Goal: Transaction & Acquisition: Purchase product/service

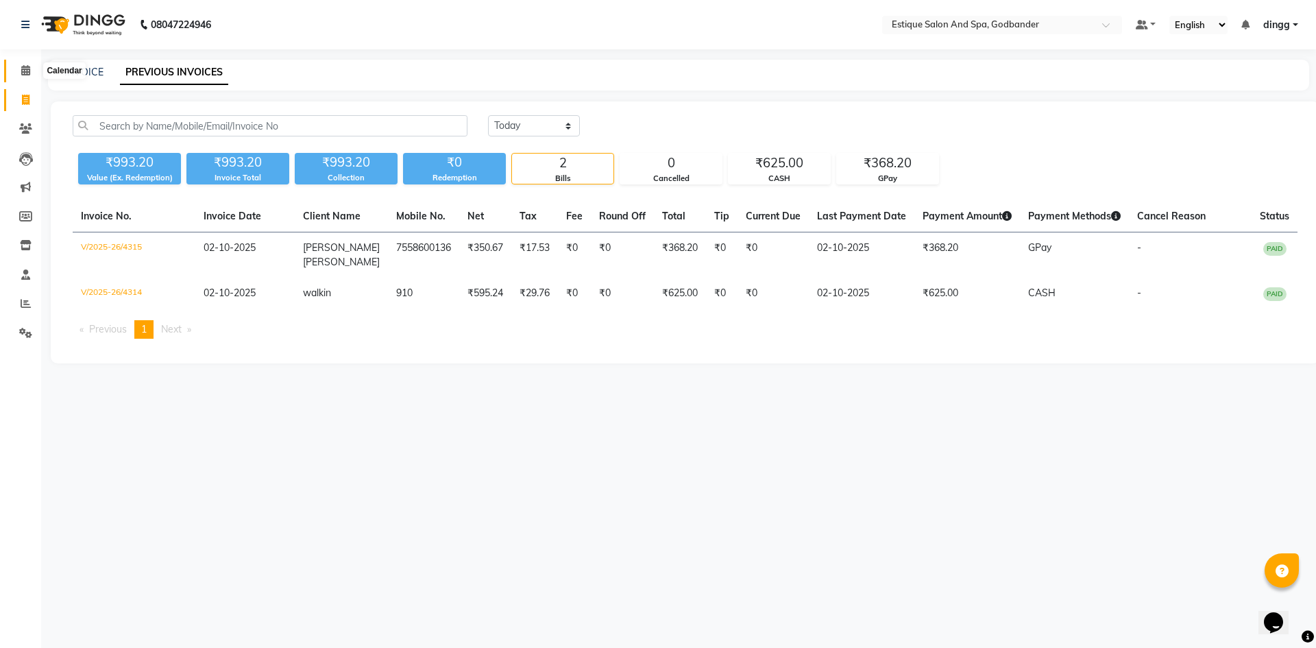
click at [28, 75] on span at bounding box center [26, 71] width 24 height 16
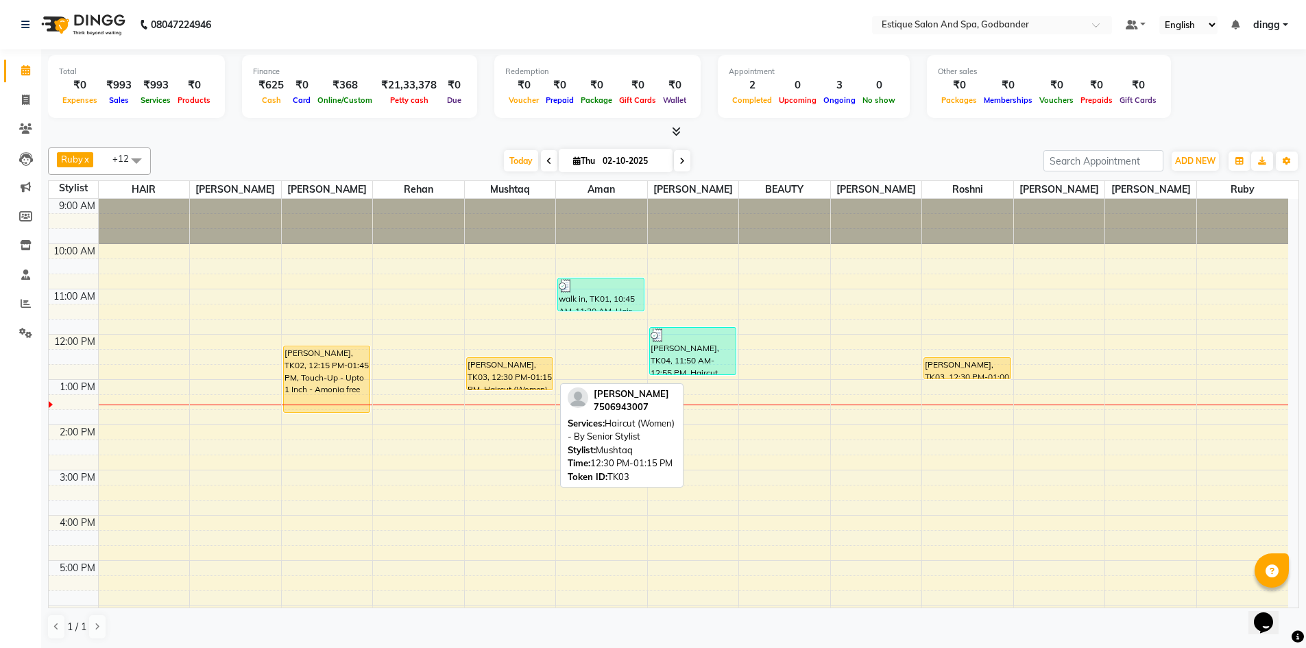
click at [502, 378] on div "[PERSON_NAME], TK03, 12:30 PM-01:15 PM, Haircut (Women) - By Senior Stylist" at bounding box center [510, 374] width 86 height 32
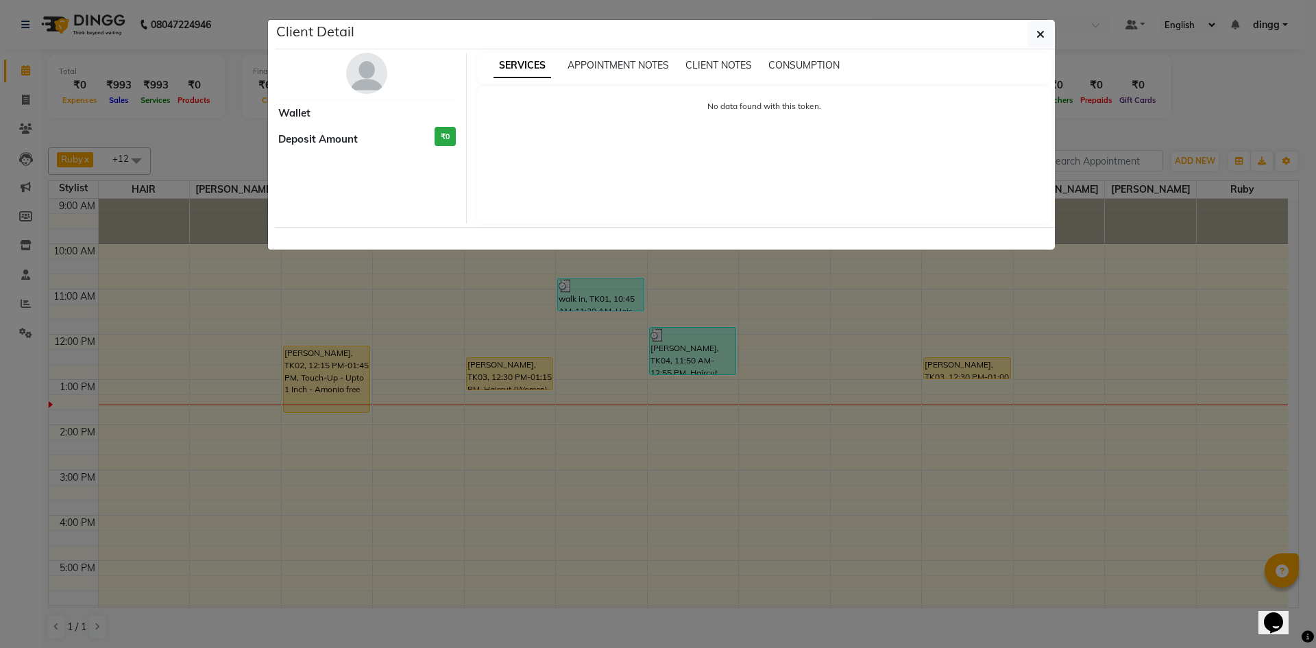
select select "1"
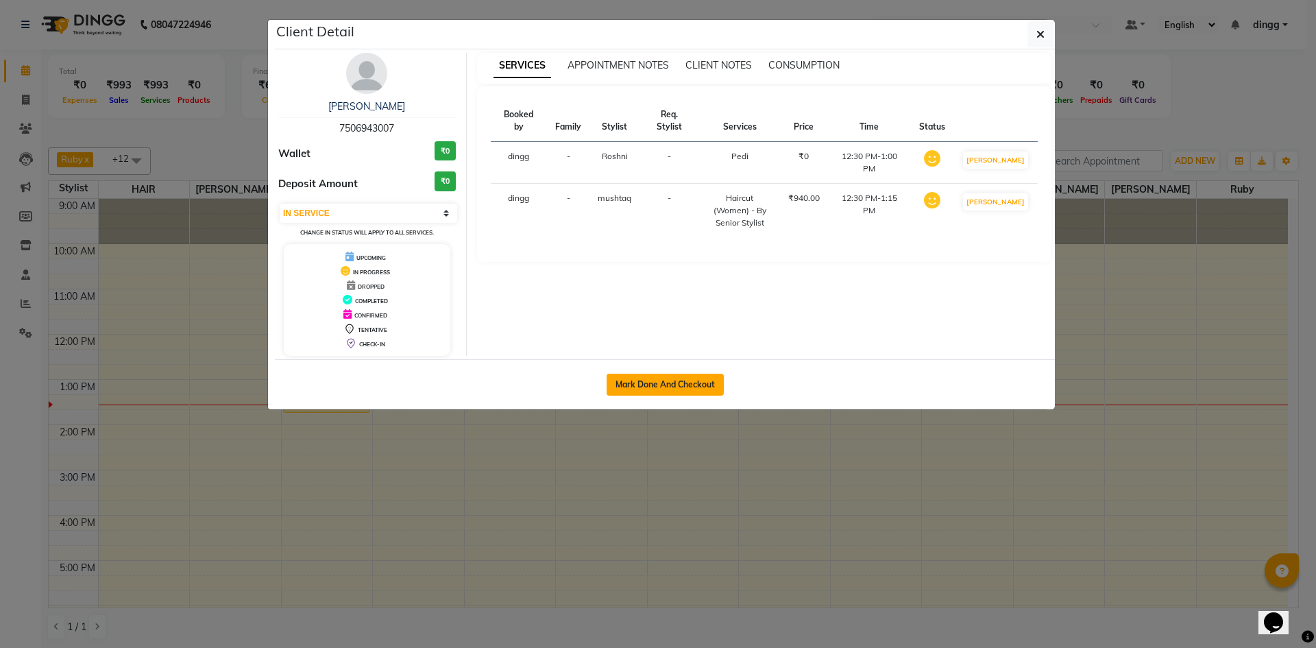
click at [643, 380] on button "Mark Done And Checkout" at bounding box center [665, 385] width 117 height 22
select select "6103"
select select "service"
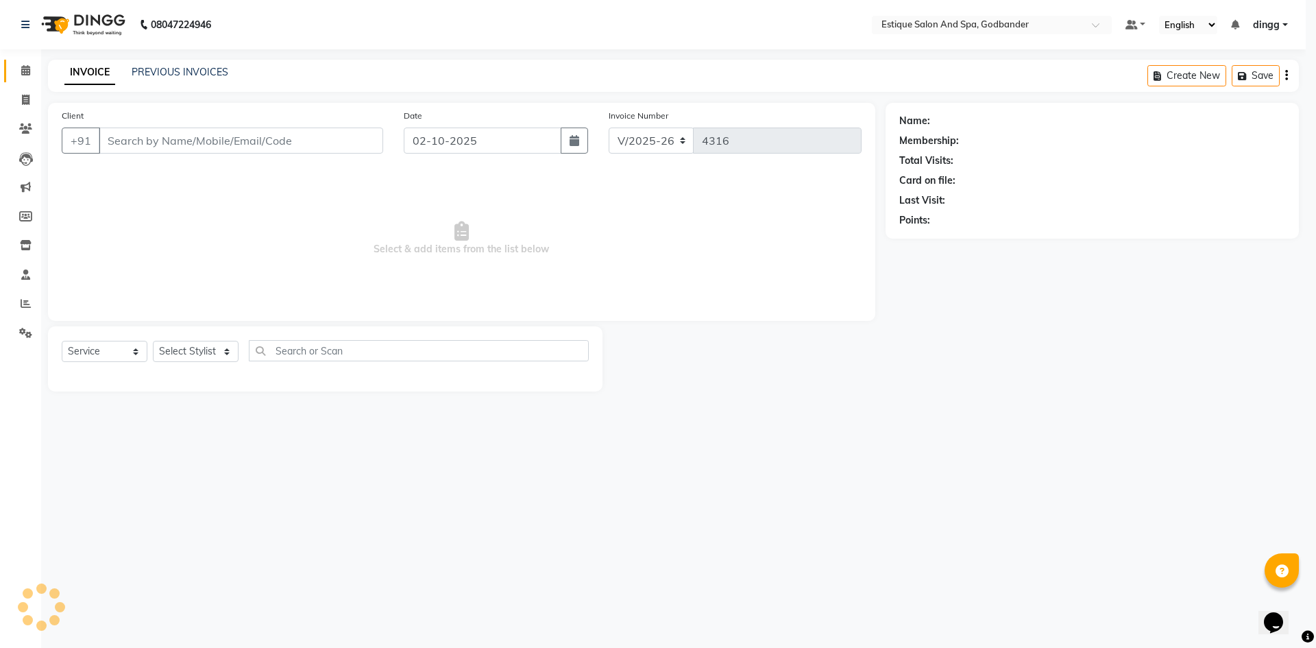
select select "3"
type input "7506943007"
select select "69269"
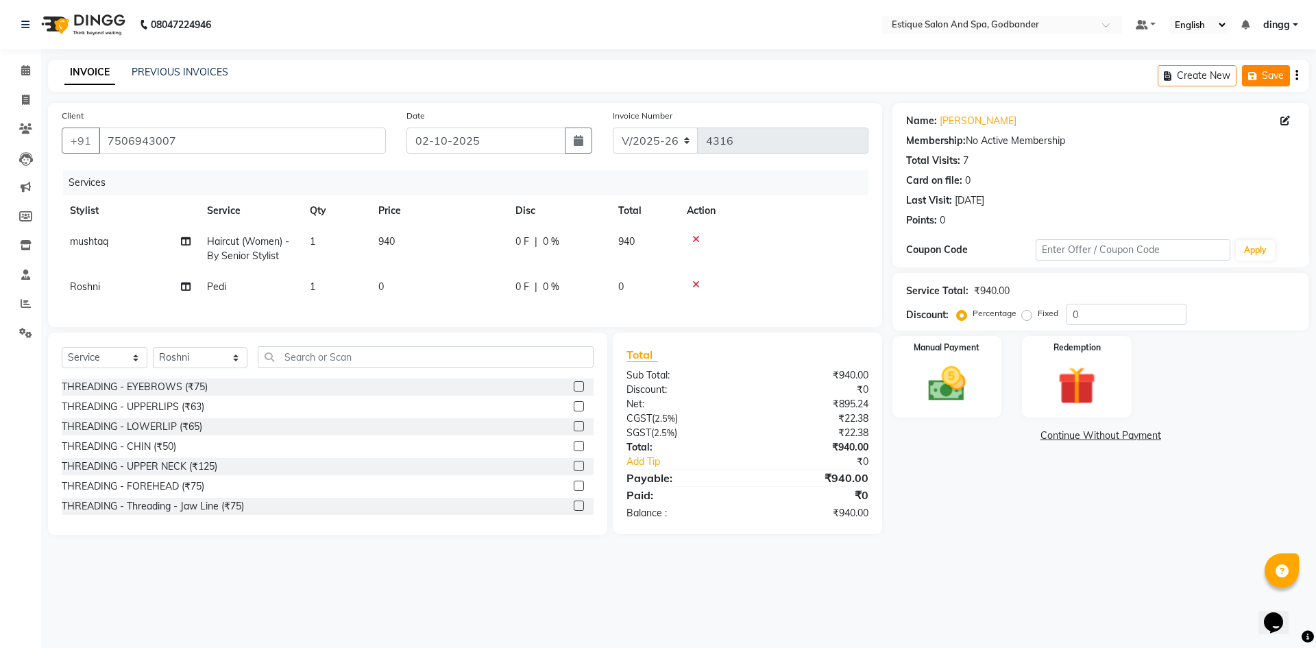
click at [1279, 77] on button "Save" at bounding box center [1266, 75] width 48 height 21
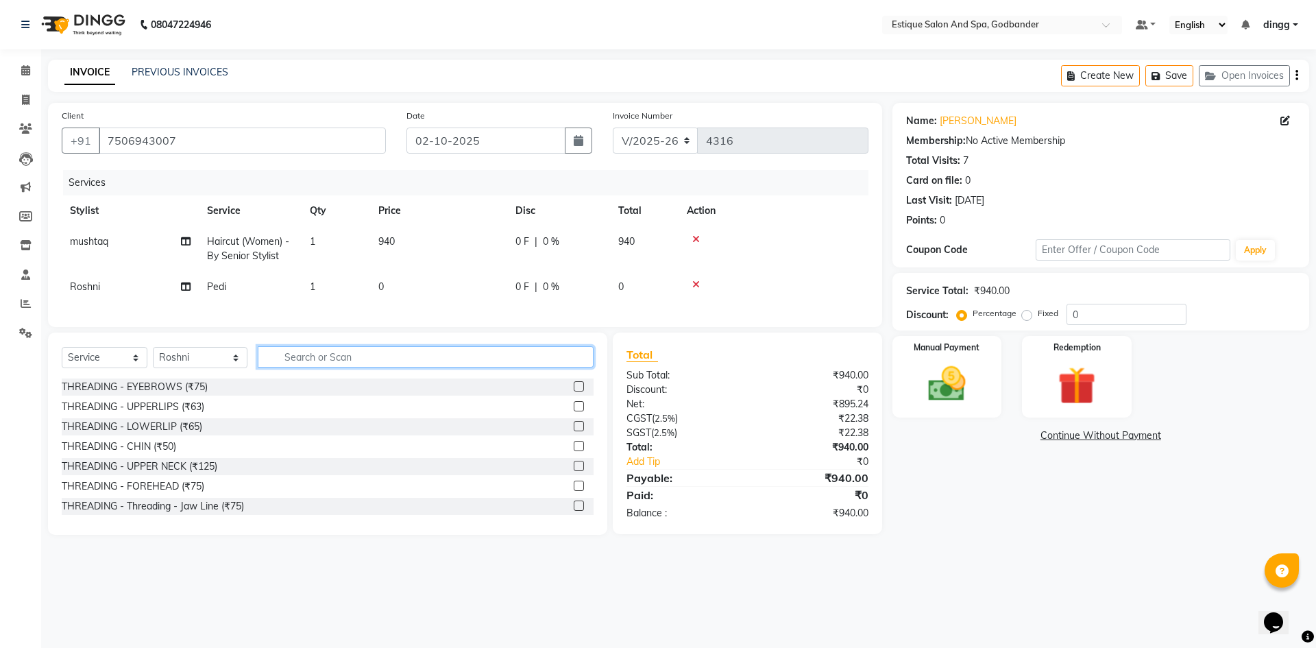
click at [297, 367] on input "text" at bounding box center [426, 356] width 336 height 21
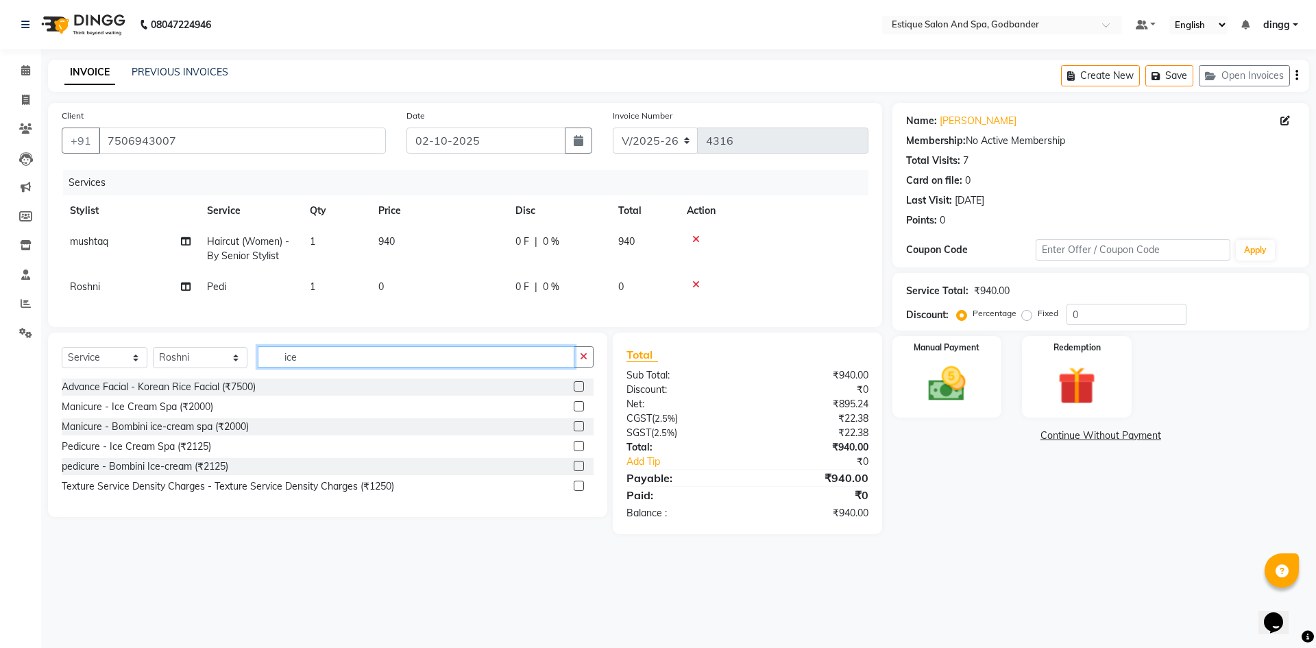
type input "ice"
click at [580, 471] on label at bounding box center [579, 466] width 10 height 10
click at [580, 471] on input "checkbox" at bounding box center [578, 466] width 9 height 9
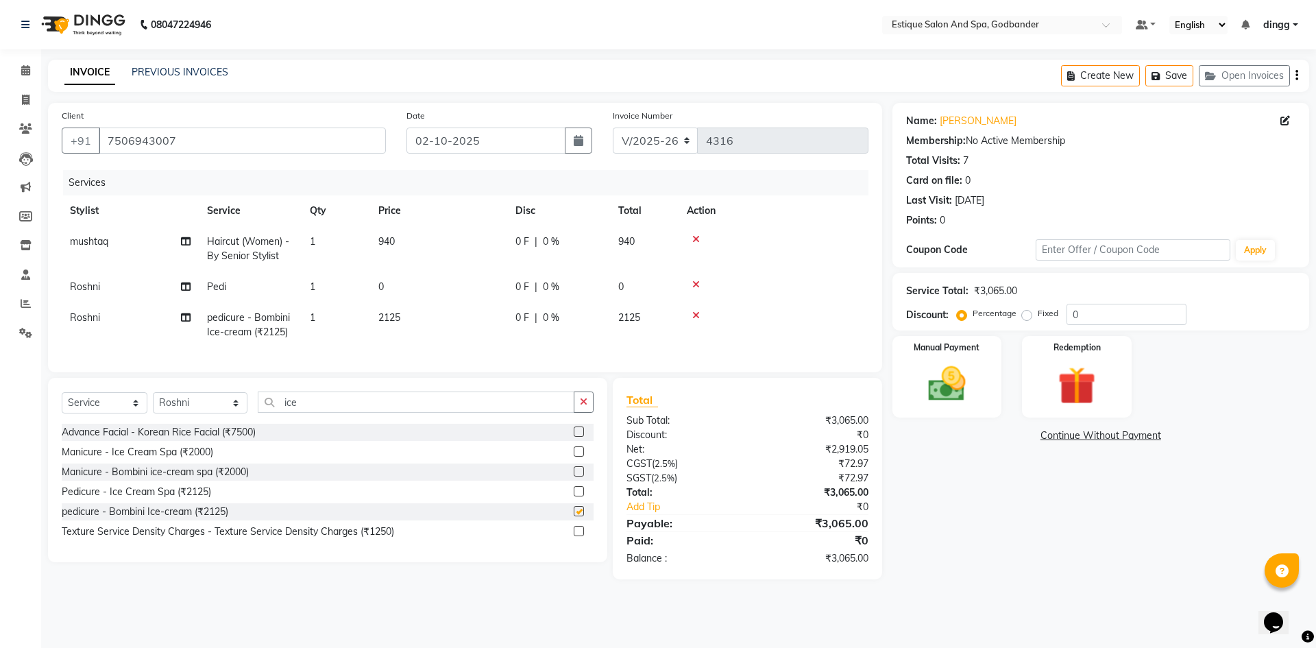
checkbox input "false"
click at [1223, 71] on button "Open Invoices" at bounding box center [1244, 75] width 91 height 21
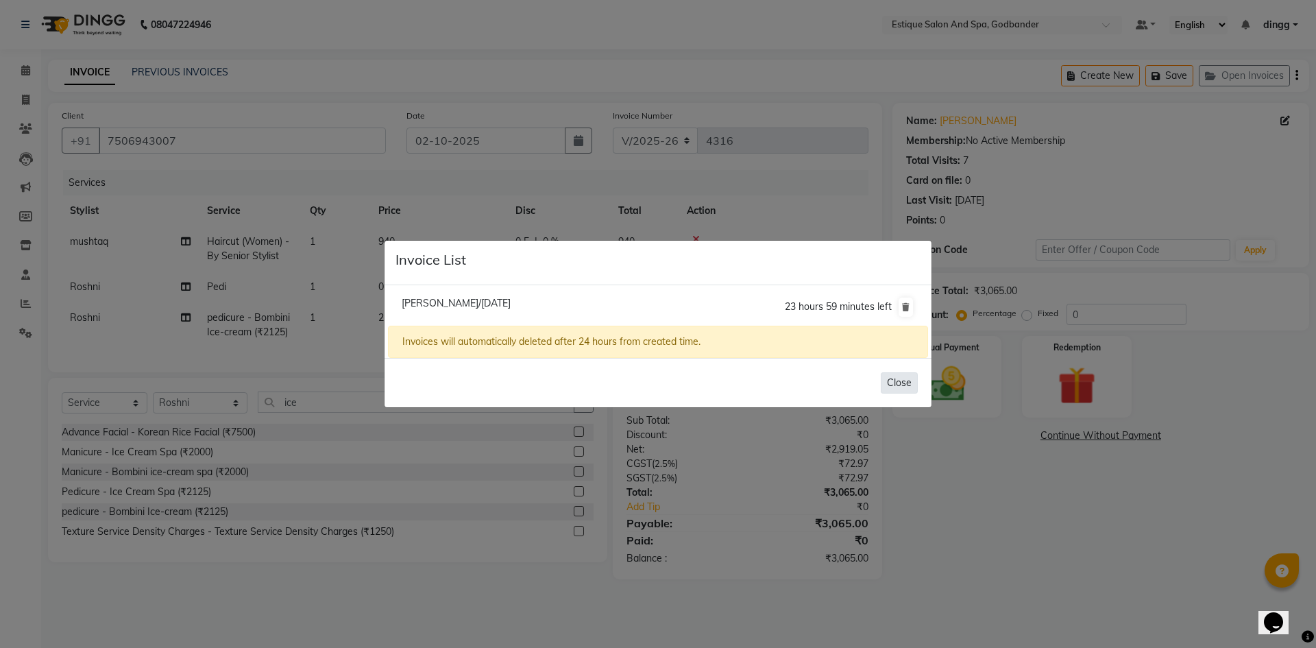
click at [899, 381] on button "Close" at bounding box center [899, 382] width 37 height 21
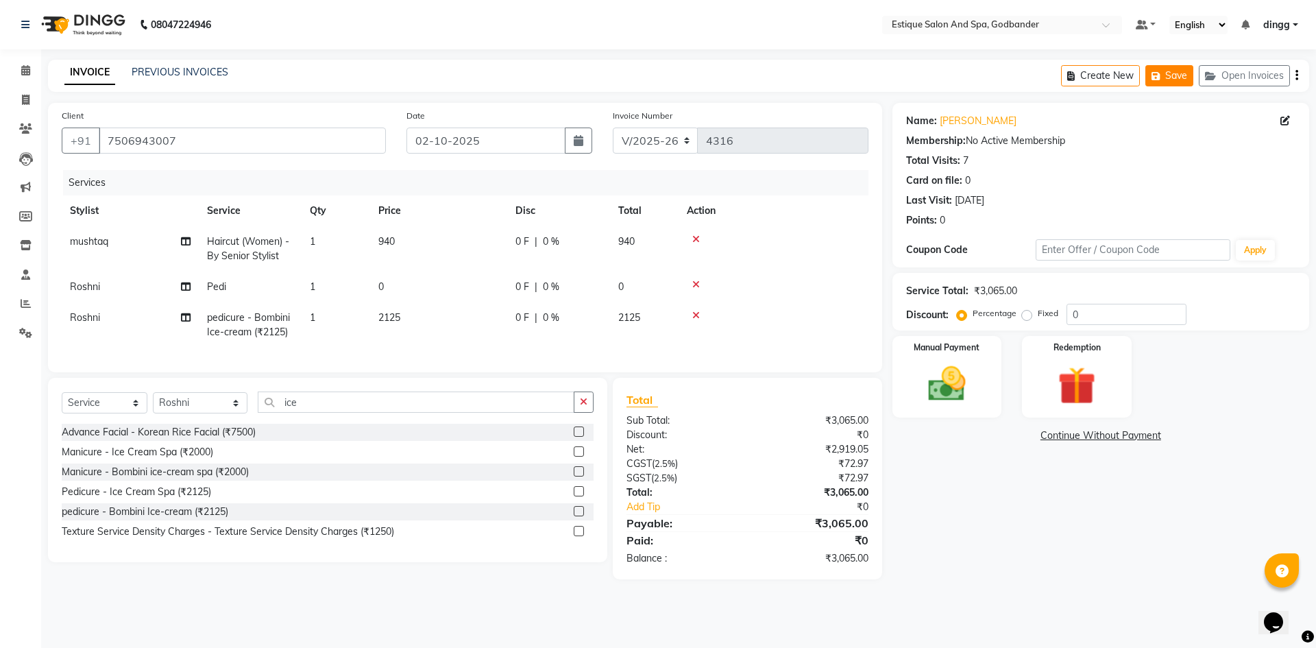
click at [1168, 74] on button "Save" at bounding box center [1169, 75] width 48 height 21
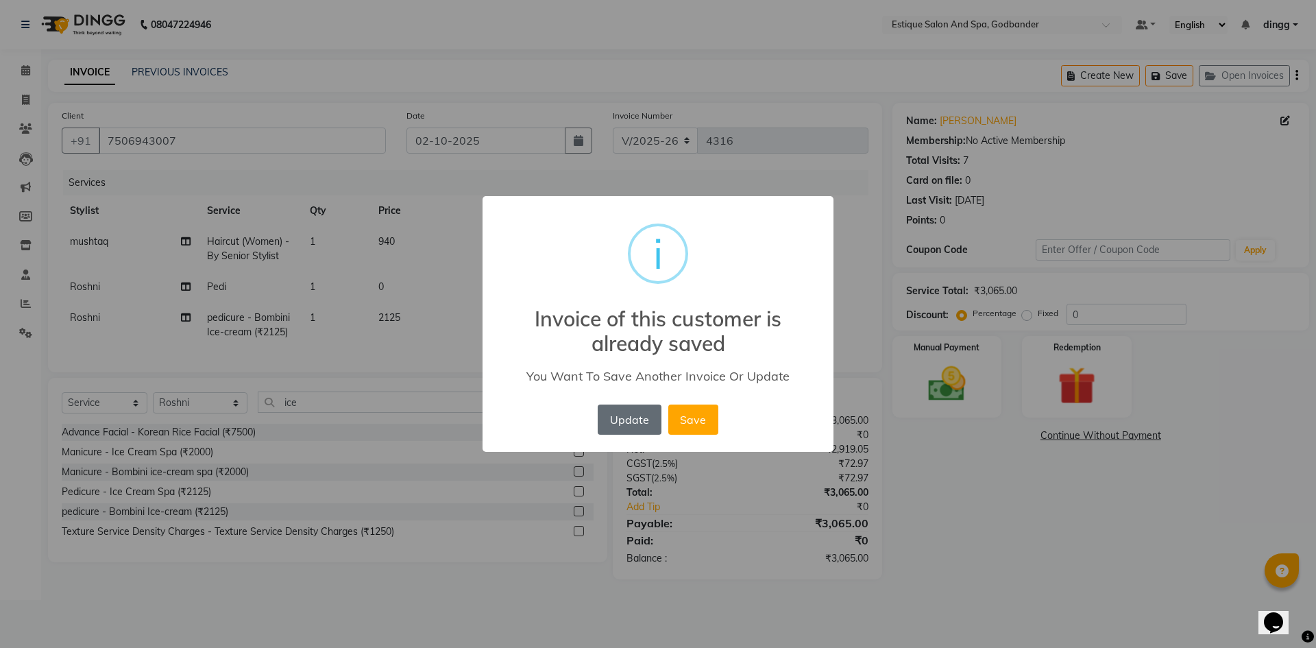
click at [630, 426] on button "Update" at bounding box center [629, 419] width 63 height 30
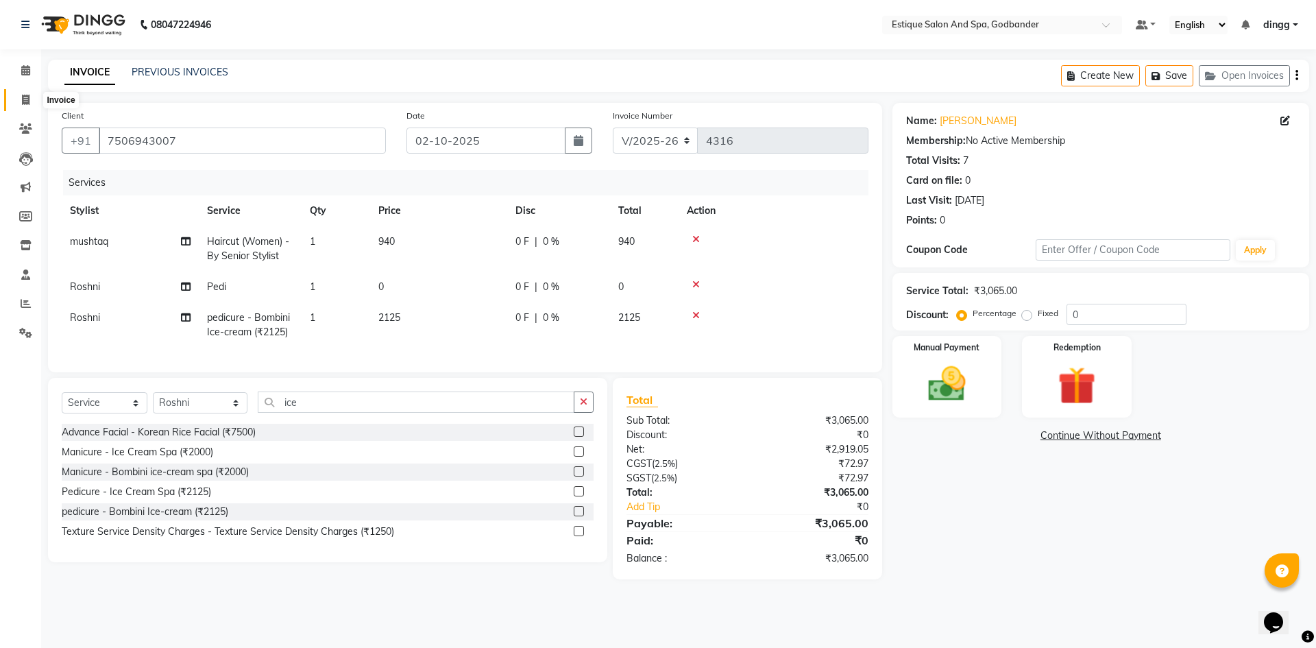
click at [22, 93] on span at bounding box center [26, 101] width 24 height 16
select select "6103"
select select "service"
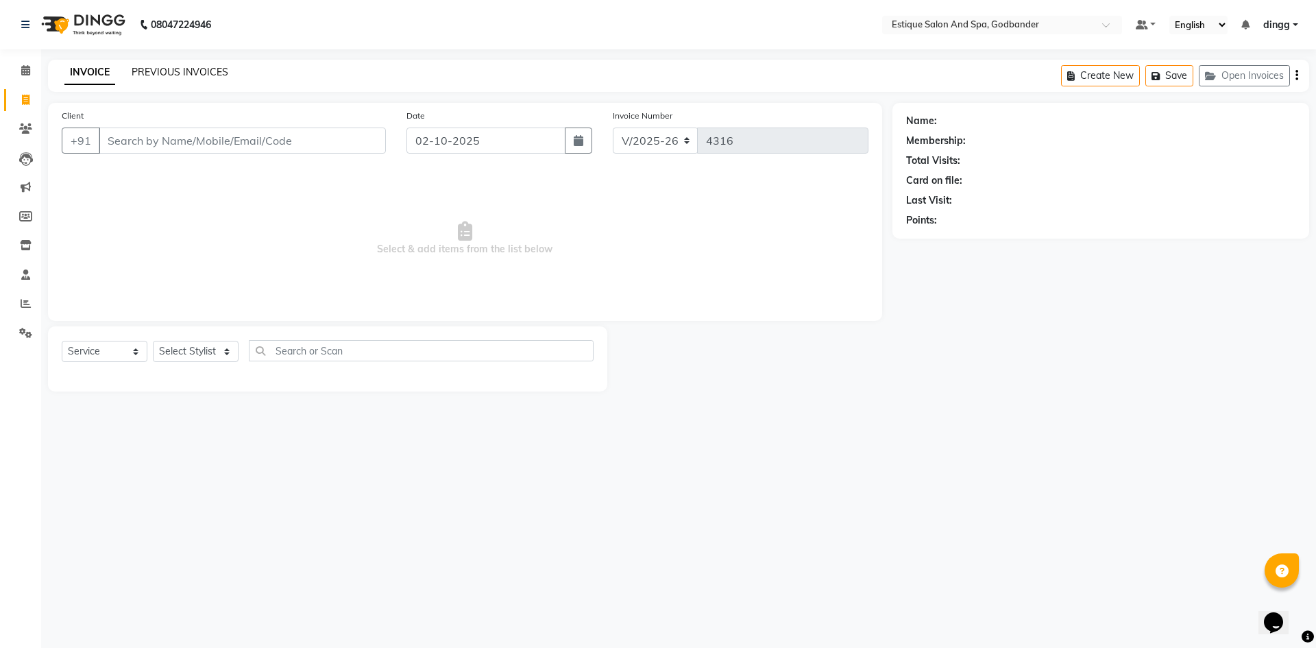
click at [162, 73] on link "PREVIOUS INVOICES" at bounding box center [180, 72] width 97 height 12
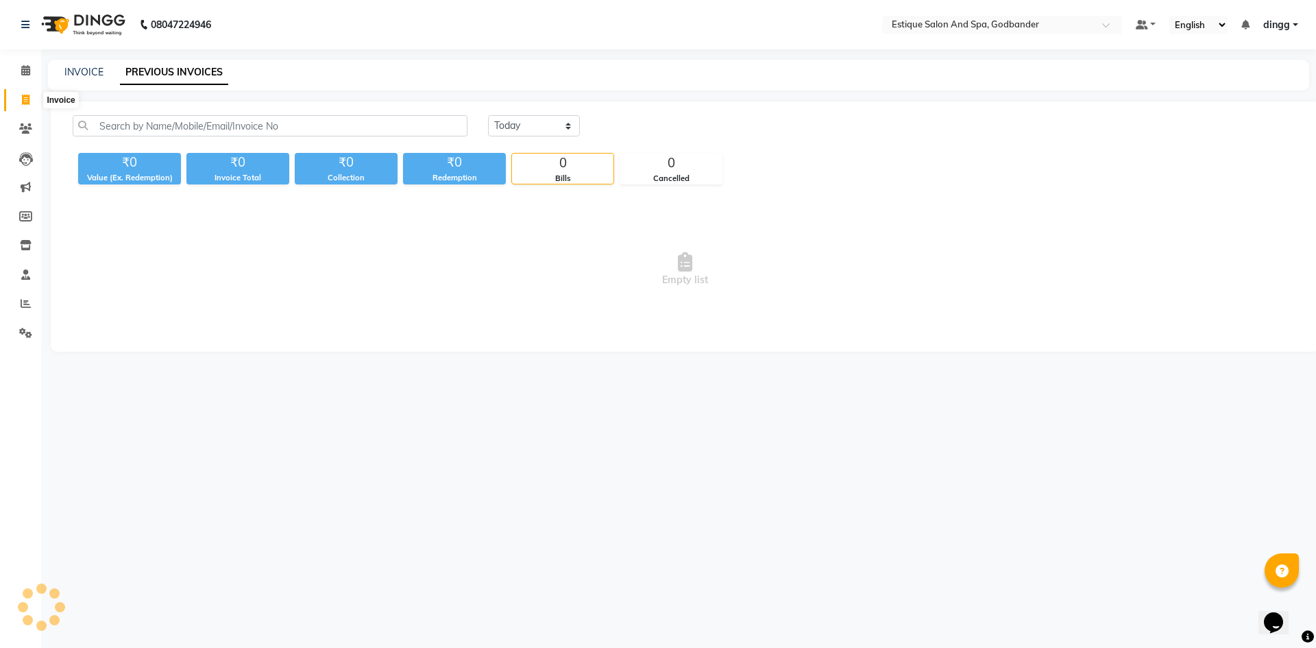
click at [18, 98] on span at bounding box center [26, 101] width 24 height 16
select select "service"
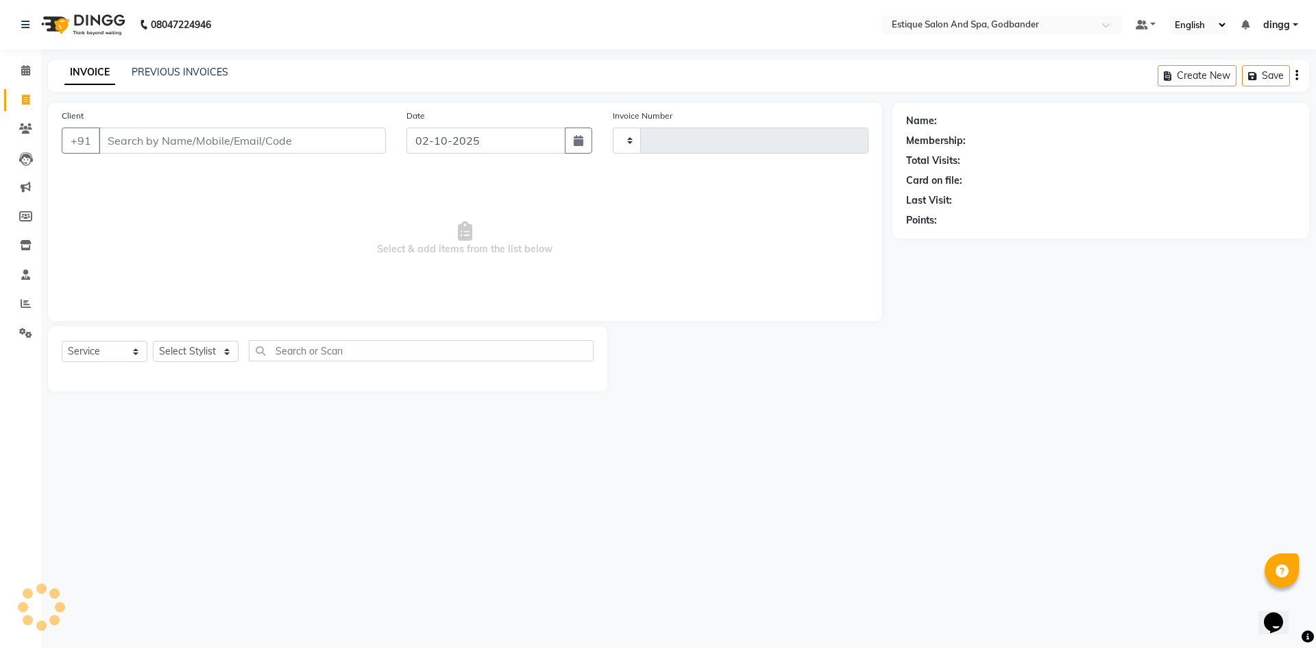
type input "4316"
select select "6103"
click at [1240, 77] on button "Open Invoices" at bounding box center [1244, 75] width 91 height 21
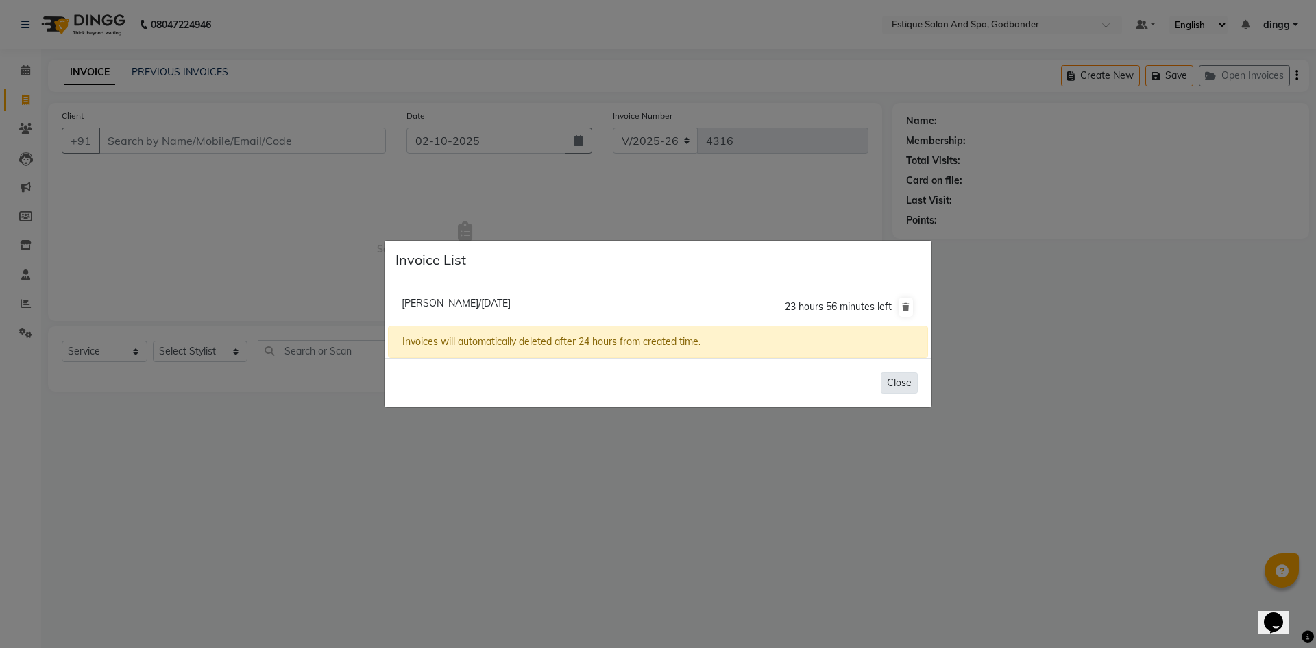
click at [891, 384] on button "Close" at bounding box center [899, 382] width 37 height 21
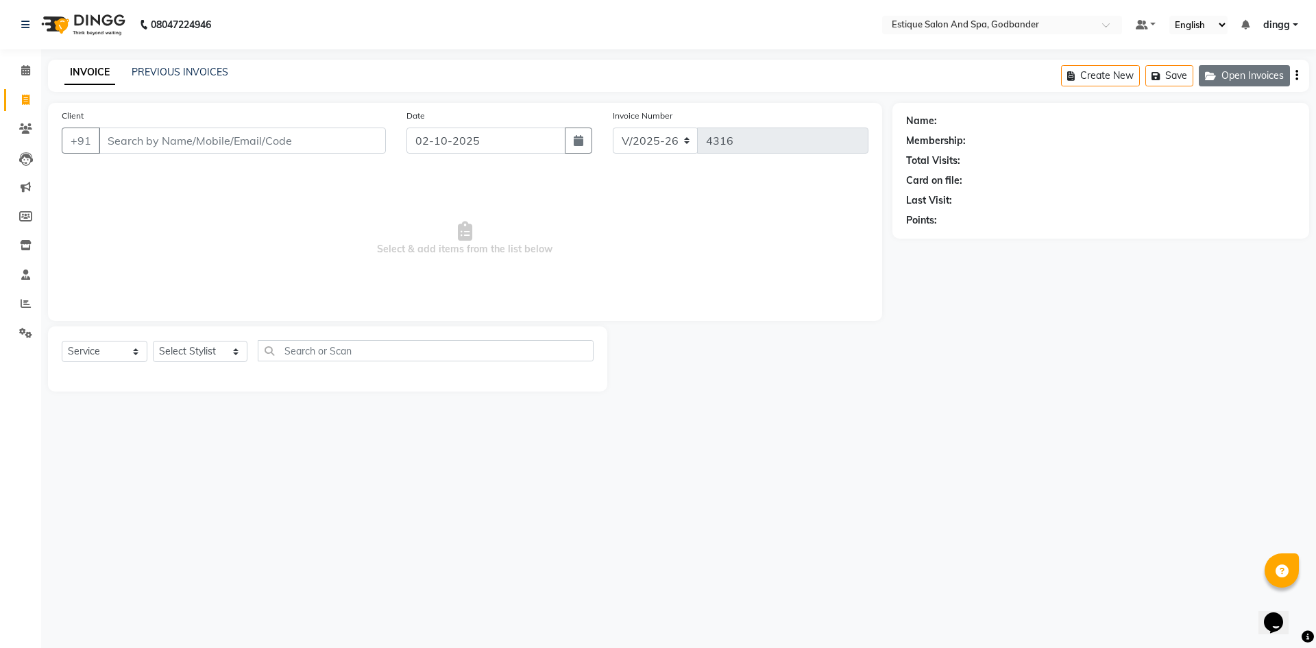
click at [1238, 80] on button "Open Invoices" at bounding box center [1244, 75] width 91 height 21
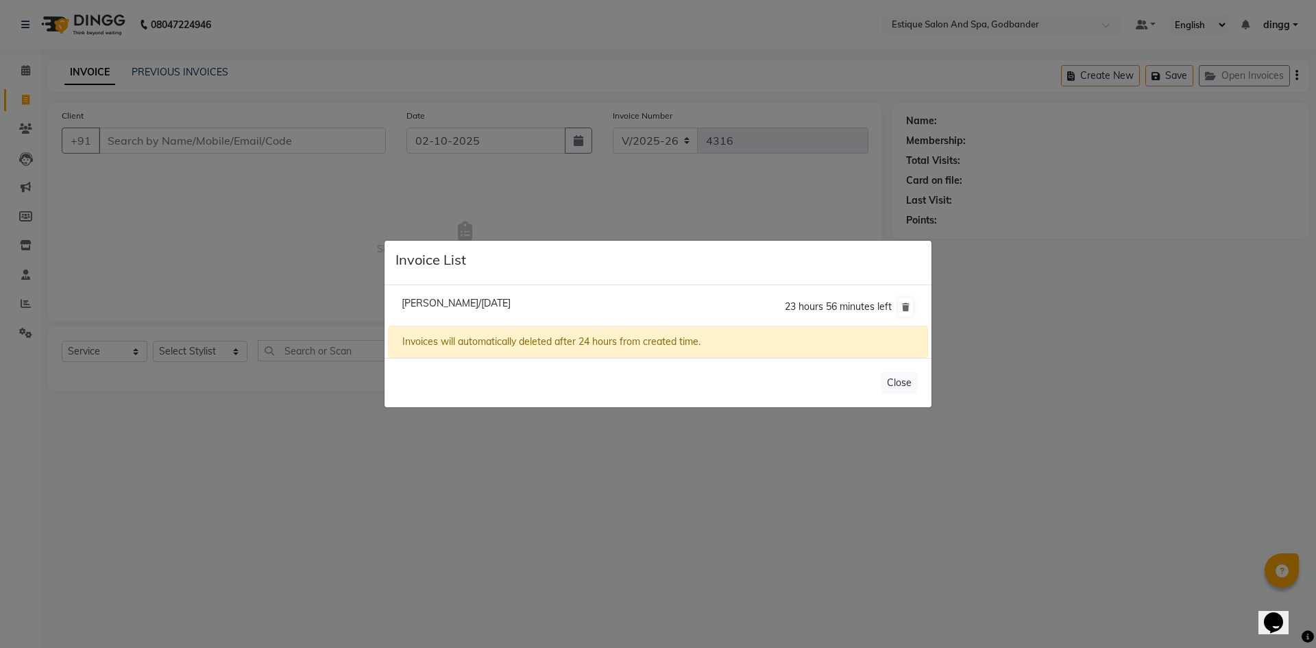
click at [444, 297] on span "[PERSON_NAME]/[DATE]" at bounding box center [456, 303] width 109 height 12
type input "7506943007"
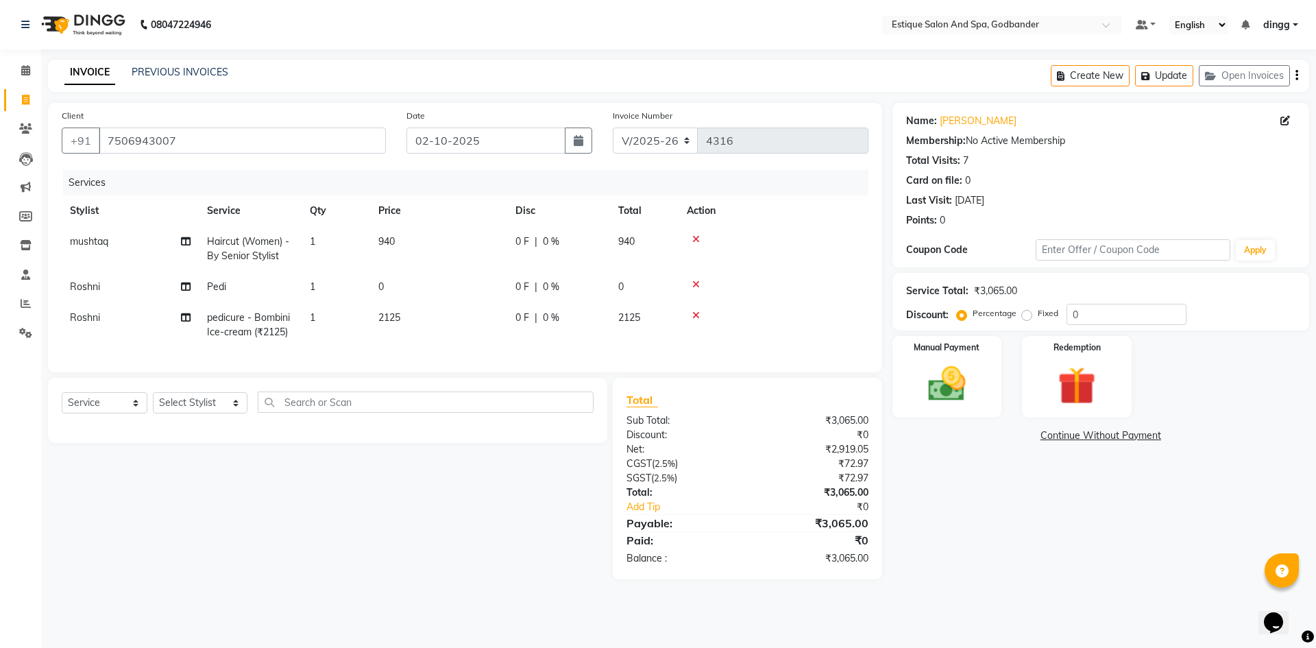
click at [695, 287] on icon at bounding box center [696, 285] width 8 height 10
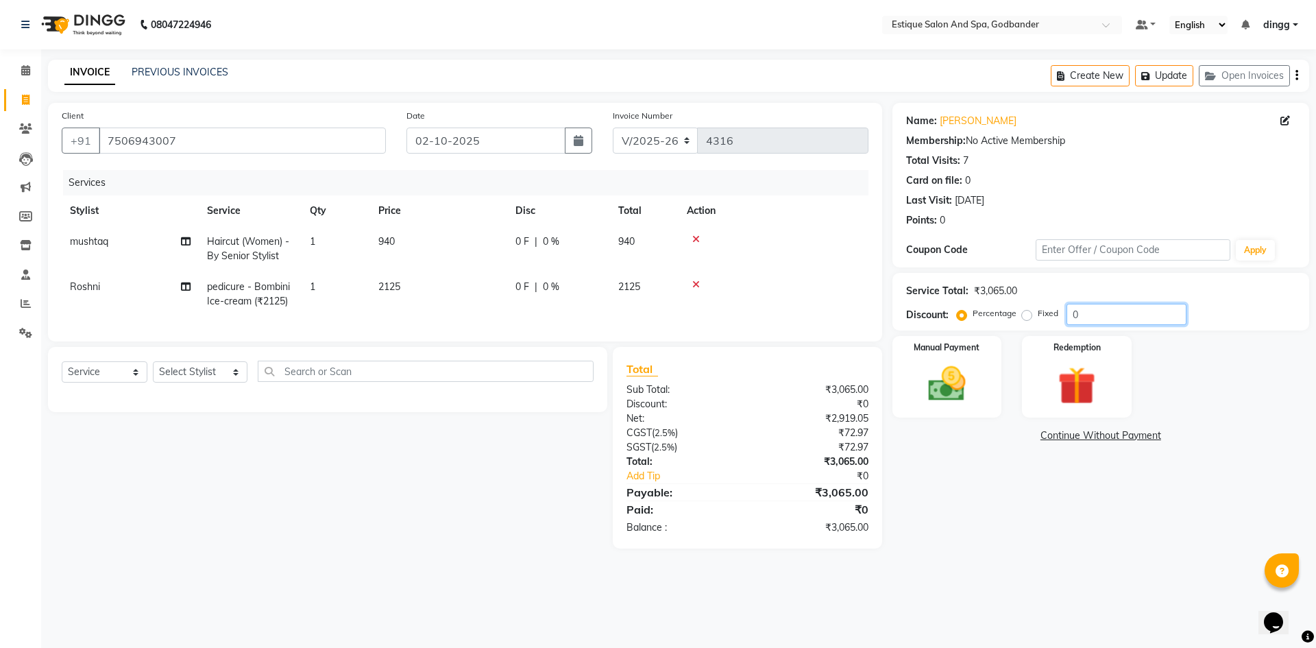
click at [1067, 314] on input "0" at bounding box center [1127, 314] width 120 height 21
type input "20"
click at [962, 463] on div "Name: [PERSON_NAME] Membership: No Active Membership Total Visits: 7 Card on fi…" at bounding box center [1105, 326] width 427 height 446
click at [196, 382] on select "Select Stylist Aarti Nails [PERSON_NAME] [PERSON_NAME] Any one Asmi BEAUTY ding…" at bounding box center [200, 371] width 95 height 21
select select "69269"
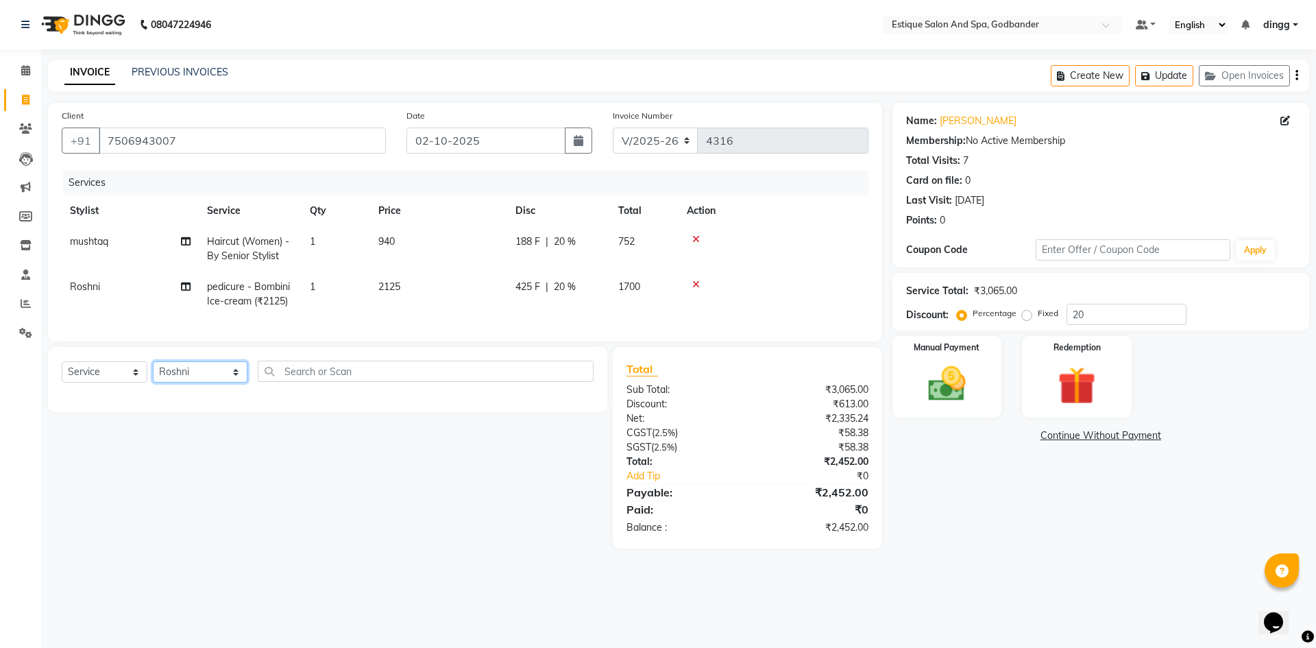
click at [153, 372] on select "Select Stylist Aarti Nails [PERSON_NAME] [PERSON_NAME] Any one Asmi BEAUTY ding…" at bounding box center [200, 371] width 95 height 21
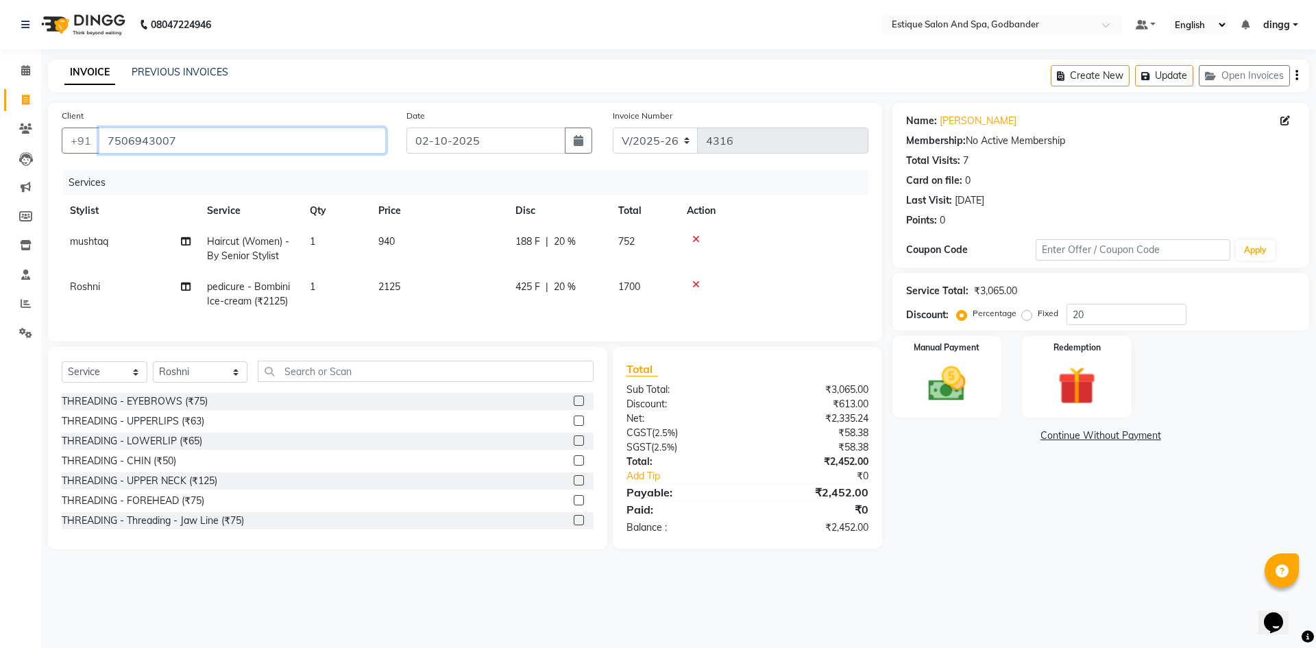
drag, startPoint x: 101, startPoint y: 147, endPoint x: 208, endPoint y: 156, distance: 107.4
click at [208, 156] on div "Client [PHONE_NUMBER]" at bounding box center [223, 136] width 345 height 56
click at [961, 368] on img at bounding box center [947, 383] width 64 height 45
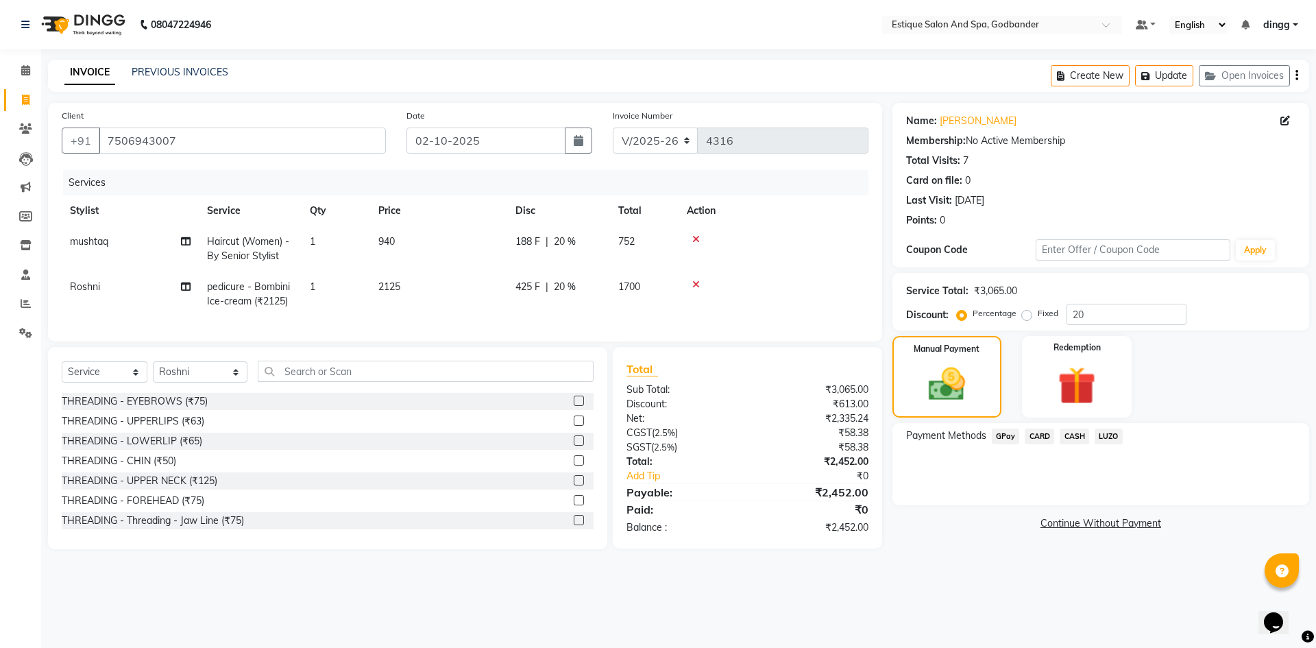
click at [1008, 435] on span "GPay" at bounding box center [1006, 436] width 28 height 16
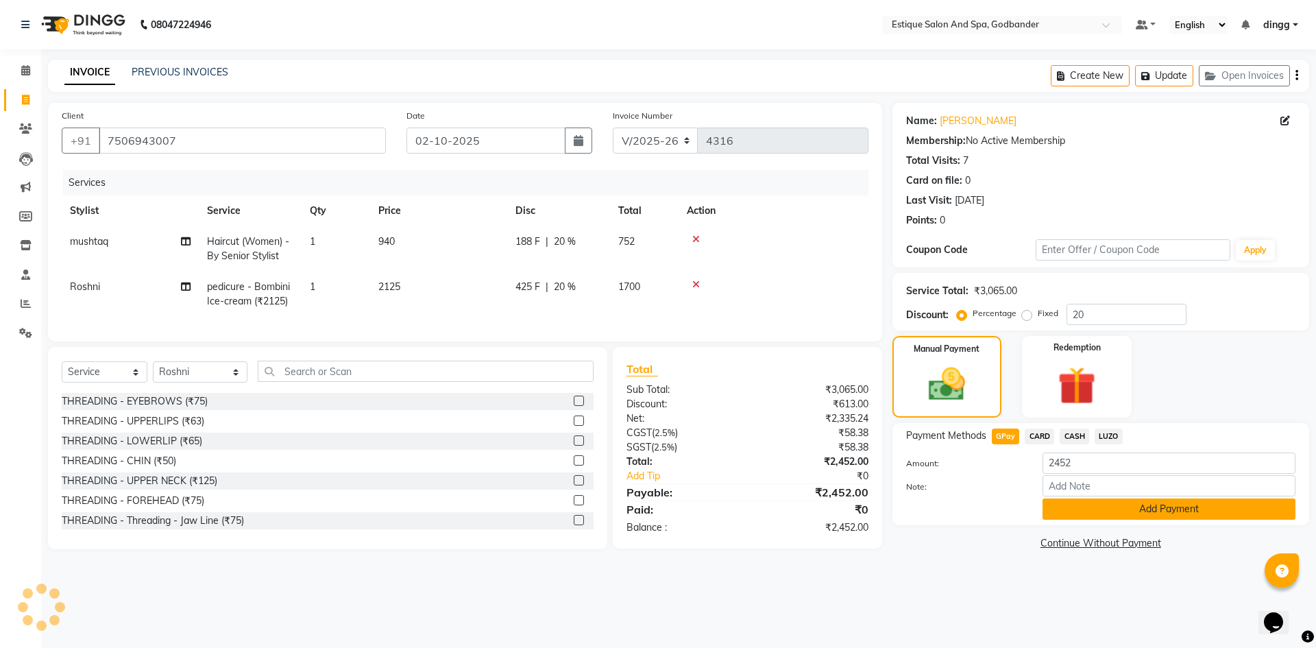
click at [1079, 513] on button "Add Payment" at bounding box center [1169, 508] width 253 height 21
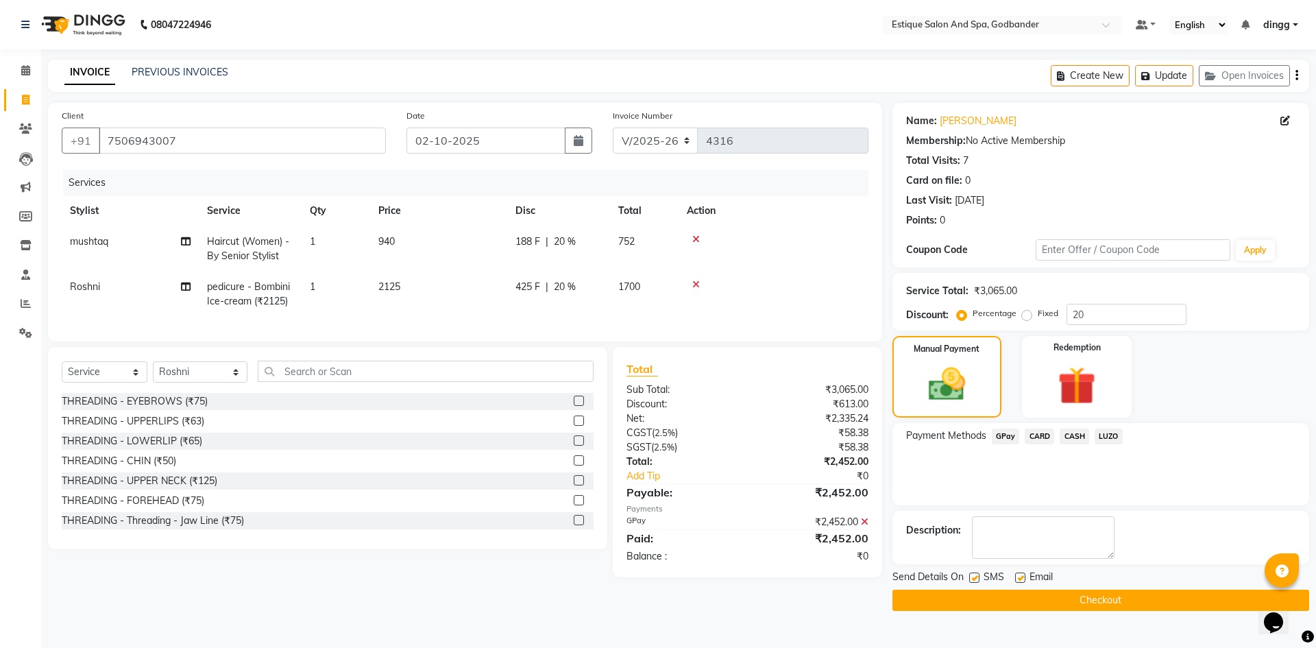
click at [961, 602] on button "Checkout" at bounding box center [1100, 600] width 417 height 21
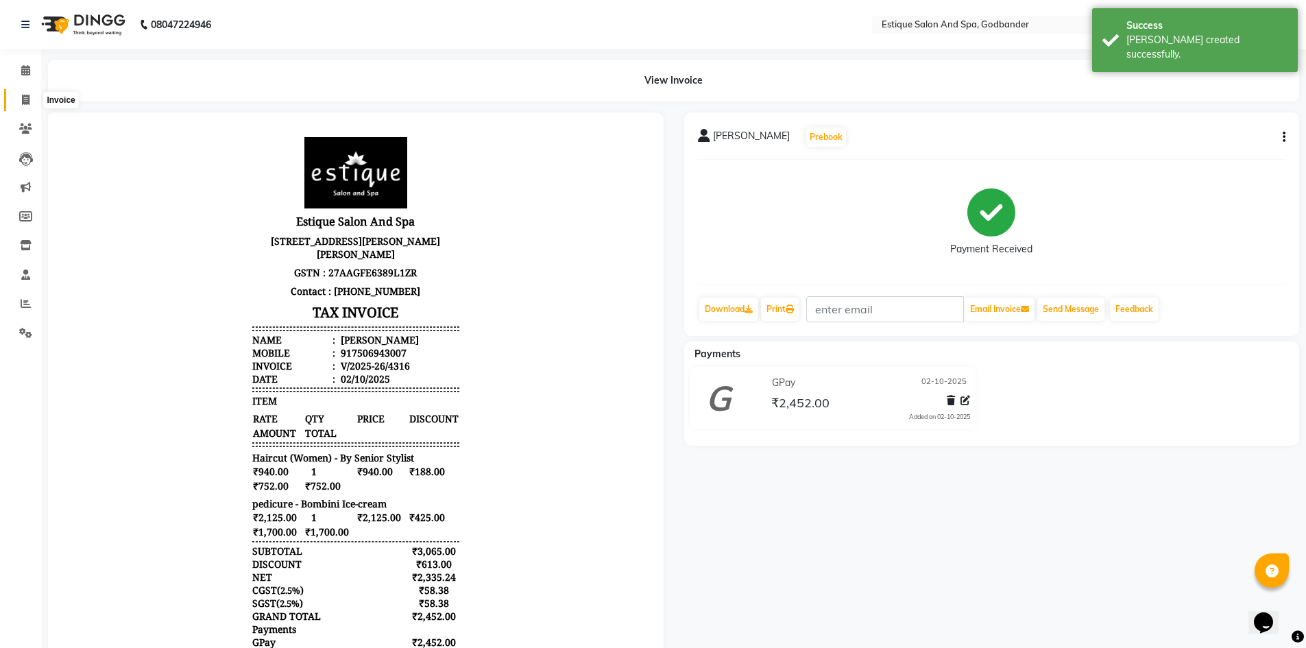
click at [18, 98] on span at bounding box center [26, 101] width 24 height 16
select select "service"
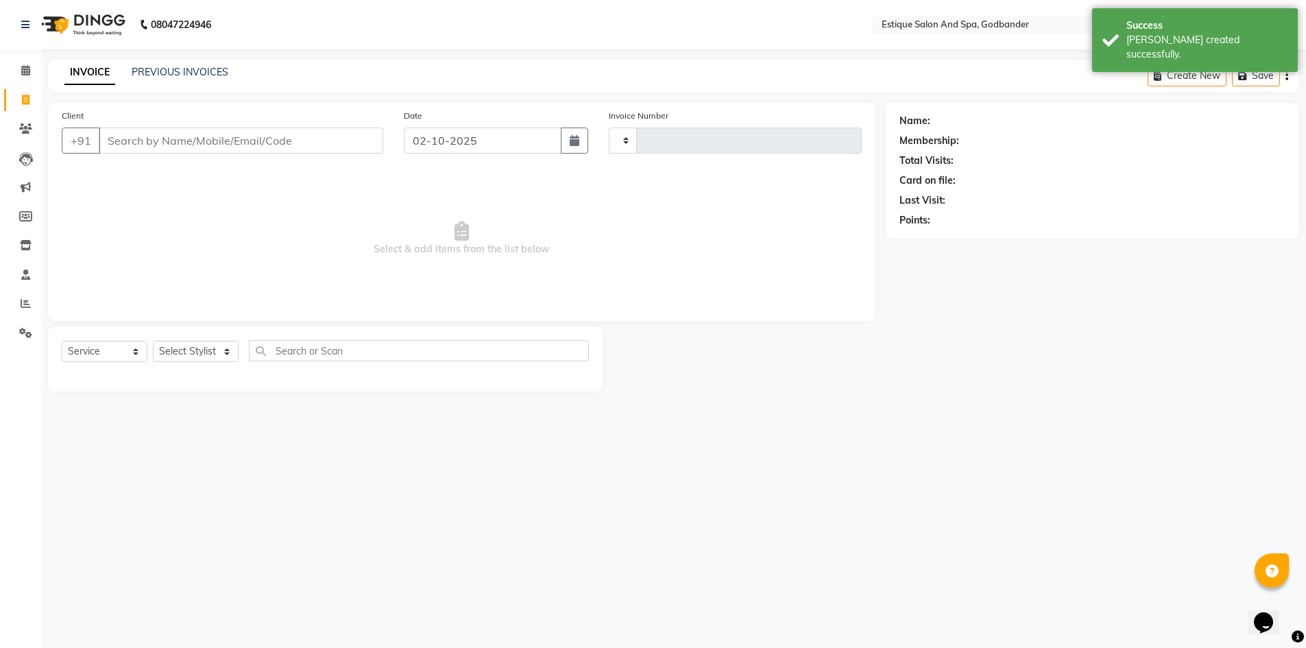
type input "4317"
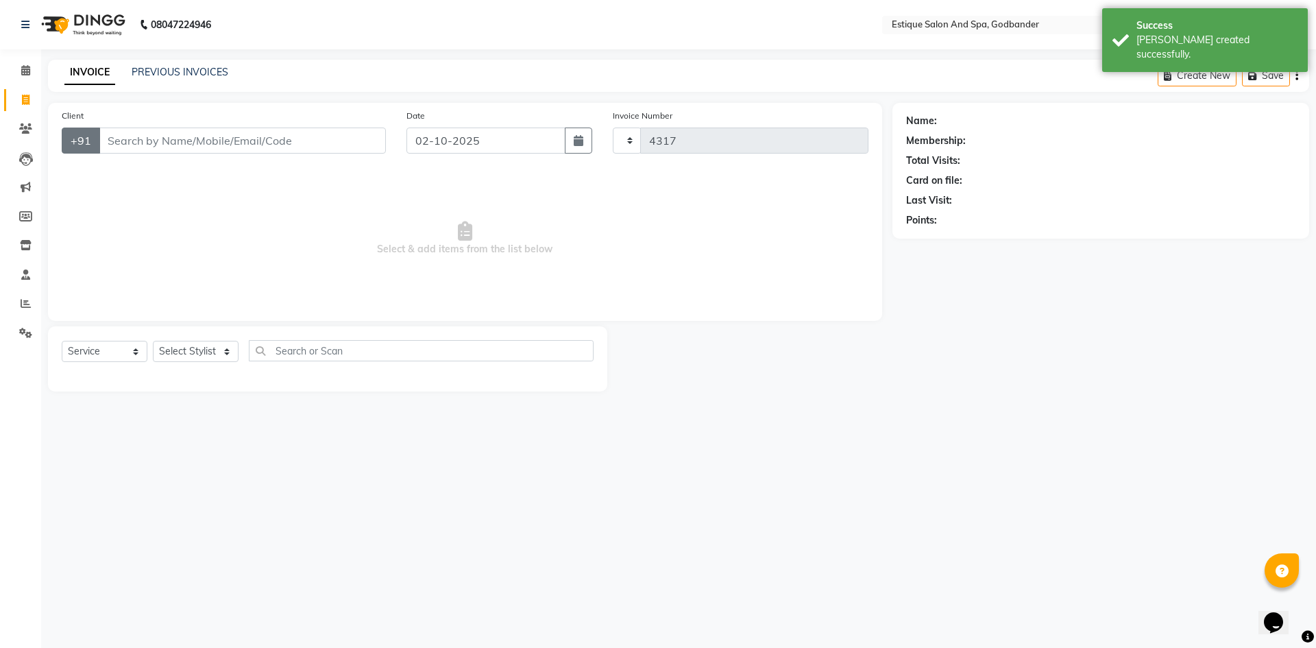
select select "6103"
click at [110, 134] on input "Client" at bounding box center [242, 140] width 287 height 26
type input "7506943007"
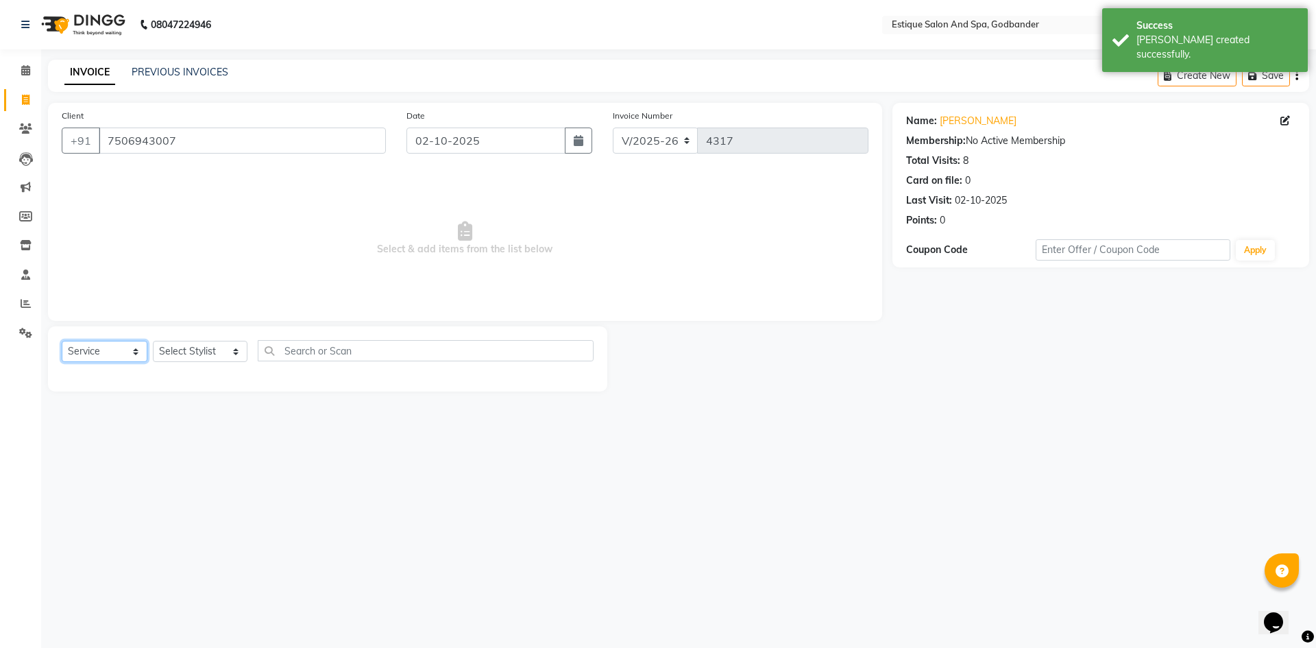
drag, startPoint x: 115, startPoint y: 354, endPoint x: 109, endPoint y: 359, distance: 7.8
click at [115, 354] on select "Select Service Product Membership Package Voucher Prepaid Gift Card" at bounding box center [105, 351] width 86 height 21
select select "membership"
click at [62, 341] on select "Select Service Product Membership Package Voucher Prepaid Gift Card" at bounding box center [105, 351] width 86 height 21
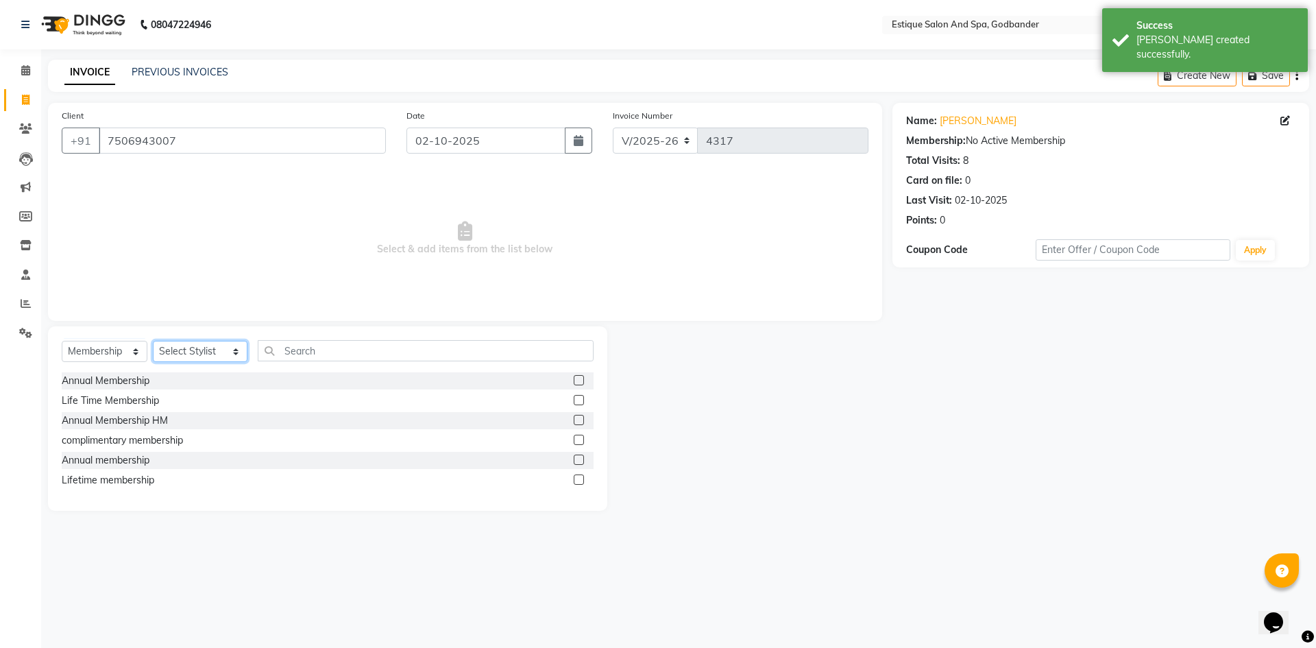
click at [174, 354] on select "Select Stylist Aarti Nails [PERSON_NAME] [PERSON_NAME] Any one Asmi BEAUTY ding…" at bounding box center [200, 351] width 95 height 21
click at [578, 382] on label at bounding box center [579, 380] width 10 height 10
click at [578, 382] on input "checkbox" at bounding box center [578, 380] width 9 height 9
checkbox input "false"
click at [197, 350] on select "Select Stylist Aarti Nails [PERSON_NAME] [PERSON_NAME] Any one Asmi BEAUTY ding…" at bounding box center [200, 351] width 95 height 21
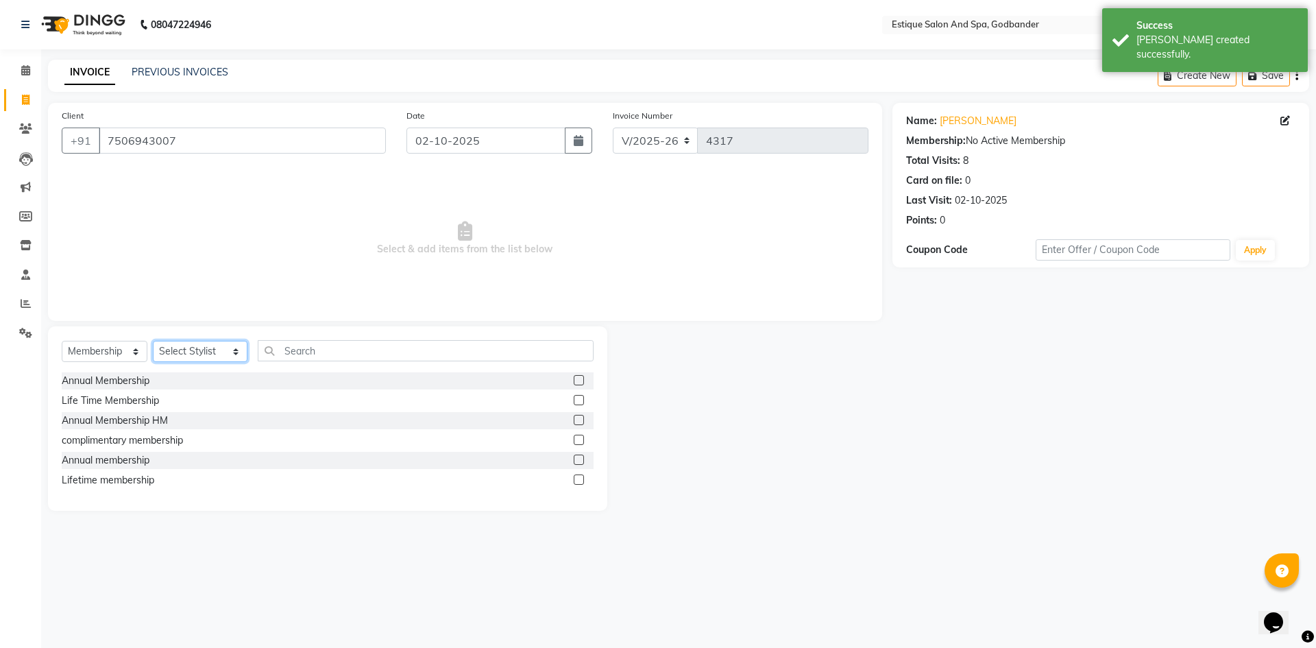
select select "78056"
click at [153, 341] on select "Select Stylist Aarti Nails [PERSON_NAME] [PERSON_NAME] Any one Asmi BEAUTY ding…" at bounding box center [200, 351] width 95 height 21
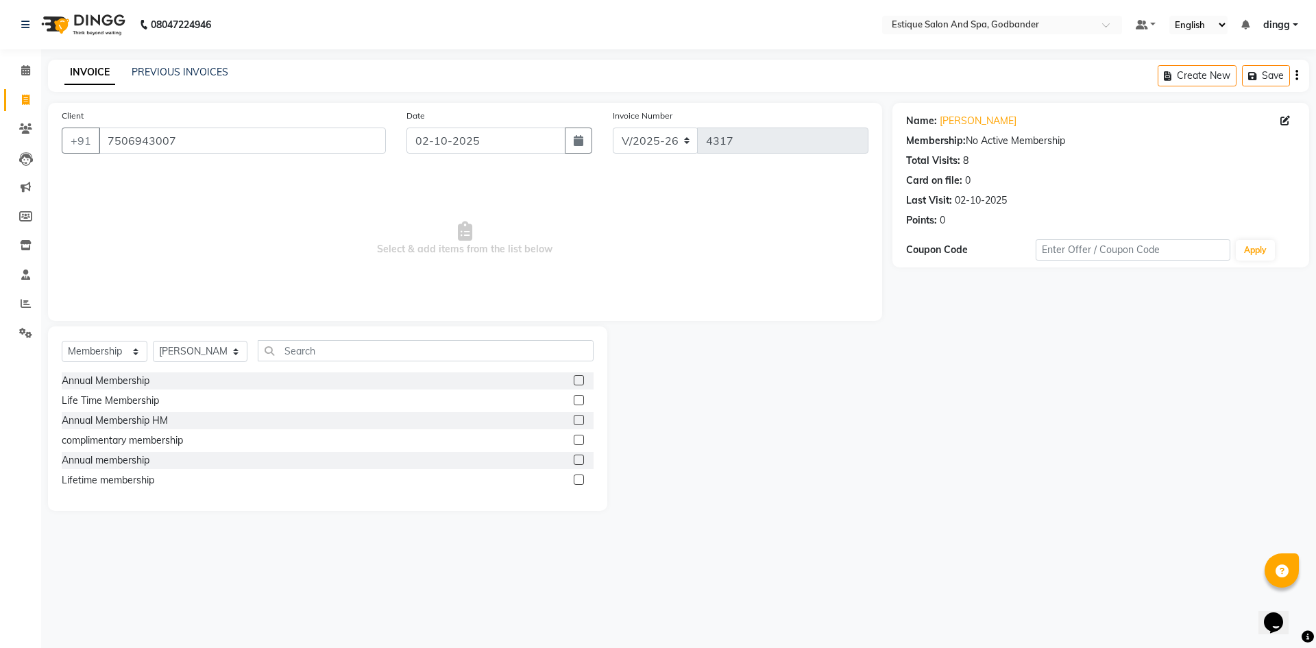
click at [579, 380] on label at bounding box center [579, 380] width 10 height 10
click at [579, 380] on input "checkbox" at bounding box center [578, 380] width 9 height 9
select select "select"
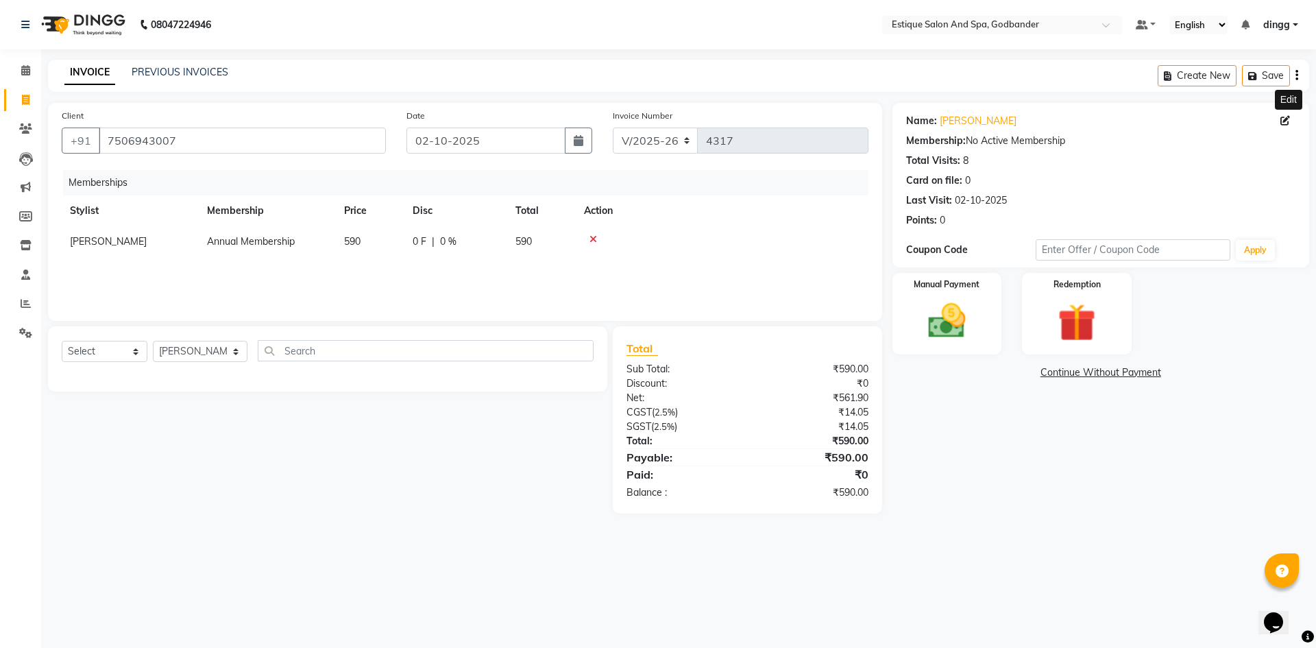
click at [1286, 117] on icon at bounding box center [1285, 121] width 10 height 10
select select "22"
select select "[DEMOGRAPHIC_DATA]"
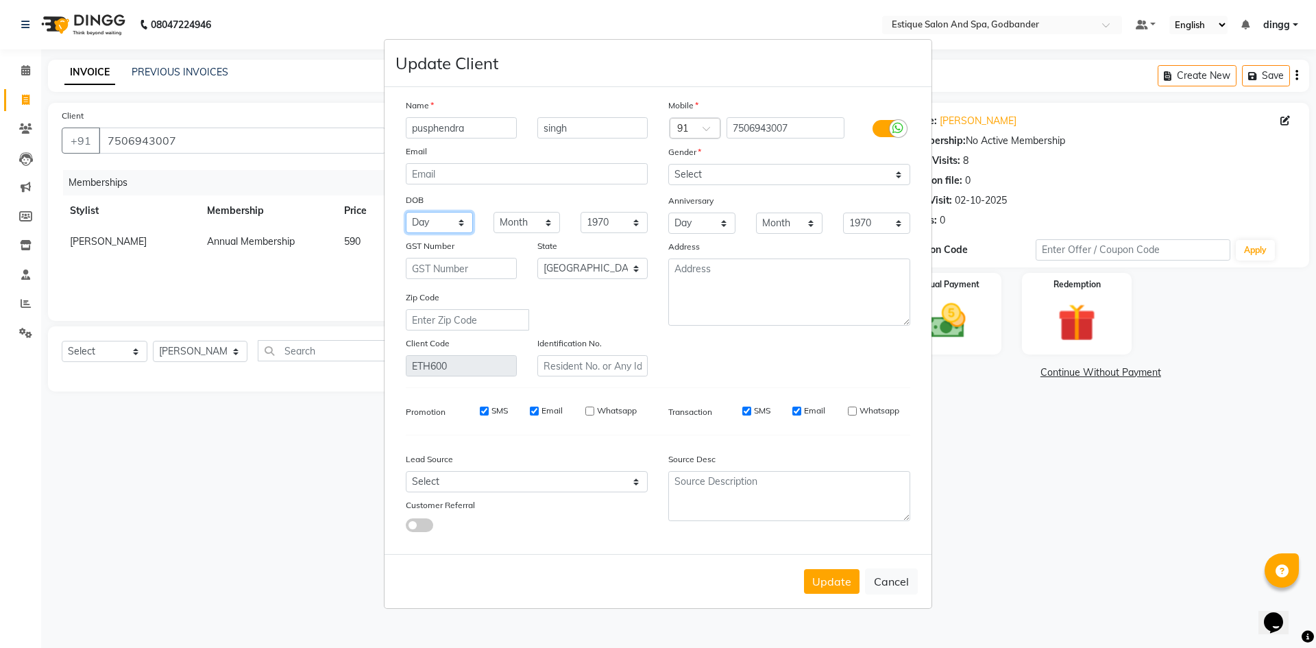
click at [426, 221] on select "Day 01 02 03 04 05 06 07 08 09 10 11 12 13 14 15 16 17 18 19 20 21 22 23 24 25 …" at bounding box center [439, 222] width 67 height 21
select select "28"
click at [406, 212] on select "Day 01 02 03 04 05 06 07 08 09 10 11 12 13 14 15 16 17 18 19 20 21 22 23 24 25 …" at bounding box center [439, 222] width 67 height 21
click at [515, 225] on select "Month January February March April May June July August September October Novem…" at bounding box center [527, 222] width 67 height 21
select select "03"
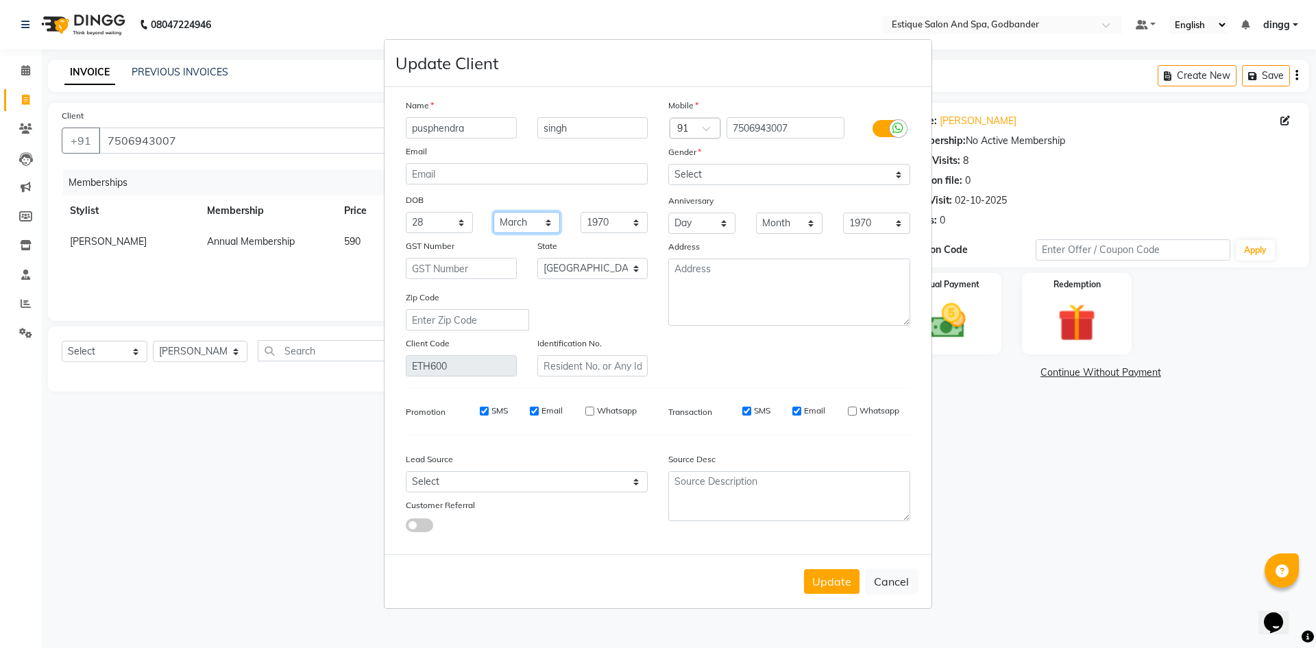
click at [494, 212] on select "Month January February March April May June July August September October Novem…" at bounding box center [527, 222] width 67 height 21
click at [601, 222] on select "1940 1941 1942 1943 1944 1945 1946 1947 1948 1949 1950 1951 1952 1953 1954 1955…" at bounding box center [614, 222] width 67 height 21
click at [600, 219] on select "1940 1941 1942 1943 1944 1945 1946 1947 1948 1949 1950 1951 1952 1953 1954 1955…" at bounding box center [614, 222] width 67 height 21
select select "1978"
click at [581, 212] on select "1940 1941 1942 1943 1944 1945 1946 1947 1948 1949 1950 1951 1952 1953 1954 1955…" at bounding box center [614, 222] width 67 height 21
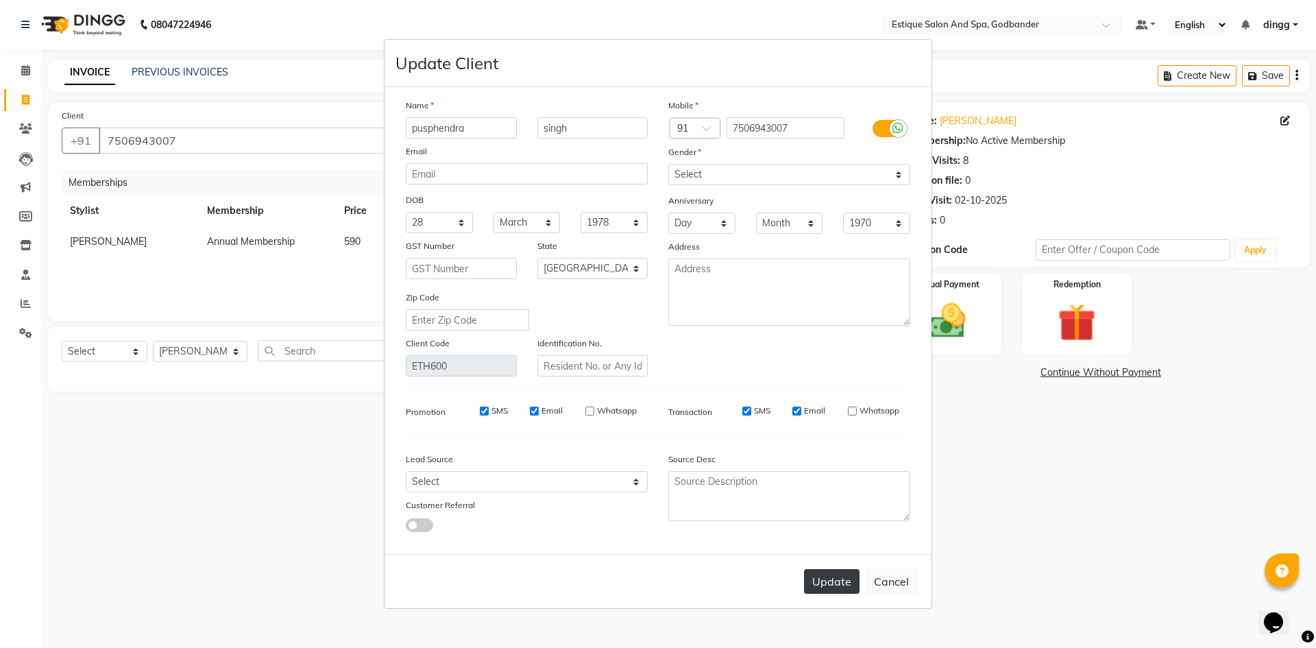
click at [827, 572] on button "Update" at bounding box center [832, 581] width 56 height 25
select select
select select "null"
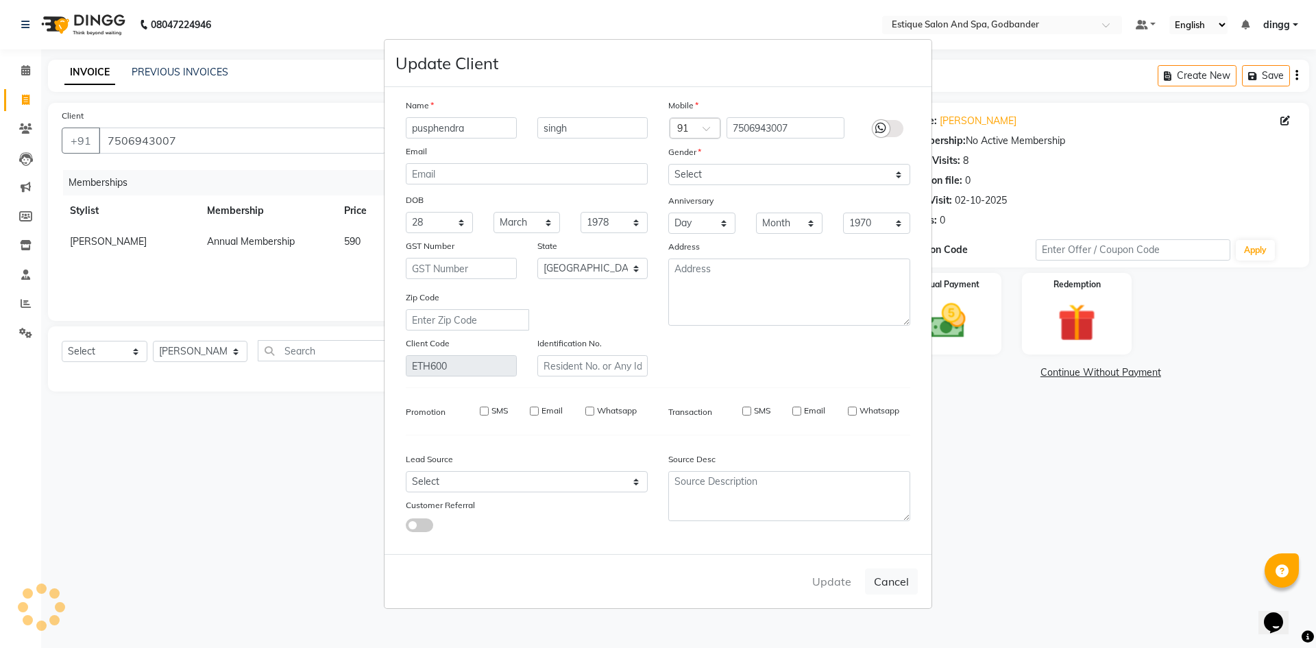
select select
checkbox input "false"
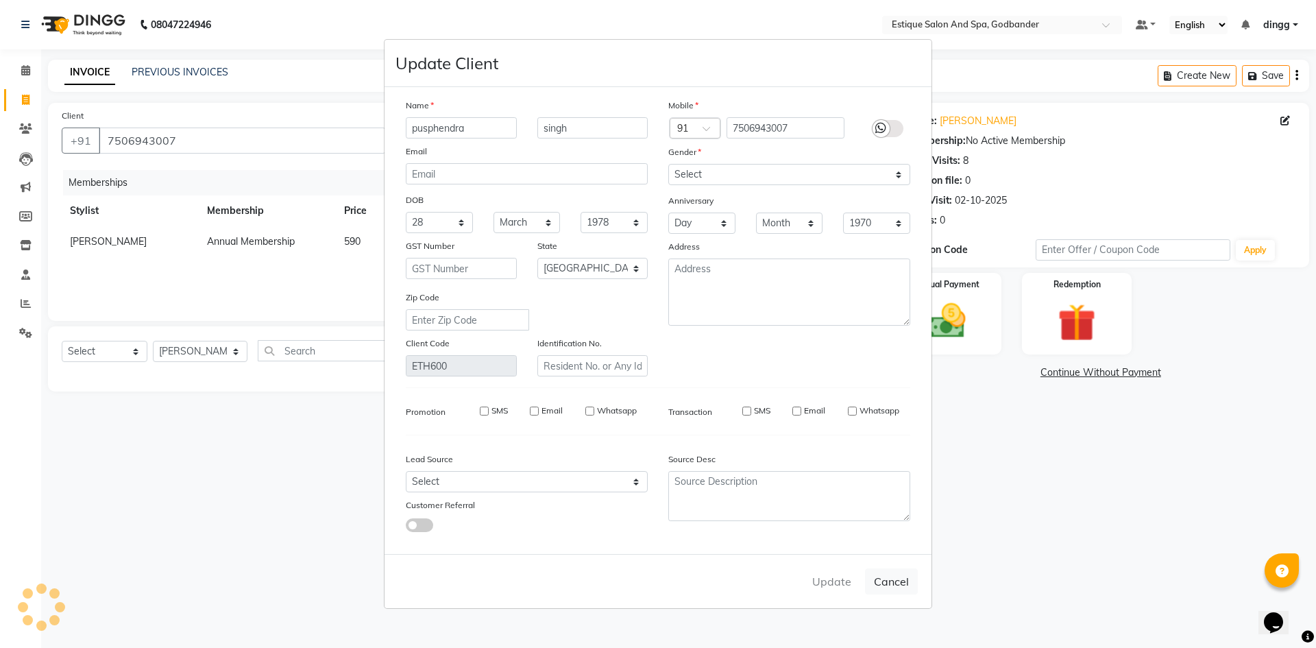
checkbox input "false"
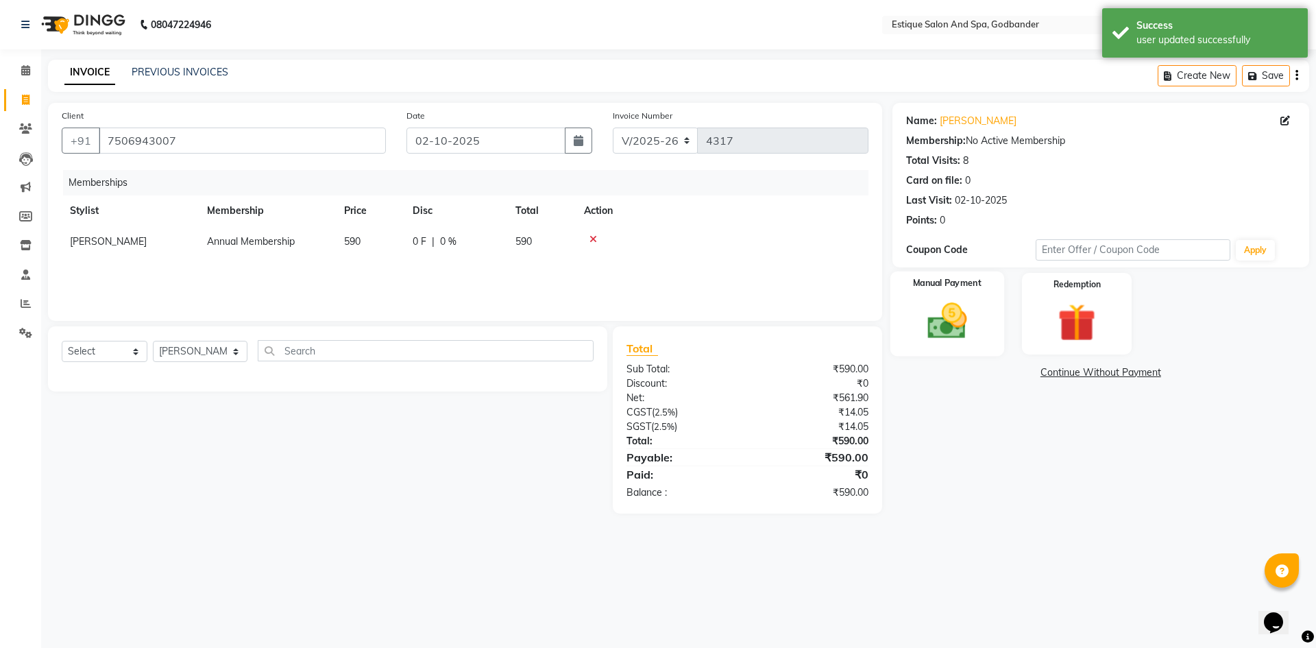
click at [972, 295] on div "Manual Payment" at bounding box center [947, 313] width 114 height 84
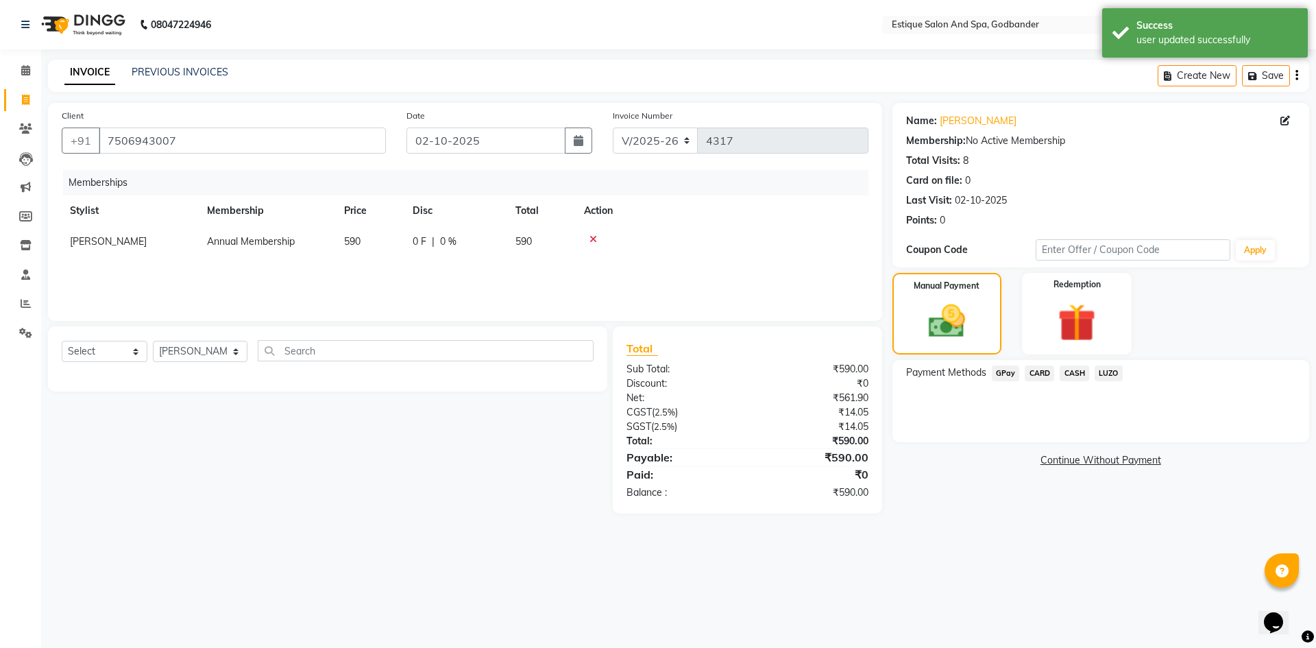
click at [999, 371] on span "GPay" at bounding box center [1006, 373] width 28 height 16
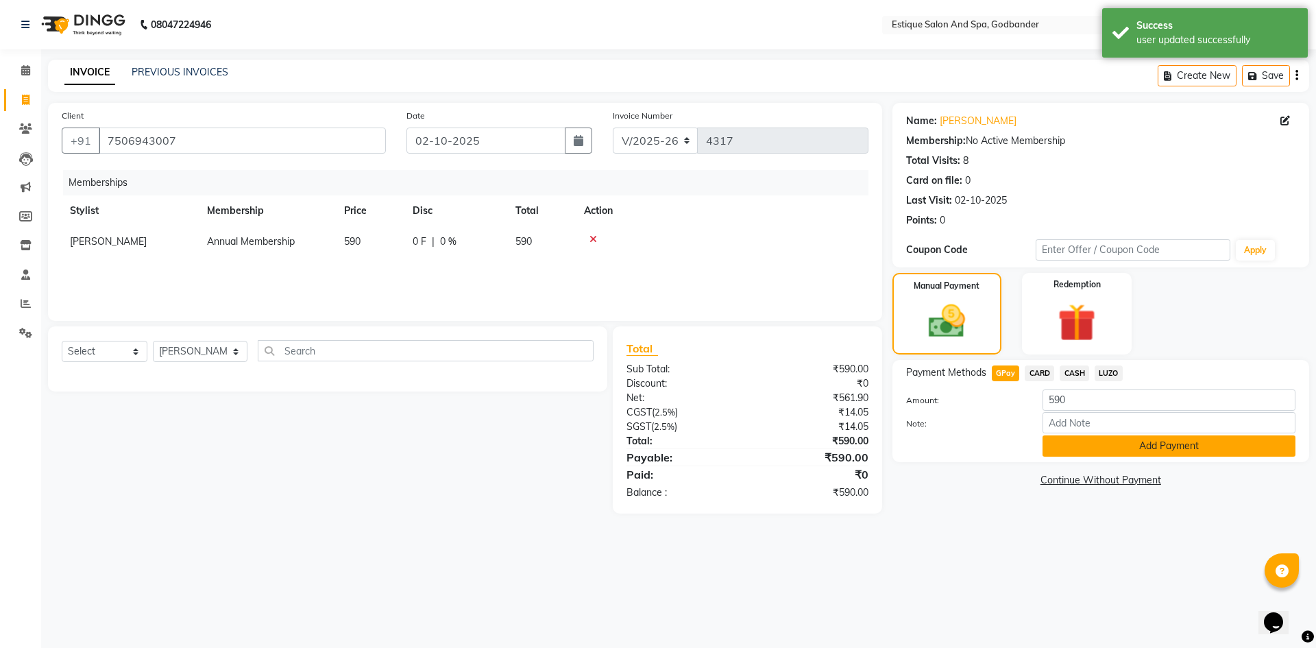
click at [1058, 450] on button "Add Payment" at bounding box center [1169, 445] width 253 height 21
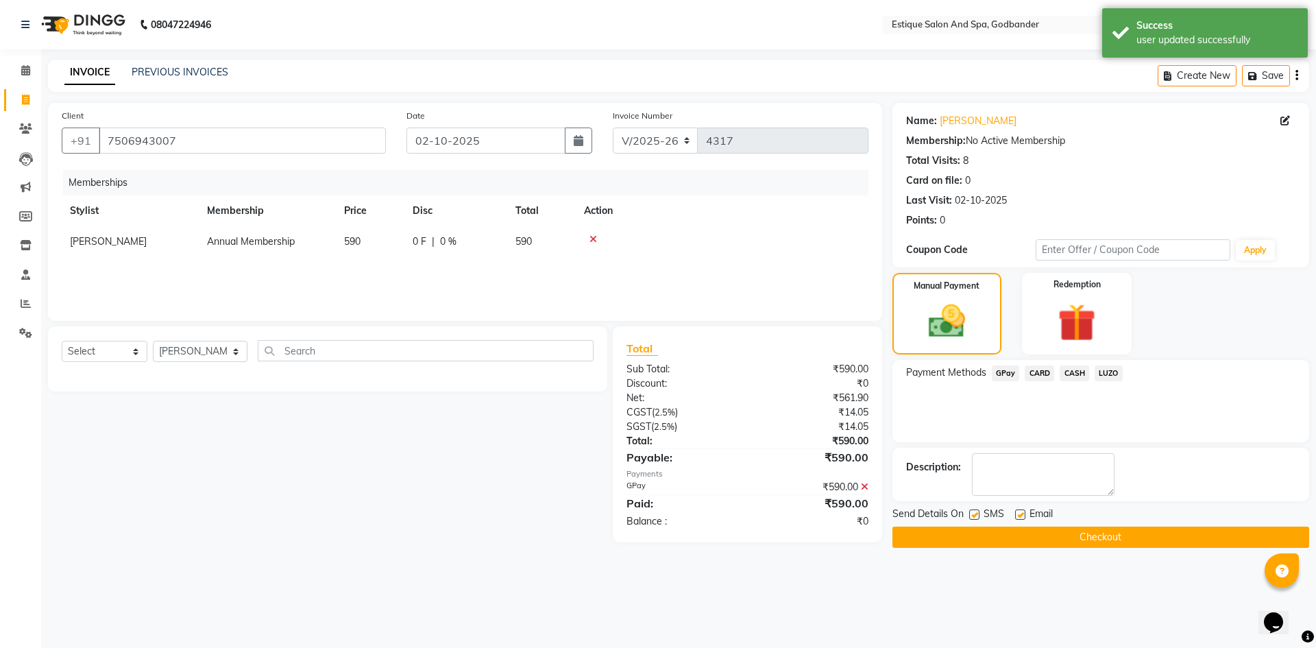
click at [1047, 539] on button "Checkout" at bounding box center [1100, 536] width 417 height 21
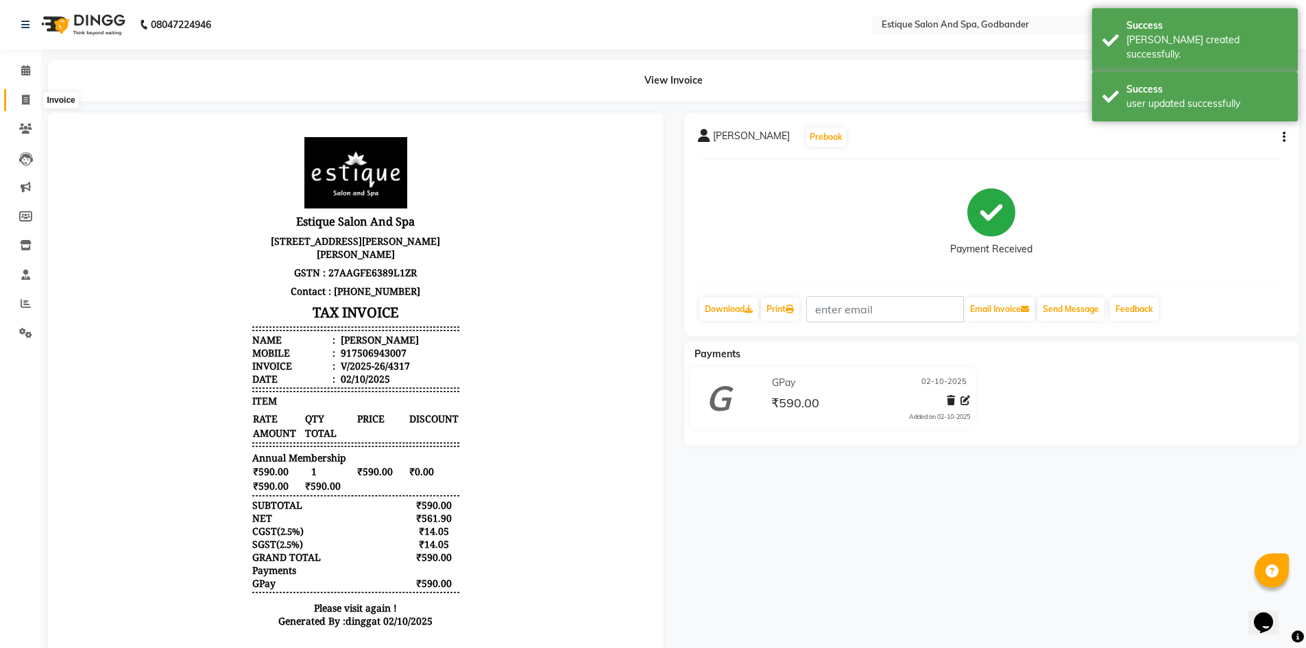
click at [29, 102] on icon at bounding box center [26, 100] width 8 height 10
select select "6103"
select select "service"
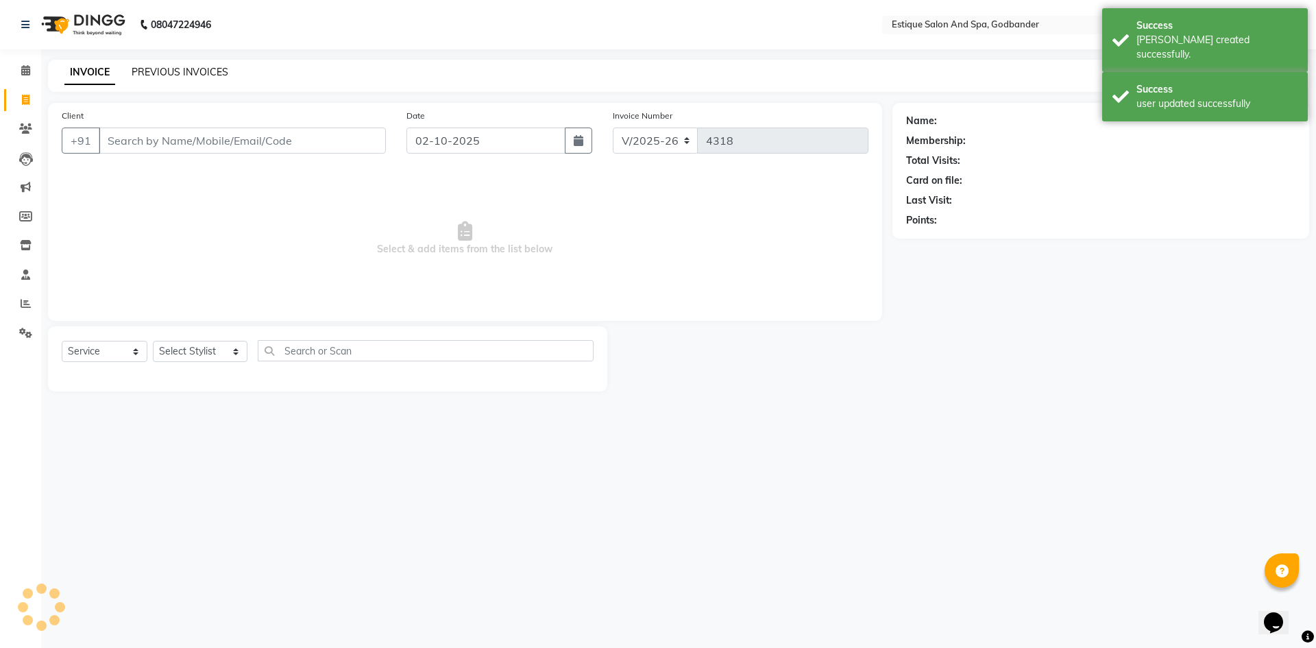
click at [151, 71] on link "PREVIOUS INVOICES" at bounding box center [180, 72] width 97 height 12
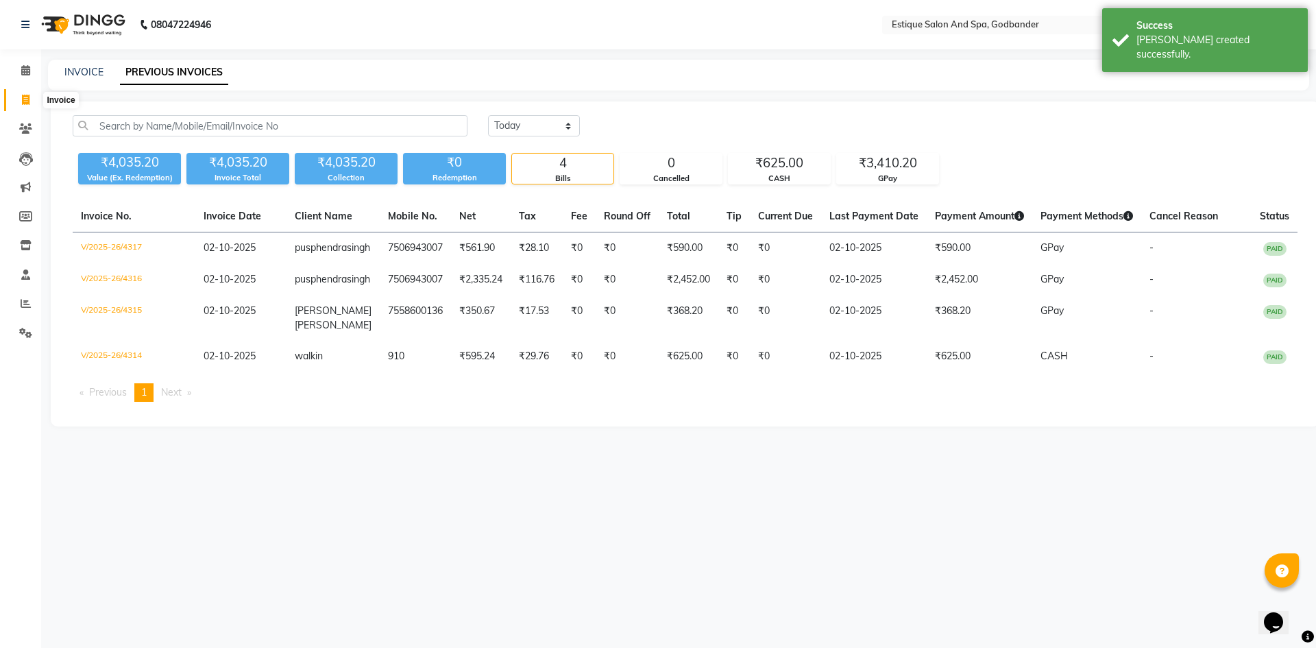
click at [24, 98] on icon at bounding box center [26, 100] width 8 height 10
select select "6103"
select select "service"
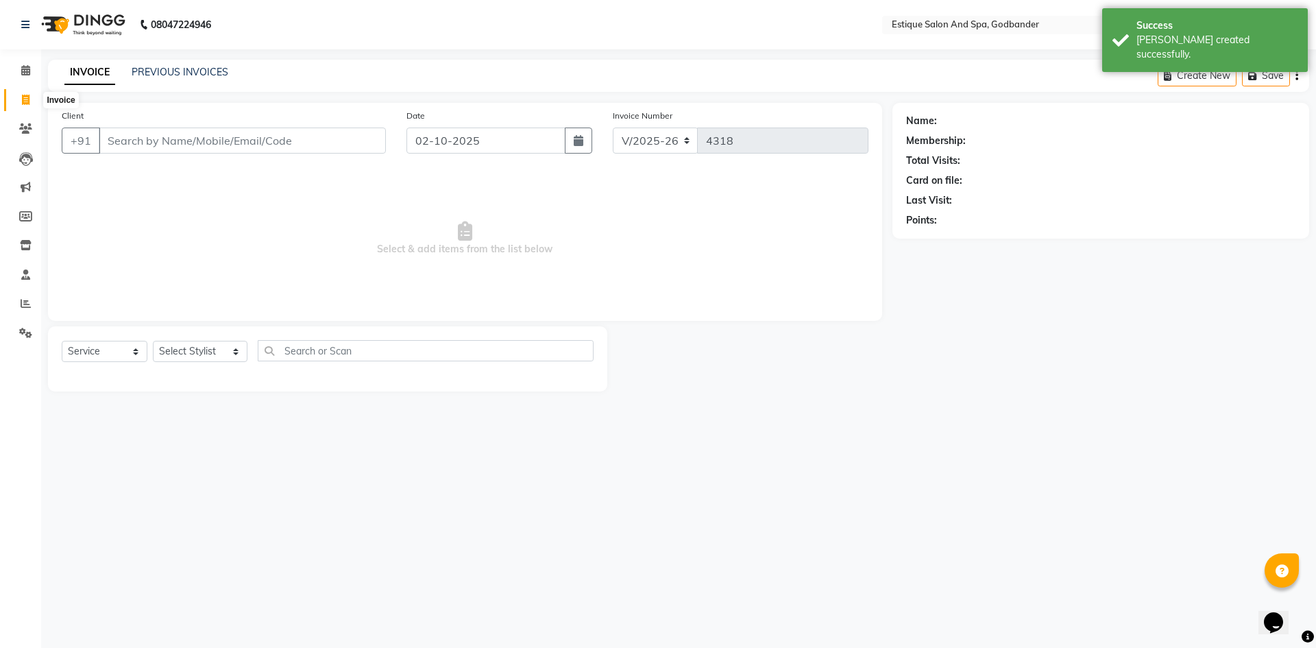
click at [28, 104] on icon at bounding box center [26, 100] width 8 height 10
select select "service"
type input "4318"
select select "6103"
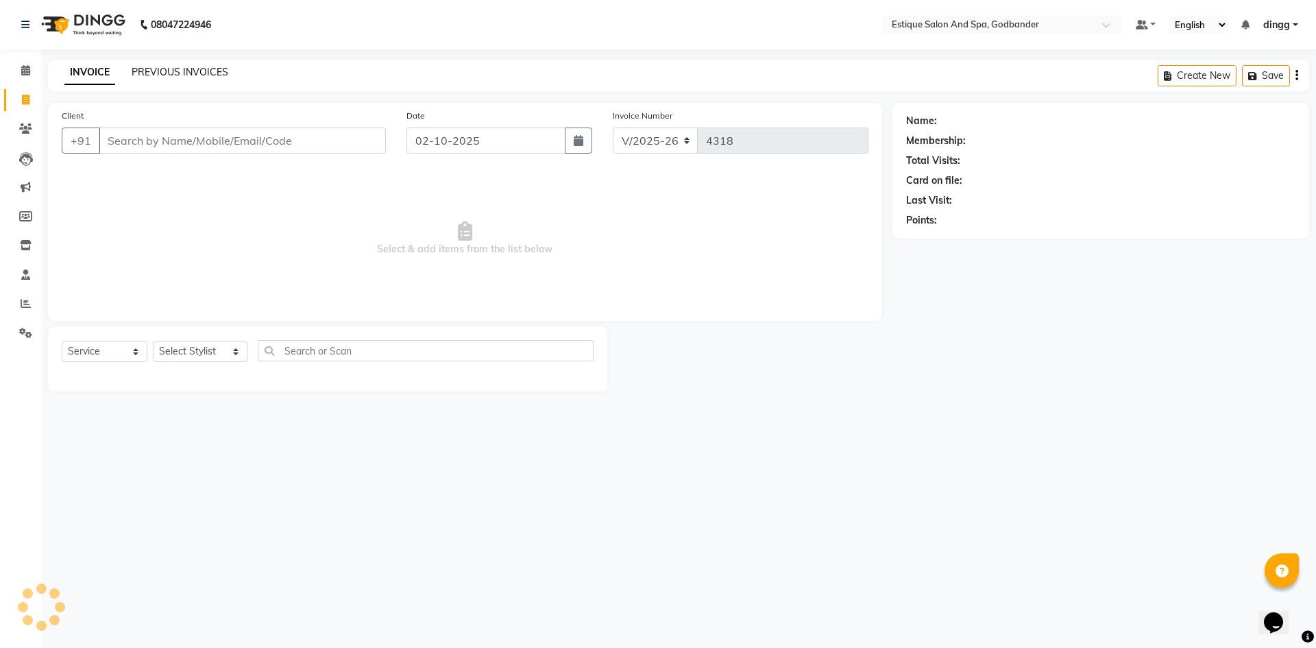
click at [147, 69] on link "PREVIOUS INVOICES" at bounding box center [180, 72] width 97 height 12
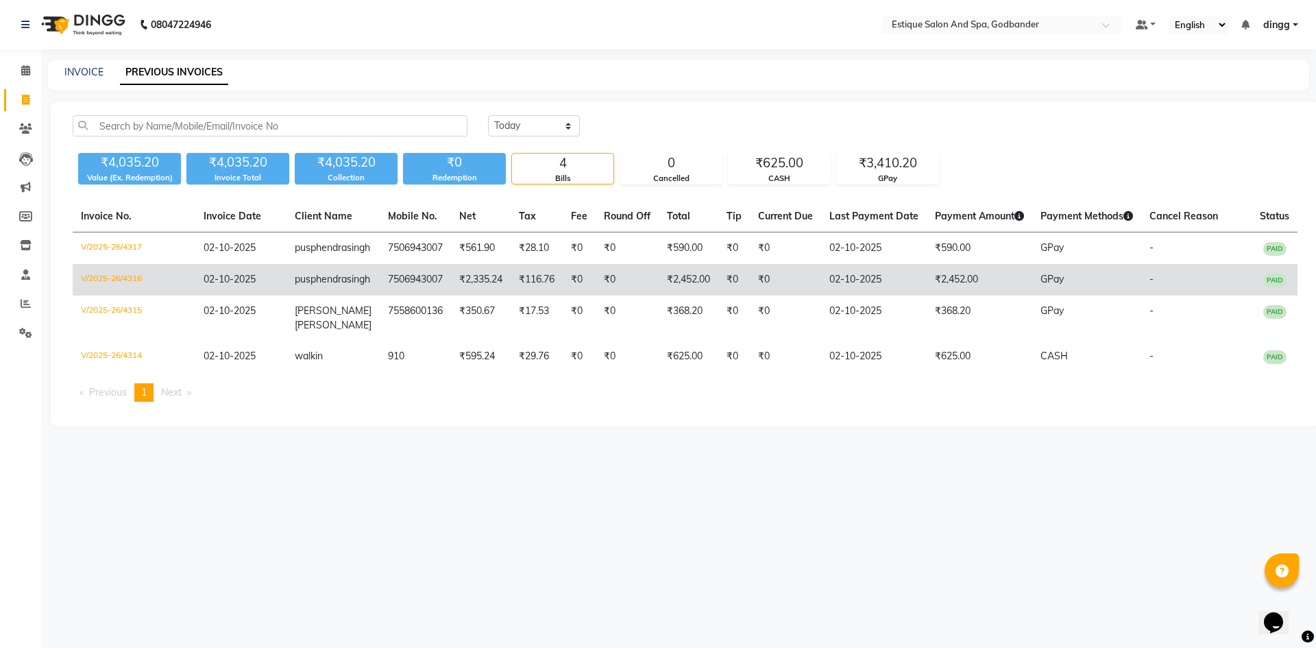
click at [109, 287] on td "V/2025-26/4316" at bounding box center [134, 280] width 123 height 32
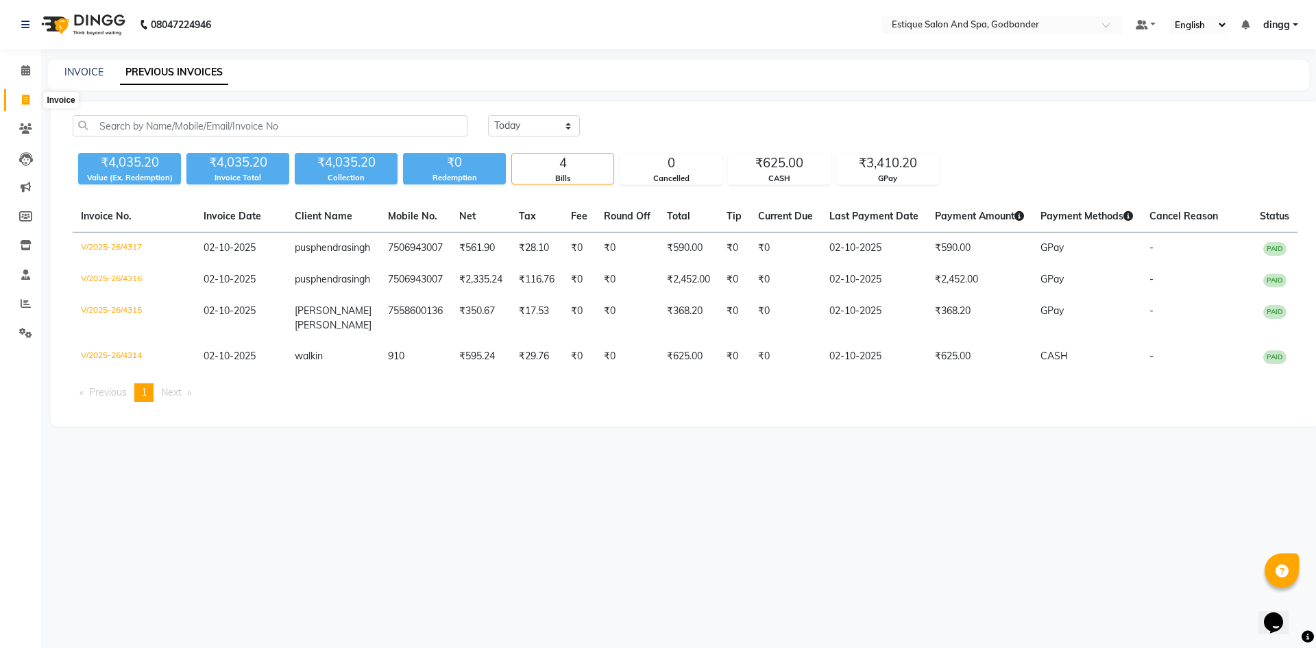
click at [20, 97] on span at bounding box center [26, 101] width 24 height 16
select select "6103"
select select "service"
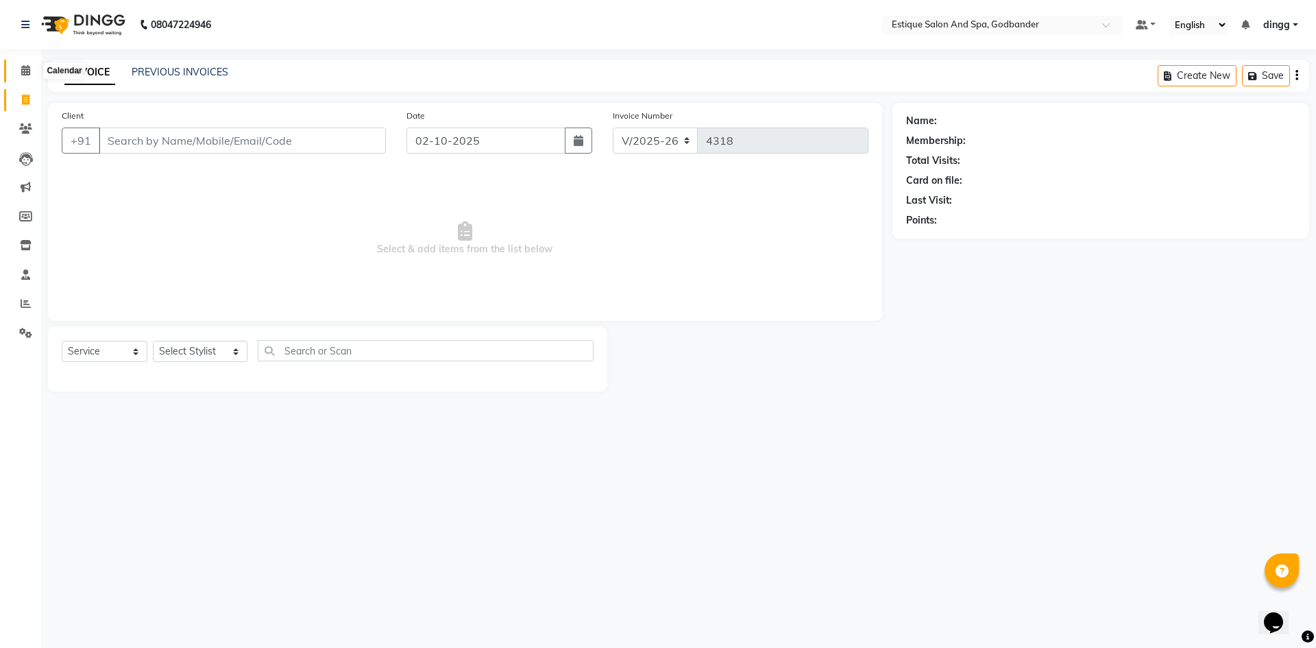
click at [29, 70] on icon at bounding box center [25, 70] width 9 height 10
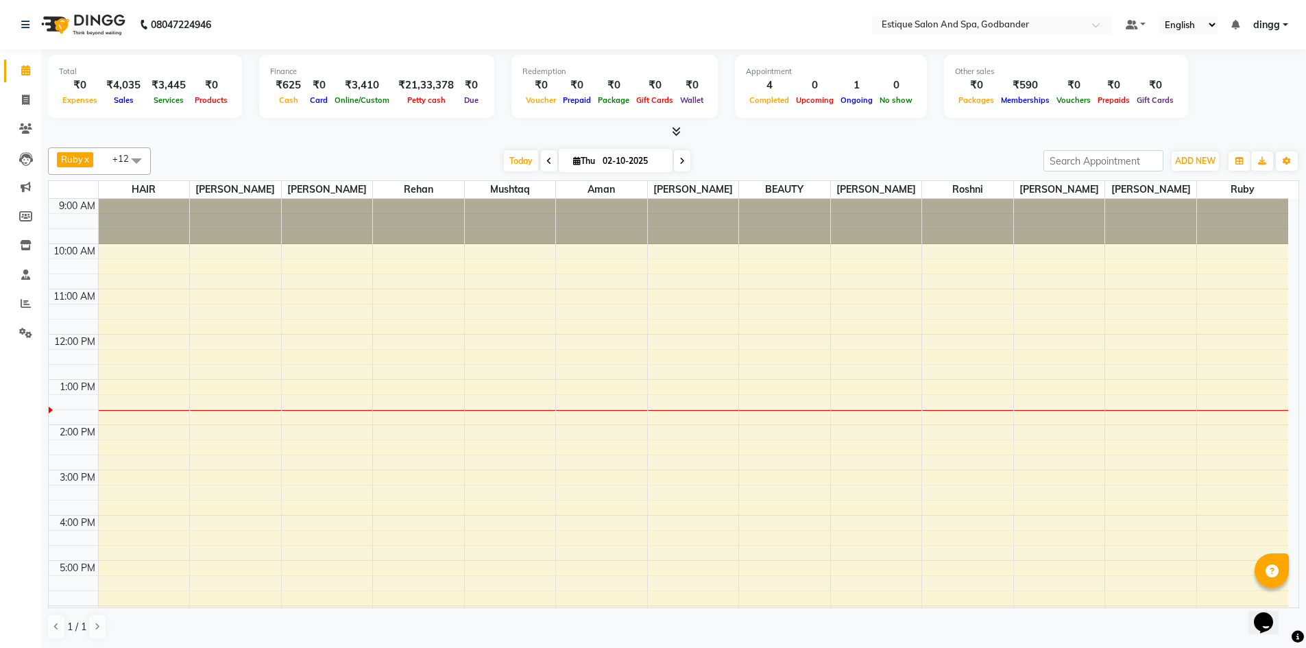
scroll to position [153, 0]
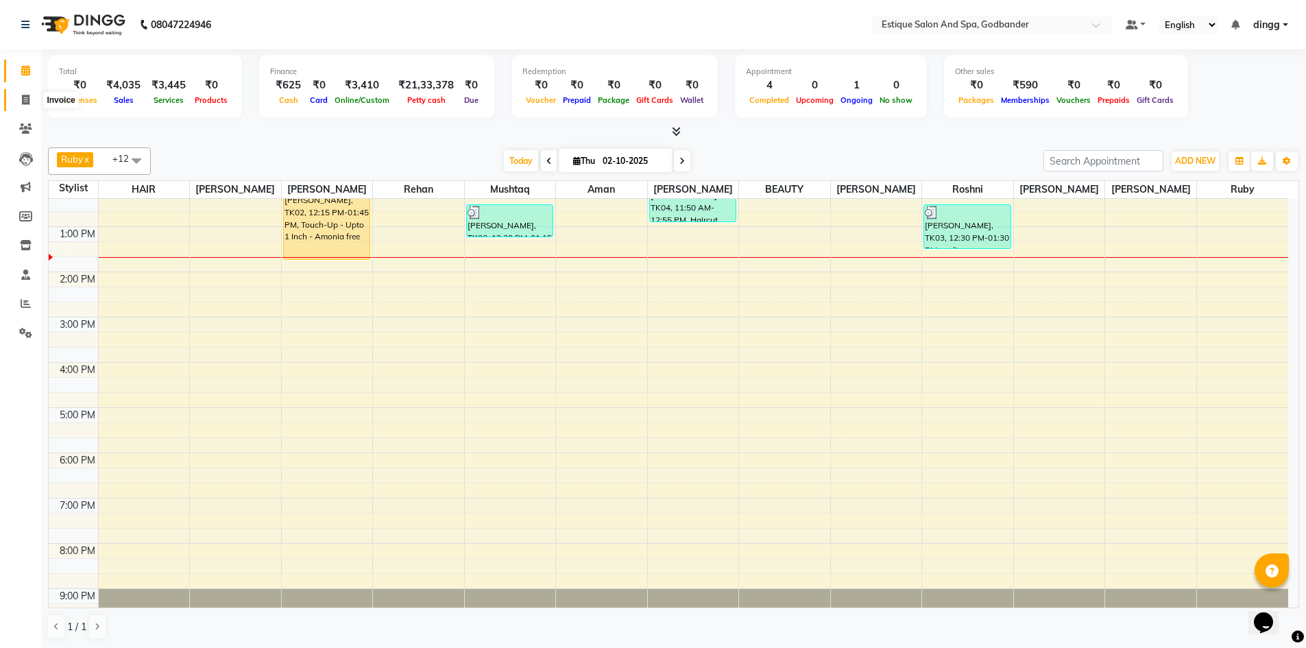
click at [29, 100] on icon at bounding box center [26, 100] width 8 height 10
select select "service"
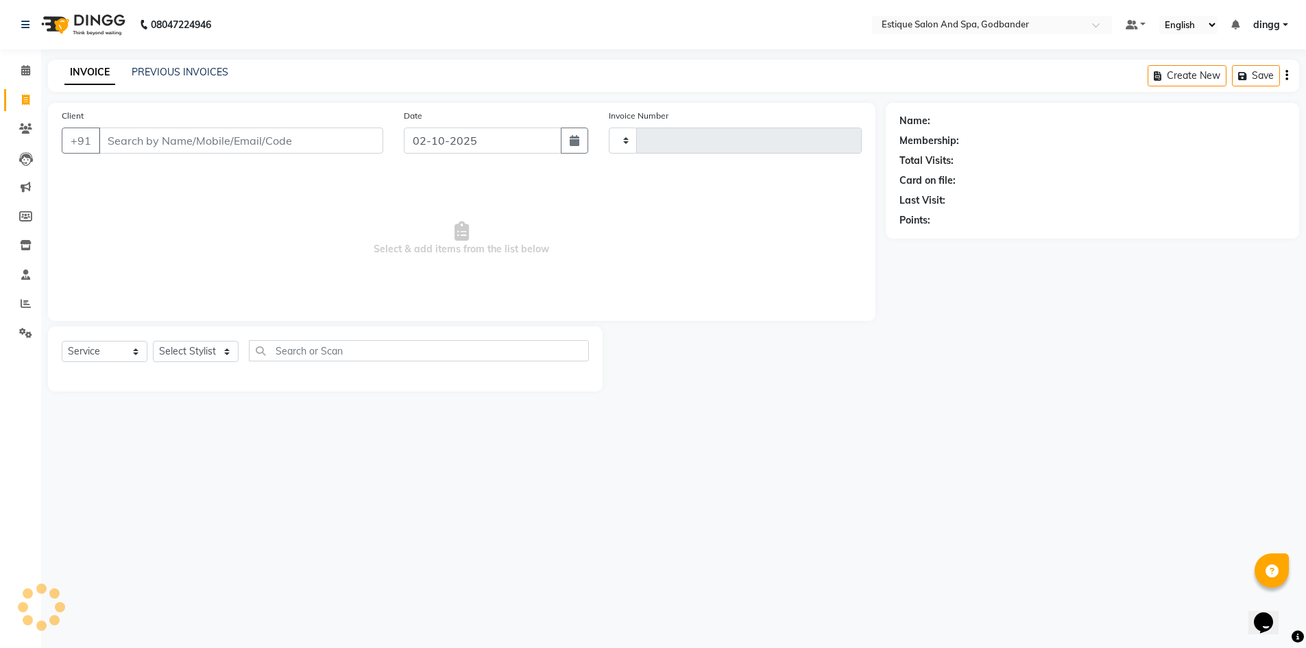
type input "4318"
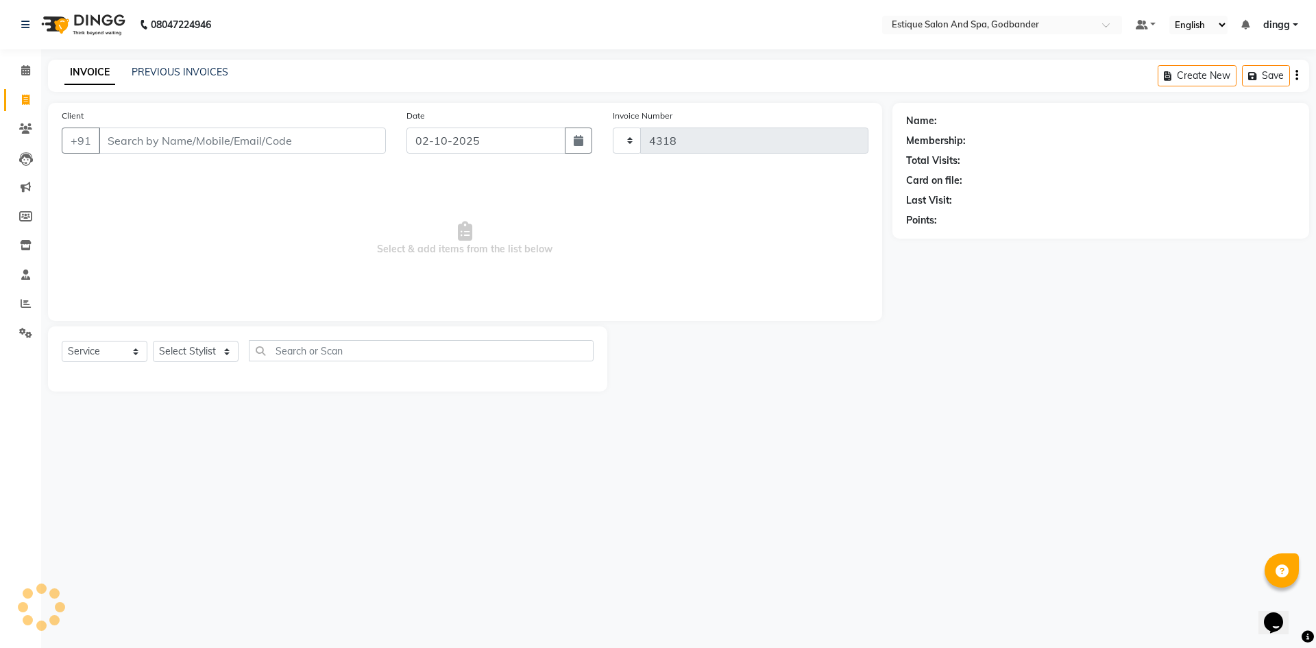
select select "6103"
click at [27, 240] on icon at bounding box center [26, 245] width 12 height 10
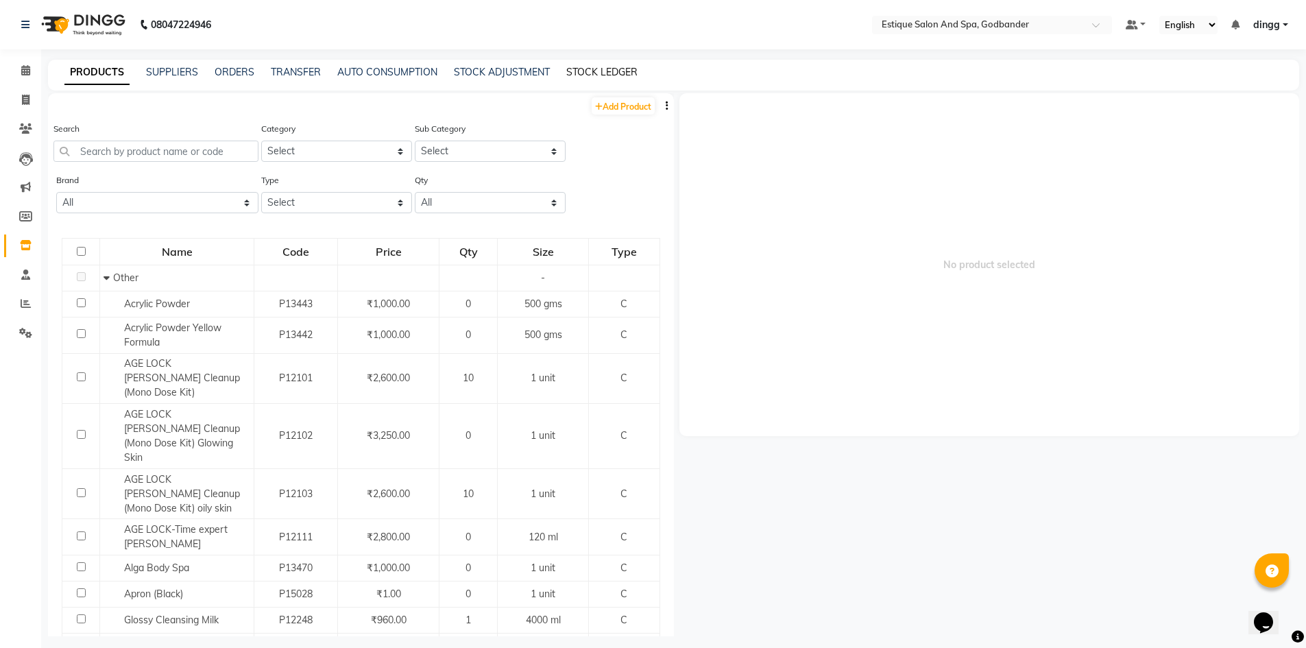
click at [577, 72] on link "STOCK LEDGER" at bounding box center [601, 72] width 71 height 12
select select "all"
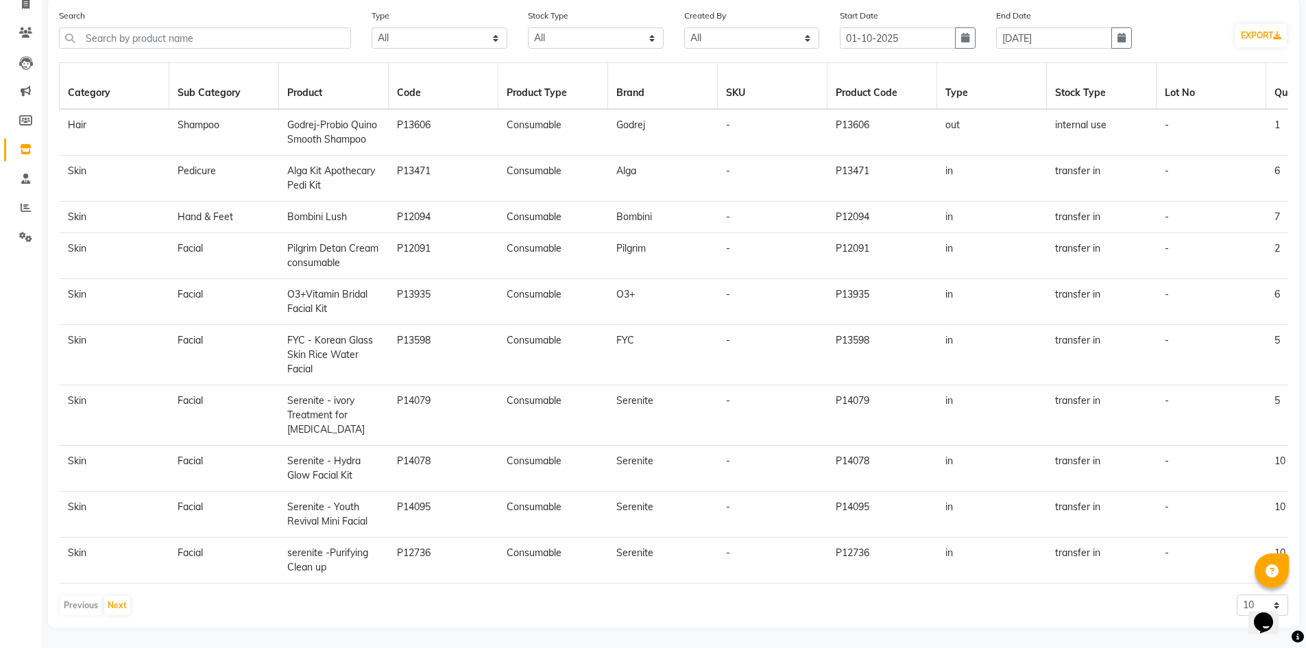
scroll to position [106, 0]
click at [112, 611] on button "Next" at bounding box center [117, 605] width 26 height 19
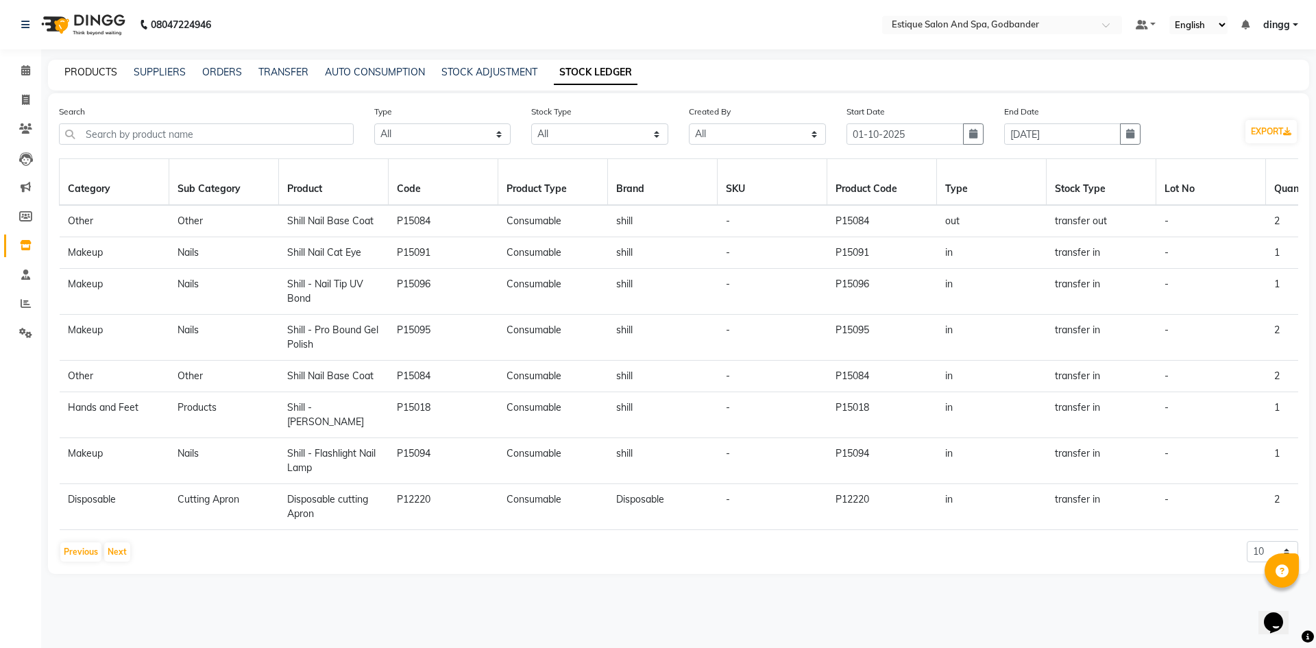
click at [97, 77] on link "PRODUCTS" at bounding box center [90, 72] width 53 height 12
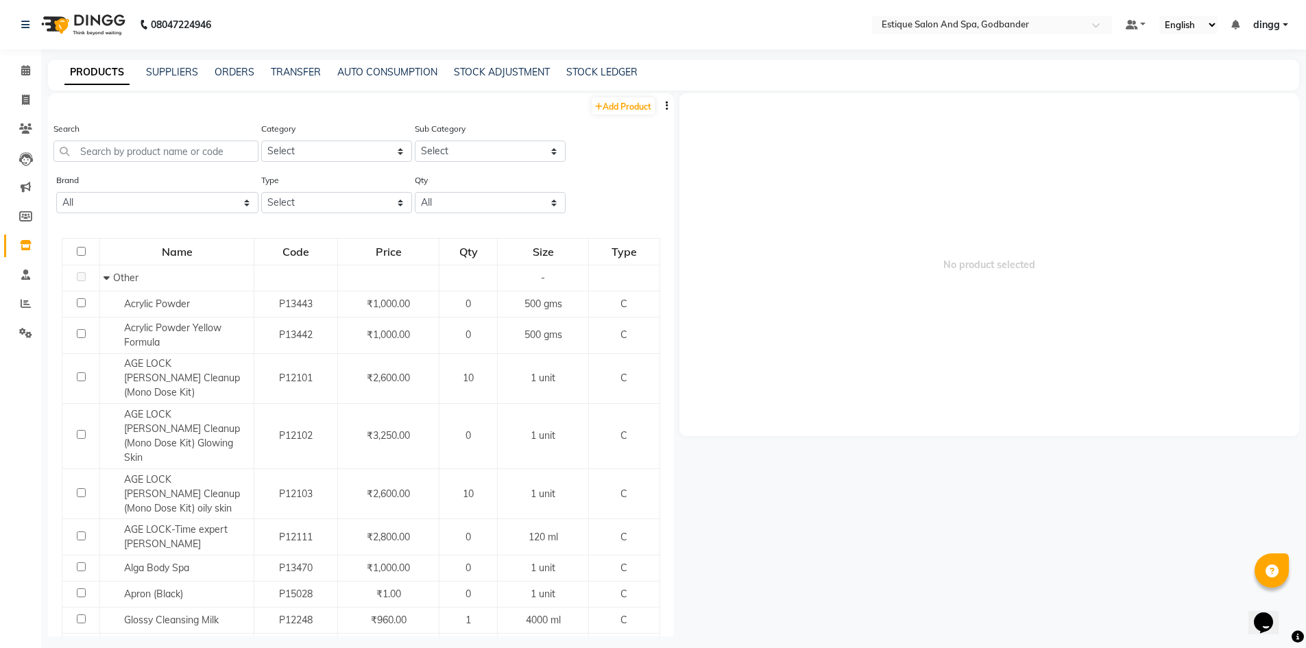
scroll to position [9, 0]
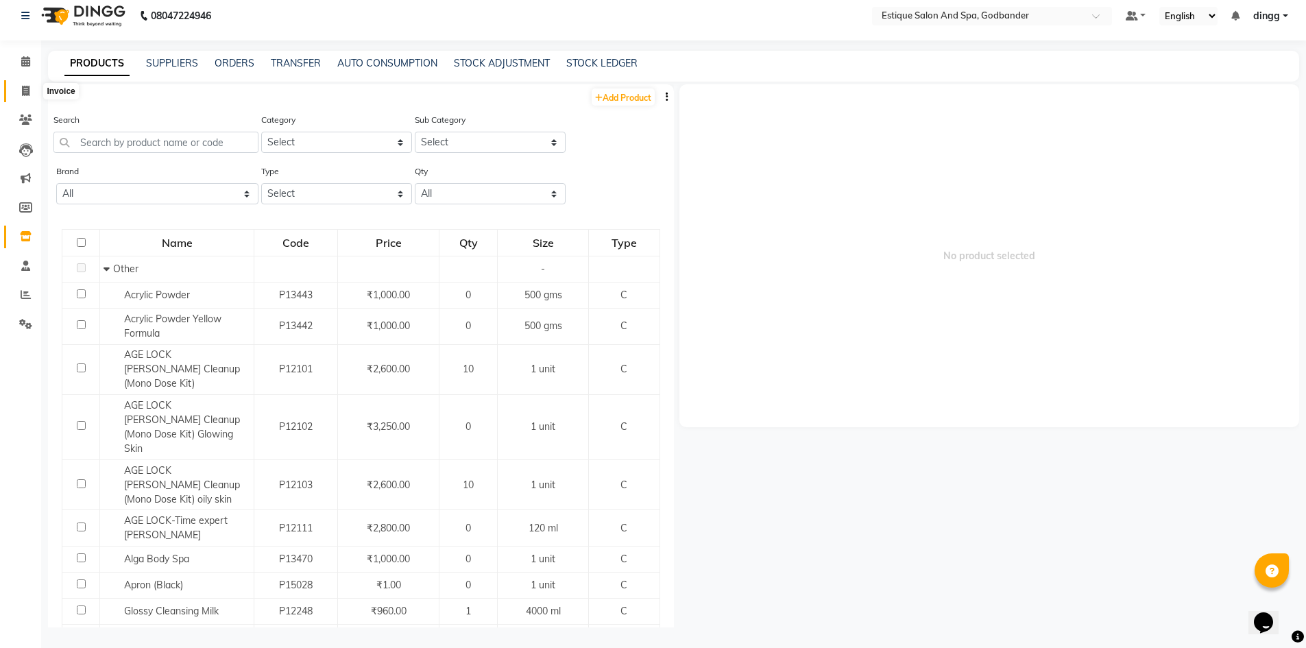
click at [23, 86] on icon at bounding box center [26, 91] width 8 height 10
select select "6103"
select select "service"
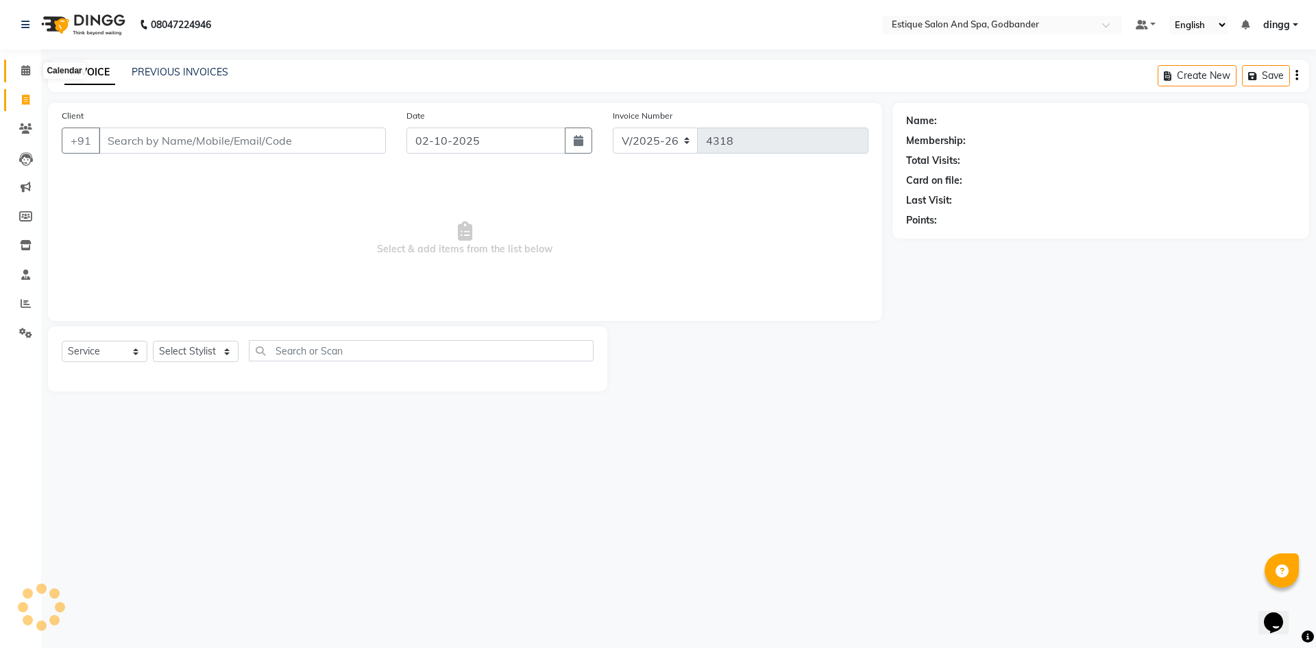
click at [28, 70] on icon at bounding box center [25, 70] width 9 height 10
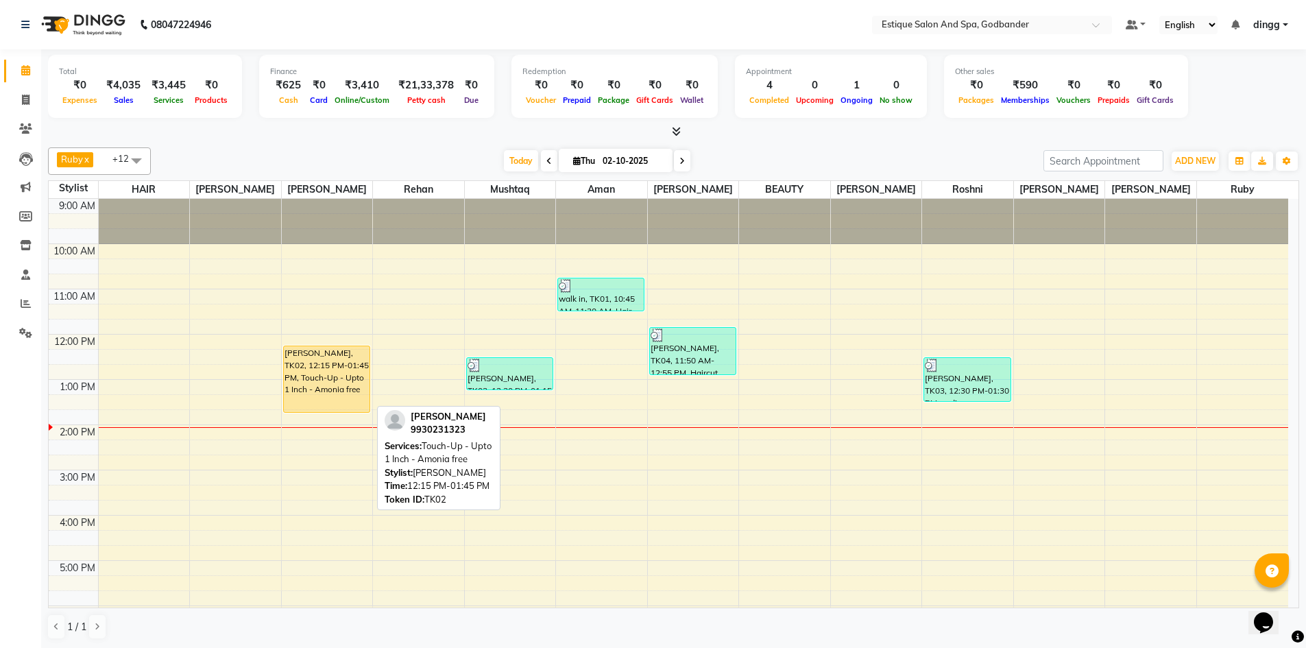
click at [326, 370] on div "[PERSON_NAME], TK02, 12:15 PM-01:45 PM, Touch-Up - Upto 1 Inch - Amonia free" at bounding box center [327, 379] width 86 height 66
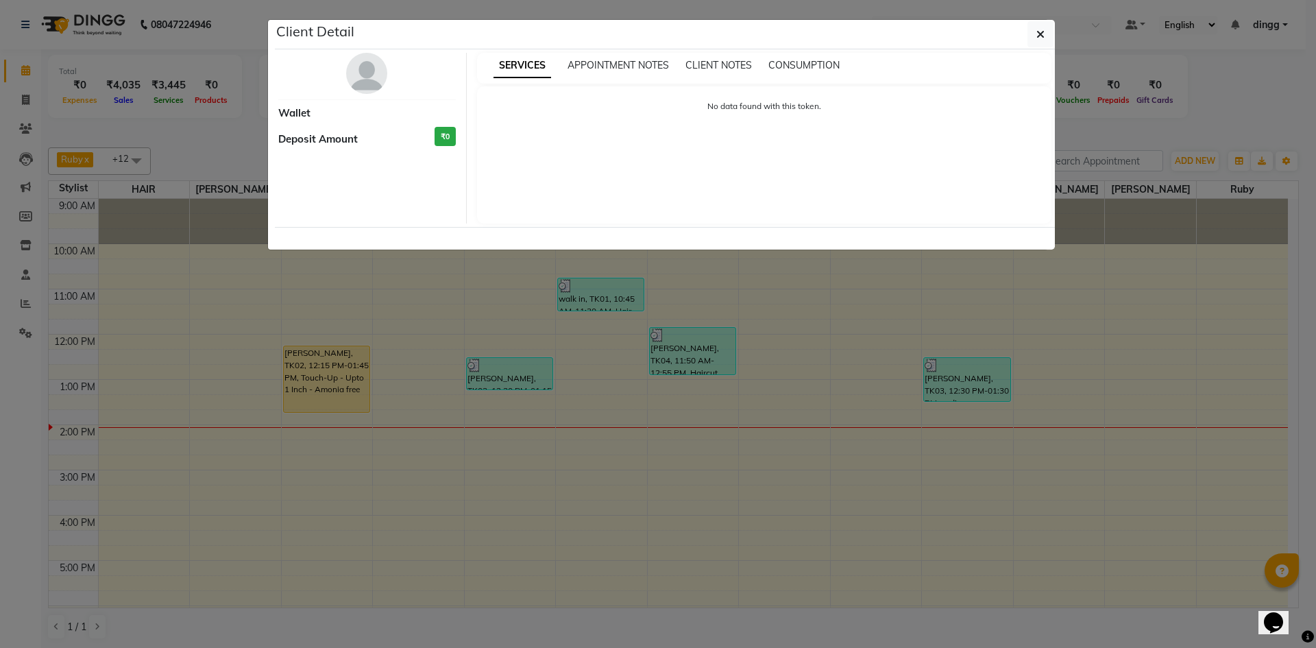
select select "1"
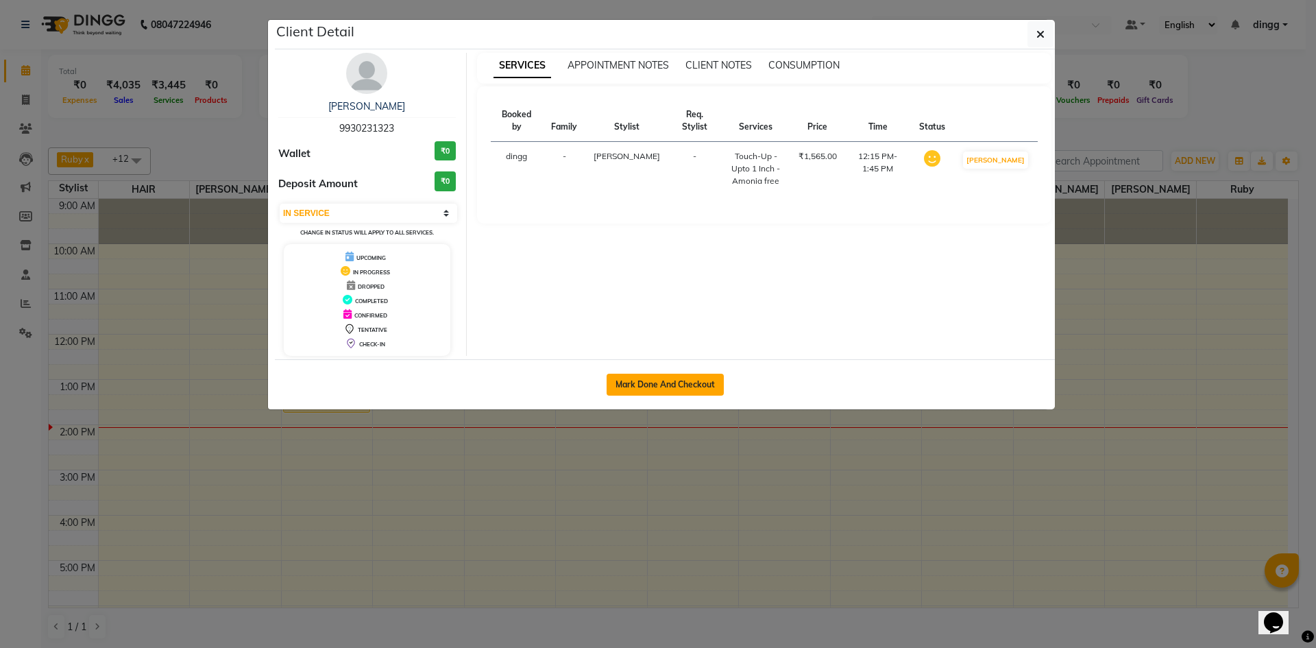
click at [712, 385] on button "Mark Done And Checkout" at bounding box center [665, 385] width 117 height 22
select select "6103"
select select "service"
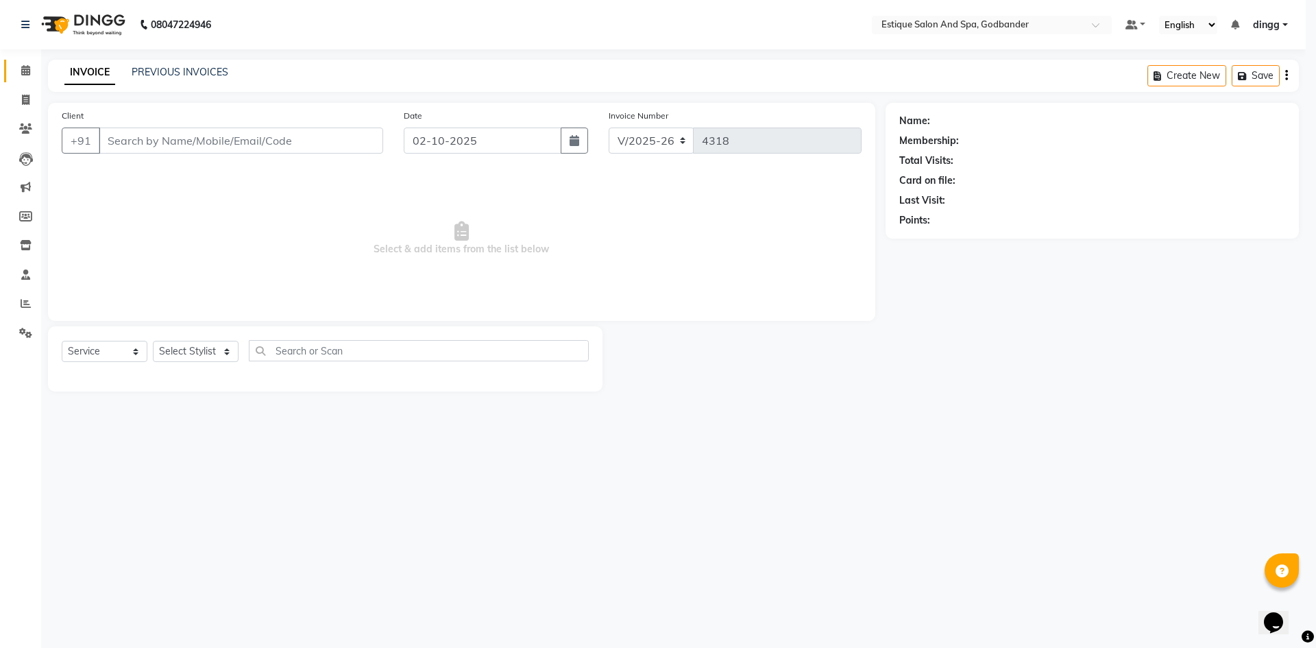
select select "3"
type input "9930231323"
select select "44584"
select select "1: Object"
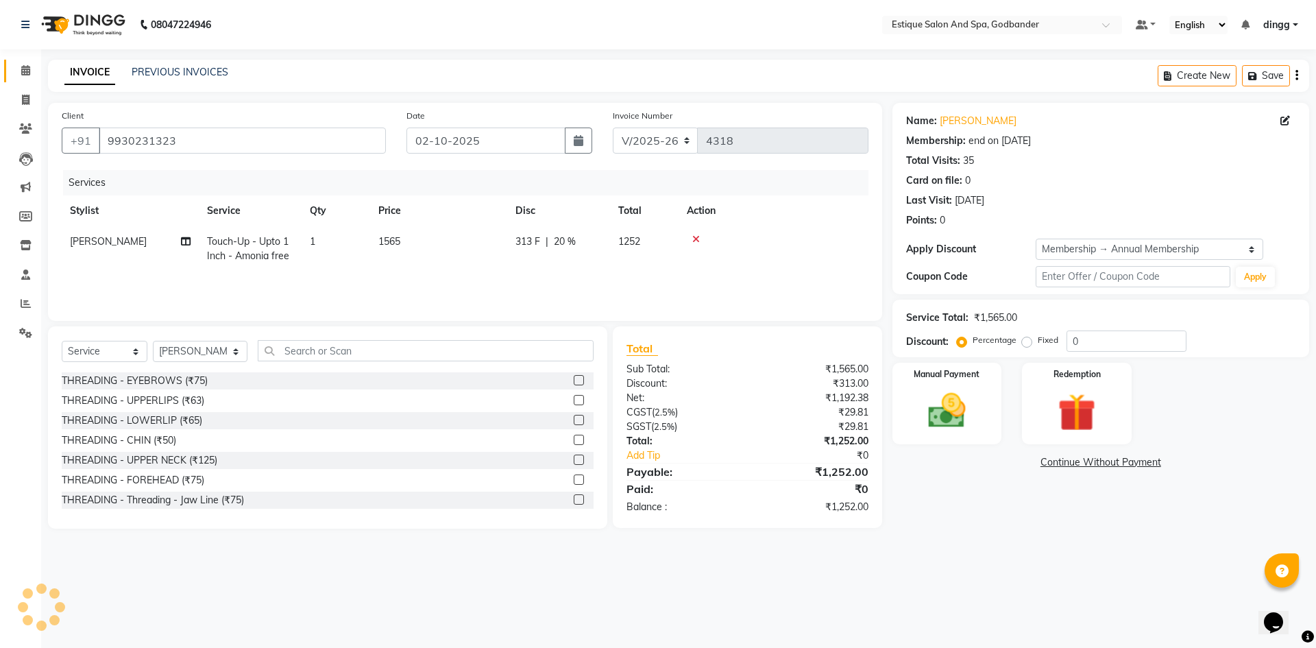
type input "20"
click at [204, 344] on select "Select Stylist Aarti Nails [PERSON_NAME] [PERSON_NAME] Any one Asmi BEAUTY ding…" at bounding box center [200, 351] width 95 height 21
select select "44568"
click at [153, 341] on select "Select Stylist Aarti Nails [PERSON_NAME] [PERSON_NAME] Any one Asmi BEAUTY ding…" at bounding box center [200, 351] width 95 height 21
click at [574, 378] on label at bounding box center [579, 380] width 10 height 10
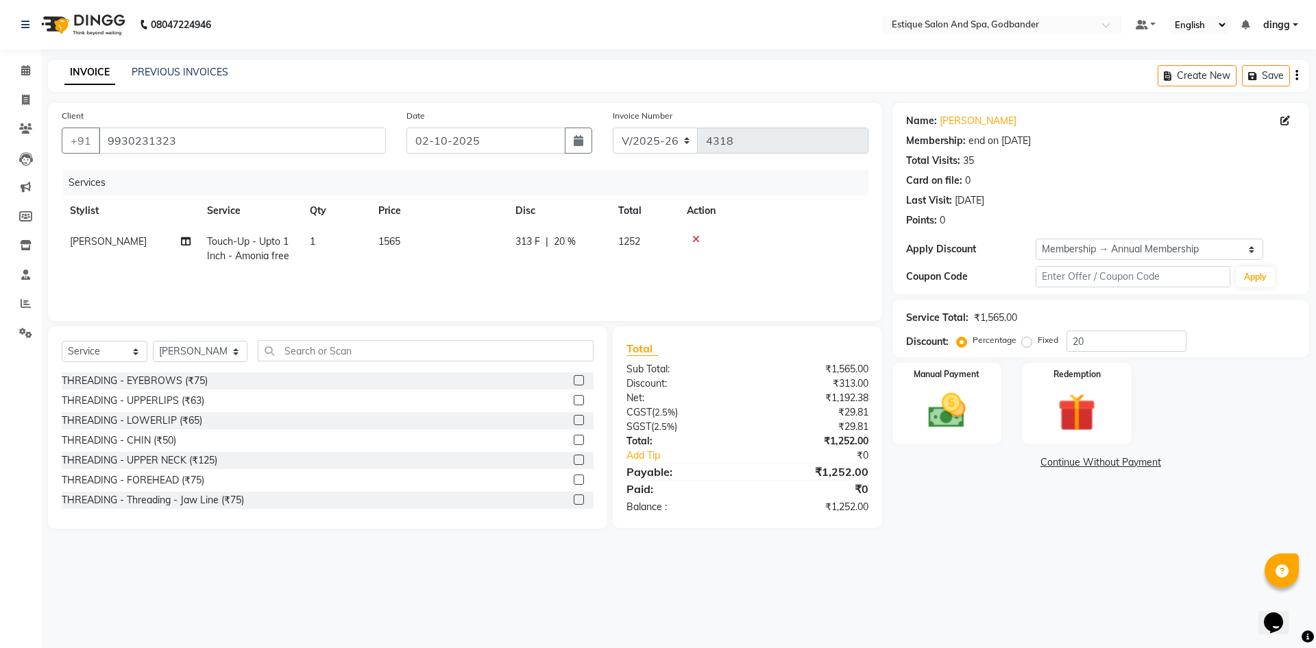
click at [574, 378] on input "checkbox" at bounding box center [578, 380] width 9 height 9
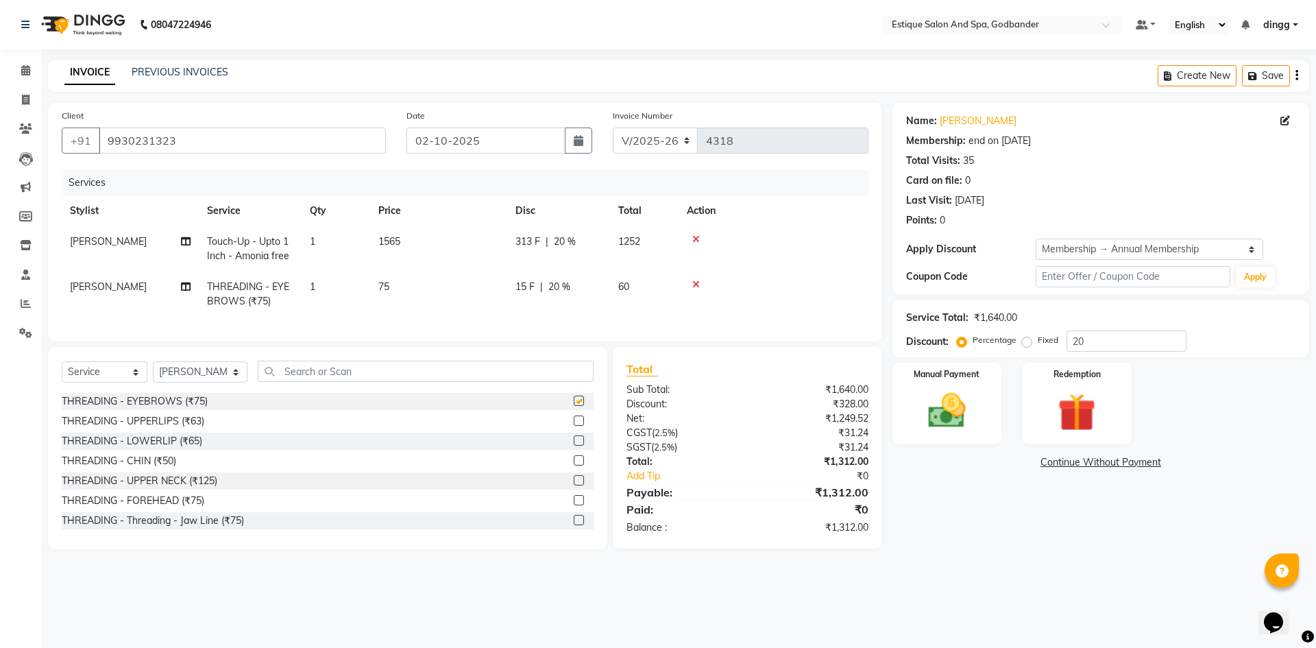
checkbox input "false"
click at [909, 423] on div "Manual Payment" at bounding box center [947, 403] width 114 height 84
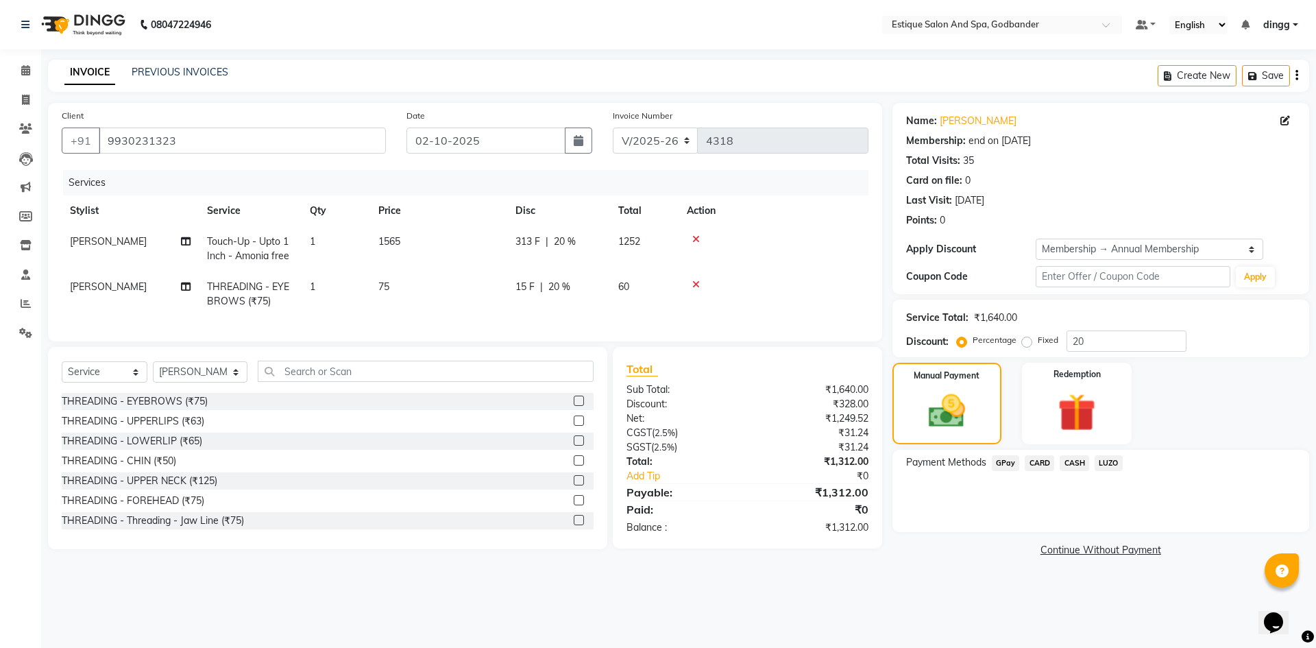
click at [1011, 465] on span "GPay" at bounding box center [1006, 463] width 28 height 16
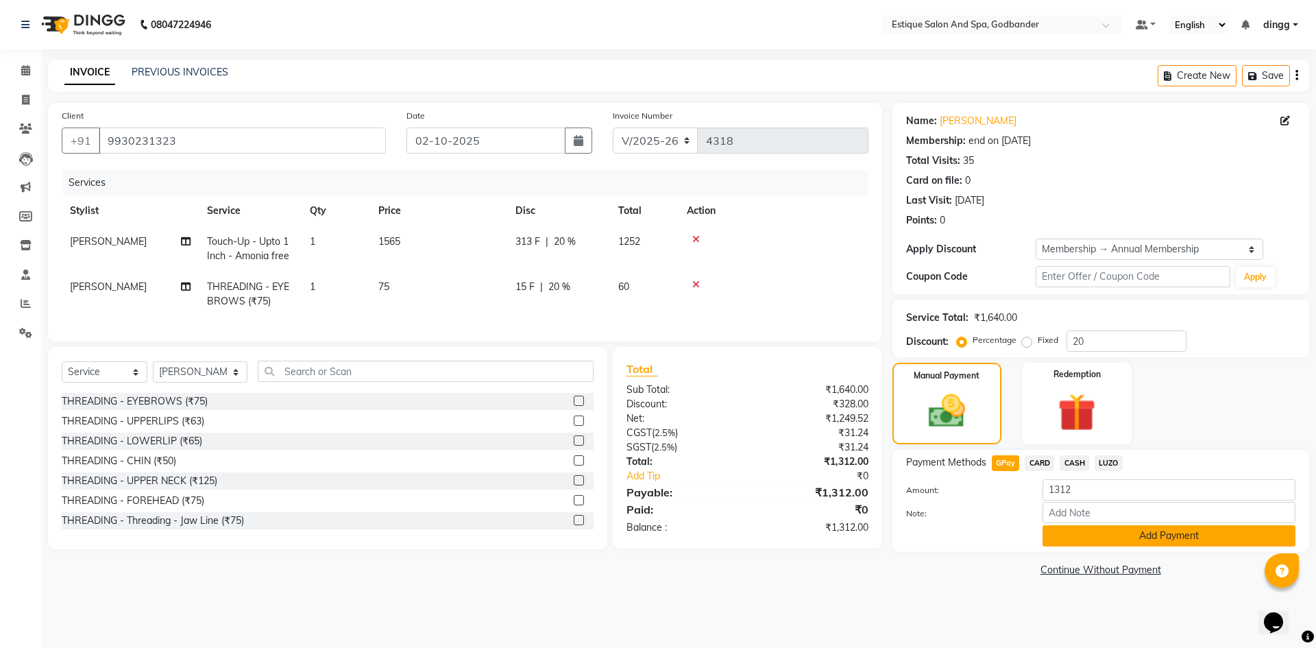
click at [1155, 531] on button "Add Payment" at bounding box center [1169, 535] width 253 height 21
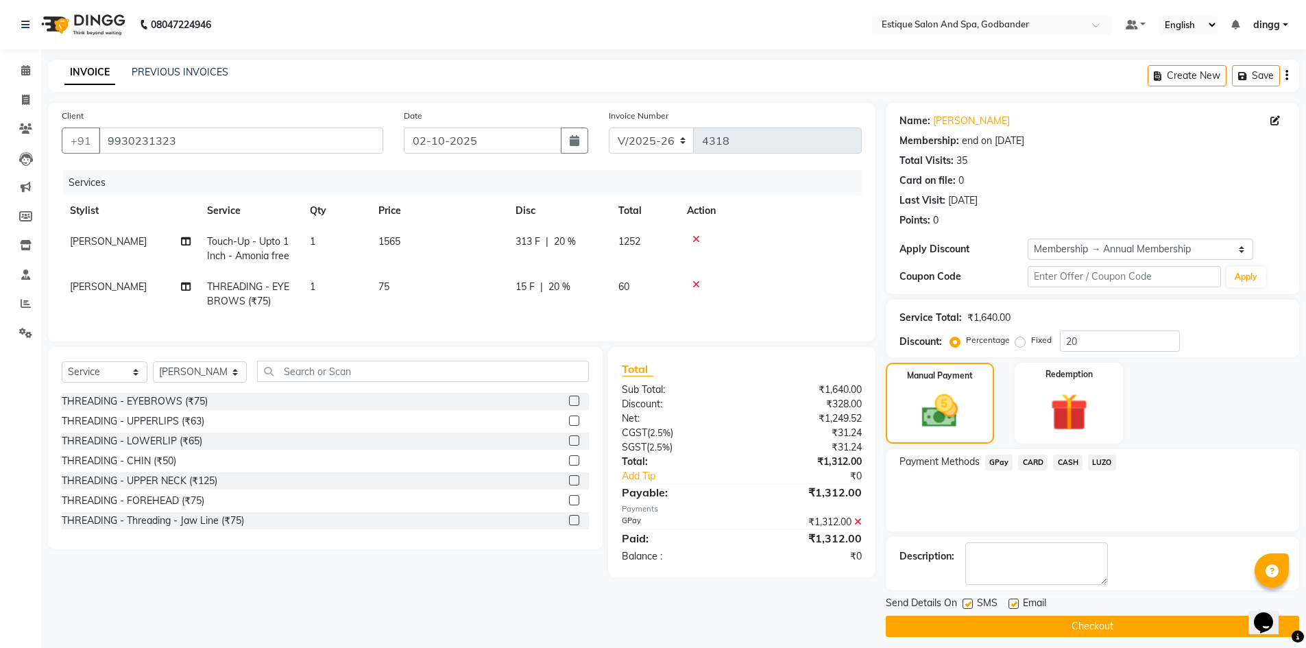
click at [1158, 628] on button "Checkout" at bounding box center [1092, 626] width 413 height 21
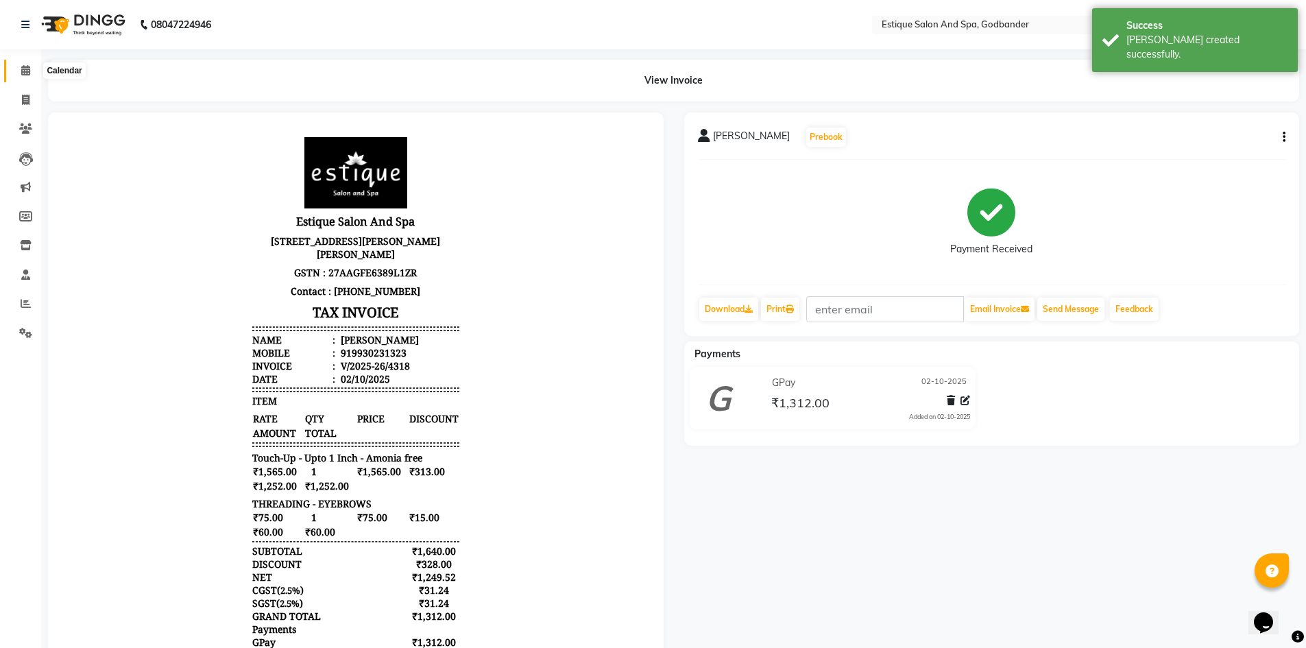
click at [30, 68] on icon at bounding box center [25, 70] width 9 height 10
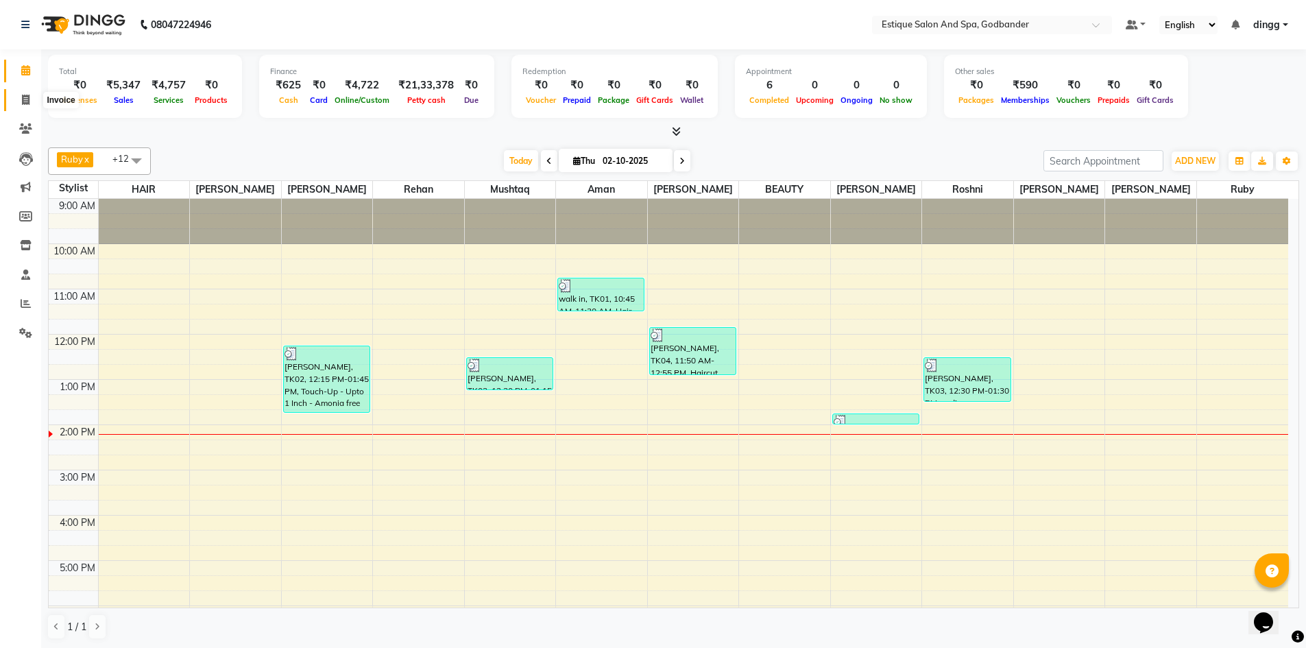
click at [26, 97] on icon at bounding box center [26, 100] width 8 height 10
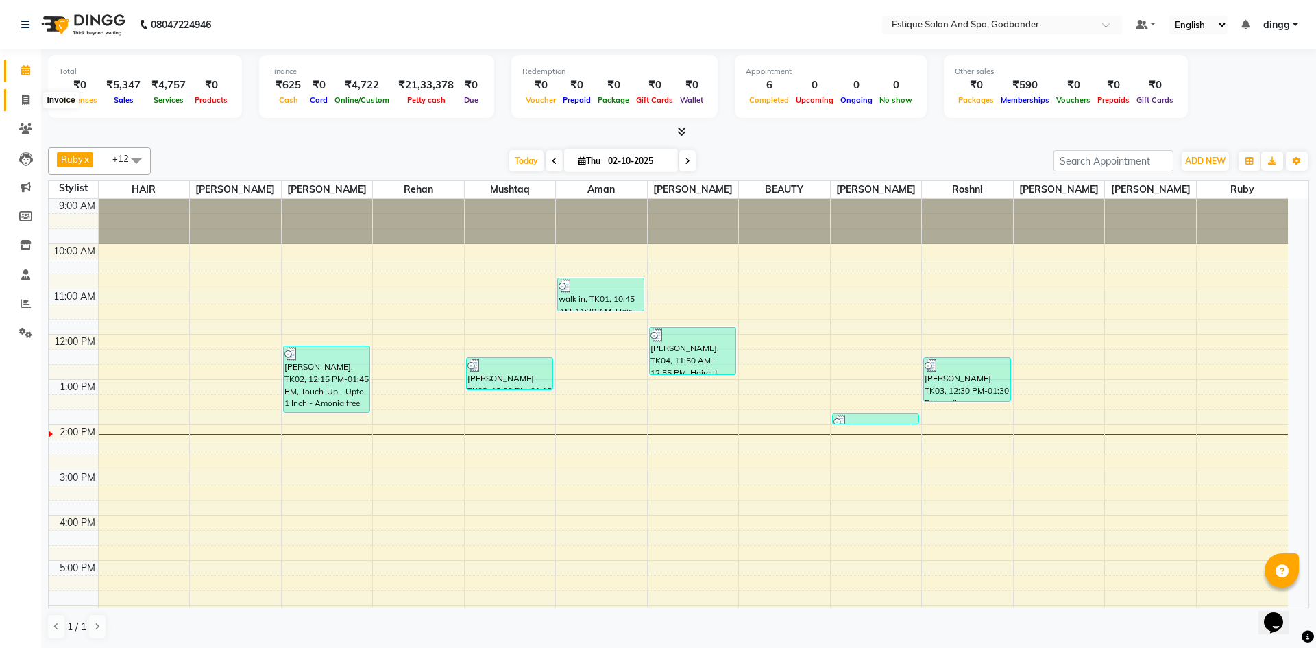
select select "6103"
select select "service"
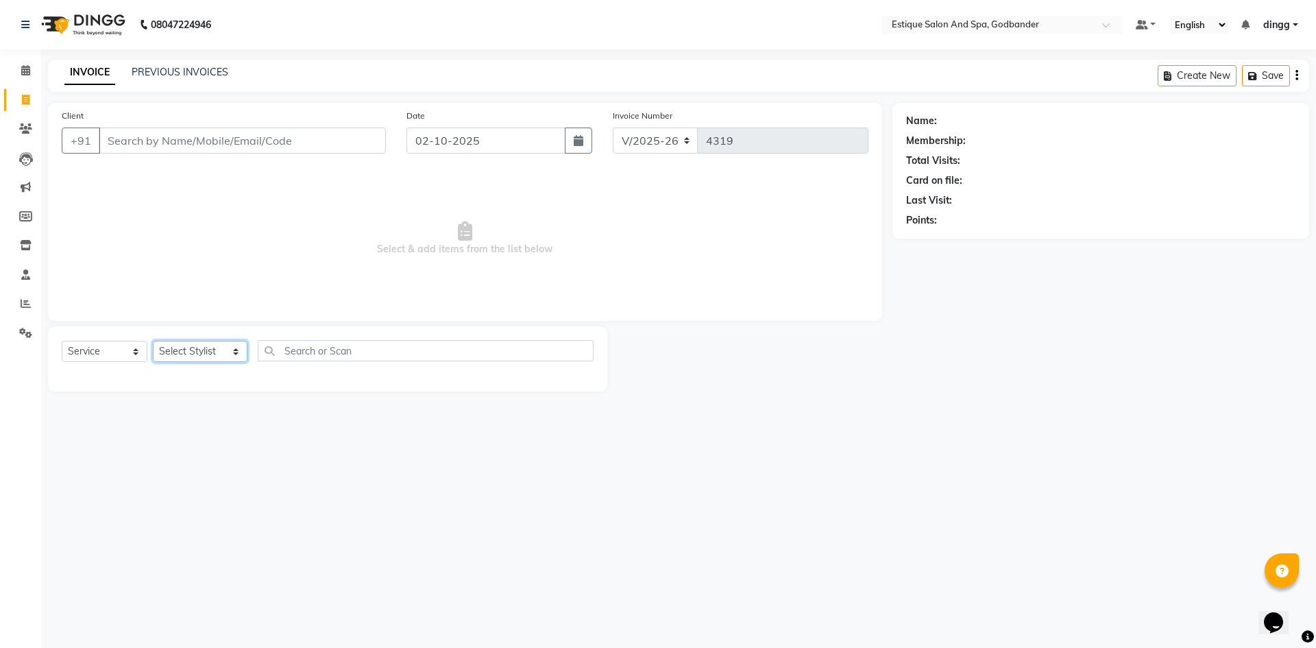
click at [178, 347] on select "Select Stylist Aarti Nails [PERSON_NAME] [PERSON_NAME] Any one Asmi BEAUTY ding…" at bounding box center [200, 351] width 95 height 21
select select "88988"
click at [153, 341] on select "Select Stylist Aarti Nails [PERSON_NAME] [PERSON_NAME] Any one Asmi BEAUTY ding…" at bounding box center [200, 351] width 95 height 21
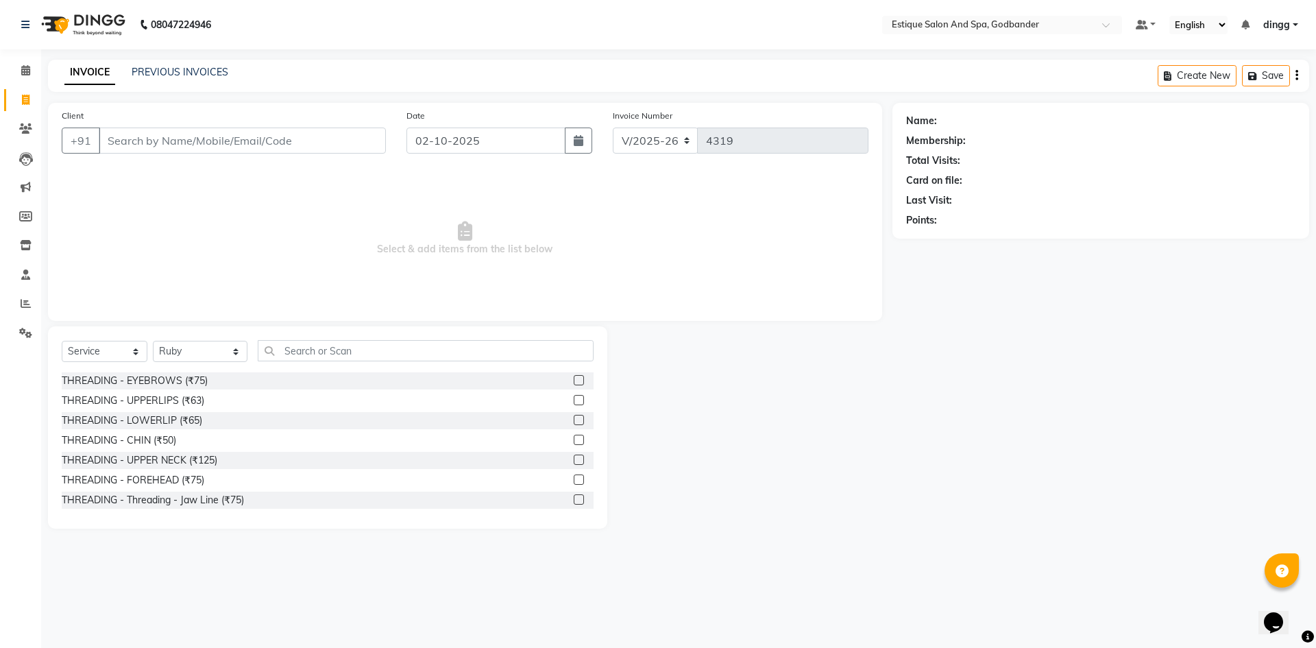
click at [306, 362] on div "Select Service Product Membership Package Voucher Prepaid Gift Card Select Styl…" at bounding box center [328, 356] width 532 height 32
click at [306, 357] on input "text" at bounding box center [426, 350] width 336 height 21
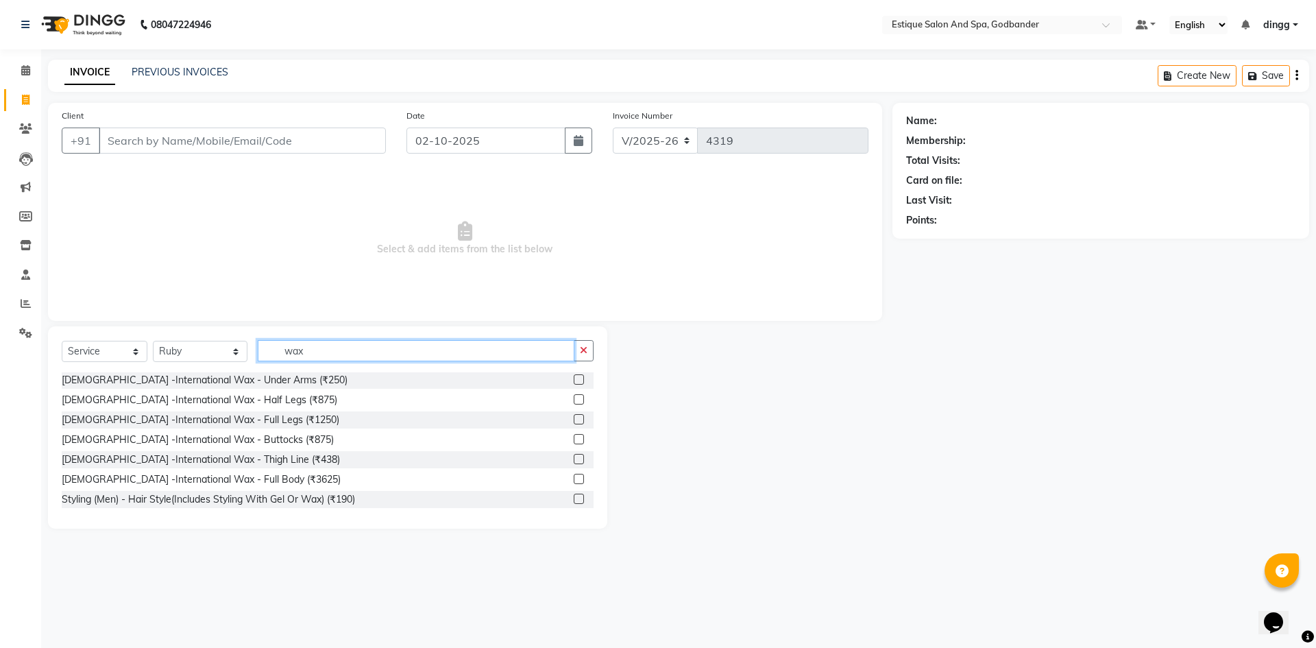
scroll to position [598, 0]
type input "wax"
click at [133, 130] on input "Client" at bounding box center [242, 140] width 287 height 26
click at [182, 74] on link "PREVIOUS INVOICES" at bounding box center [180, 72] width 97 height 12
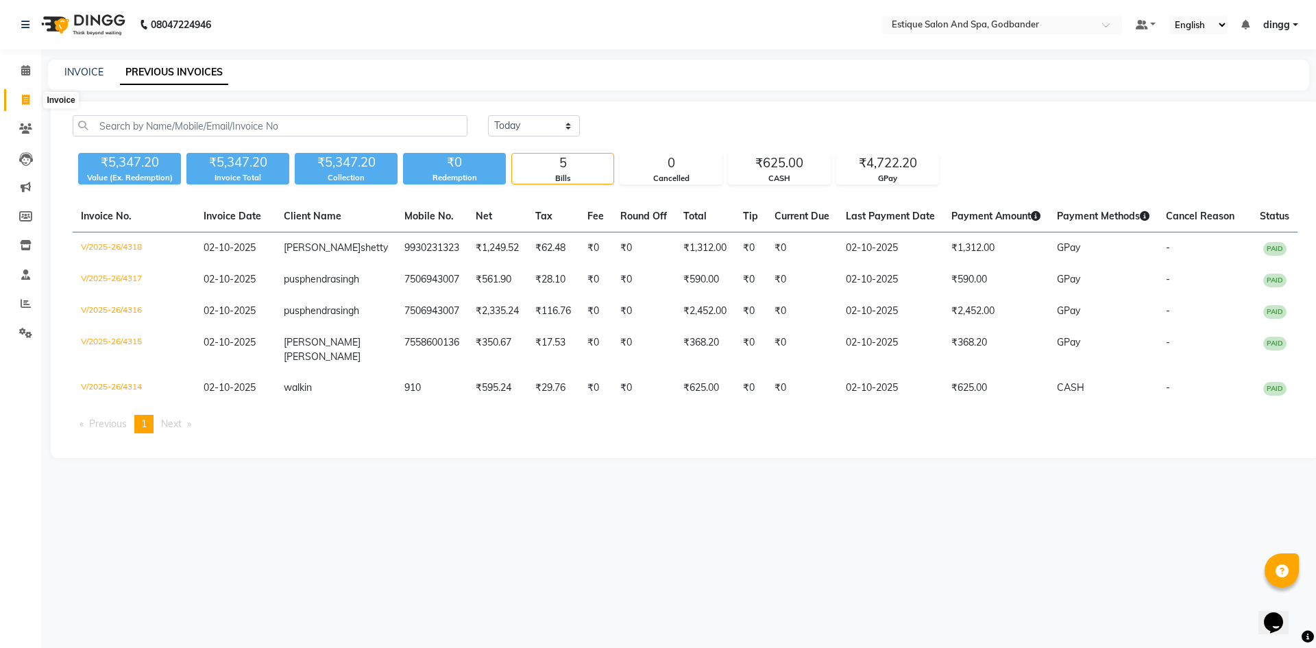
click at [26, 96] on icon at bounding box center [26, 100] width 8 height 10
select select "6103"
select select "service"
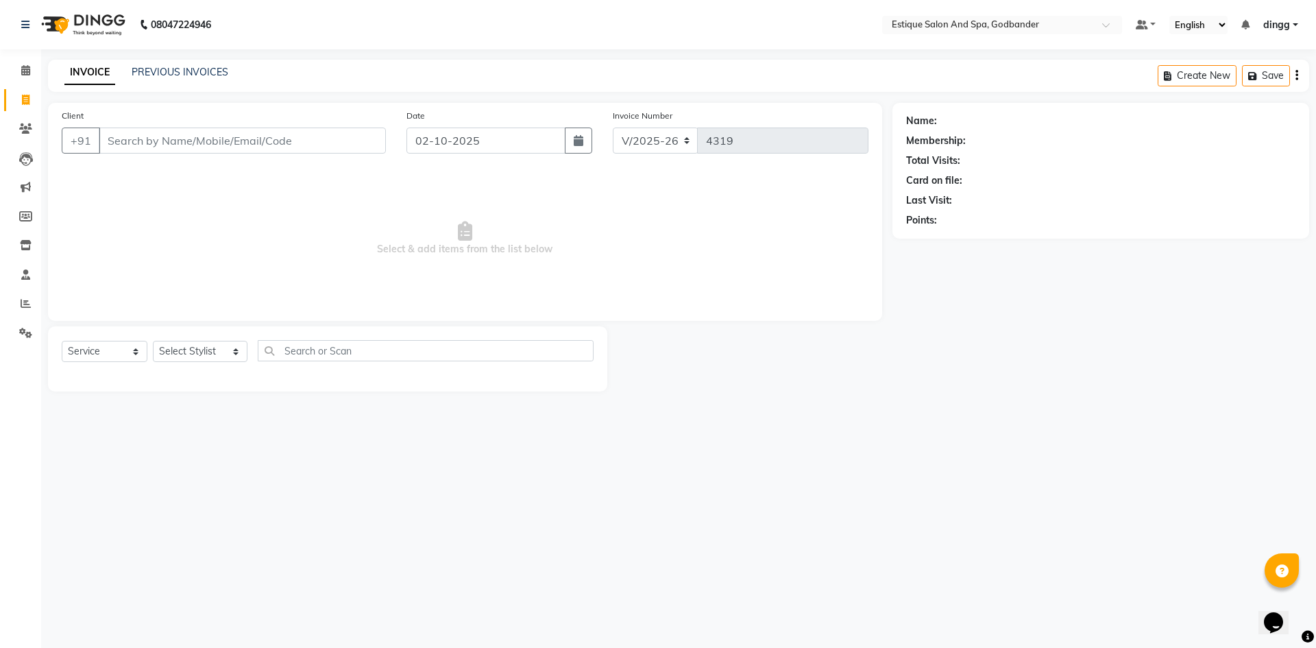
click at [117, 139] on input "Client" at bounding box center [242, 140] width 287 height 26
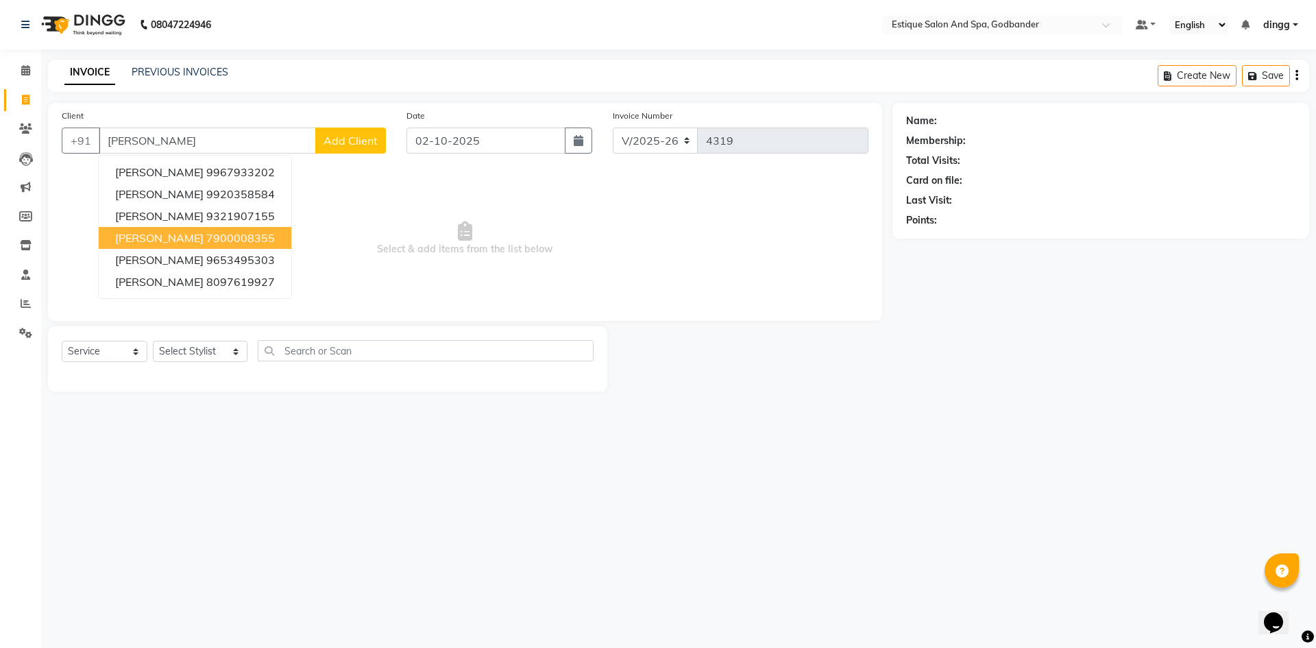
click at [156, 234] on span "[PERSON_NAME]" at bounding box center [159, 238] width 88 height 14
type input "7900008355"
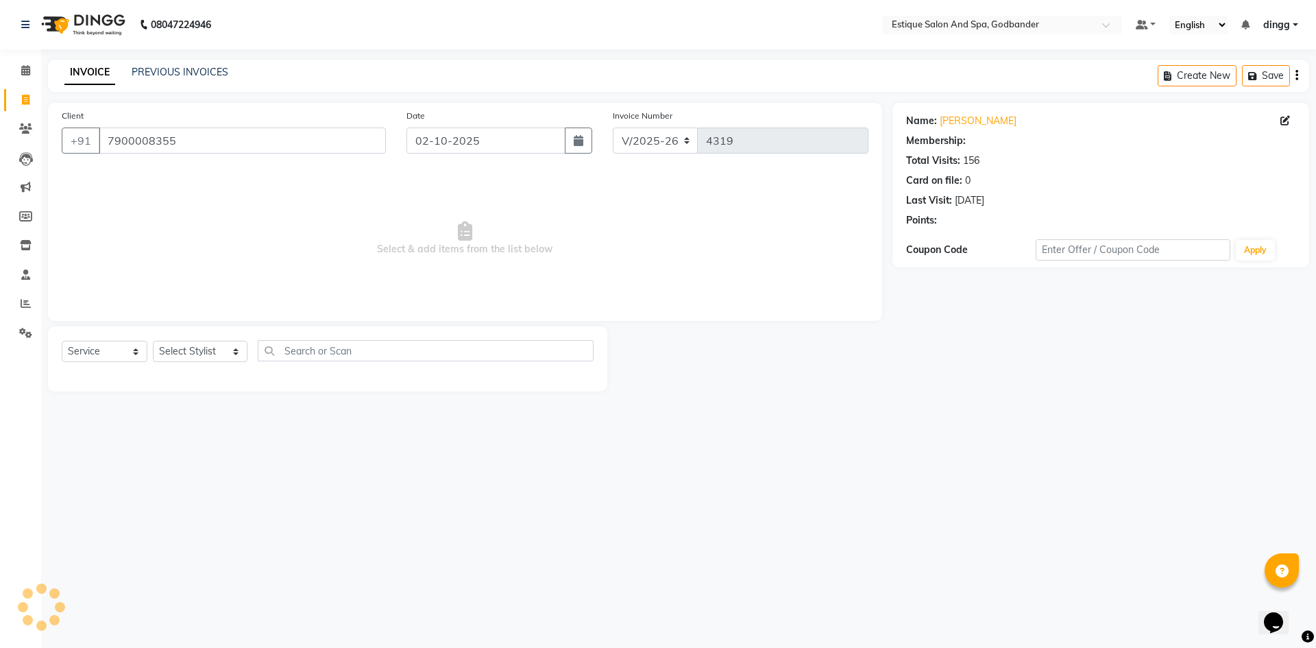
select select "1: Object"
click at [186, 343] on select "Select Stylist Aarti Nails [PERSON_NAME] [PERSON_NAME] Any one Asmi BEAUTY ding…" at bounding box center [200, 351] width 95 height 21
select select "62542"
click at [153, 341] on select "Select Stylist Aarti Nails [PERSON_NAME] [PERSON_NAME] Any one Asmi BEAUTY ding…" at bounding box center [200, 351] width 95 height 21
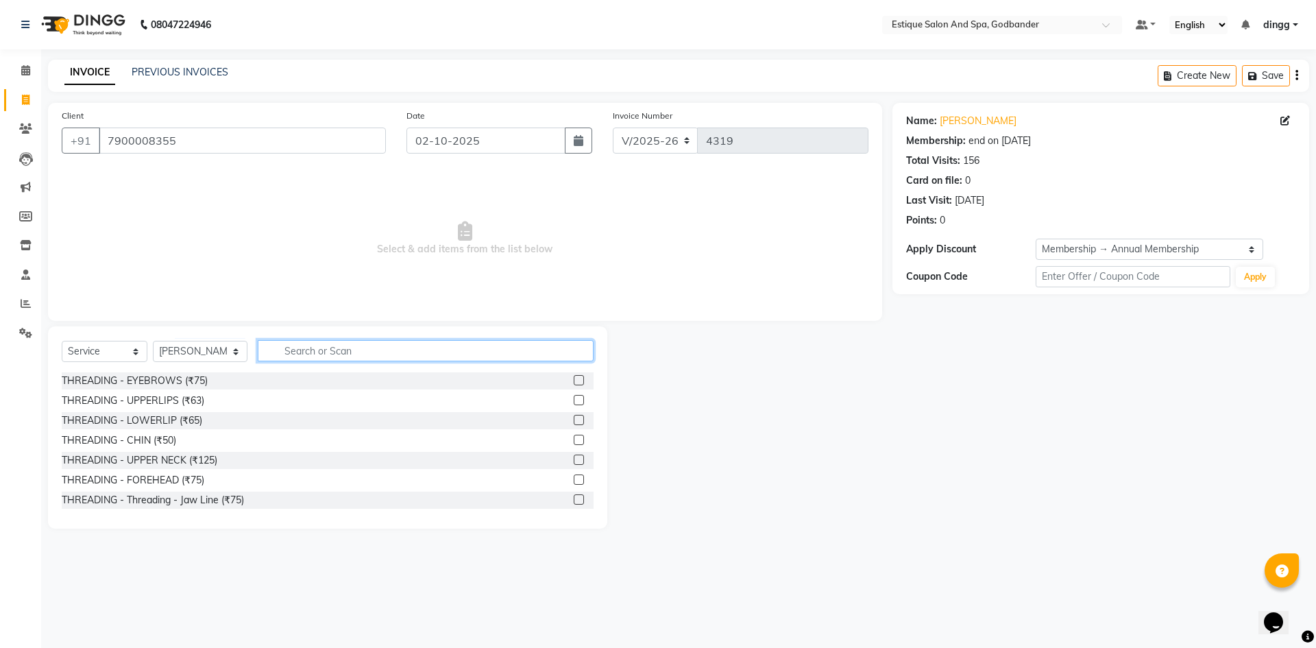
click at [314, 353] on input "text" at bounding box center [426, 350] width 336 height 21
type input "h"
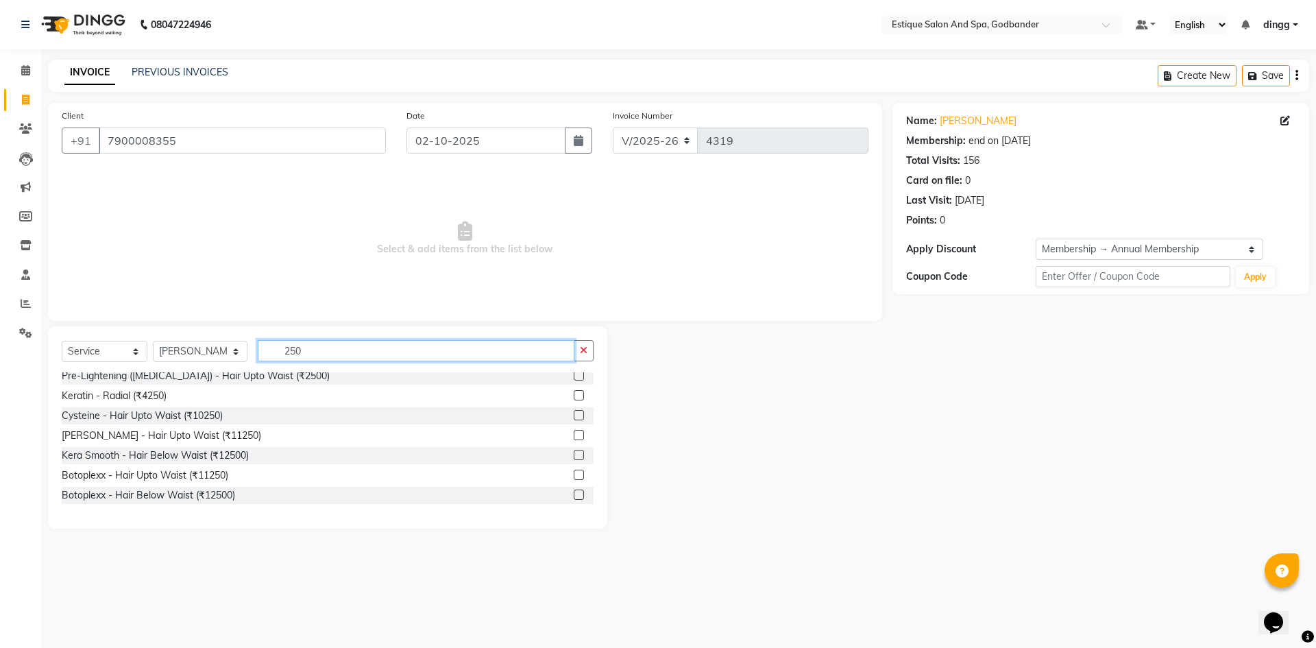
scroll to position [857, 0]
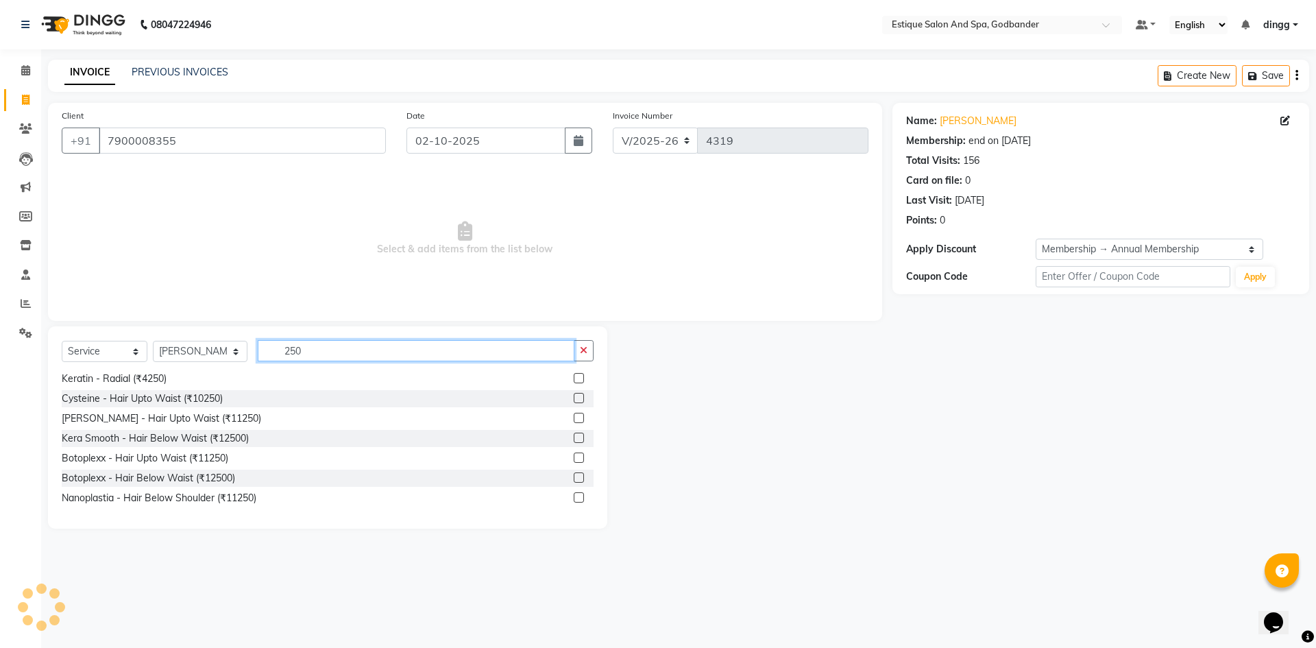
drag, startPoint x: 298, startPoint y: 354, endPoint x: 269, endPoint y: 355, distance: 28.8
click at [269, 355] on input "250" at bounding box center [416, 350] width 317 height 21
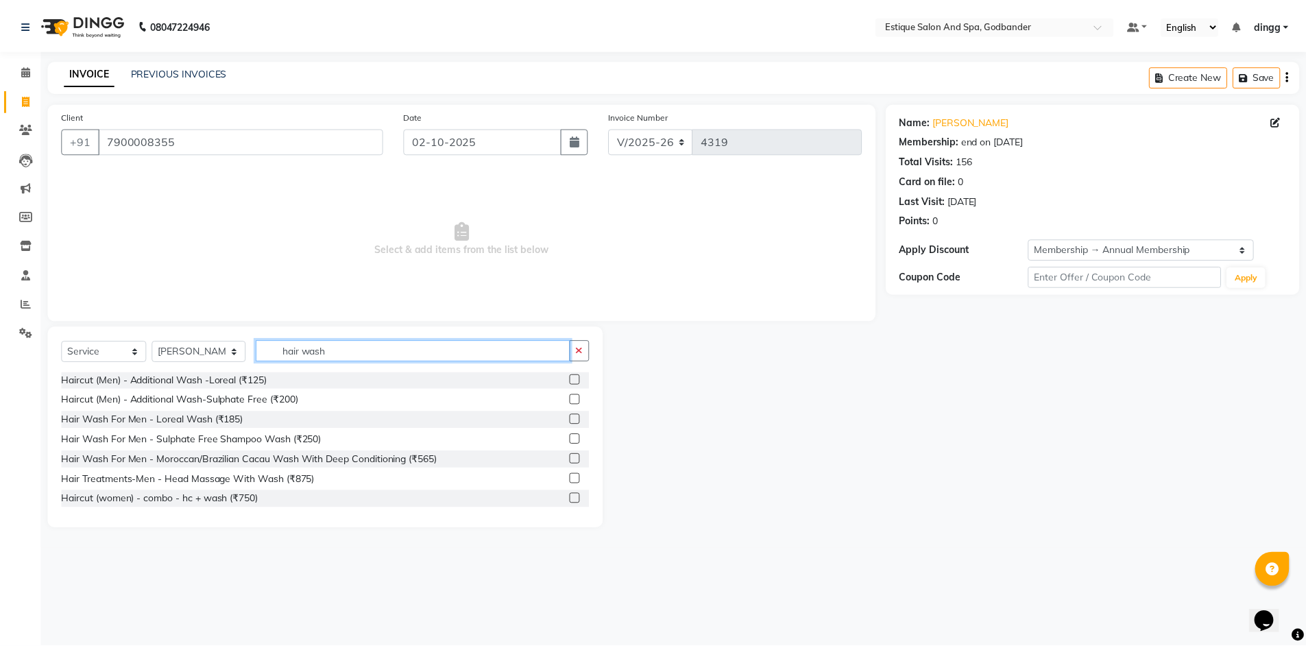
scroll to position [0, 0]
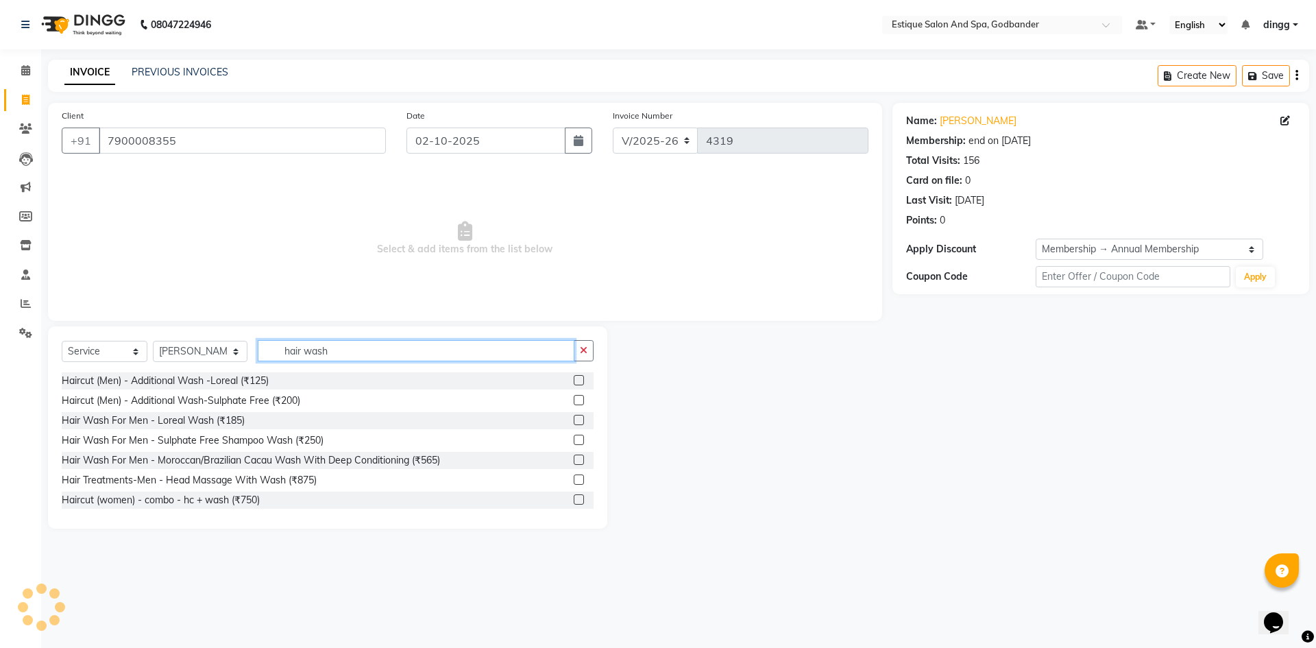
type input "hair wash"
click at [574, 439] on label at bounding box center [579, 440] width 10 height 10
click at [574, 439] on input "checkbox" at bounding box center [578, 440] width 9 height 9
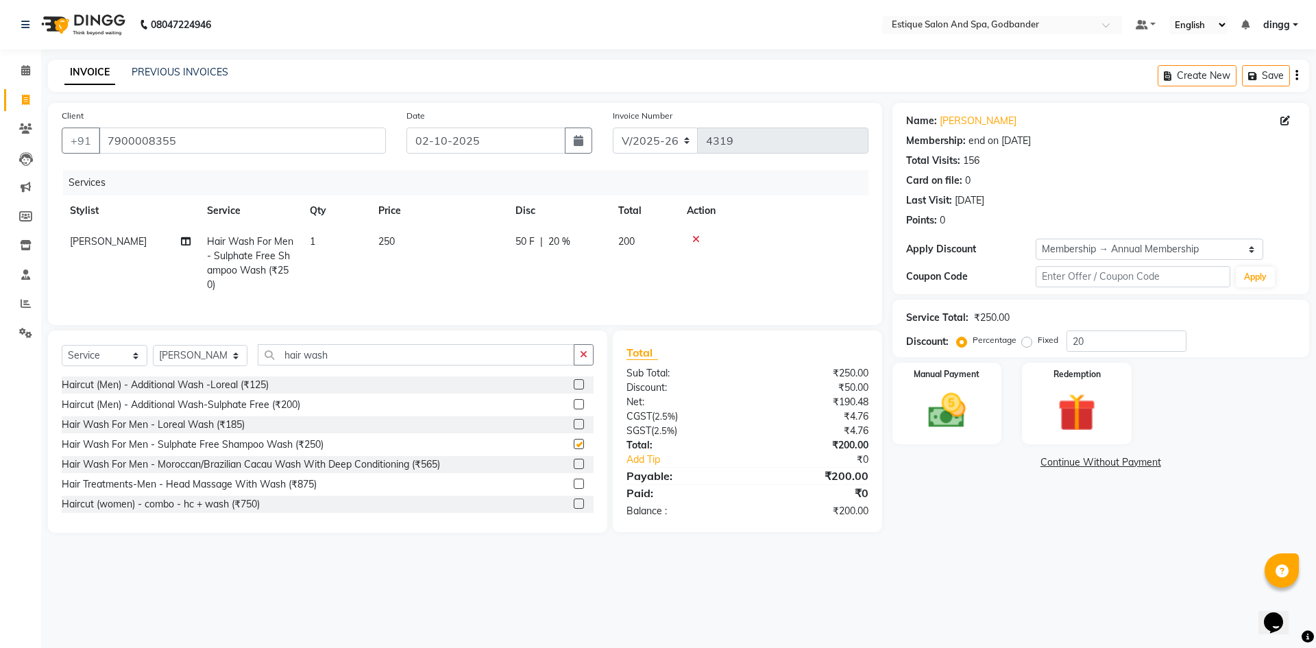
checkbox input "false"
click at [1282, 77] on button "Save" at bounding box center [1266, 75] width 48 height 21
click at [1145, 65] on button "Save" at bounding box center [1169, 75] width 48 height 21
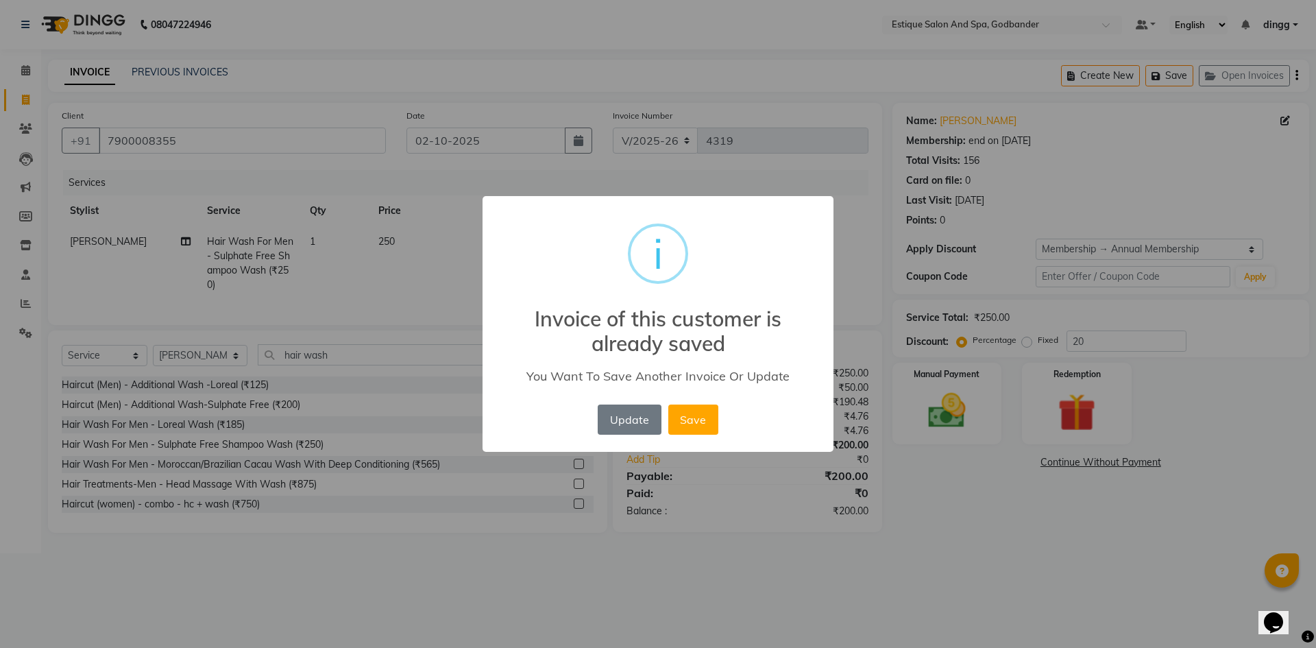
click at [778, 176] on div "× i Invoice of this customer is already saved You Want To Save Another Invoice …" at bounding box center [658, 324] width 1316 height 648
click at [640, 413] on button "Update" at bounding box center [629, 419] width 63 height 30
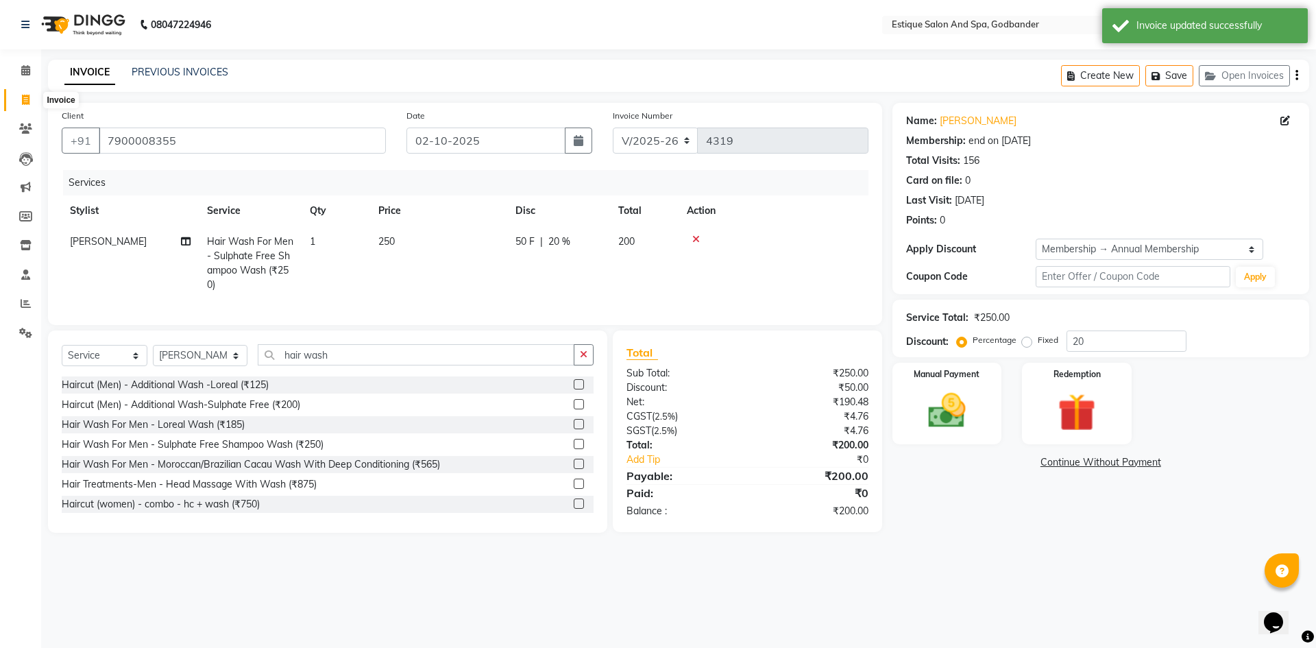
click at [23, 99] on icon at bounding box center [26, 100] width 8 height 10
select select "6103"
select select "service"
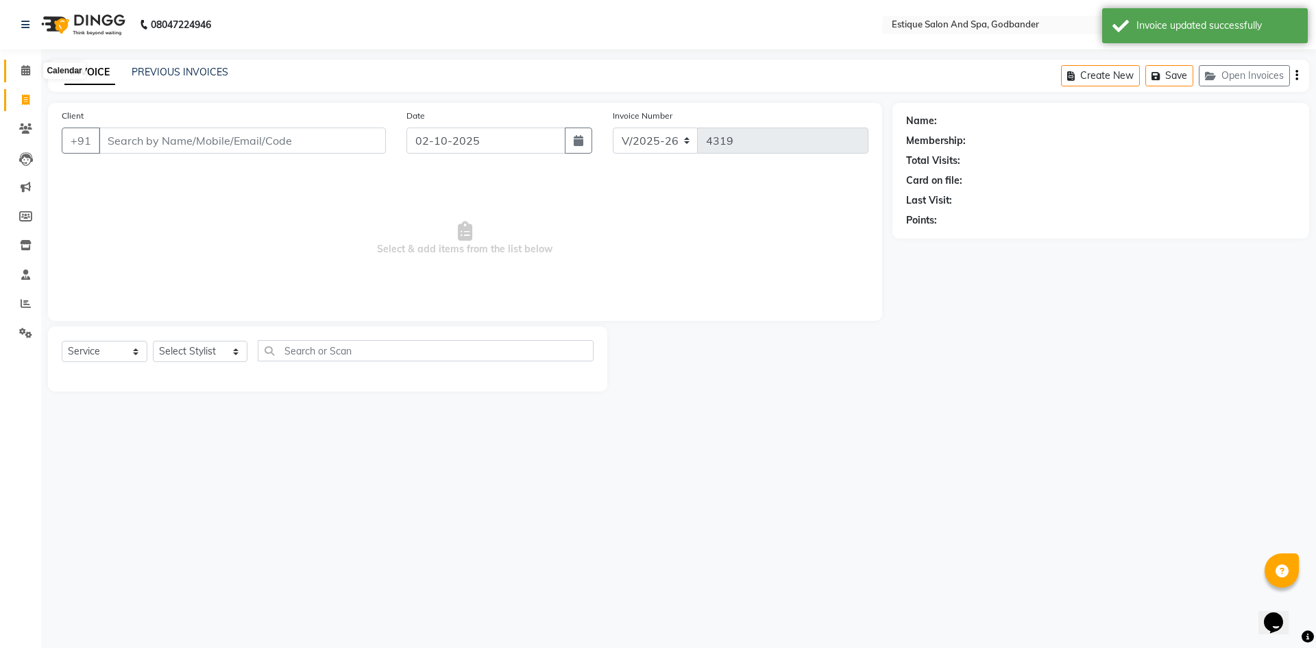
click at [25, 73] on icon at bounding box center [25, 70] width 9 height 10
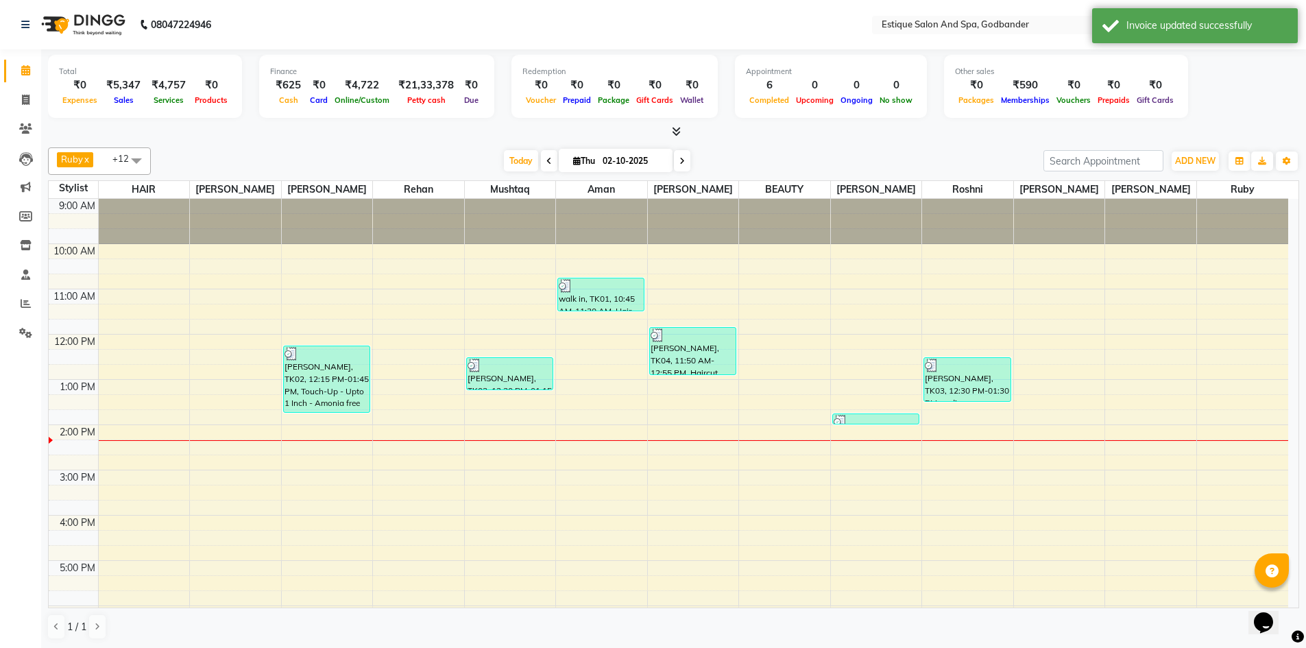
click at [112, 454] on div "9:00 AM 10:00 AM 11:00 AM 12:00 PM 1:00 PM 2:00 PM 3:00 PM 4:00 PM 5:00 PM 6:00…" at bounding box center [668, 492] width 1239 height 587
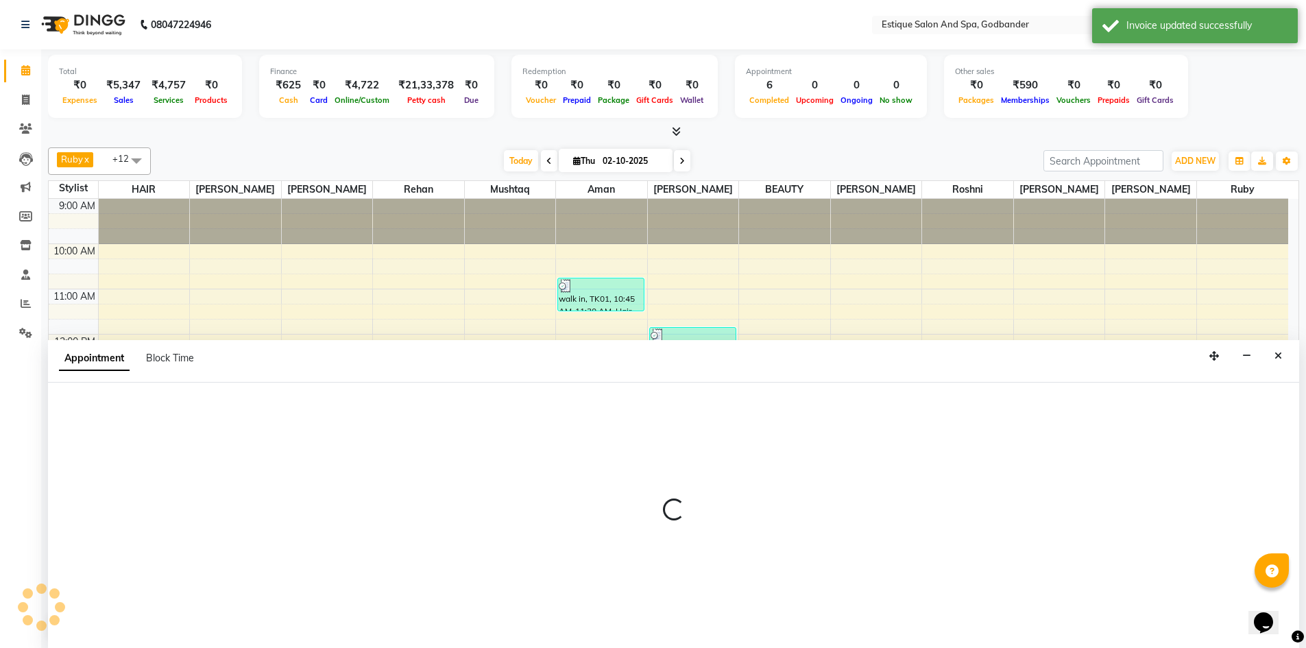
scroll to position [1, 0]
select select "76679"
select select "855"
select select "tentative"
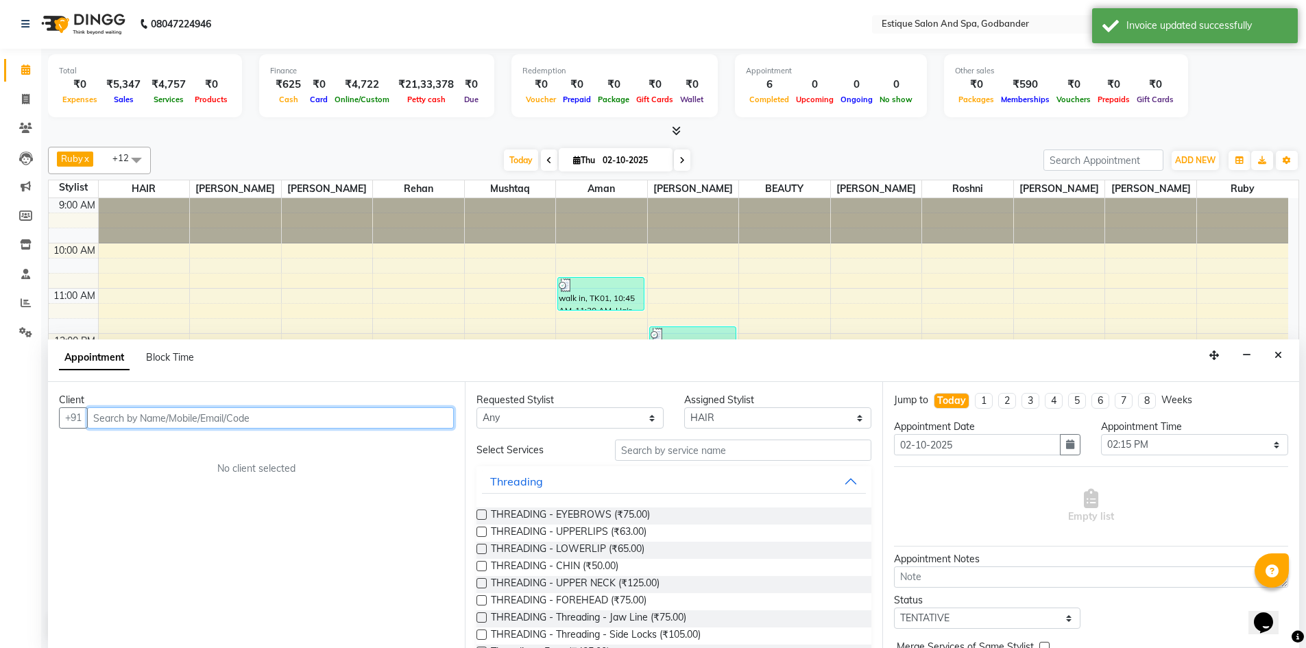
click at [111, 424] on input "text" at bounding box center [270, 417] width 367 height 21
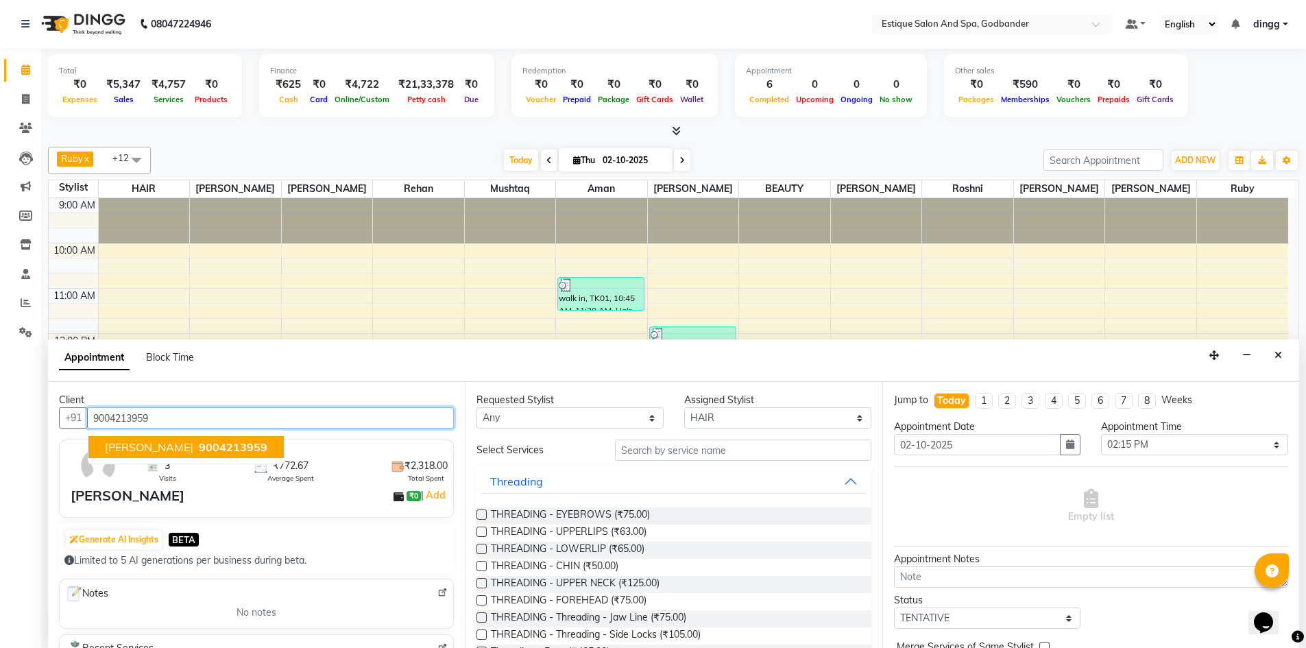
click at [112, 450] on span "[PERSON_NAME]" at bounding box center [149, 447] width 88 height 14
type input "9004213959"
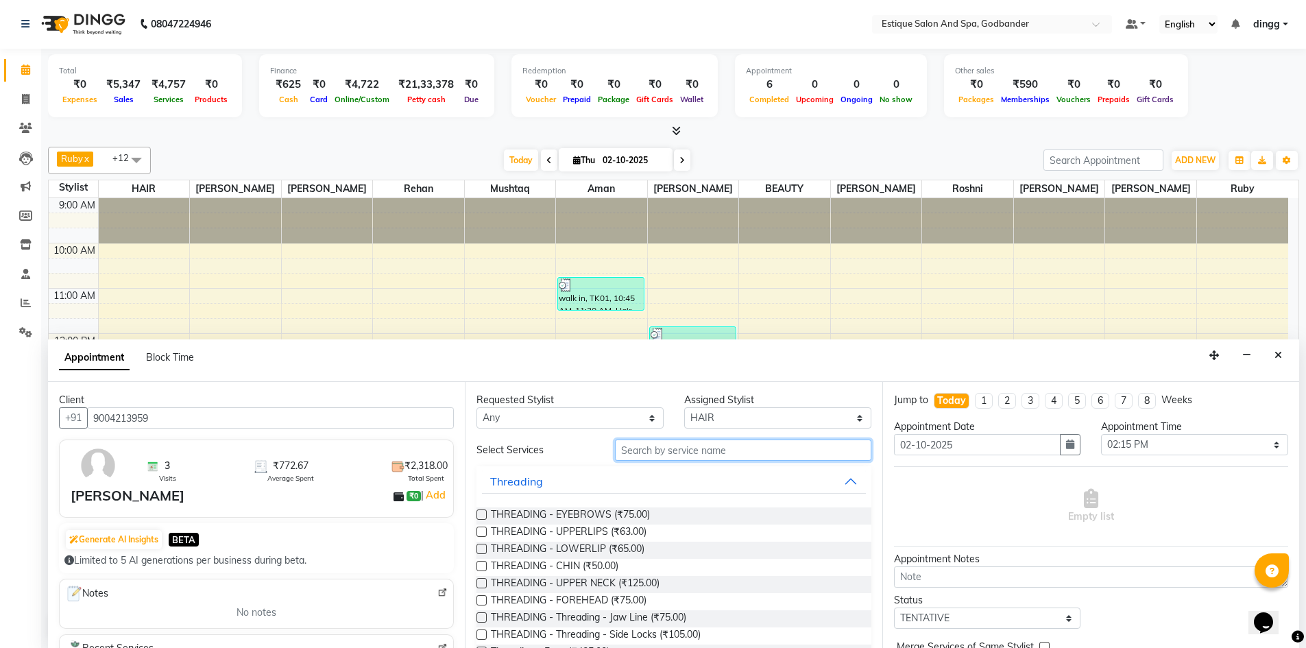
click at [628, 452] on input "text" at bounding box center [743, 449] width 256 height 21
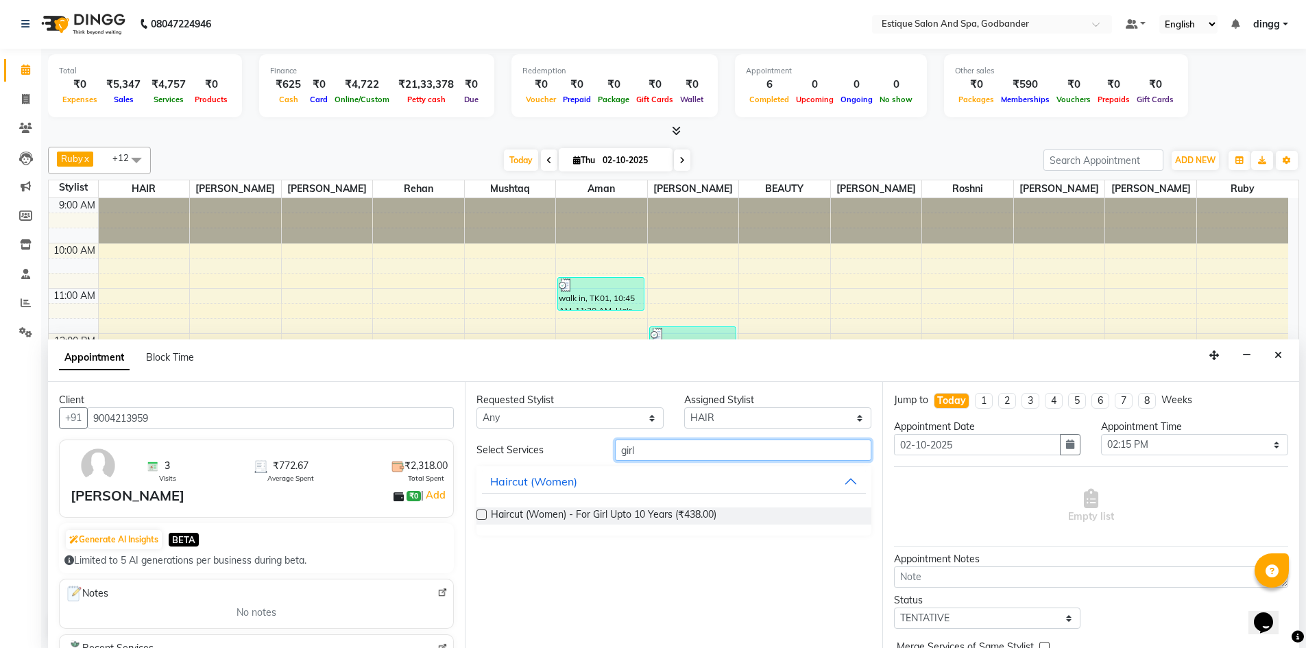
type input "girl"
click at [481, 514] on label at bounding box center [481, 514] width 10 height 10
click at [481, 514] on input "checkbox" at bounding box center [480, 515] width 9 height 9
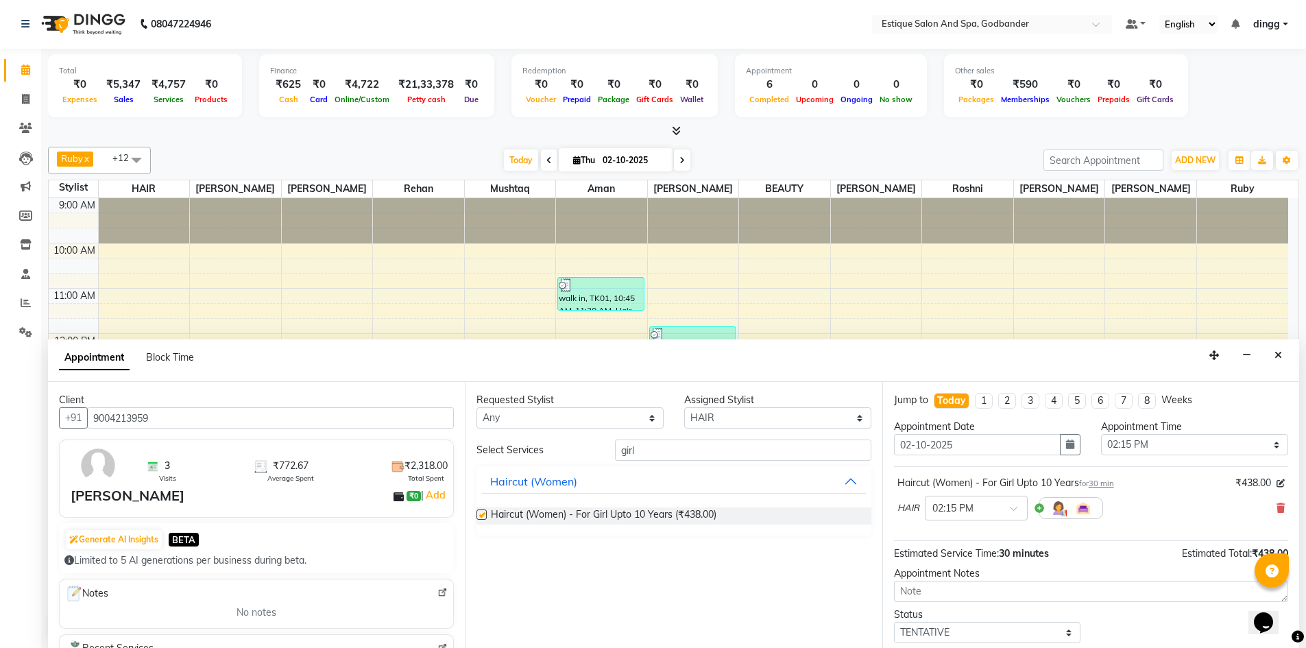
checkbox input "false"
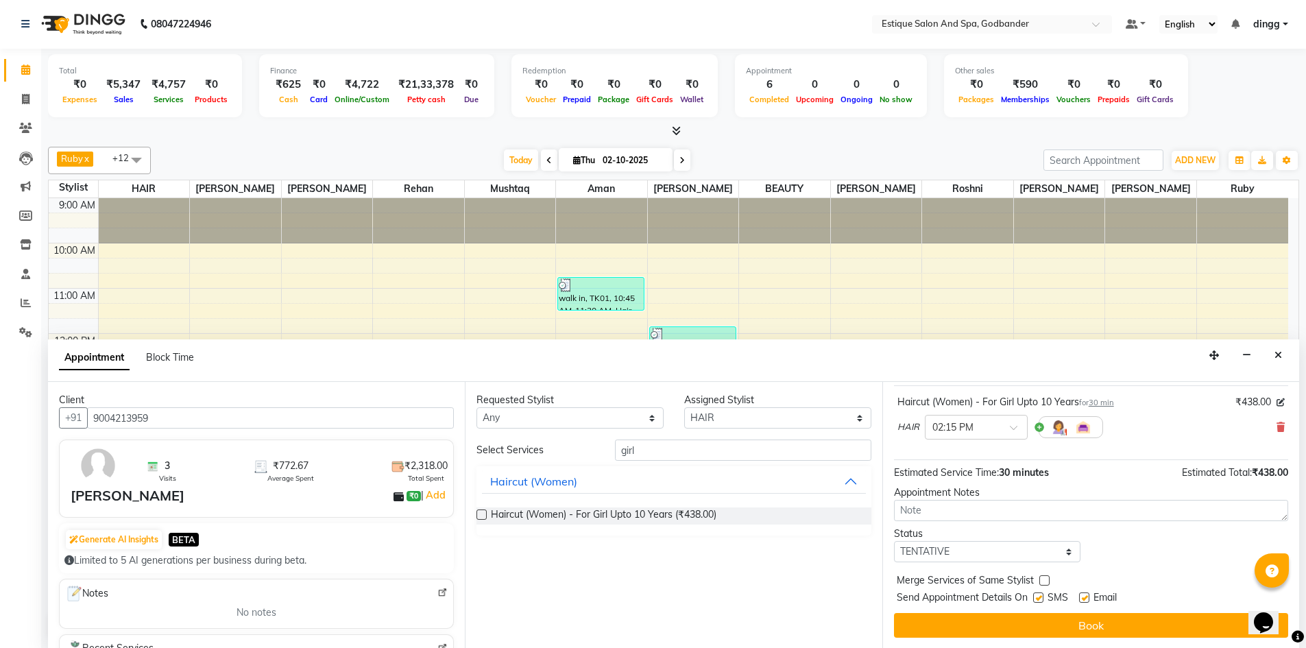
scroll to position [82, 0]
click at [1280, 355] on icon "Close" at bounding box center [1278, 355] width 8 height 10
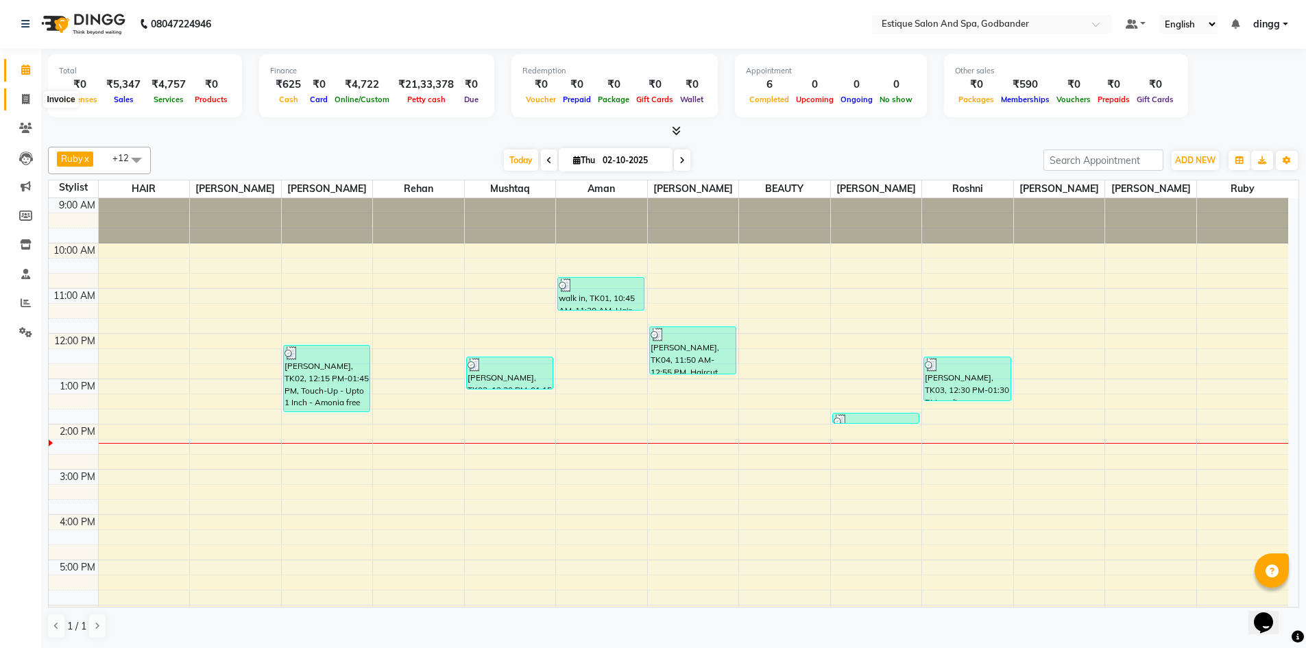
click at [16, 104] on span at bounding box center [26, 100] width 24 height 16
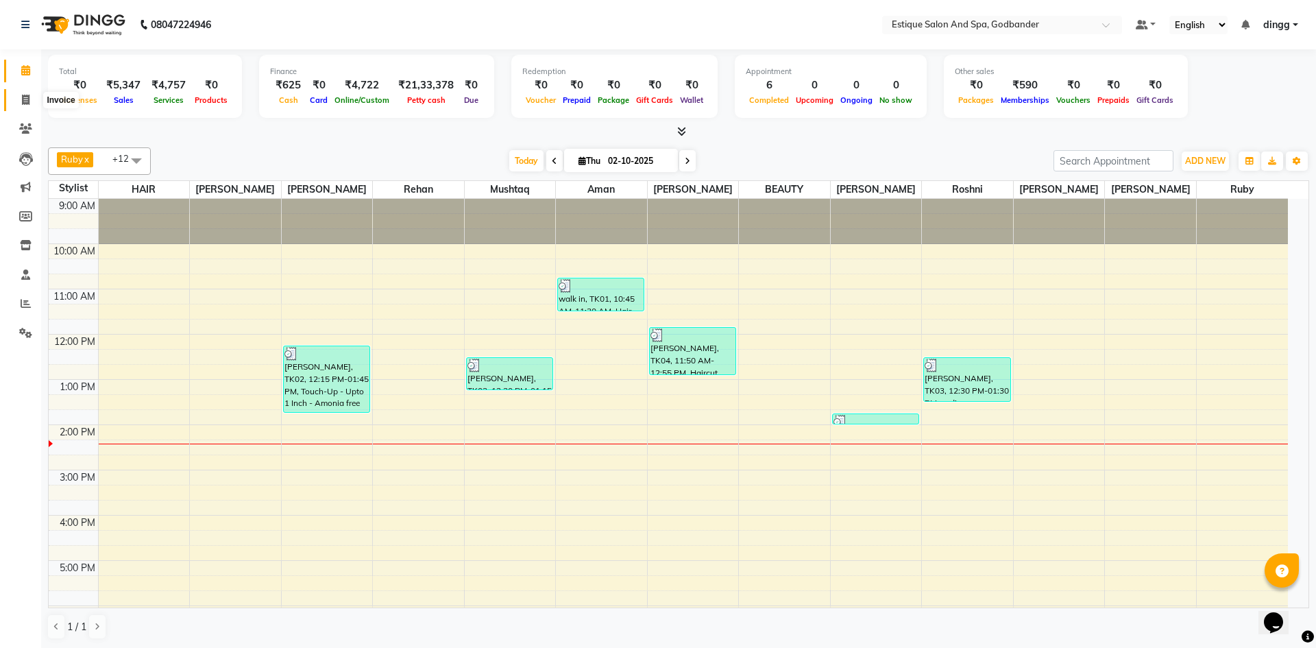
select select "6103"
select select "service"
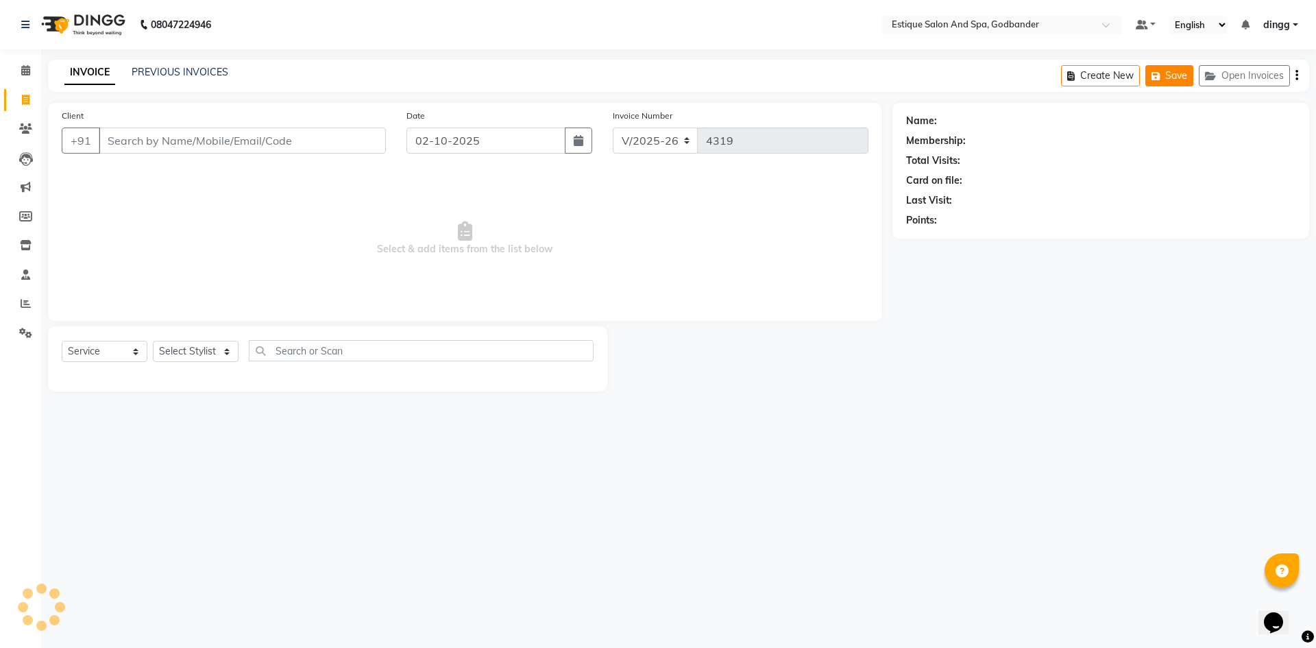
click at [1187, 77] on button "Save" at bounding box center [1169, 75] width 48 height 21
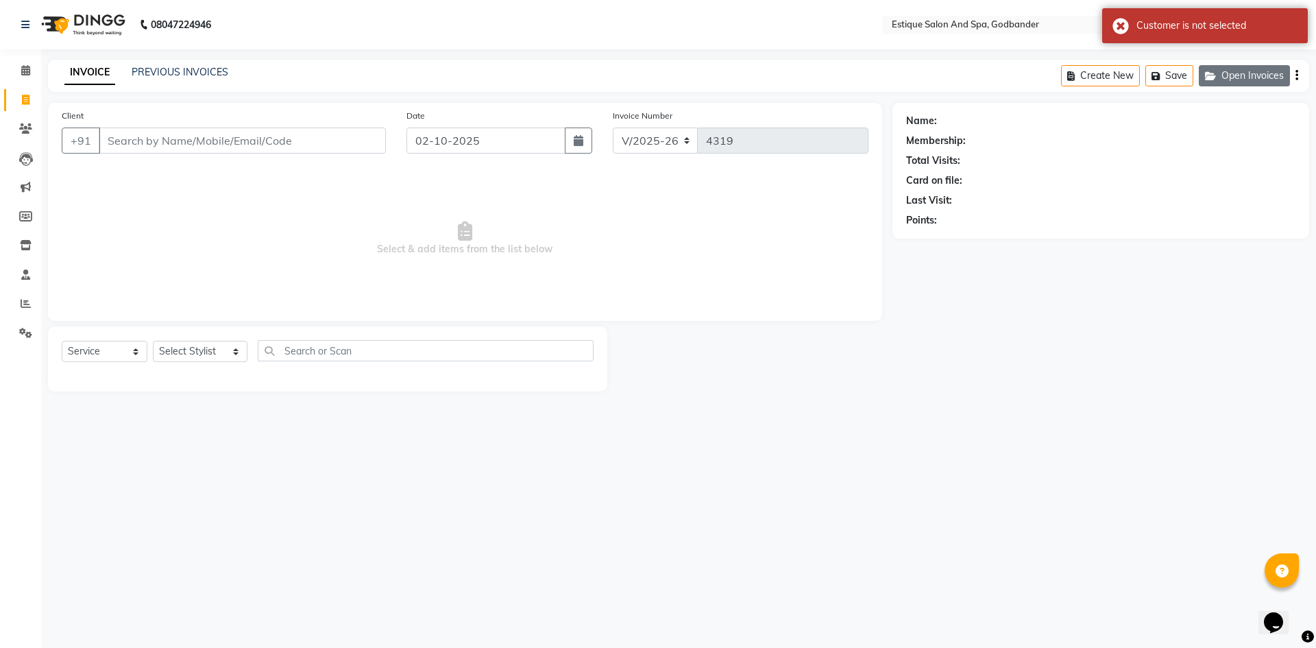
click at [1248, 73] on button "Open Invoices" at bounding box center [1244, 75] width 91 height 21
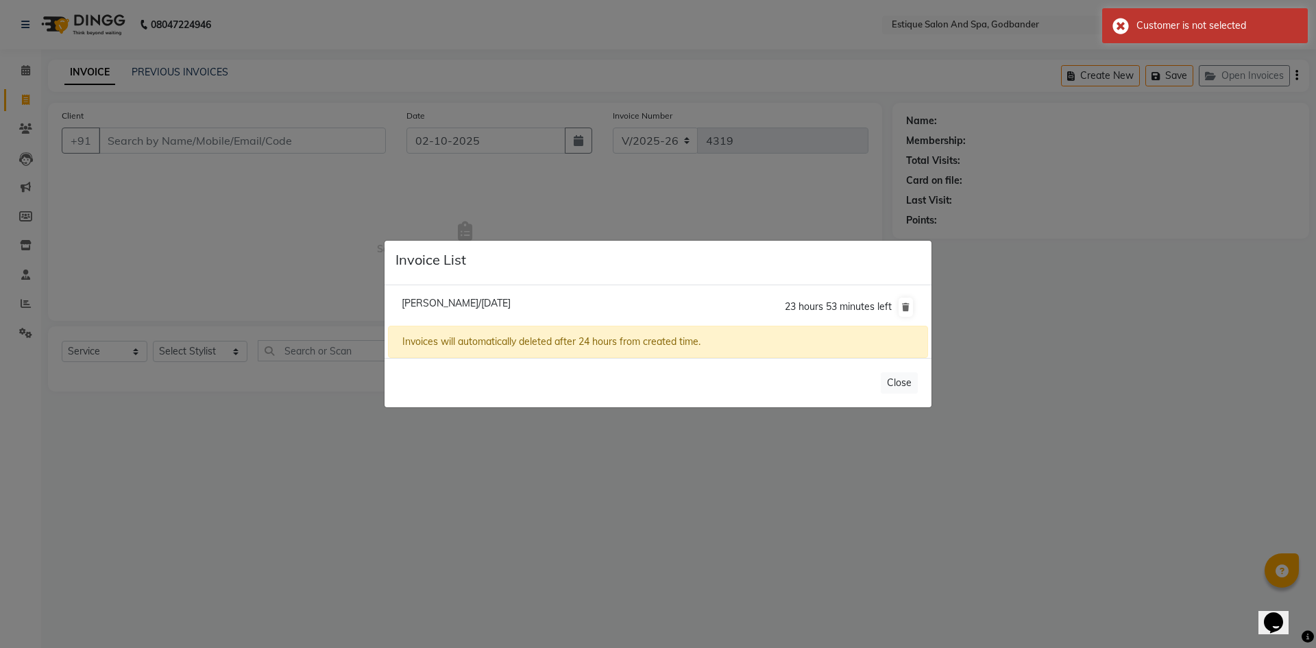
click at [432, 302] on span "[PERSON_NAME]/[DATE]" at bounding box center [456, 303] width 109 height 12
type input "7900008355"
select select "1: Object"
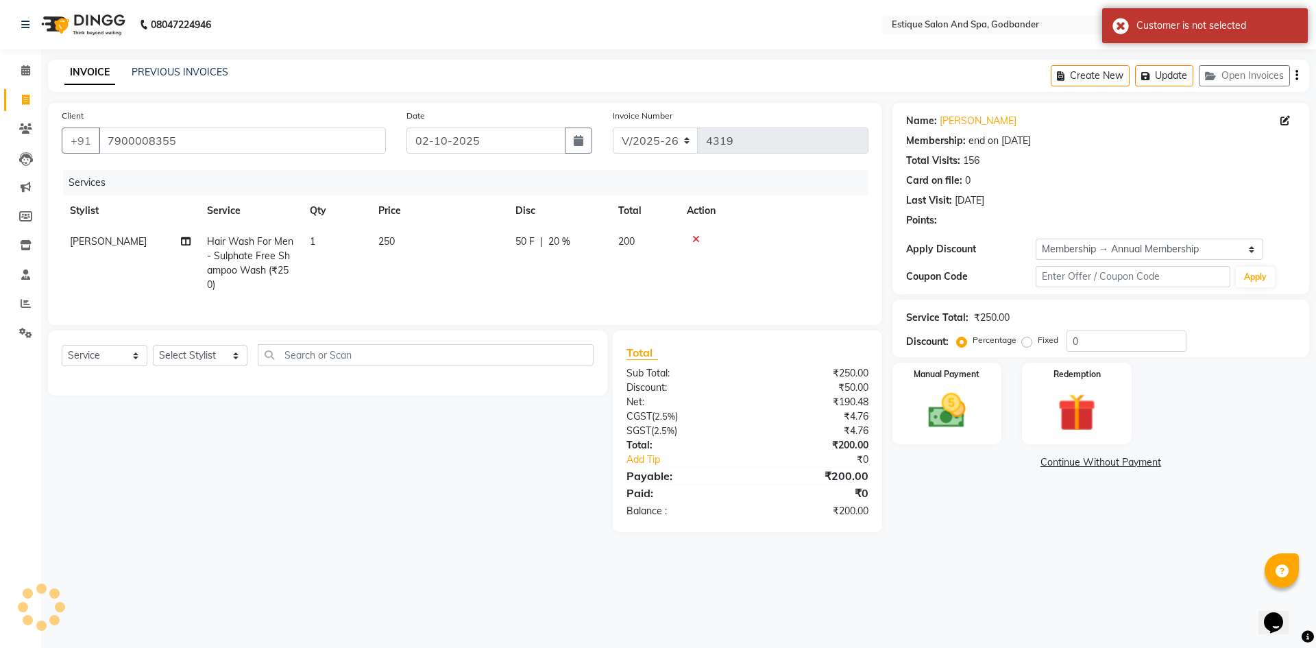
type input "20"
click at [932, 402] on img at bounding box center [947, 410] width 64 height 45
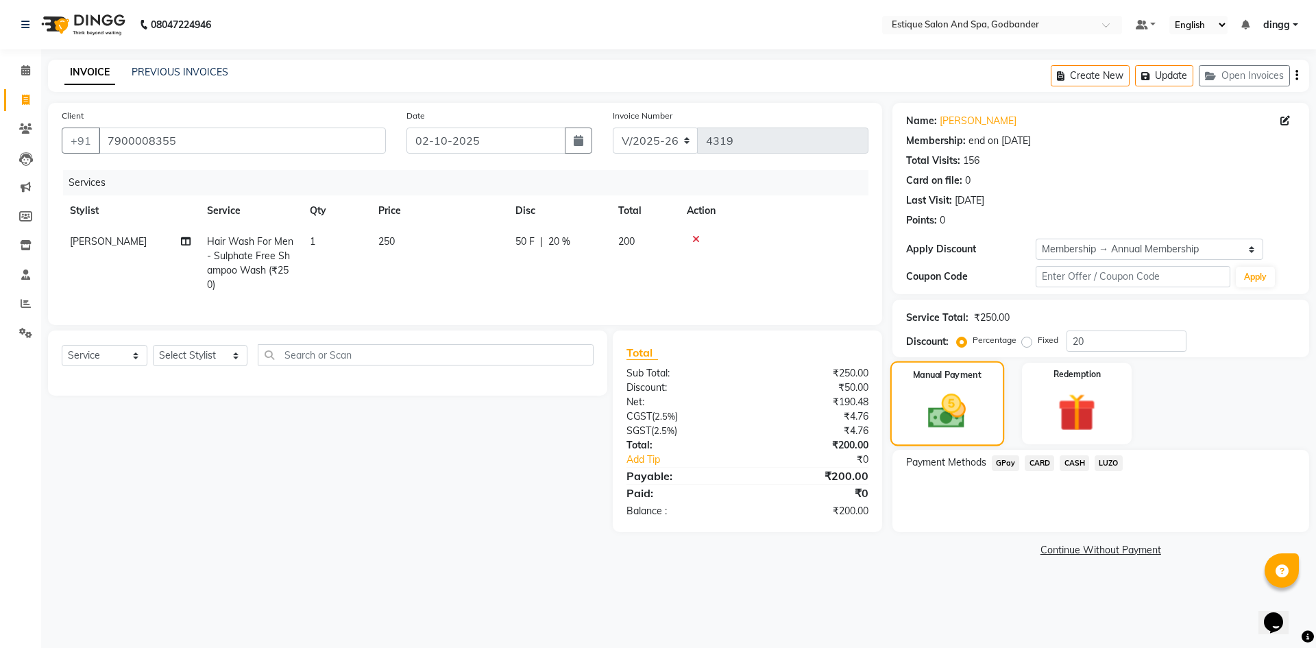
click at [977, 413] on img at bounding box center [947, 411] width 62 height 44
click at [1011, 463] on span "GPay" at bounding box center [1006, 463] width 28 height 16
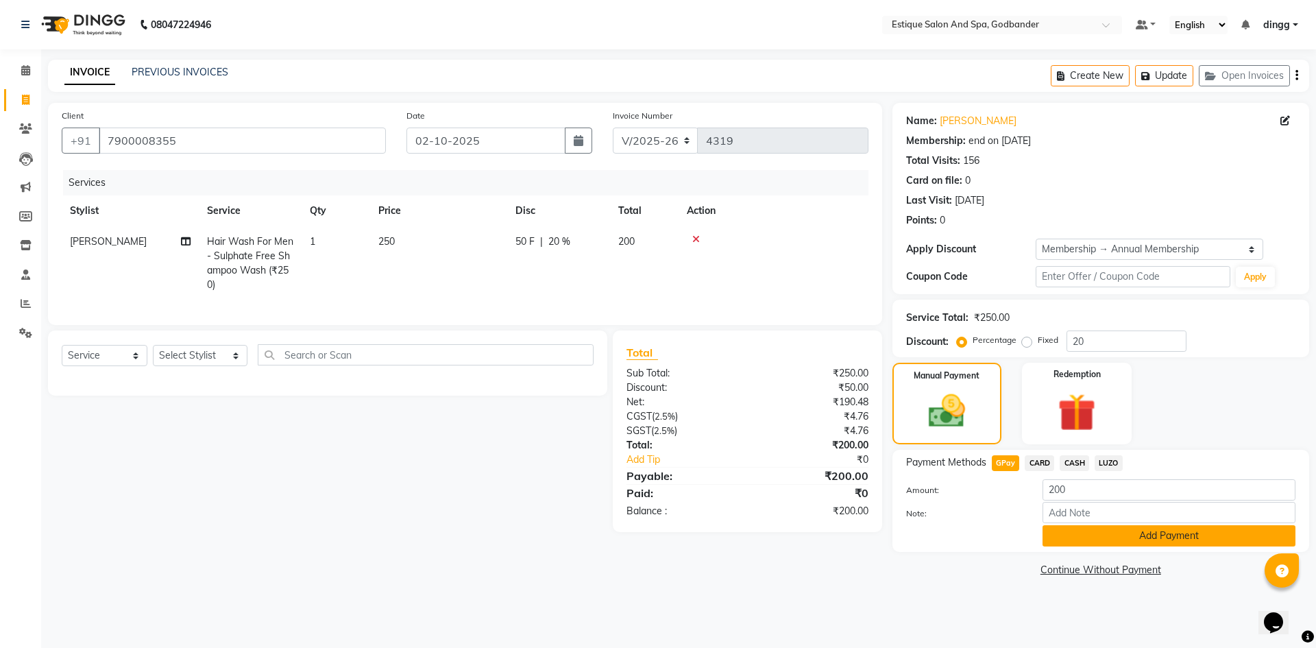
click at [1073, 536] on button "Add Payment" at bounding box center [1169, 535] width 253 height 21
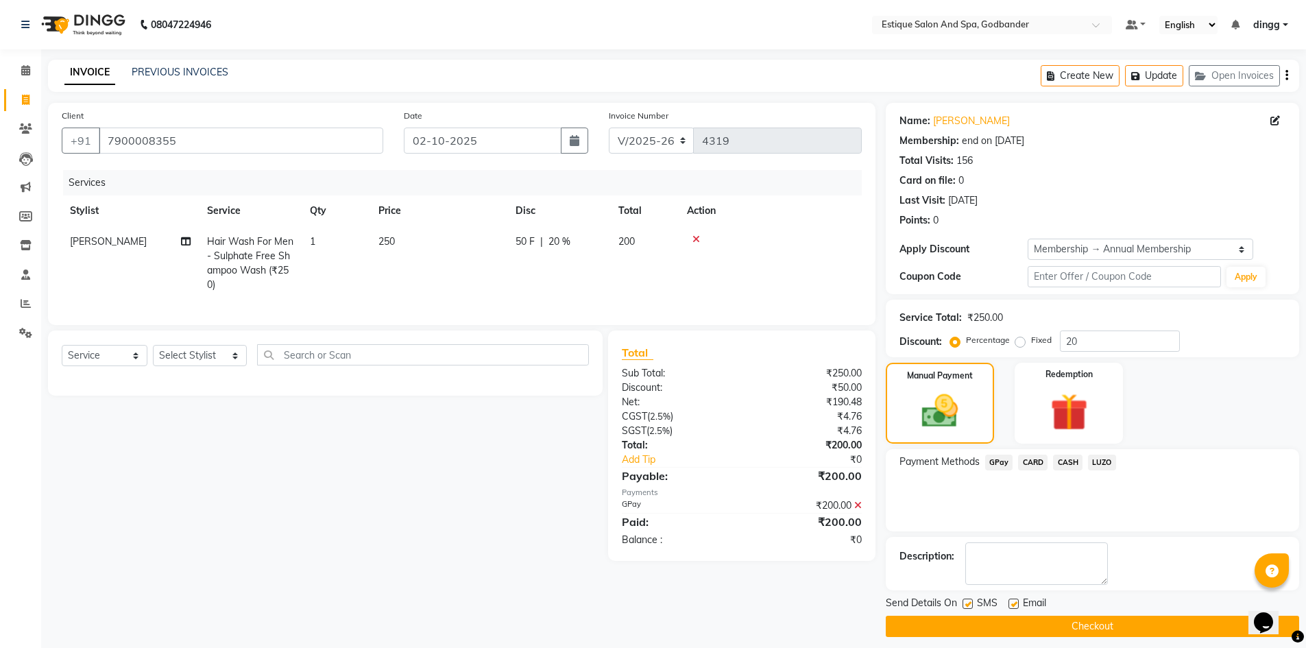
click at [1085, 622] on button "Checkout" at bounding box center [1092, 626] width 413 height 21
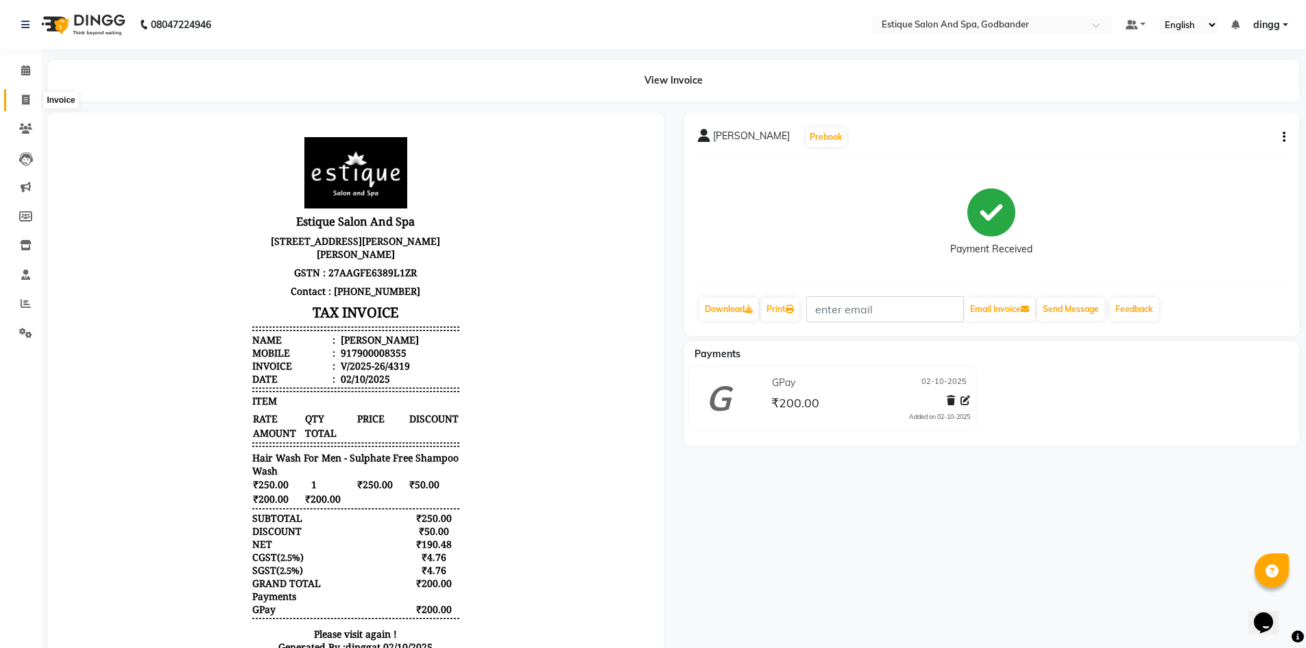
drag, startPoint x: 19, startPoint y: 101, endPoint x: 28, endPoint y: 115, distance: 16.4
click at [19, 101] on span at bounding box center [26, 101] width 24 height 16
select select "service"
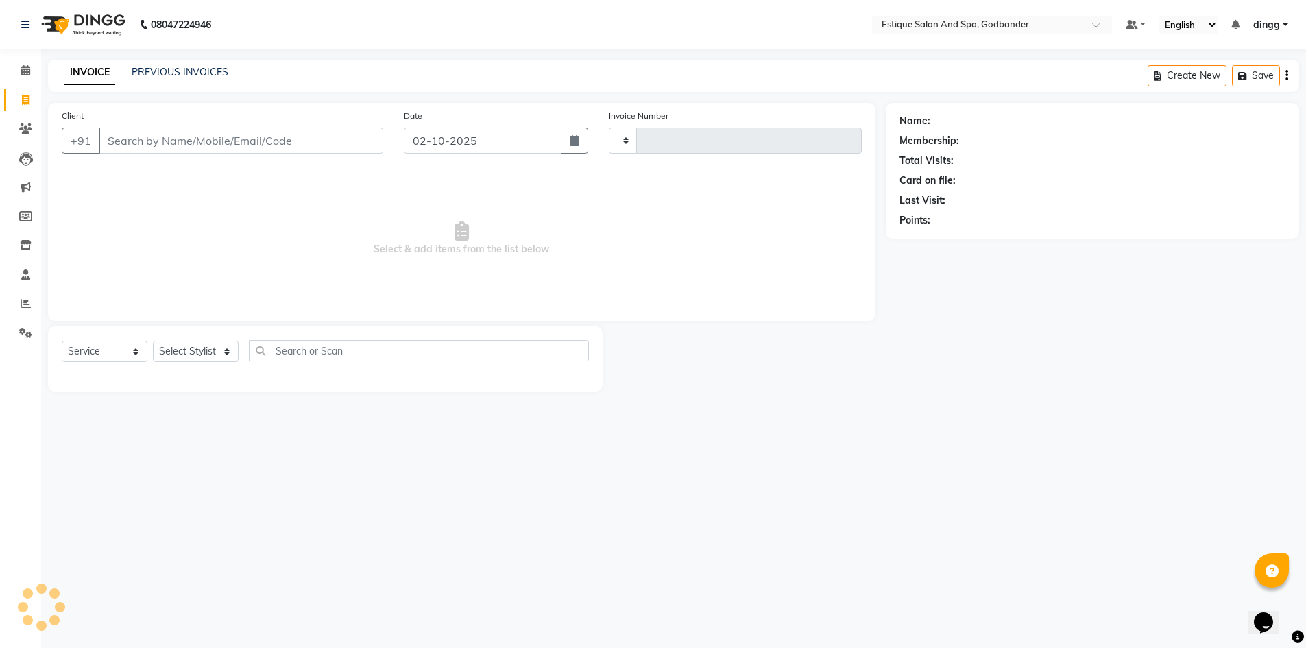
type input "4320"
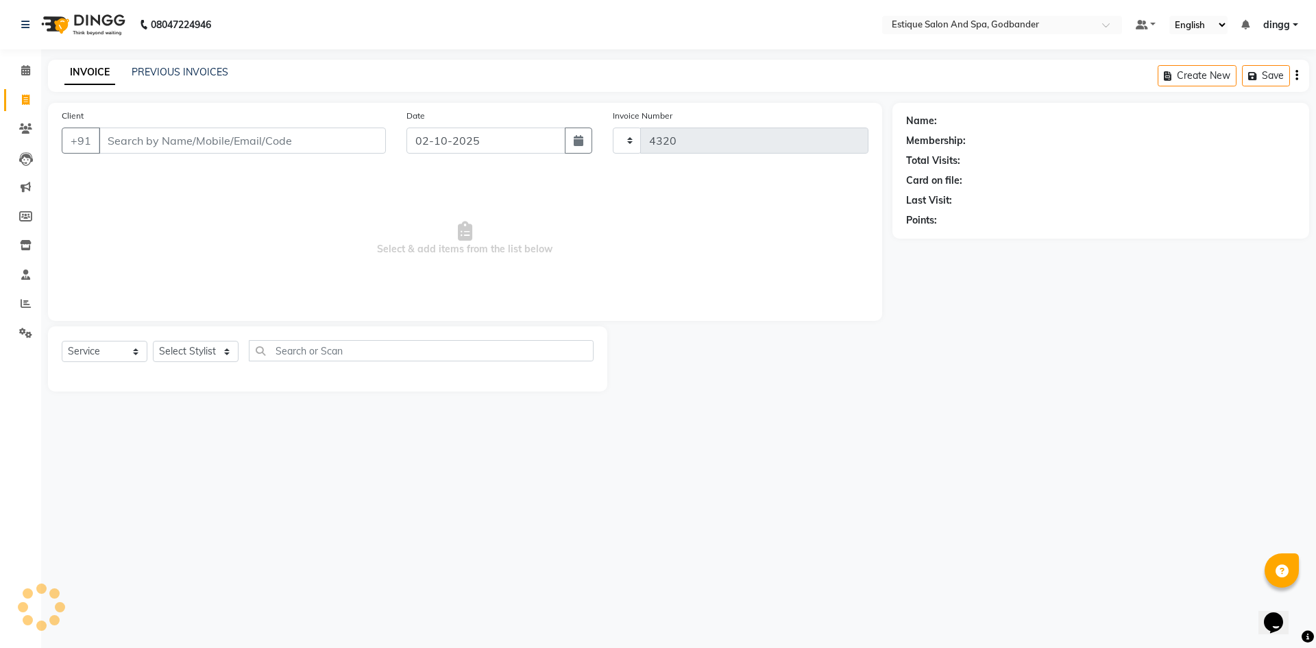
select select "6103"
click at [194, 337] on div "Select Service Product Membership Package Voucher Prepaid Gift Card Select Styl…" at bounding box center [327, 358] width 559 height 65
click at [192, 356] on select "Select Stylist" at bounding box center [196, 351] width 86 height 21
click at [206, 360] on select "Select Stylist" at bounding box center [196, 351] width 86 height 21
click at [208, 349] on select "Select Stylist Aarti Nails [PERSON_NAME] [PERSON_NAME] Any one Asmi BEAUTY ding…" at bounding box center [200, 351] width 95 height 21
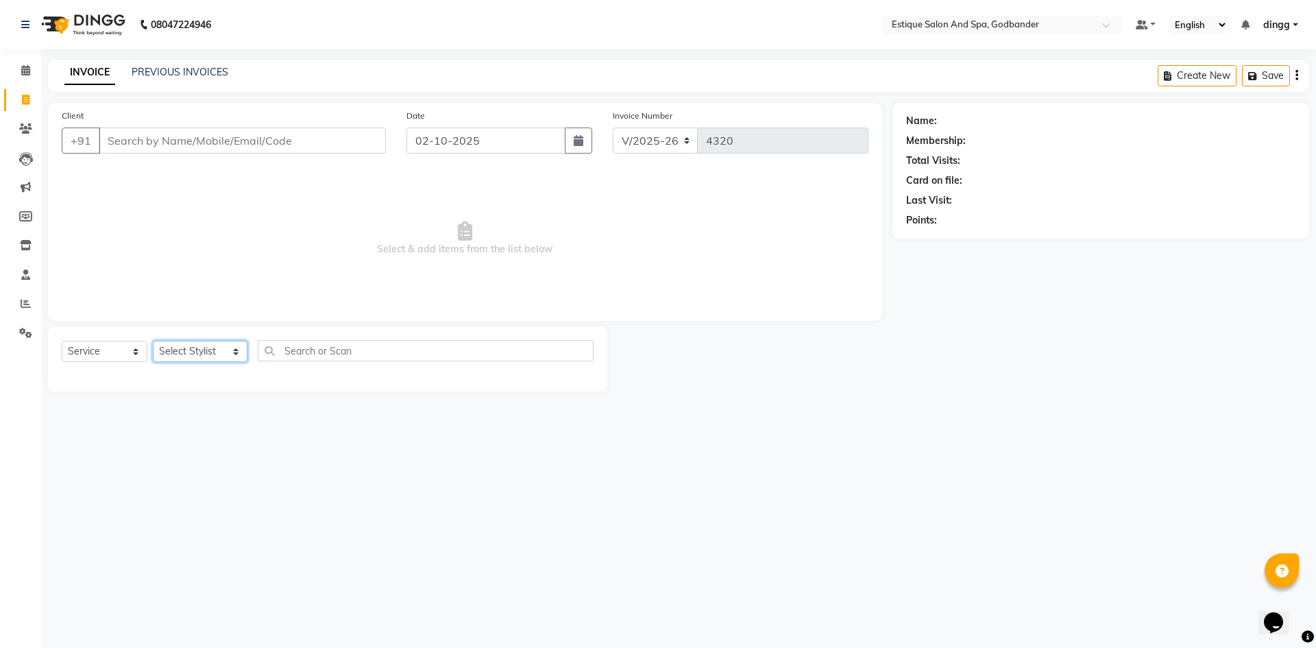
select select "44576"
click at [153, 341] on select "Select Stylist Aarti Nails [PERSON_NAME] [PERSON_NAME] Any one Asmi BEAUTY ding…" at bounding box center [200, 351] width 95 height 21
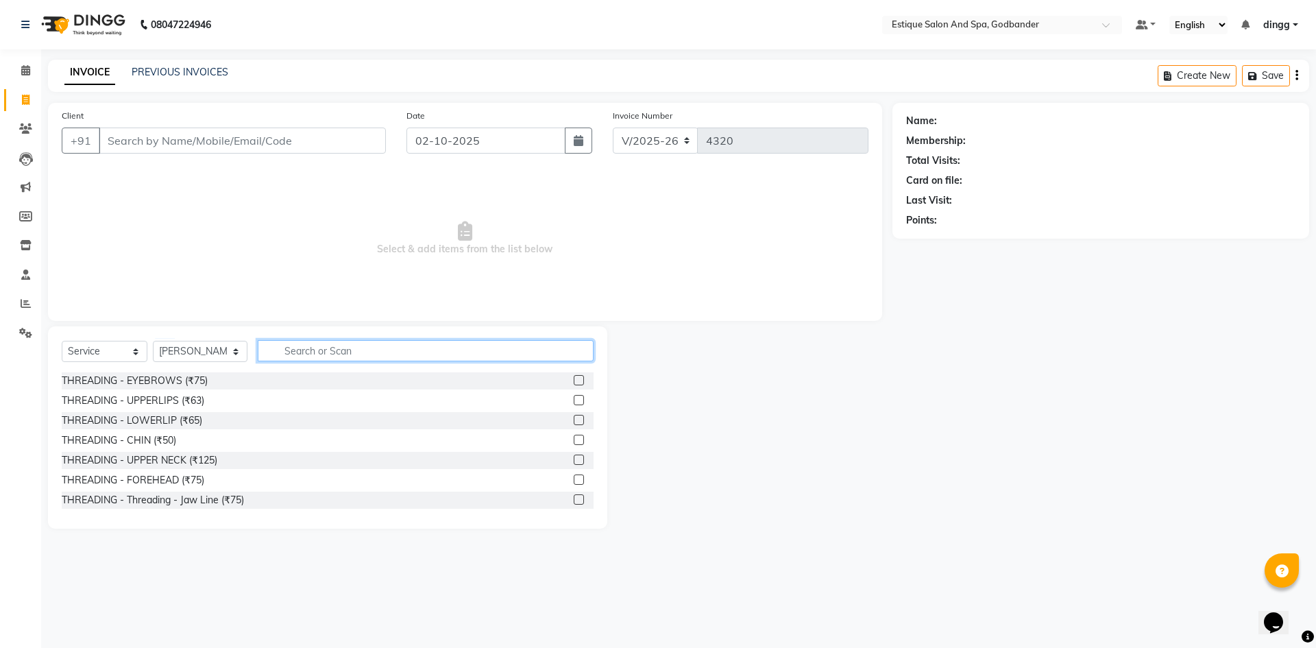
click at [312, 354] on input "text" at bounding box center [426, 350] width 336 height 21
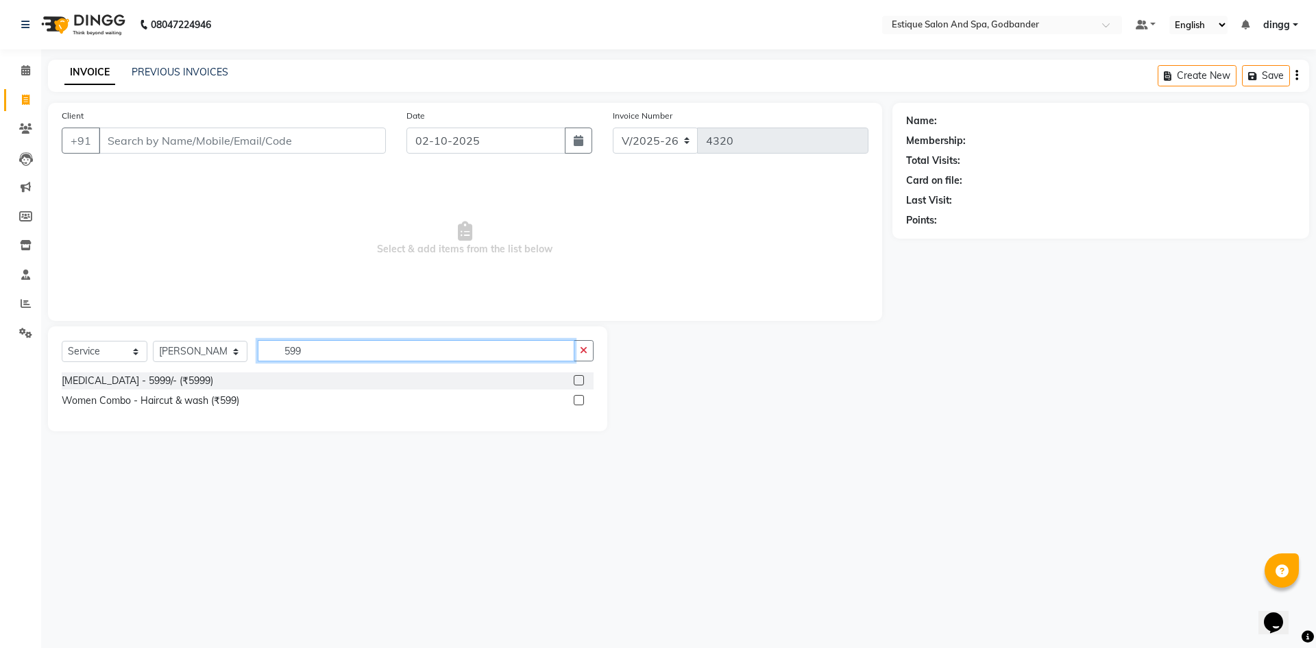
type input "599"
click at [578, 398] on label at bounding box center [579, 400] width 10 height 10
click at [578, 398] on input "checkbox" at bounding box center [578, 400] width 9 height 9
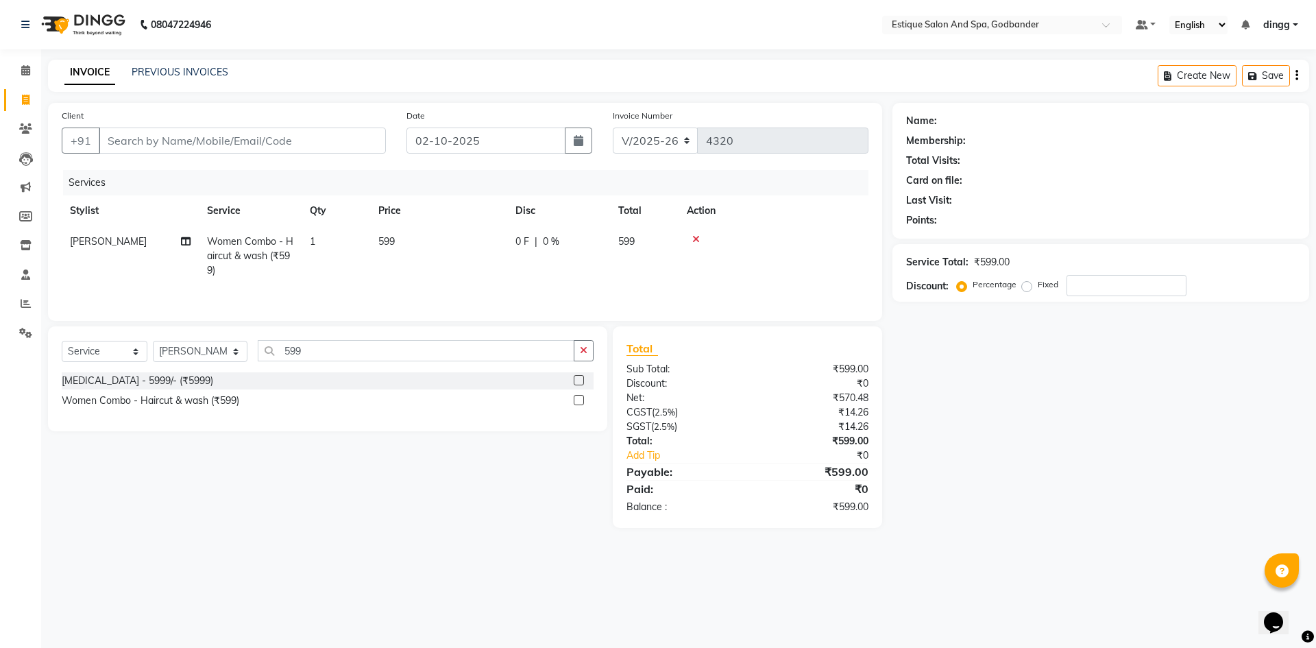
checkbox input "false"
drag, startPoint x: 367, startPoint y: 361, endPoint x: 95, endPoint y: 361, distance: 272.1
click at [95, 361] on div "Select Service Product Membership Package Voucher Prepaid Gift Card Select Styl…" at bounding box center [328, 356] width 532 height 32
drag, startPoint x: 319, startPoint y: 344, endPoint x: 141, endPoint y: 369, distance: 180.7
click at [141, 369] on div "Select Service Product Membership Package Voucher Prepaid Gift Card Select Styl…" at bounding box center [328, 356] width 532 height 32
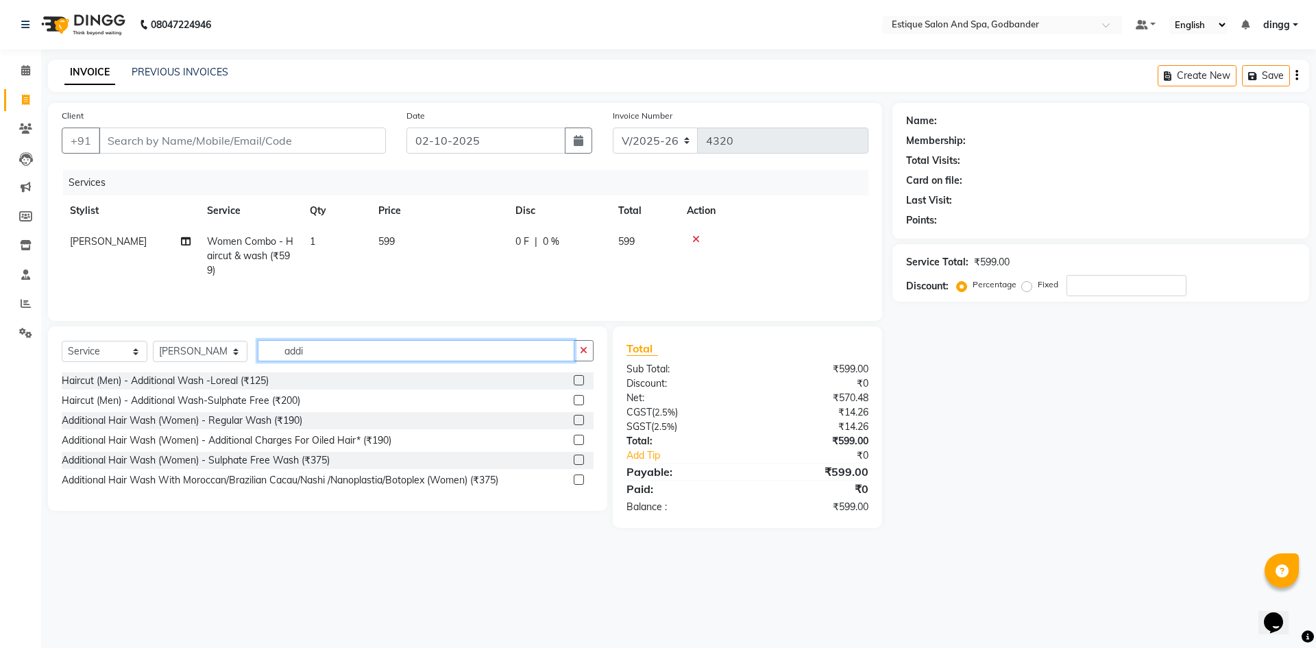
type input "addi"
click at [579, 419] on label at bounding box center [579, 420] width 10 height 10
click at [579, 419] on input "checkbox" at bounding box center [578, 420] width 9 height 9
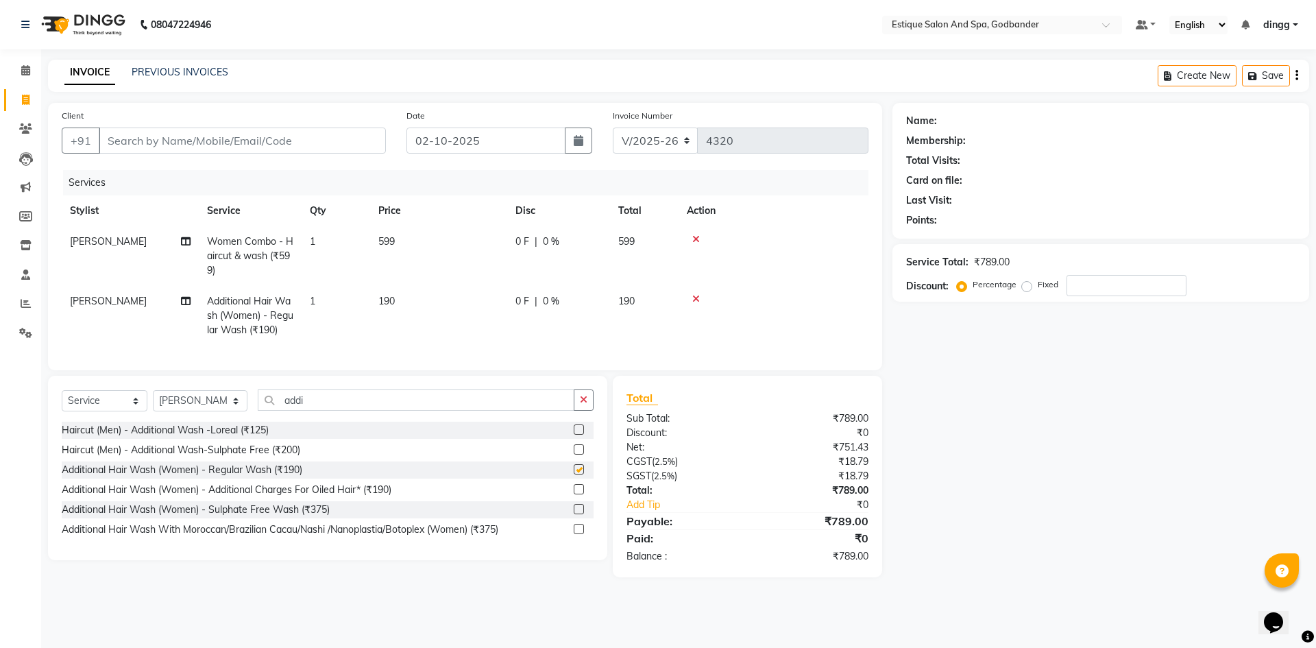
checkbox input "false"
click at [317, 134] on input "Client" at bounding box center [242, 140] width 287 height 26
type input "8"
type input "0"
type input "8130118814"
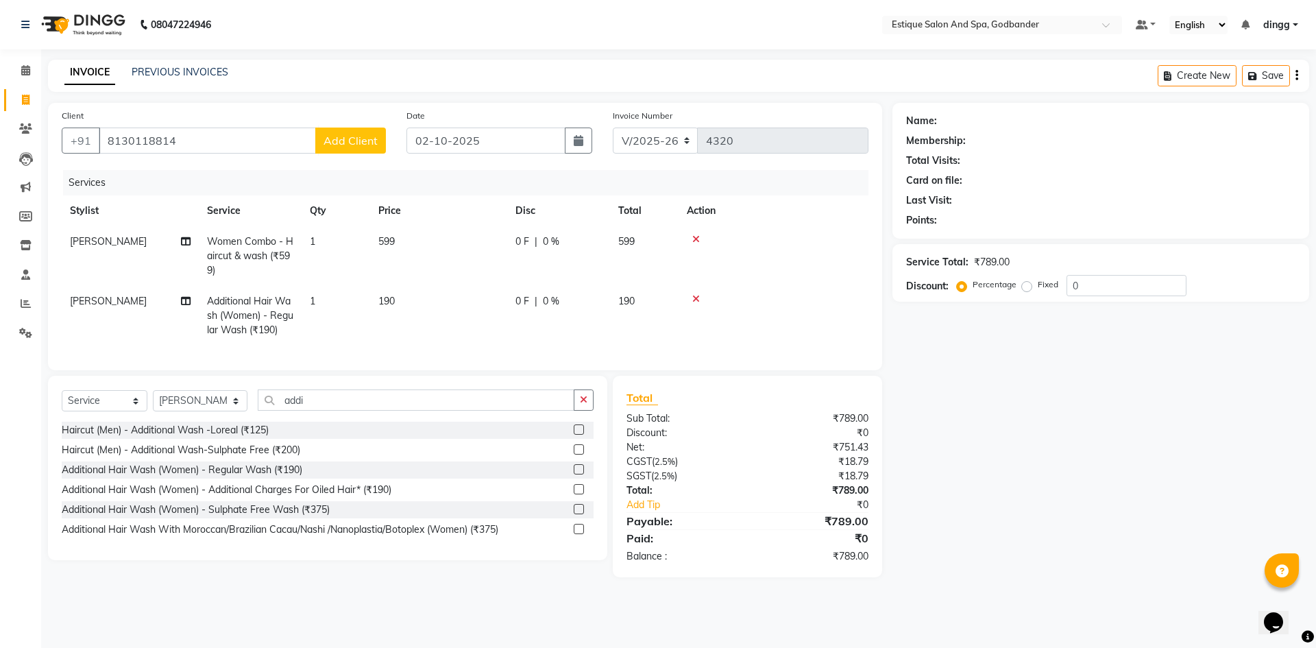
click at [361, 141] on span "Add Client" at bounding box center [351, 141] width 54 height 14
select select "22"
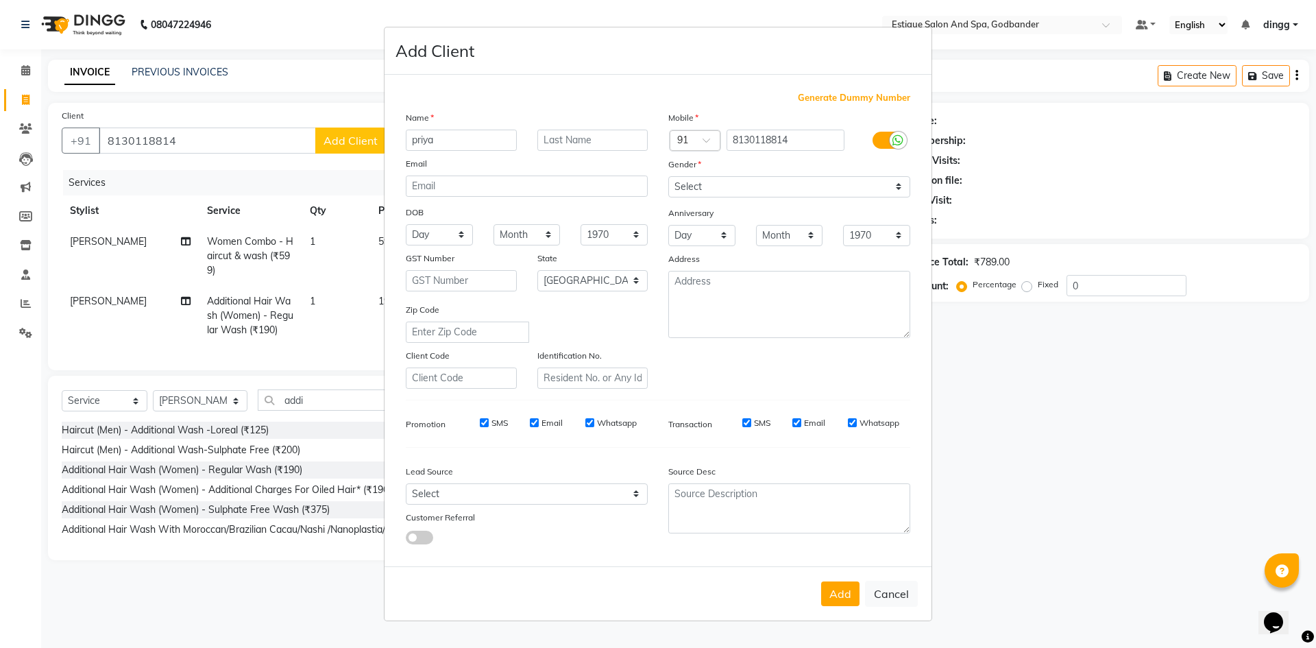
type input "priya"
click at [724, 193] on select "Select [DEMOGRAPHIC_DATA] [DEMOGRAPHIC_DATA] Other Prefer Not To Say" at bounding box center [789, 186] width 242 height 21
select select "[DEMOGRAPHIC_DATA]"
click at [668, 176] on select "Select [DEMOGRAPHIC_DATA] [DEMOGRAPHIC_DATA] Other Prefer Not To Say" at bounding box center [789, 186] width 242 height 21
click at [843, 595] on button "Add" at bounding box center [840, 593] width 38 height 25
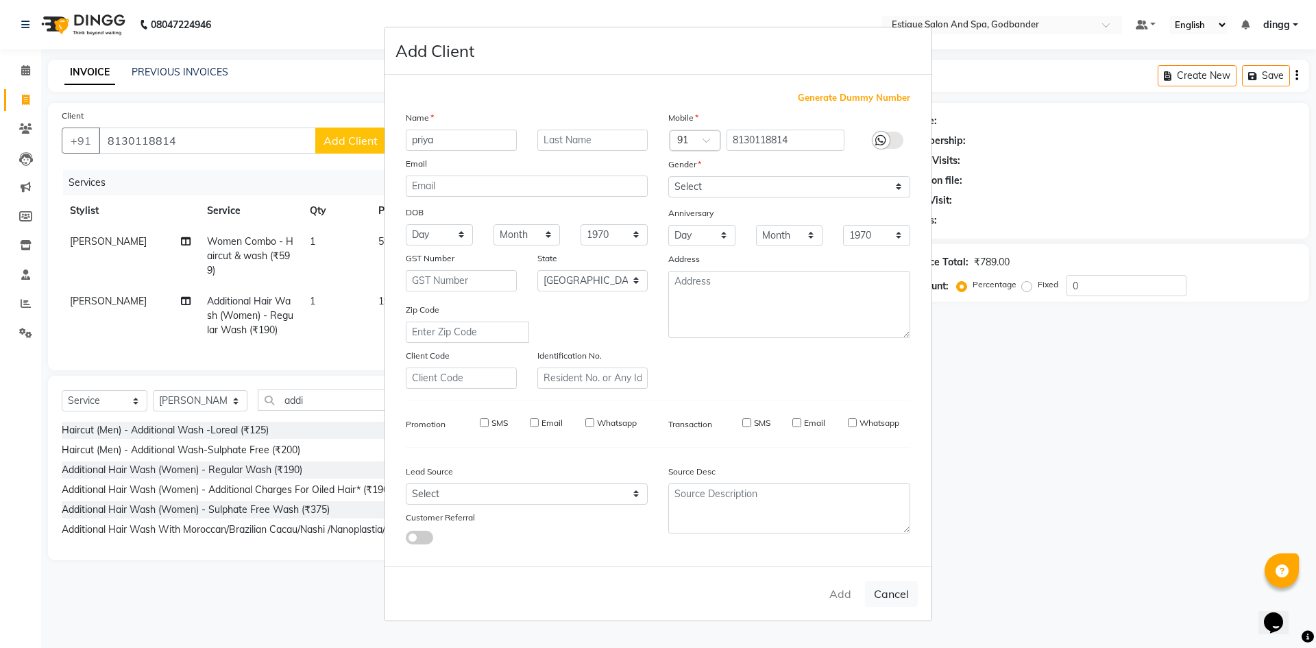
select select
select select "null"
select select
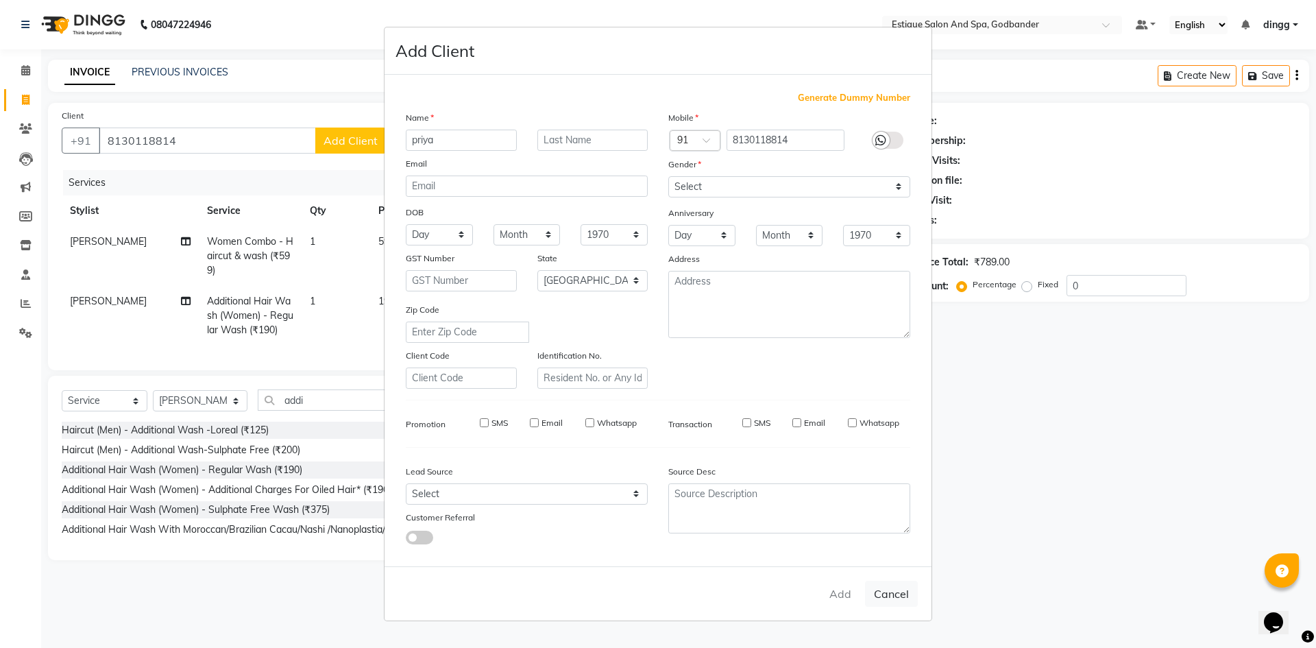
select select
checkbox input "false"
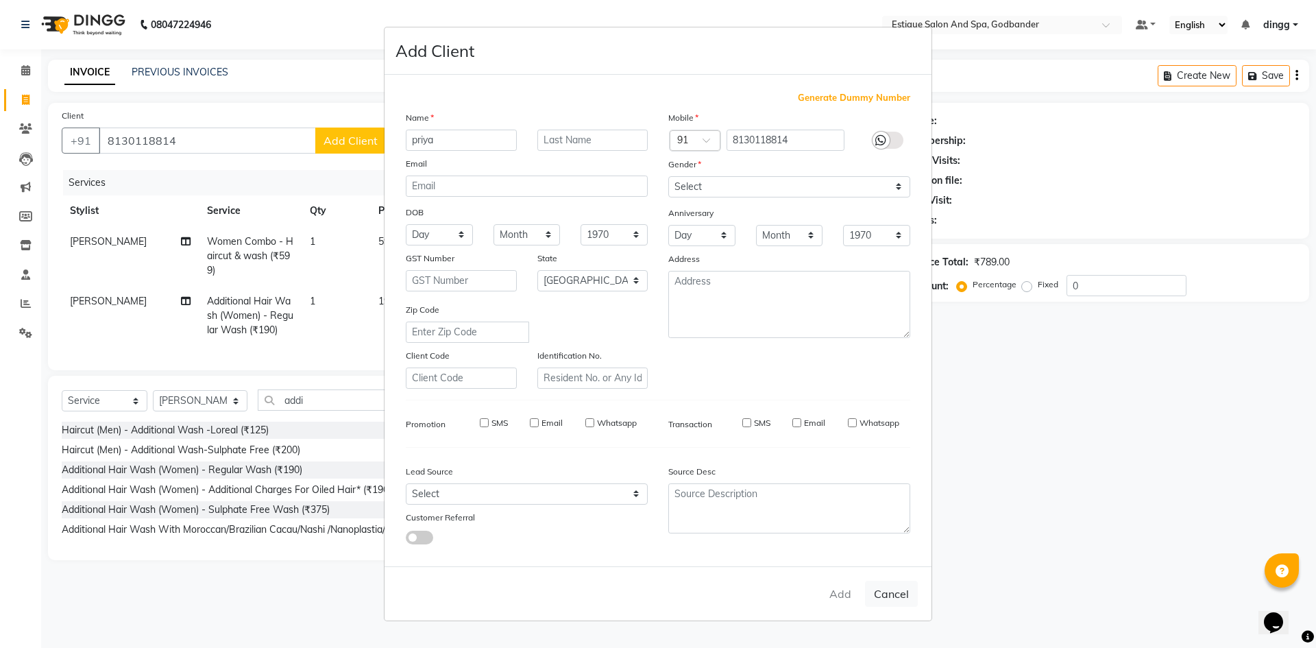
checkbox input "false"
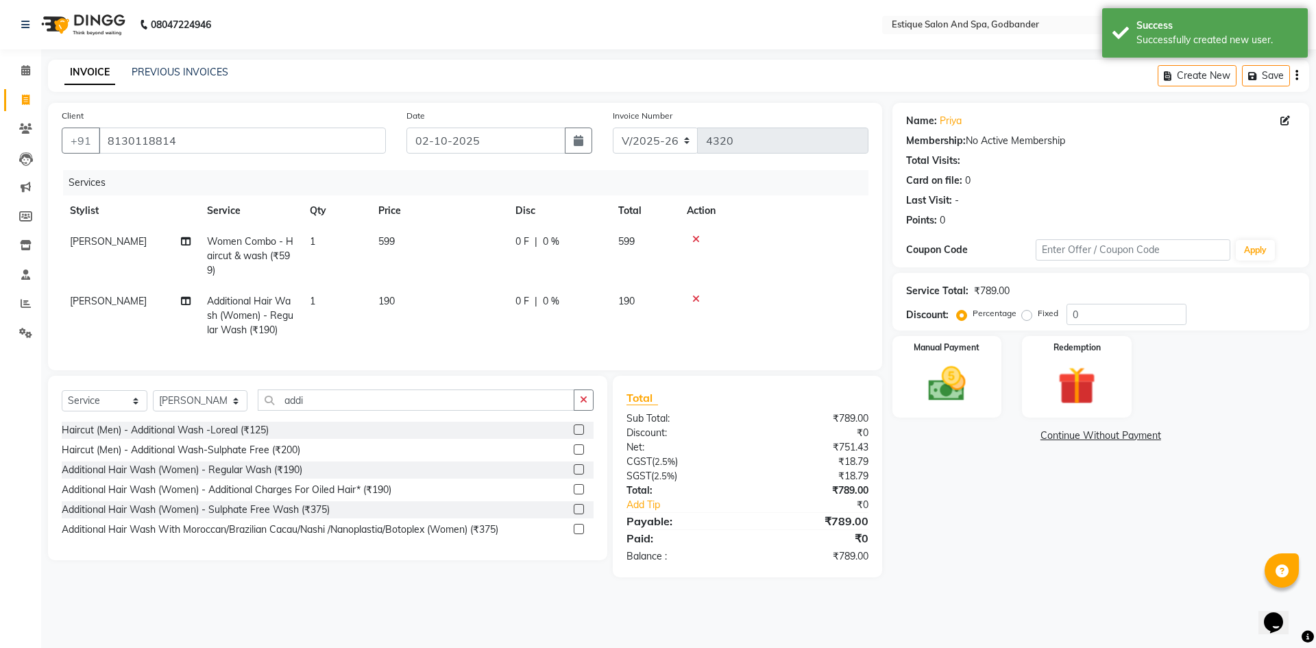
click at [958, 532] on div "Name: Priya Membership: No Active Membership Total Visits: Card on file: 0 Last…" at bounding box center [1105, 340] width 427 height 474
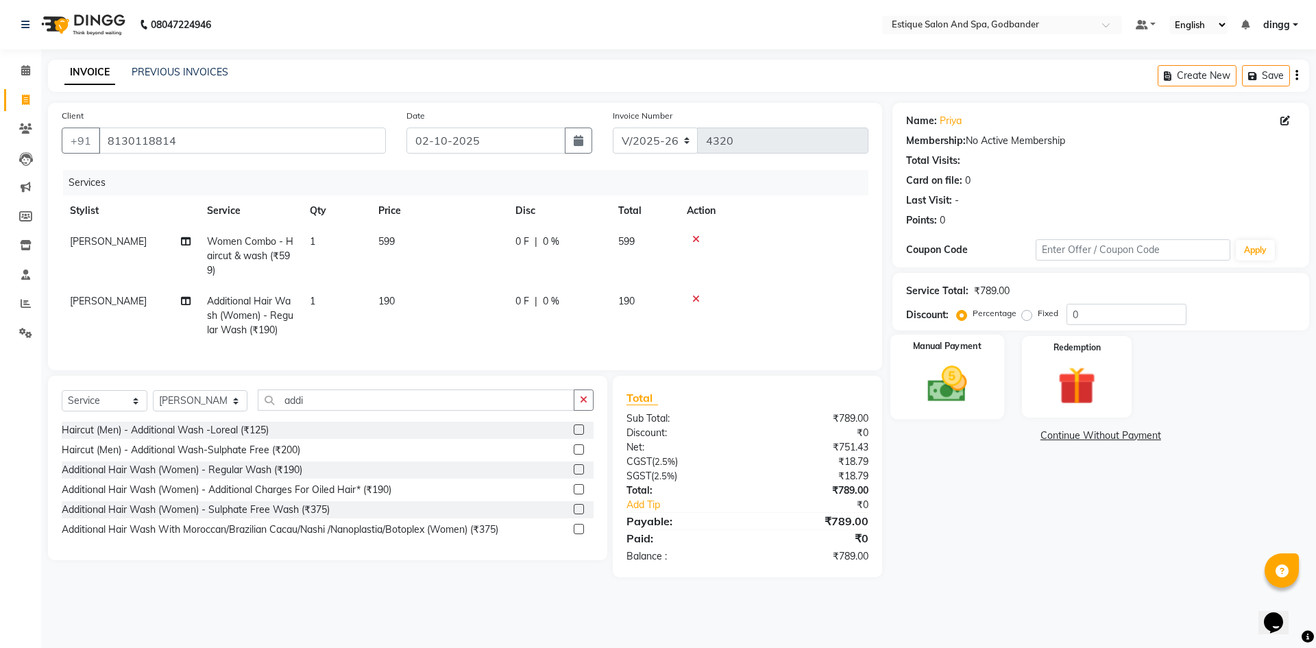
click at [964, 415] on div "Manual Payment" at bounding box center [947, 377] width 114 height 84
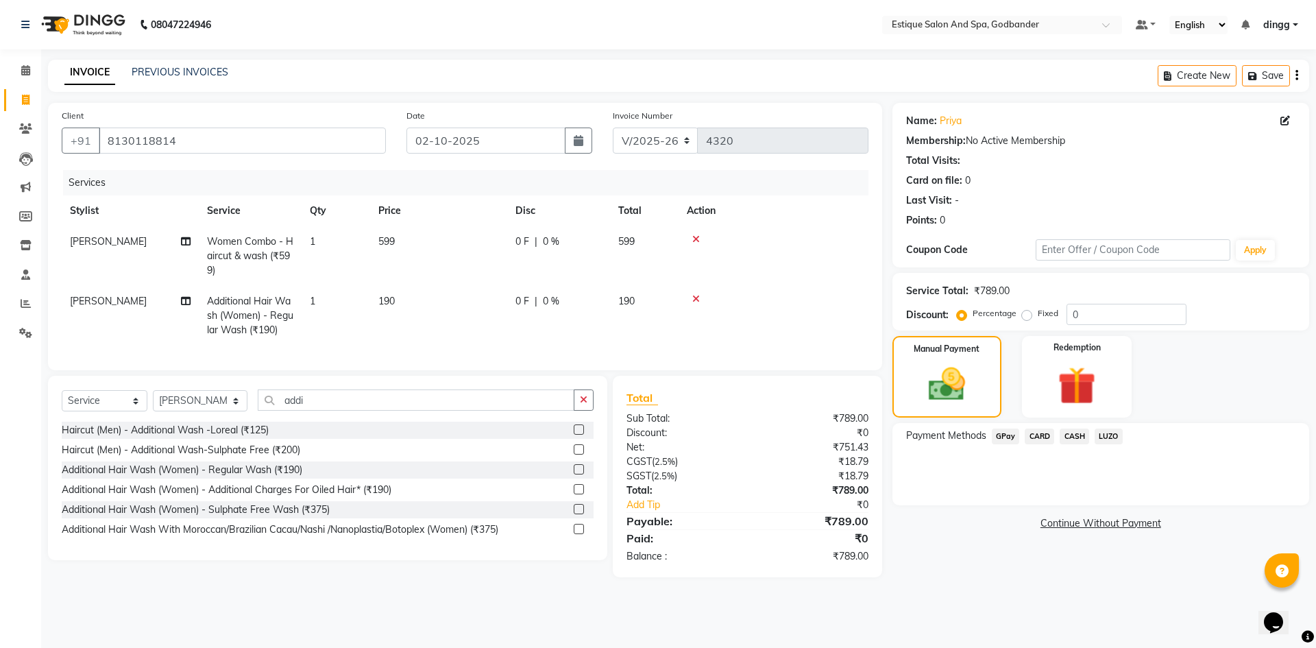
click at [997, 435] on span "GPay" at bounding box center [1006, 436] width 28 height 16
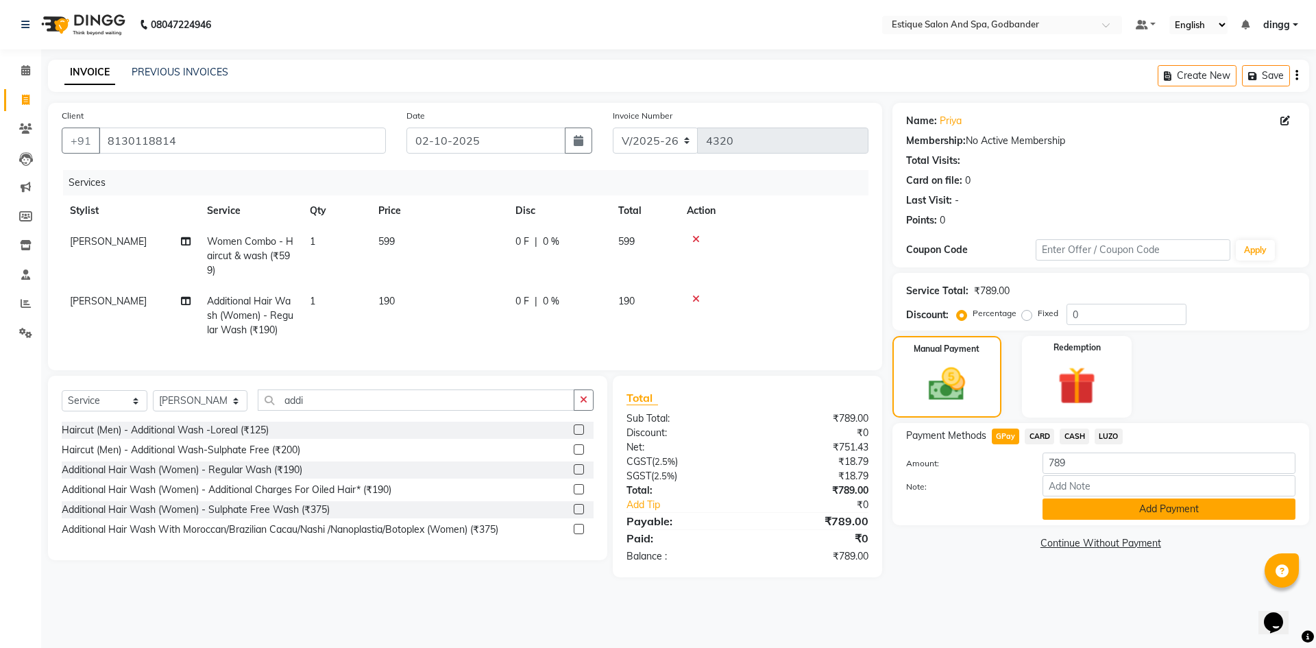
click at [1084, 515] on button "Add Payment" at bounding box center [1169, 508] width 253 height 21
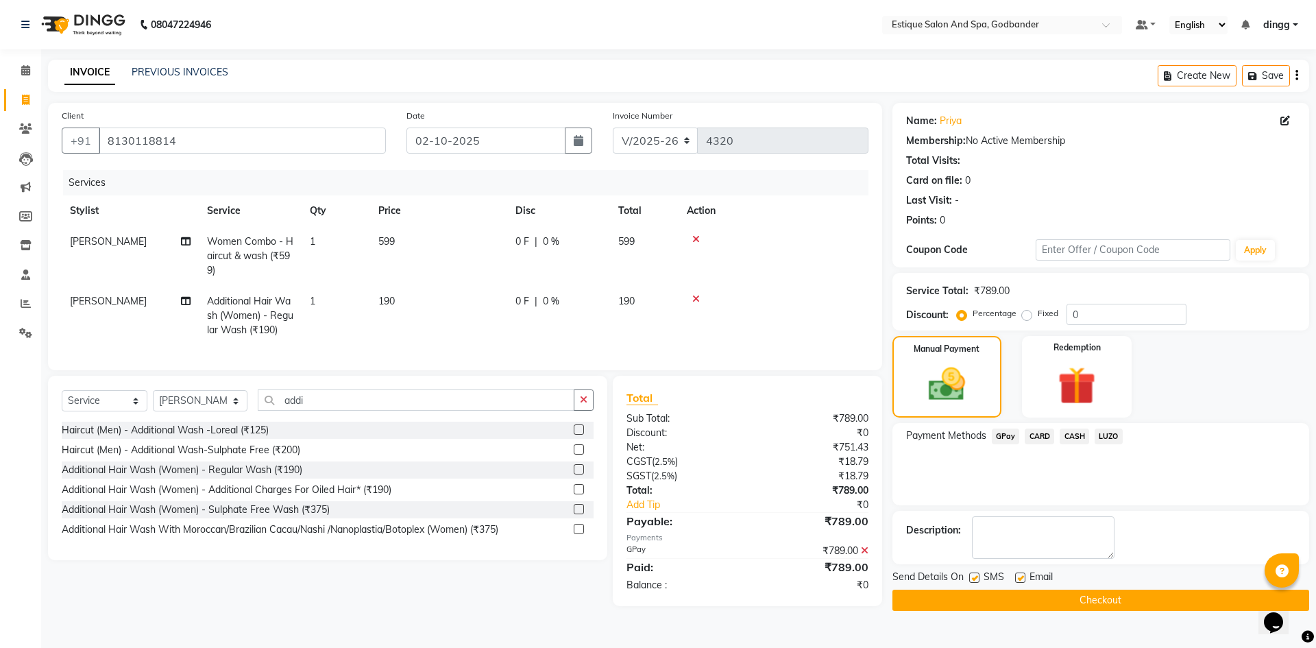
click at [1114, 605] on button "Checkout" at bounding box center [1100, 600] width 417 height 21
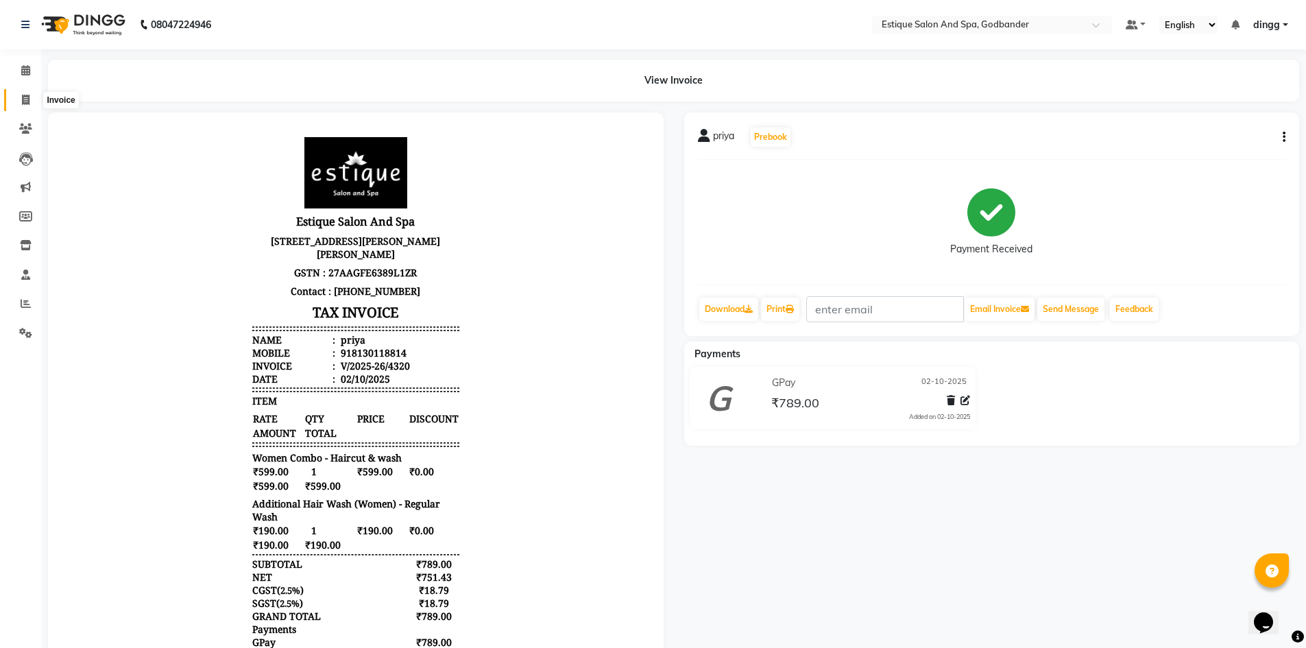
click at [23, 101] on icon at bounding box center [26, 100] width 8 height 10
select select "service"
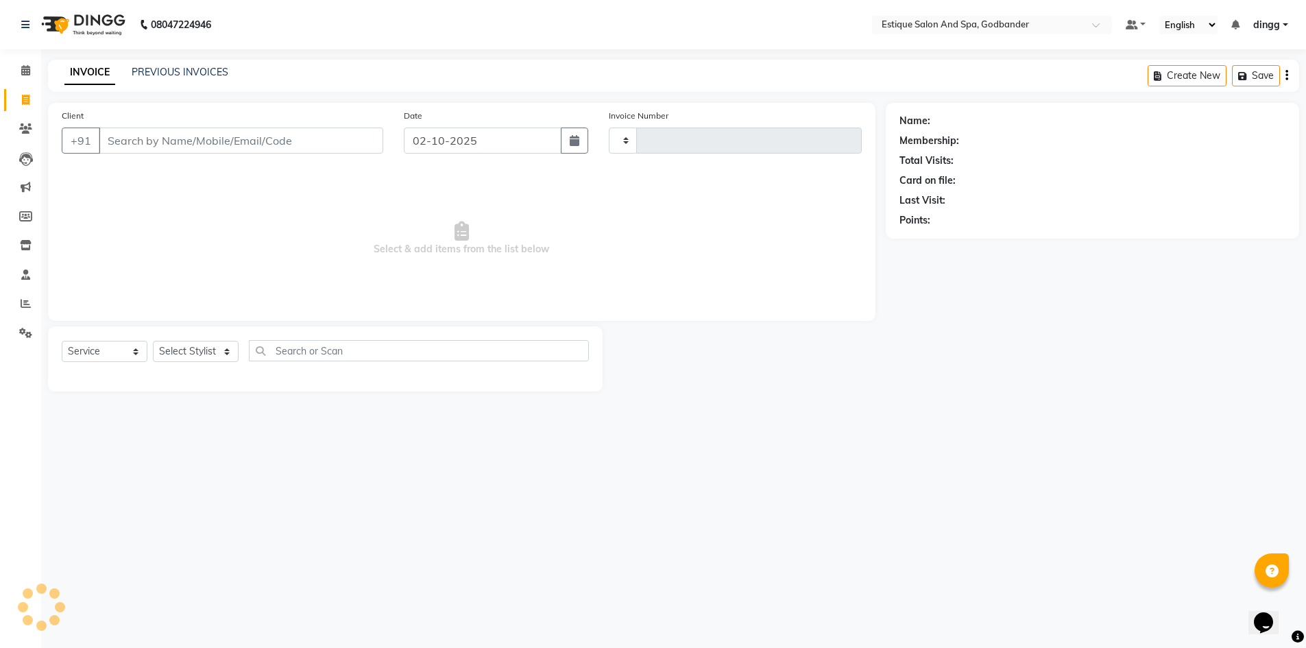
type input "4321"
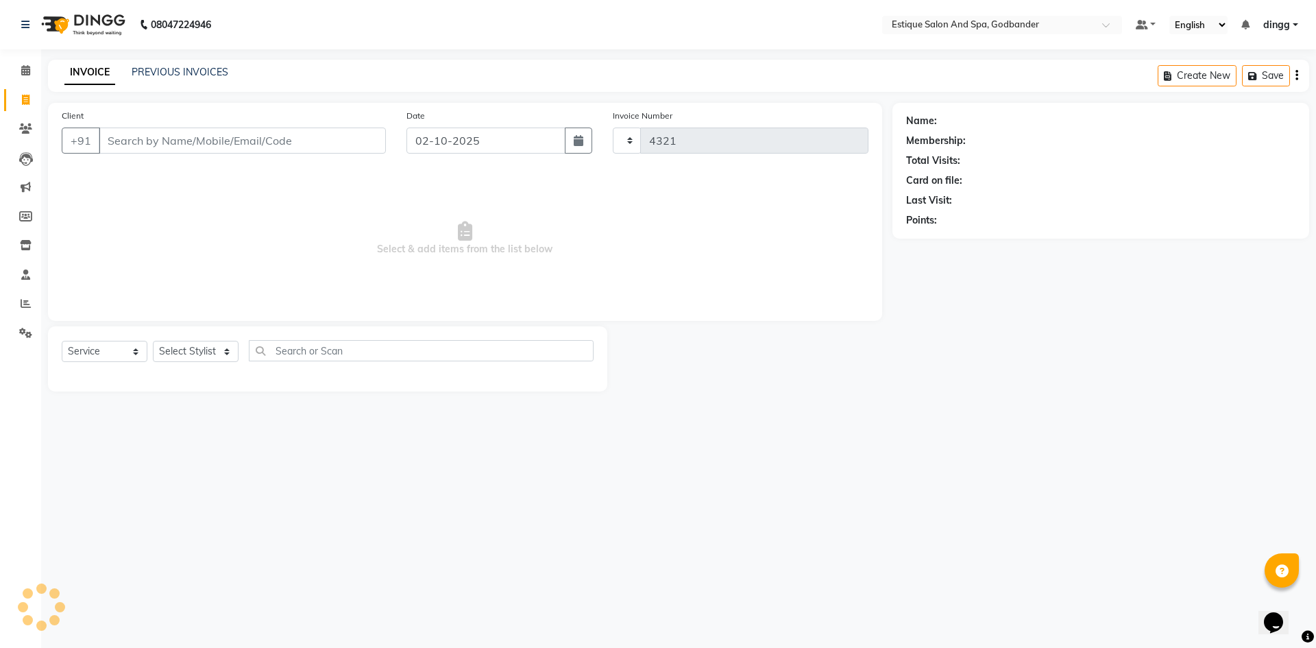
select select "6103"
click at [31, 72] on span at bounding box center [26, 71] width 24 height 16
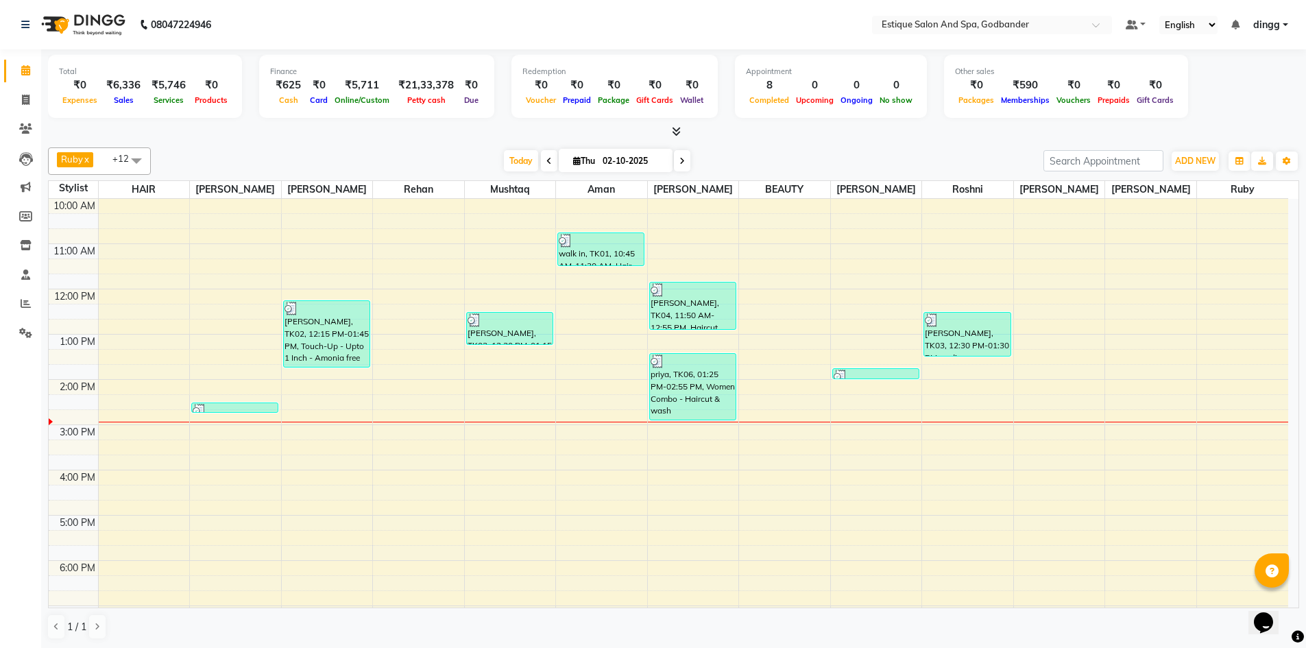
scroll to position [42, 0]
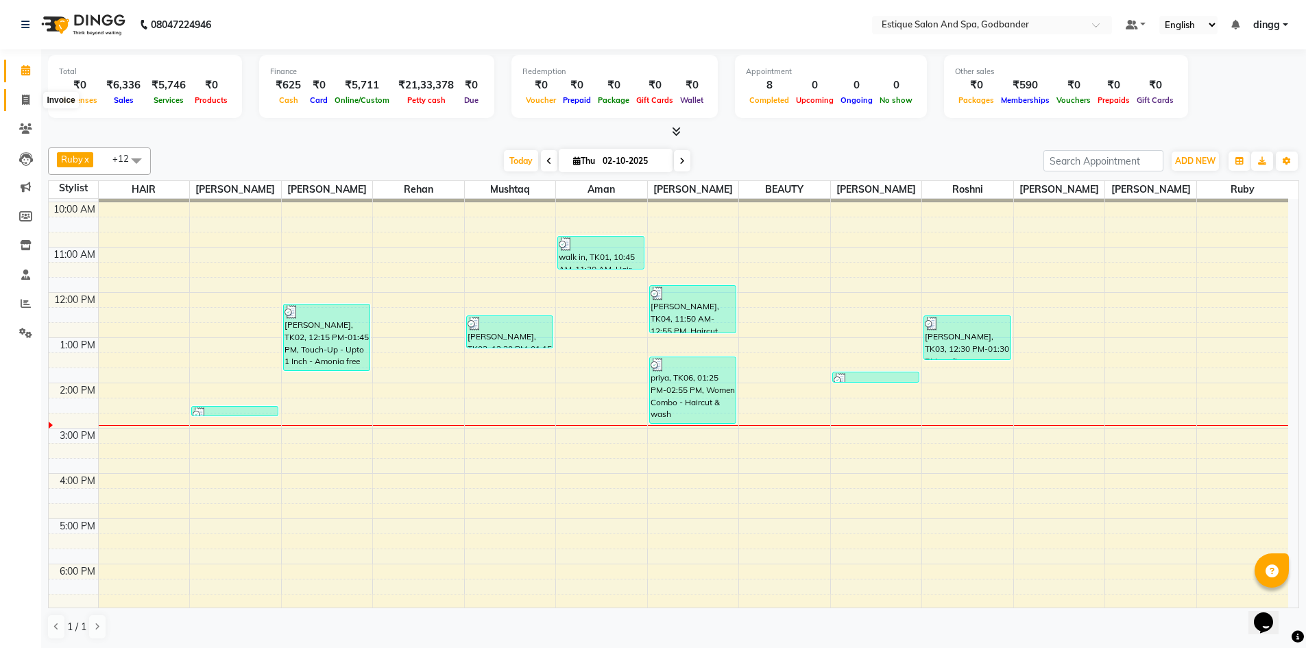
click at [25, 101] on icon at bounding box center [26, 100] width 8 height 10
select select "service"
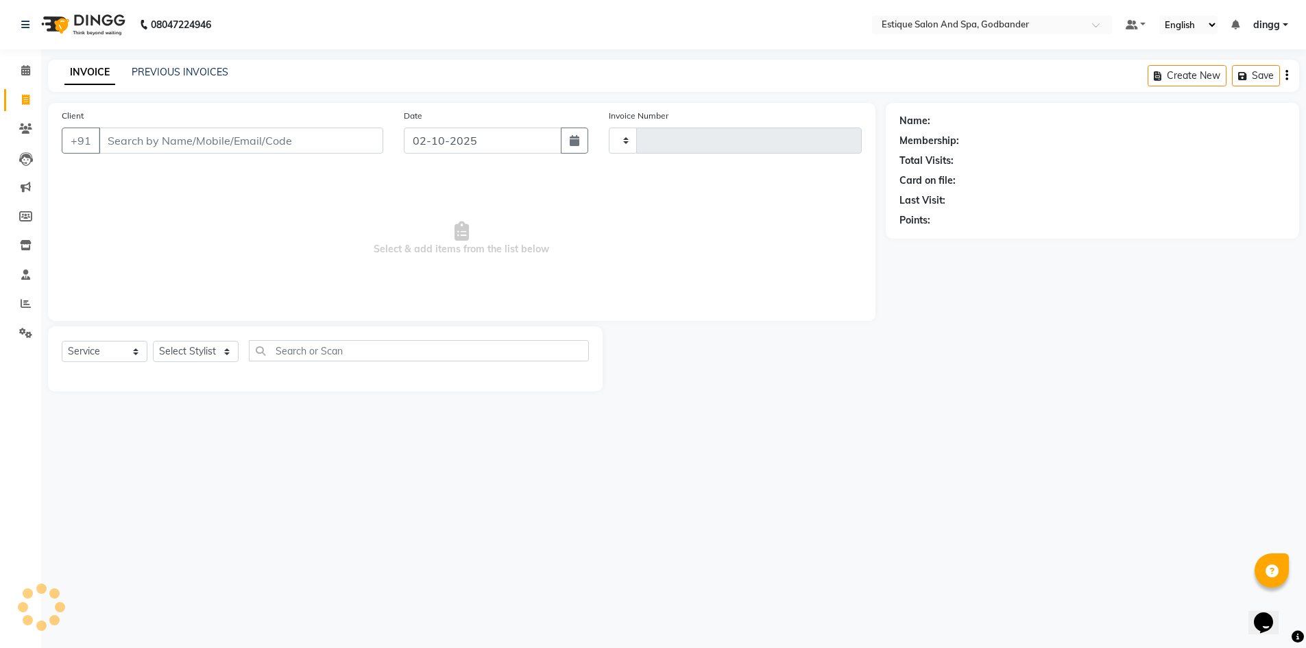
type input "4321"
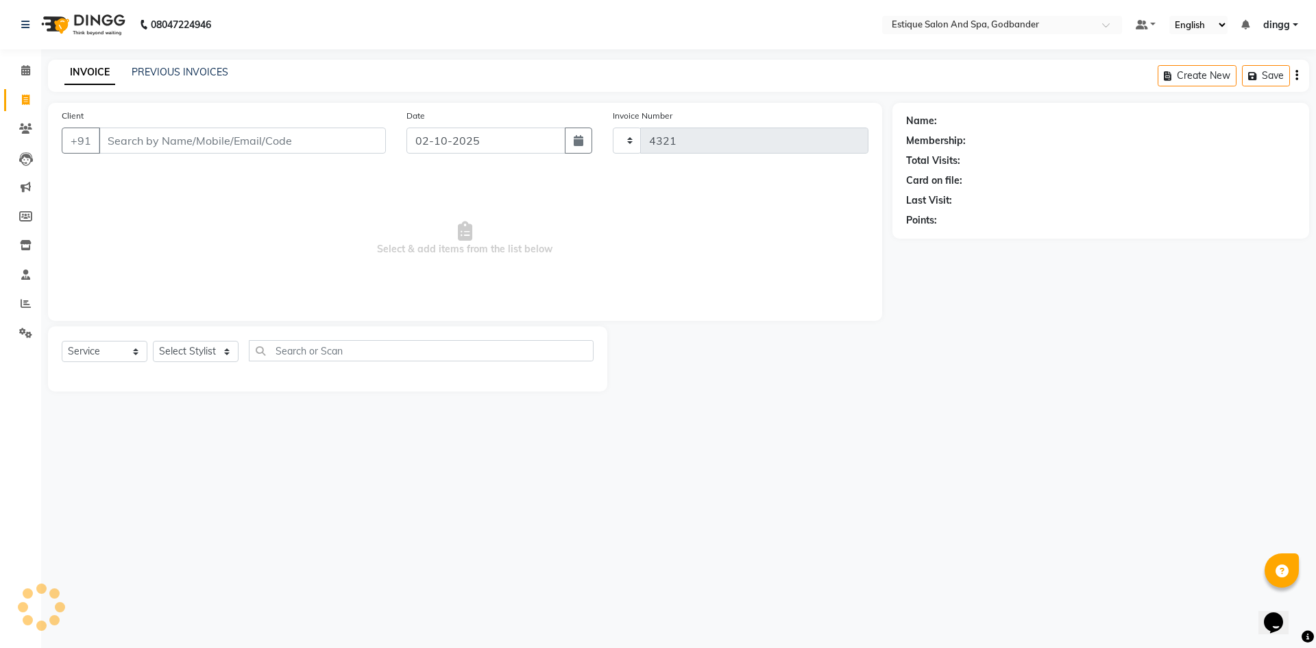
select select "6103"
drag, startPoint x: 128, startPoint y: 149, endPoint x: 143, endPoint y: 129, distance: 25.0
click at [130, 146] on input "Client" at bounding box center [242, 140] width 287 height 26
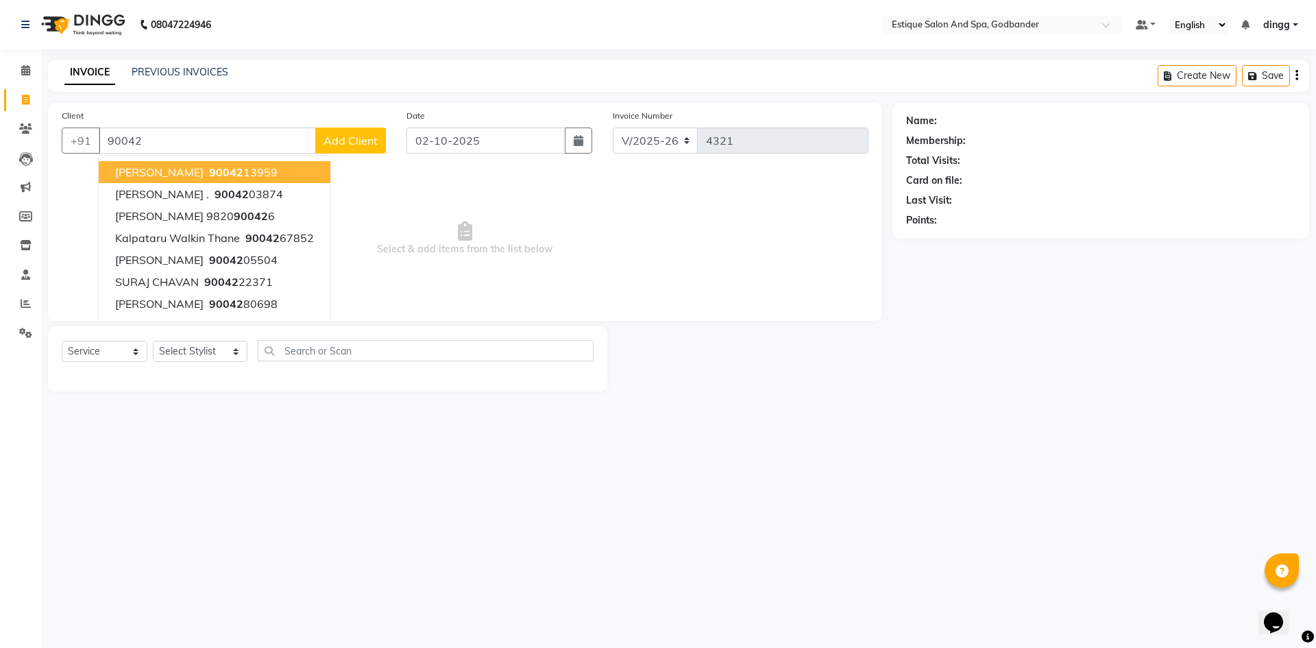
click at [209, 173] on span "90042" at bounding box center [226, 172] width 34 height 14
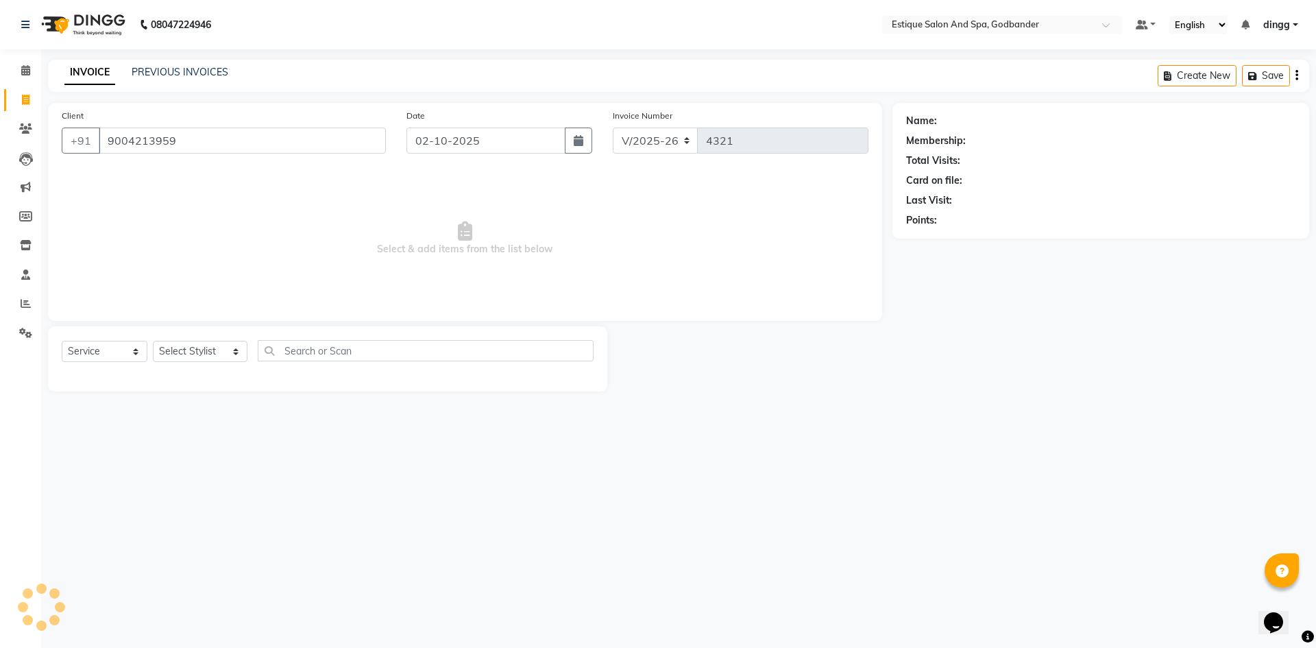
type input "9004213959"
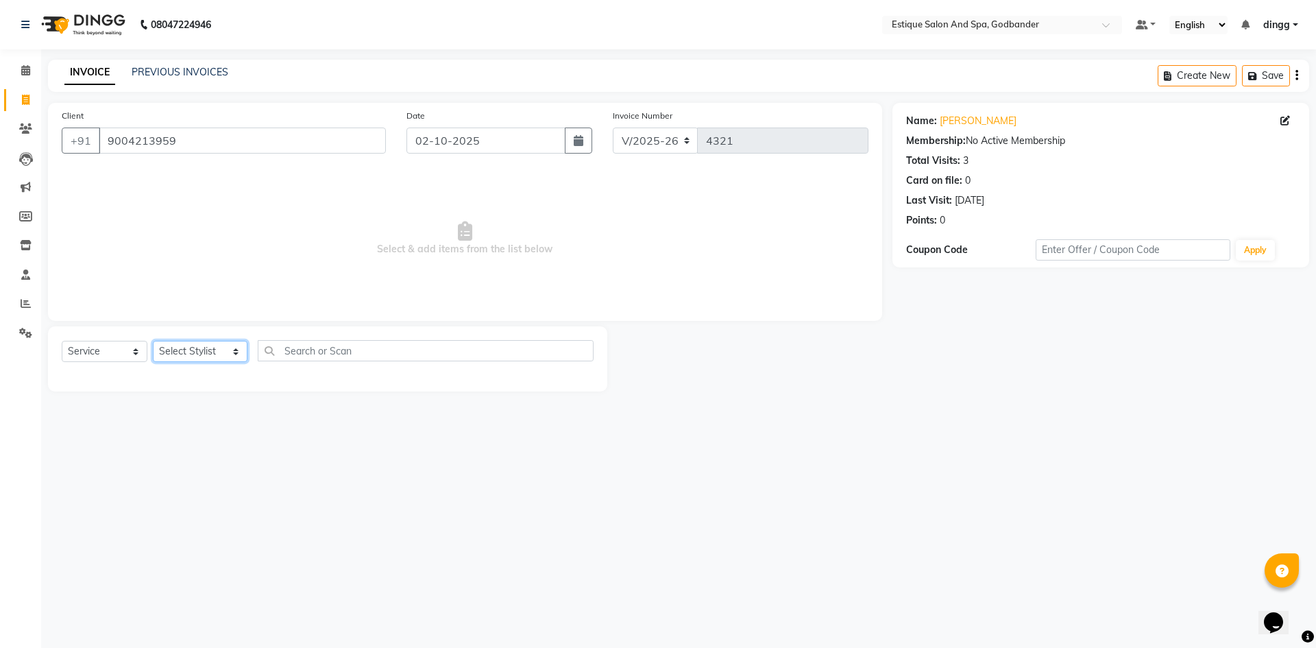
click at [219, 349] on select "Select Stylist Aarti Nails [PERSON_NAME] [PERSON_NAME] Any one Asmi BEAUTY ding…" at bounding box center [200, 351] width 95 height 21
select select "66481"
click at [153, 341] on select "Select Stylist Aarti Nails [PERSON_NAME] [PERSON_NAME] Any one Asmi BEAUTY ding…" at bounding box center [200, 351] width 95 height 21
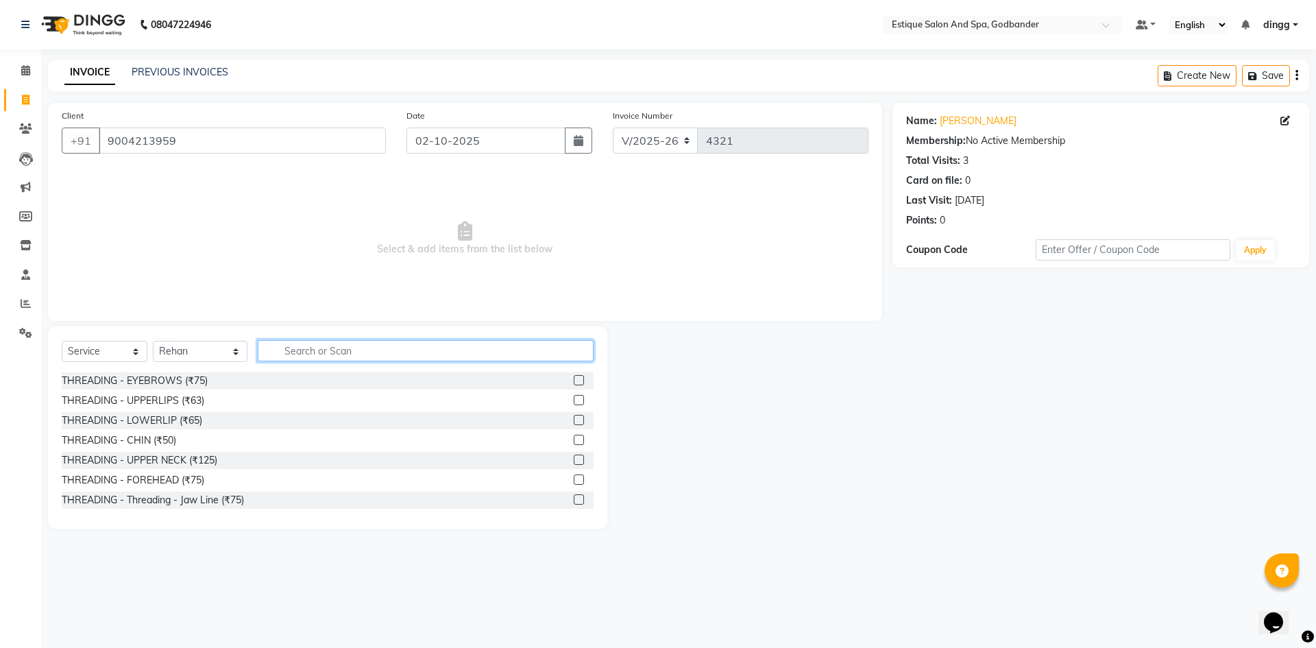
click at [288, 356] on input "text" at bounding box center [426, 350] width 336 height 21
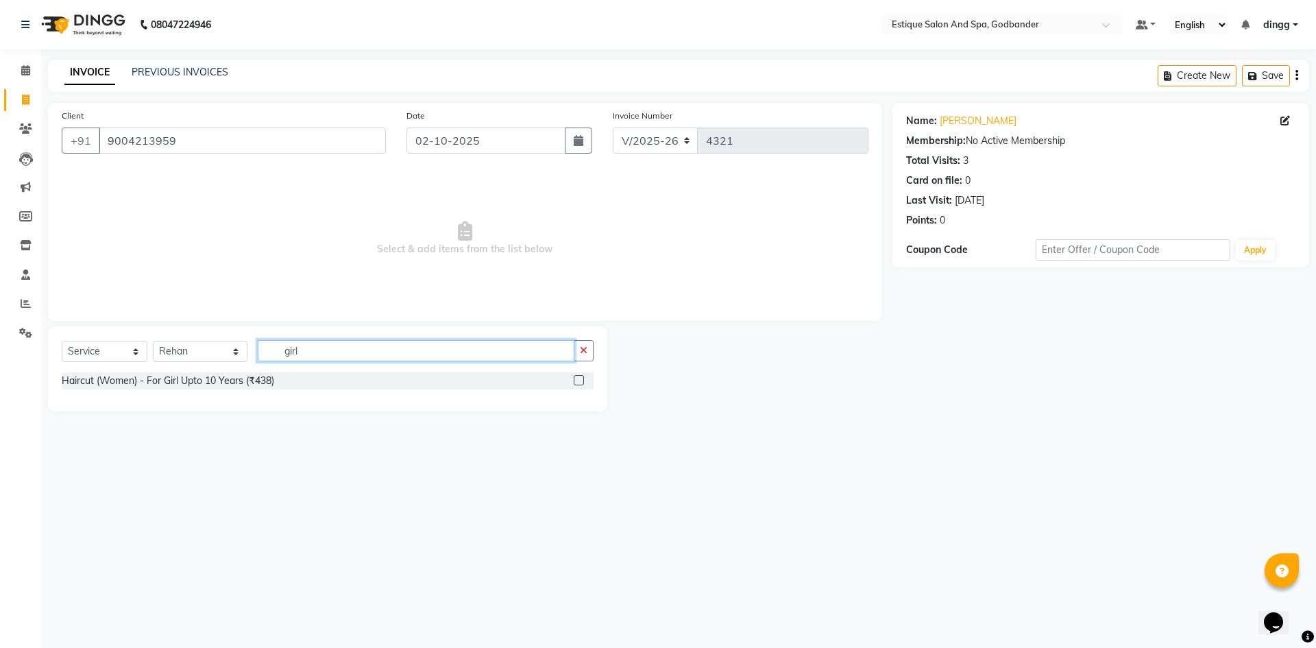
type input "girl"
click at [576, 380] on label at bounding box center [579, 380] width 10 height 10
click at [576, 380] on input "checkbox" at bounding box center [578, 380] width 9 height 9
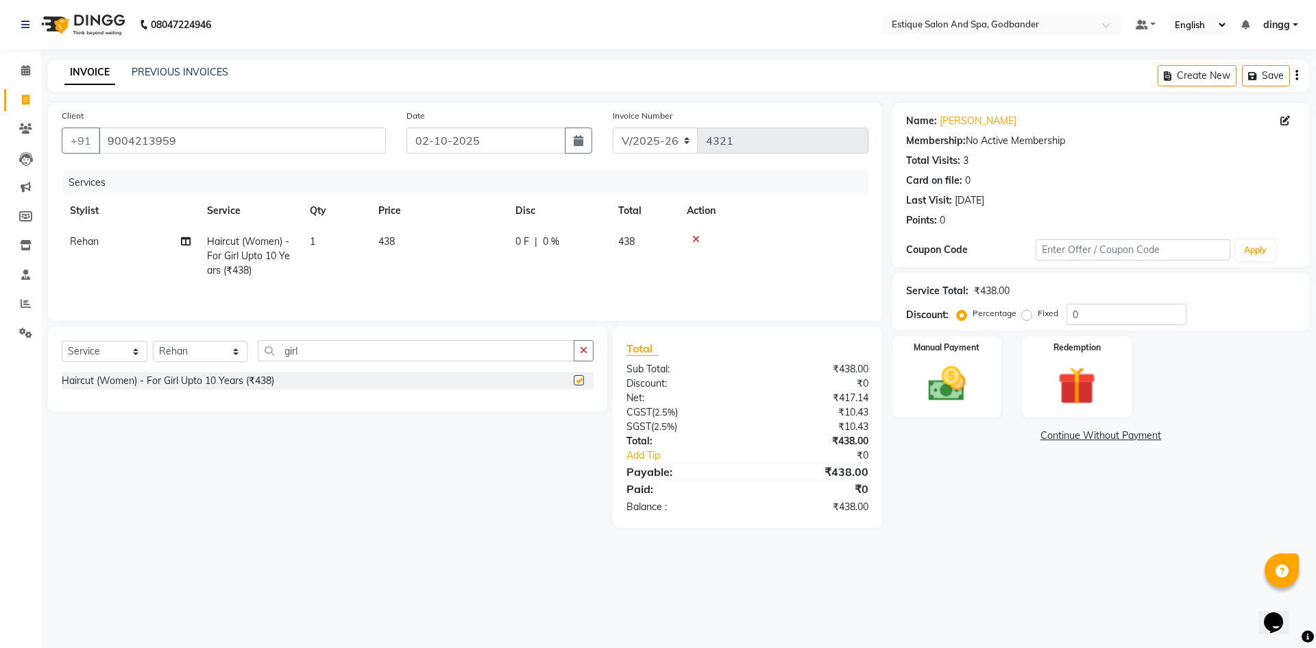
checkbox input "false"
click at [950, 328] on div "Service Total: ₹438.00 Discount: Percentage Fixed 0" at bounding box center [1100, 302] width 417 height 58
click at [960, 380] on img at bounding box center [947, 383] width 64 height 45
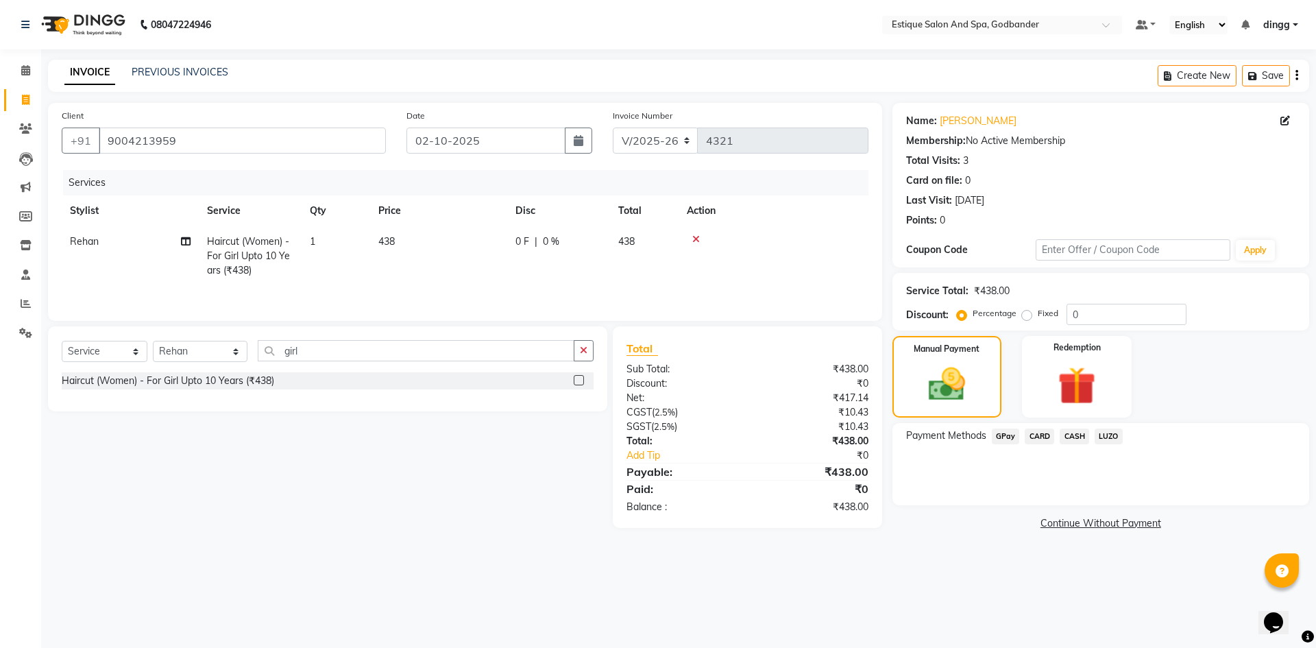
click at [1006, 439] on span "GPay" at bounding box center [1006, 436] width 28 height 16
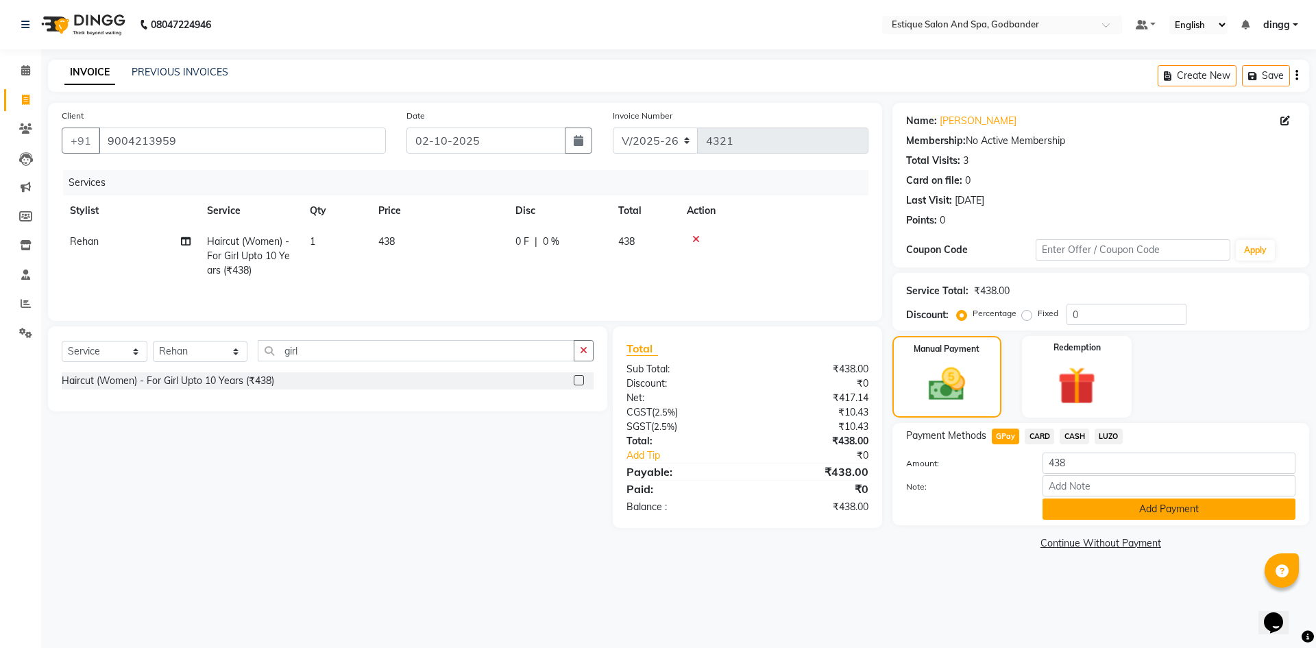
click at [1070, 513] on button "Add Payment" at bounding box center [1169, 508] width 253 height 21
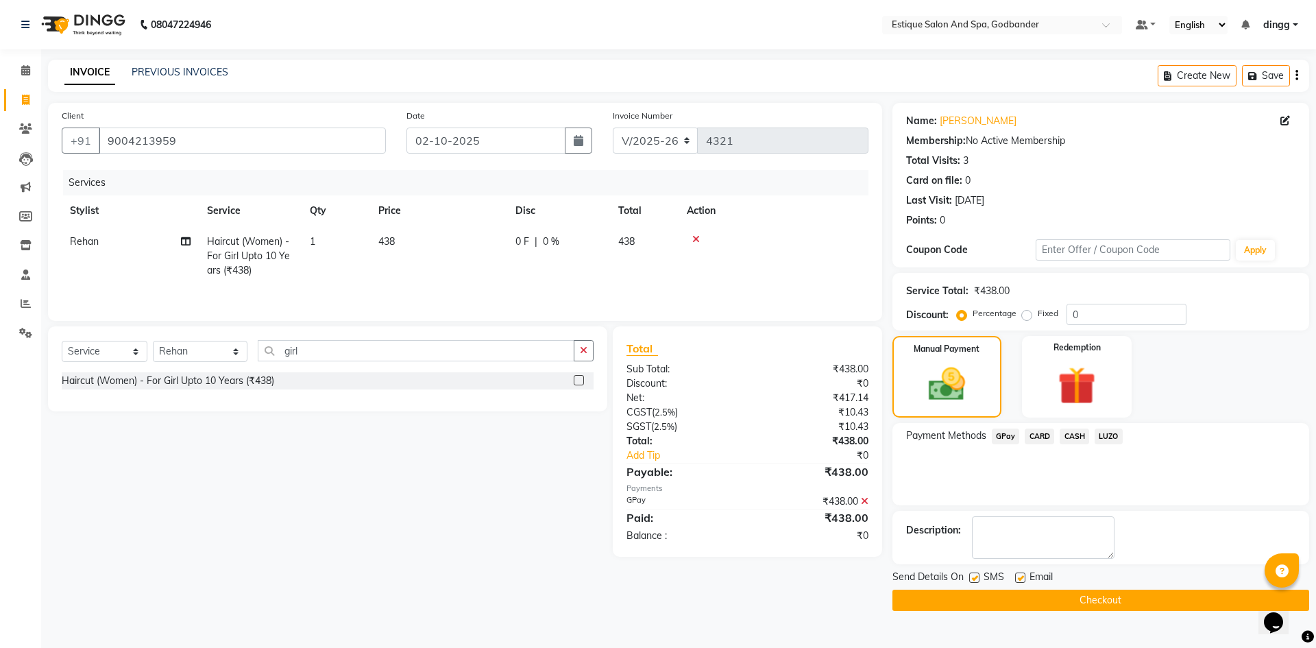
click at [1128, 597] on button "Checkout" at bounding box center [1100, 600] width 417 height 21
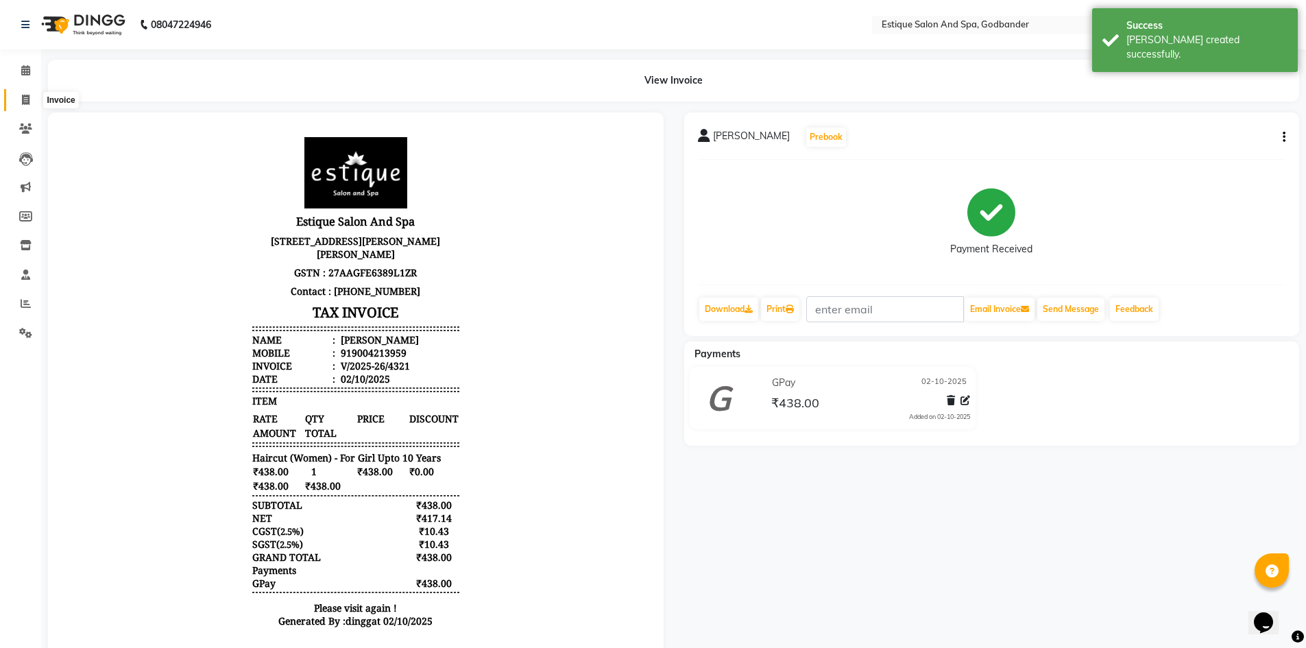
click at [23, 99] on icon at bounding box center [26, 100] width 8 height 10
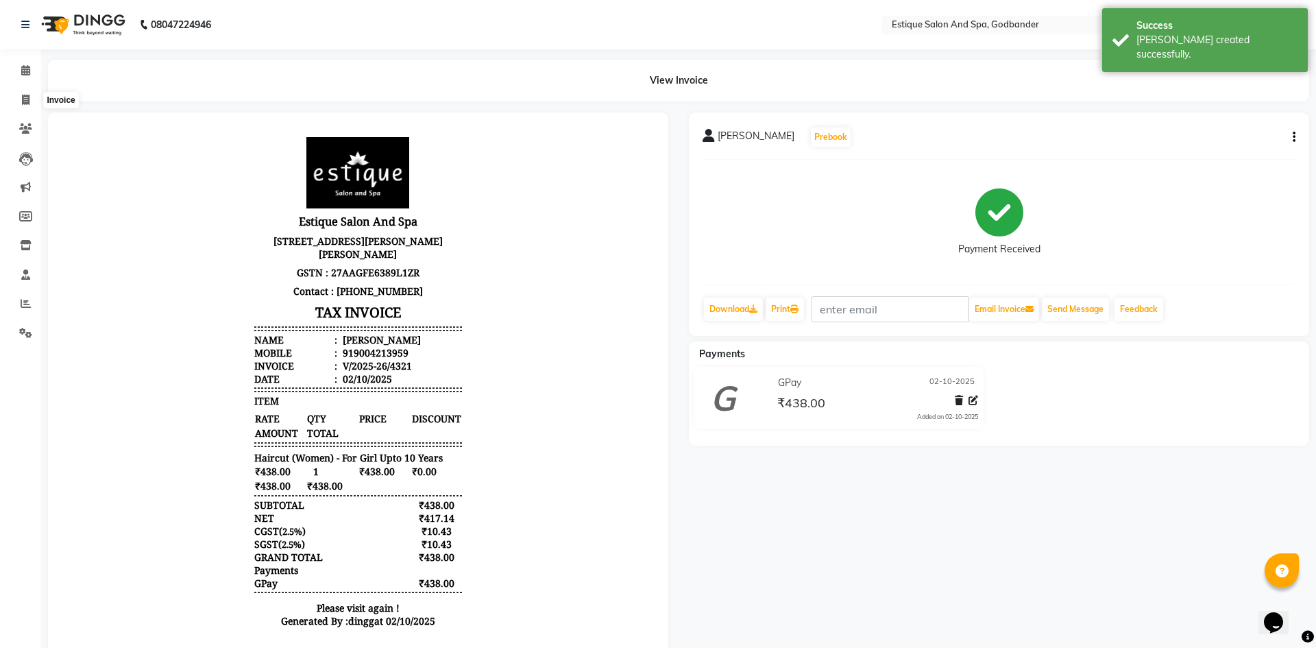
select select "6103"
select select "service"
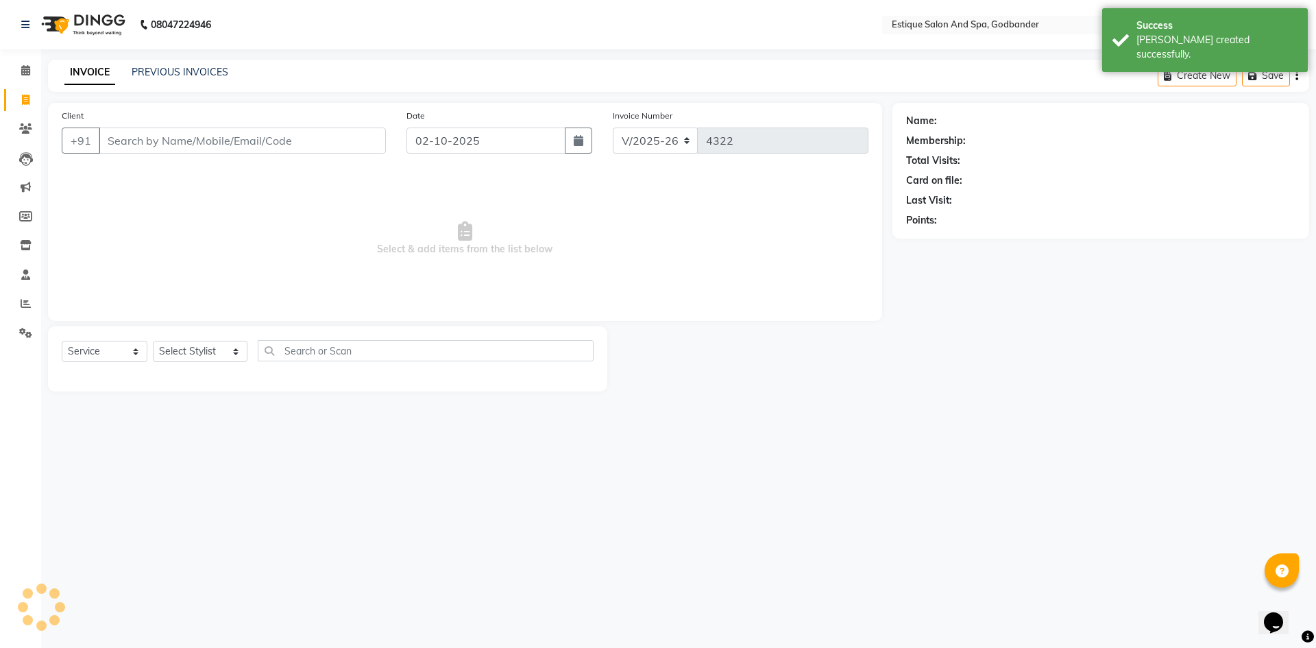
click at [125, 140] on input "Client" at bounding box center [242, 140] width 287 height 26
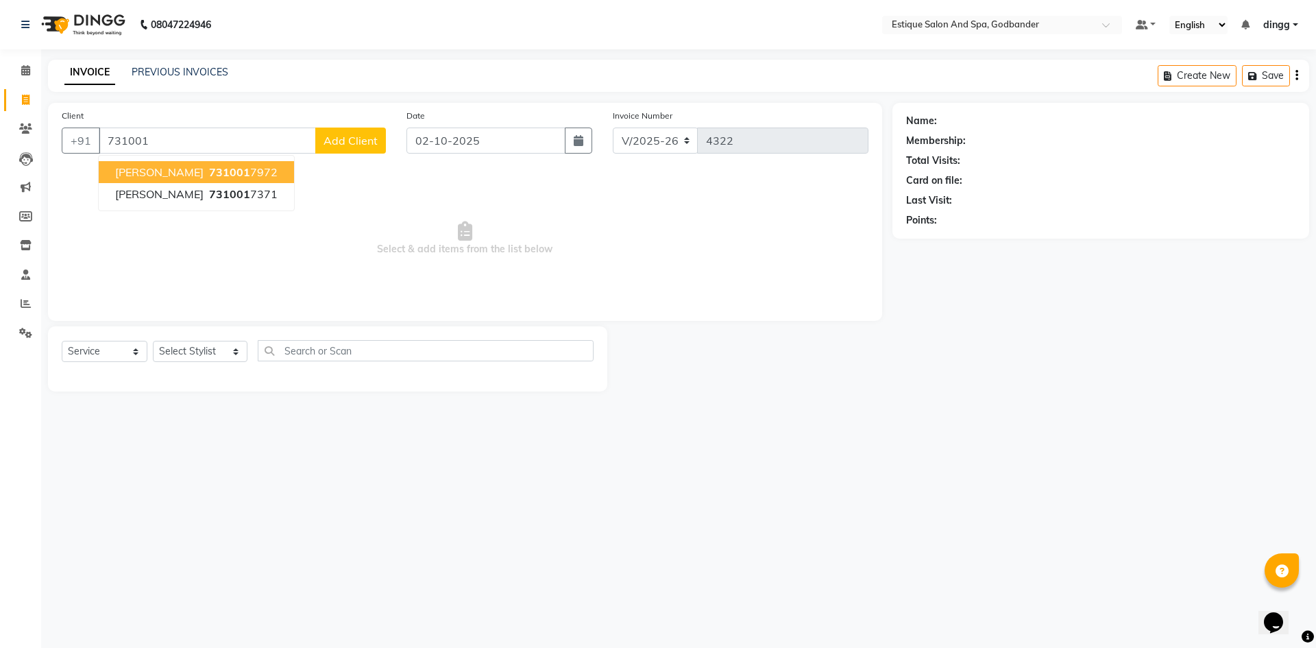
click at [209, 178] on span "731001" at bounding box center [229, 172] width 41 height 14
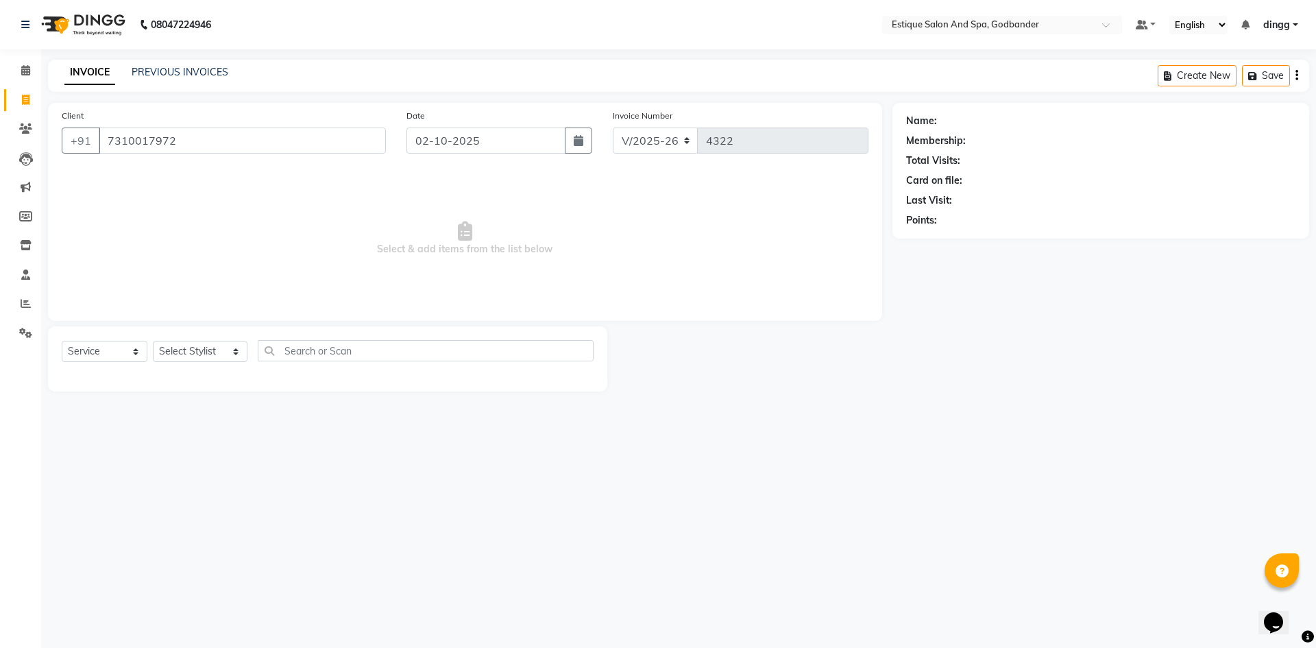
type input "7310017972"
click at [174, 349] on select "Select Stylist Aarti Nails [PERSON_NAME] [PERSON_NAME] Any one Asmi BEAUTY ding…" at bounding box center [200, 351] width 95 height 21
select select "88988"
click at [153, 341] on select "Select Stylist Aarti Nails [PERSON_NAME] [PERSON_NAME] Any one Asmi BEAUTY ding…" at bounding box center [200, 351] width 95 height 21
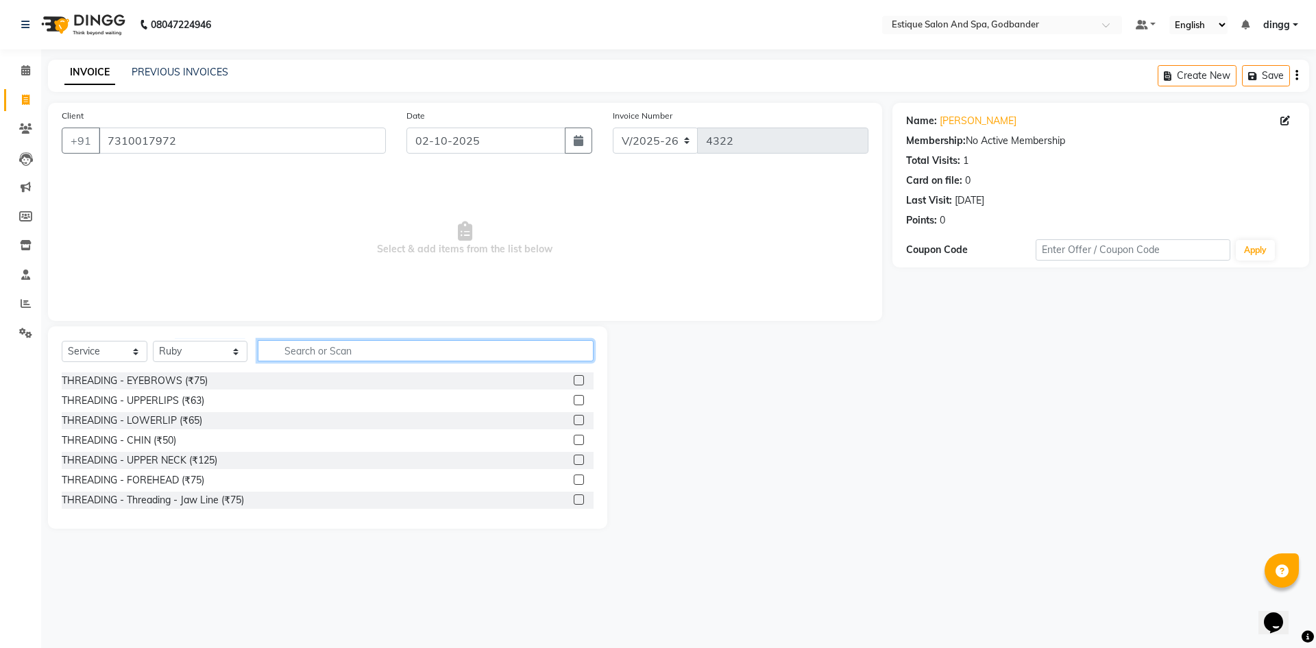
drag, startPoint x: 269, startPoint y: 352, endPoint x: 270, endPoint y: 345, distance: 6.9
click at [270, 352] on input "text" at bounding box center [426, 350] width 336 height 21
click at [295, 358] on input "int" at bounding box center [416, 350] width 317 height 21
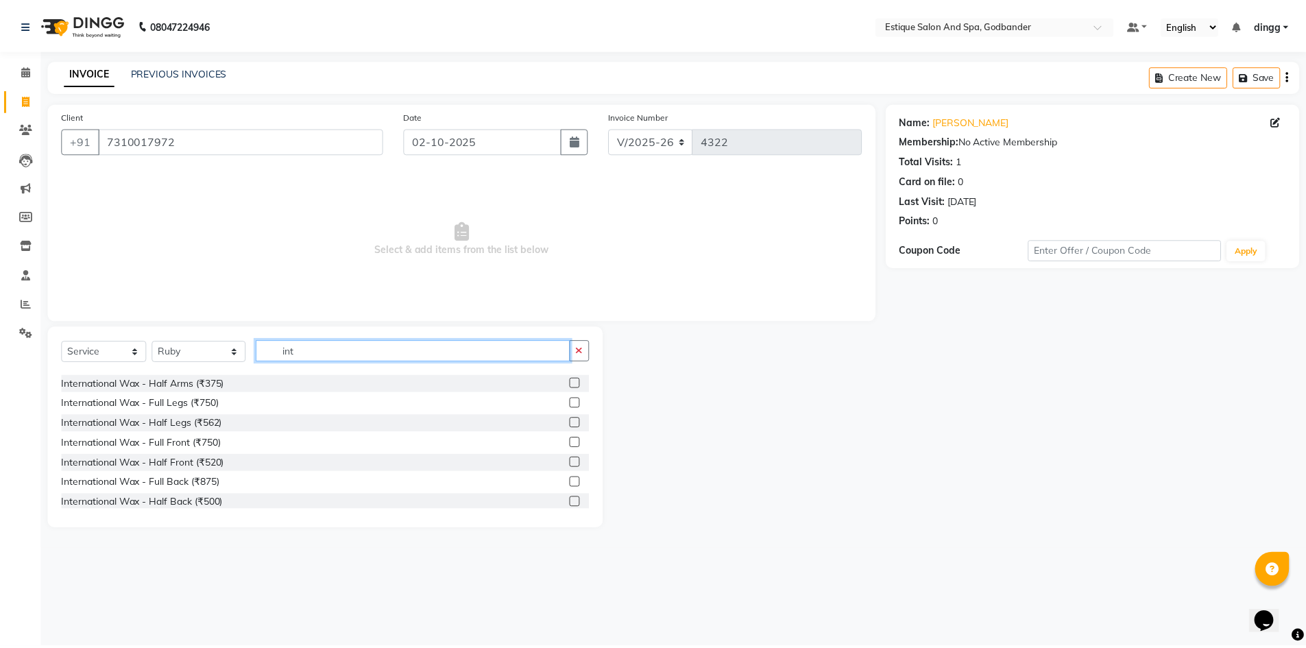
scroll to position [137, 0]
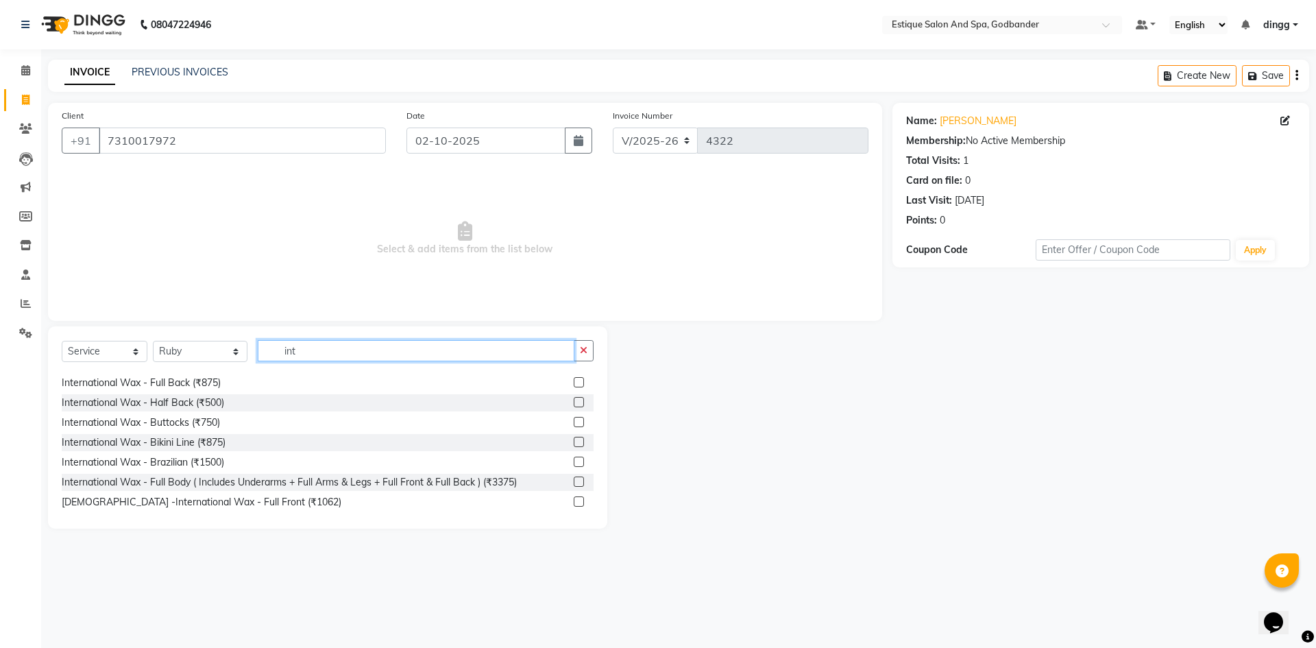
type input "int"
click at [574, 464] on label at bounding box center [579, 462] width 10 height 10
click at [574, 464] on input "checkbox" at bounding box center [578, 462] width 9 height 9
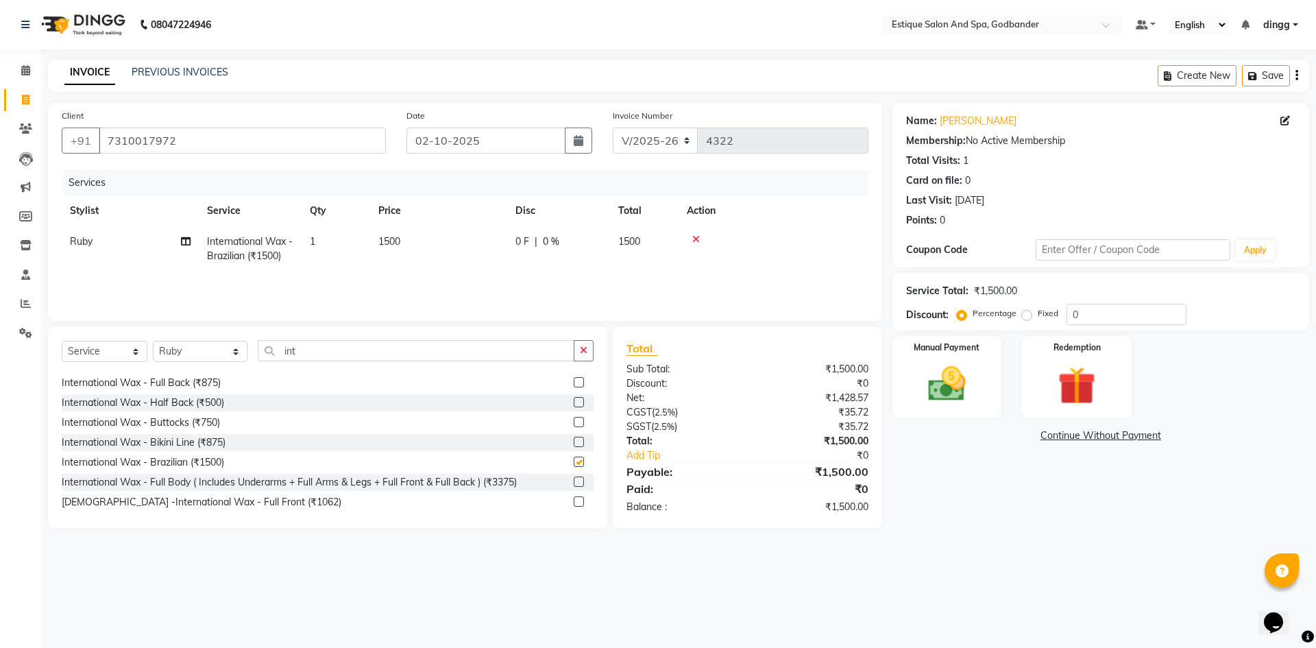
checkbox input "false"
click at [566, 260] on td "0 F | 0 %" at bounding box center [558, 248] width 103 height 45
select select "88988"
click at [662, 247] on input "0" at bounding box center [660, 244] width 41 height 21
type input "20"
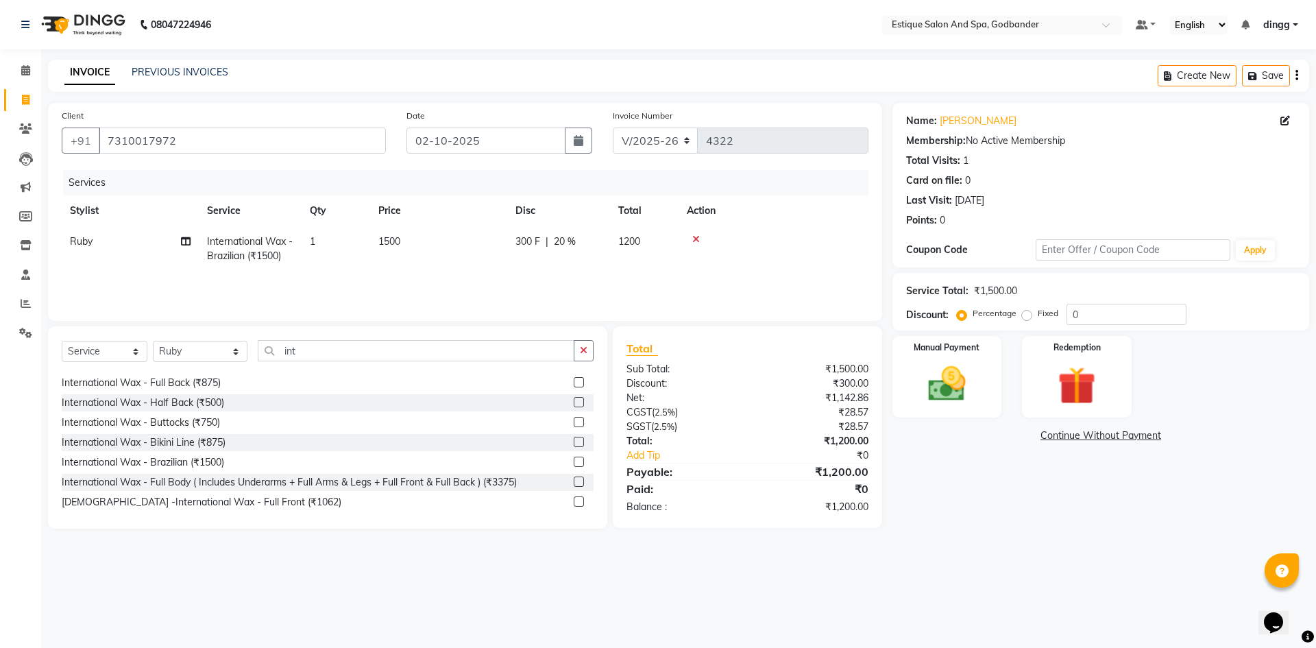
click at [619, 284] on div "Services Stylist Service Qty Price Disc Total Action Ruby International Wax - B…" at bounding box center [465, 238] width 807 height 137
click at [936, 377] on img at bounding box center [947, 383] width 64 height 45
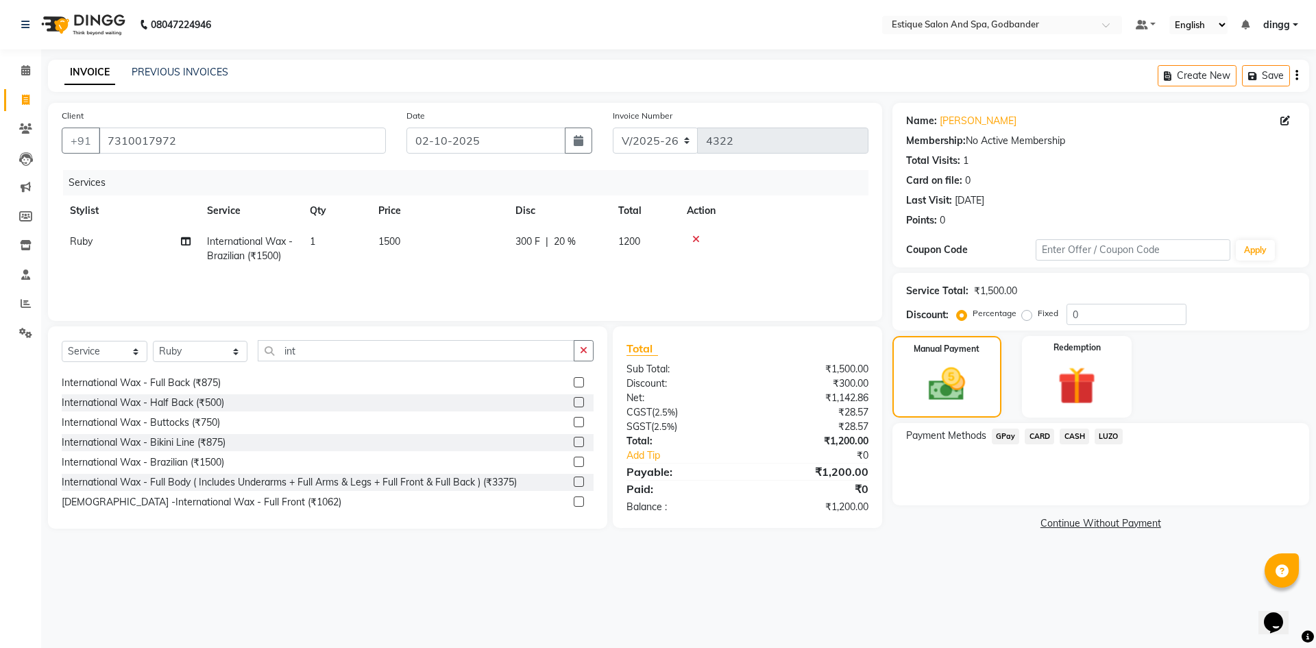
click at [1038, 435] on span "CARD" at bounding box center [1039, 436] width 29 height 16
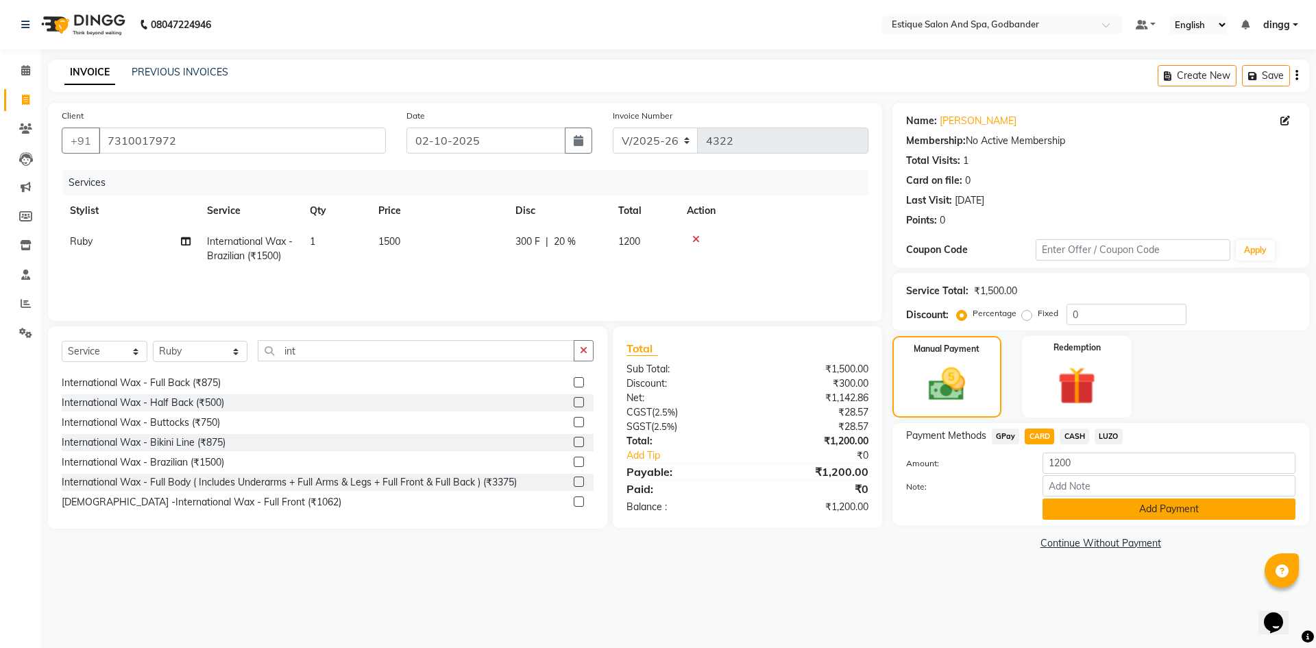
click at [1065, 508] on button "Add Payment" at bounding box center [1169, 508] width 253 height 21
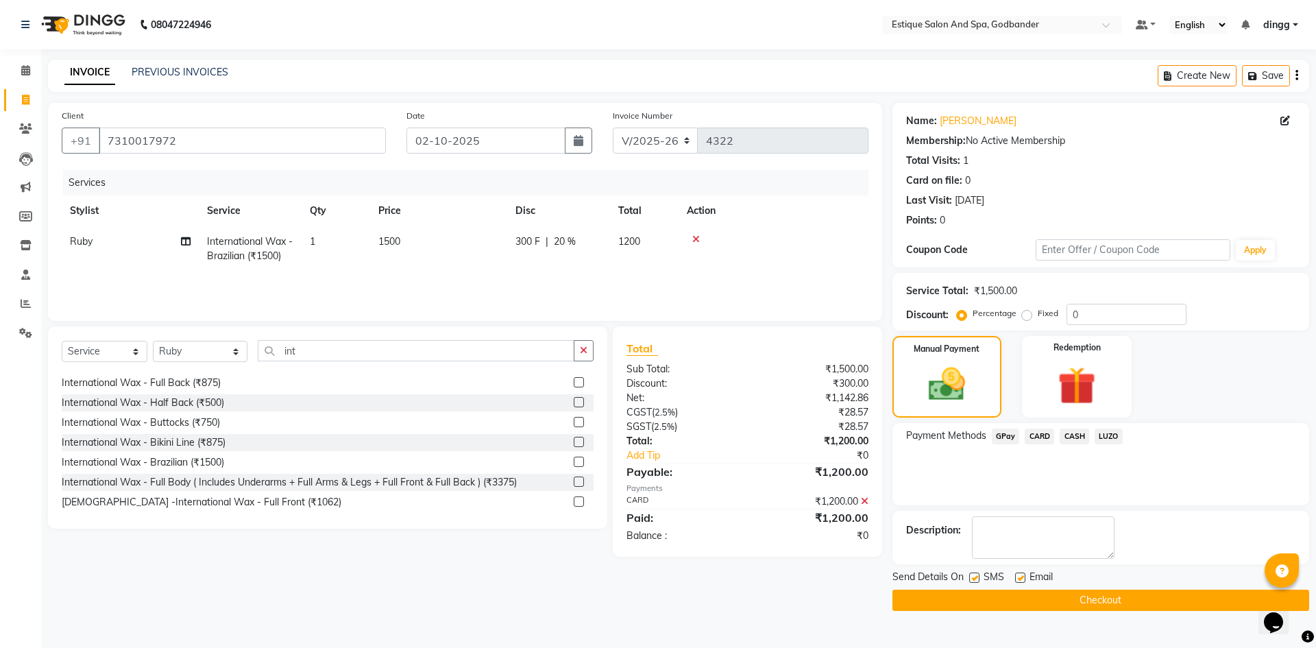
click at [932, 598] on button "Checkout" at bounding box center [1100, 600] width 417 height 21
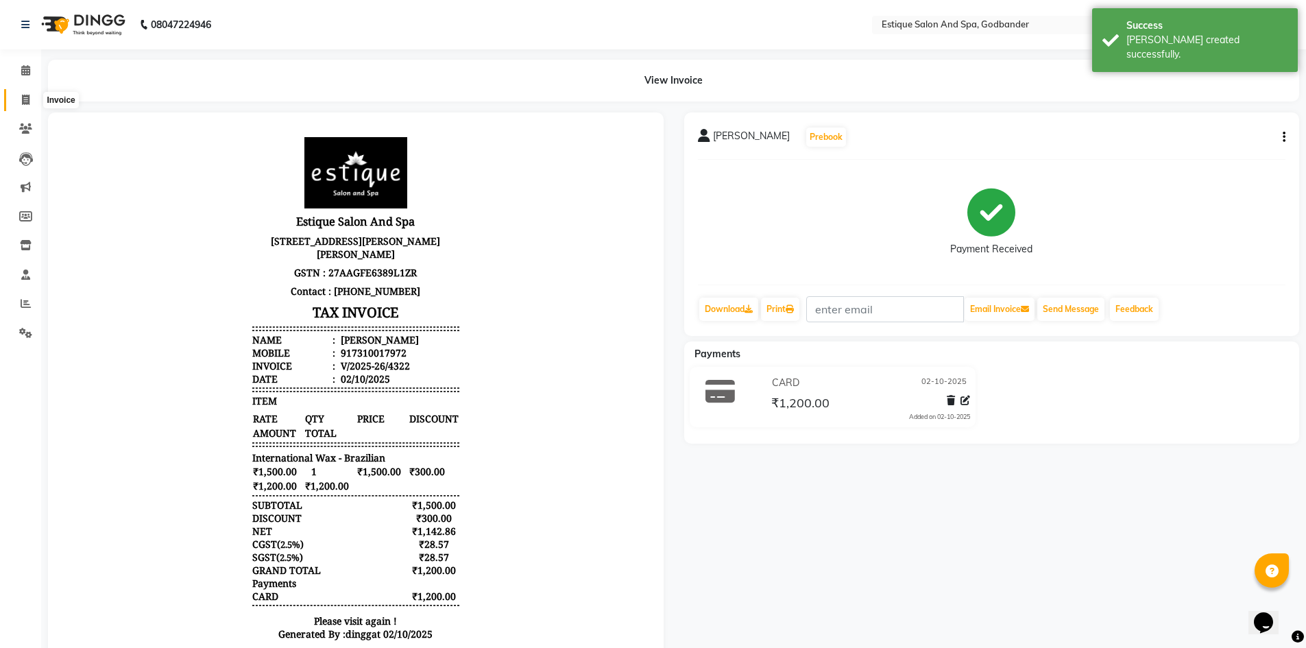
click at [30, 99] on span at bounding box center [26, 101] width 24 height 16
select select "service"
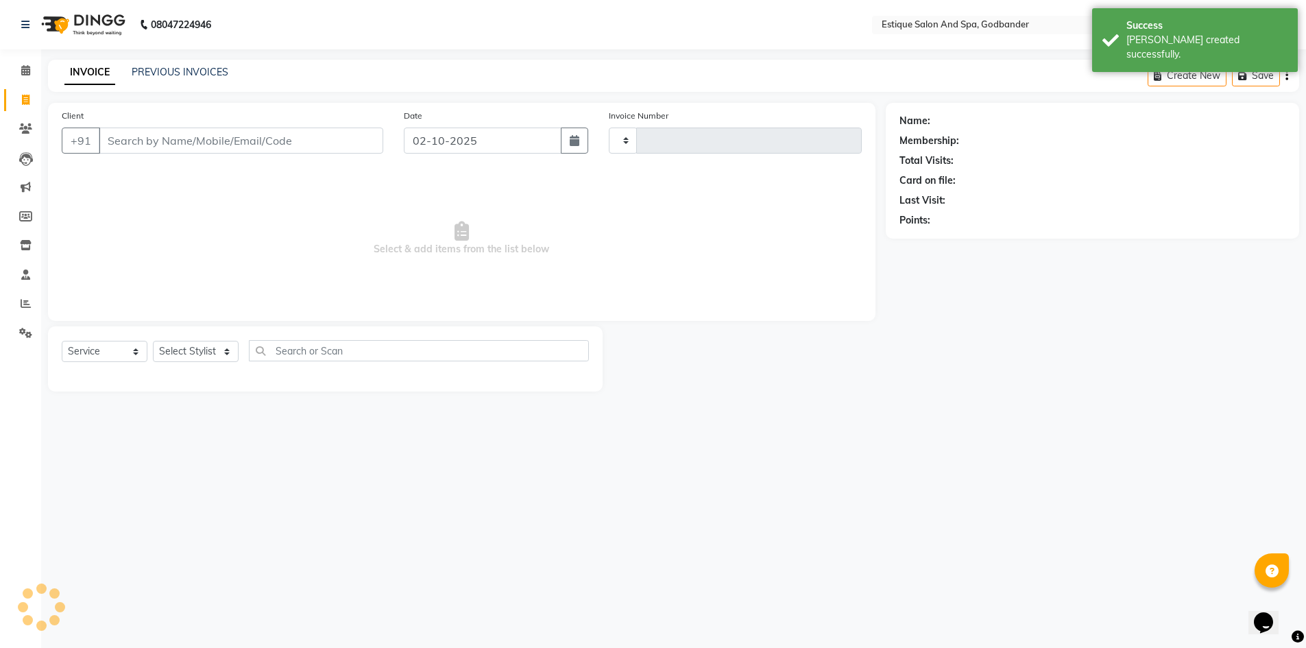
type input "4323"
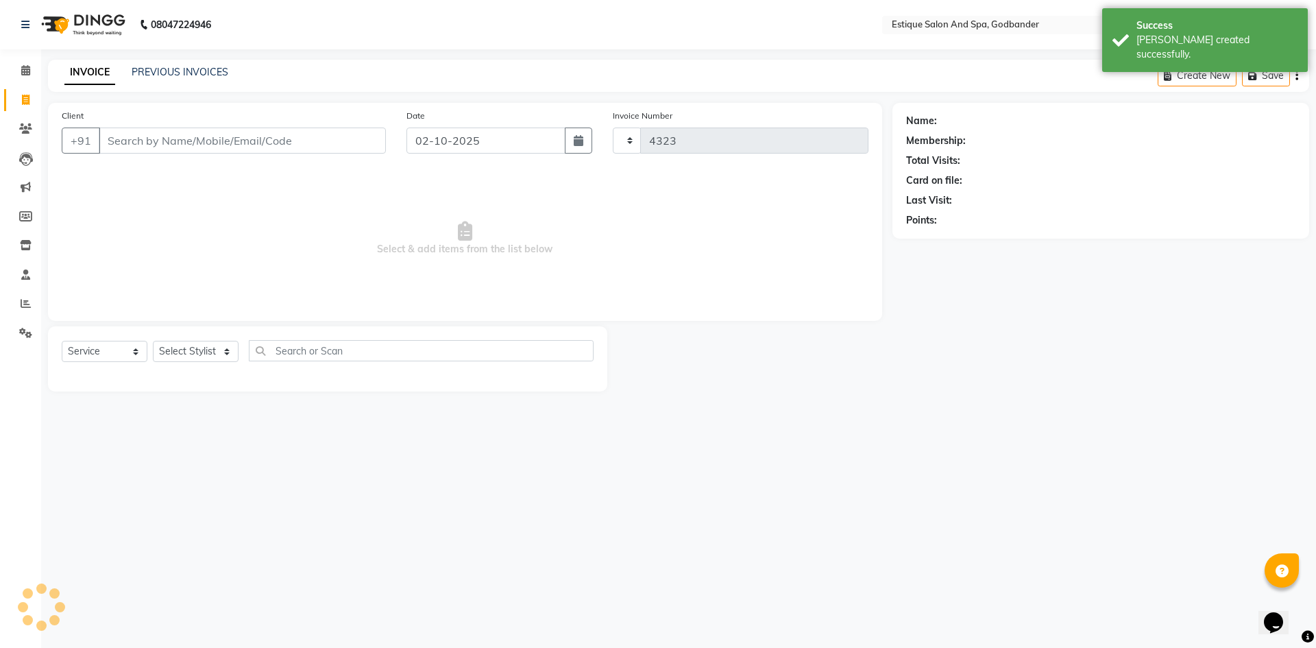
select select "6103"
click at [123, 135] on input "Client" at bounding box center [242, 140] width 287 height 26
type input "7506943007"
select select "1: Object"
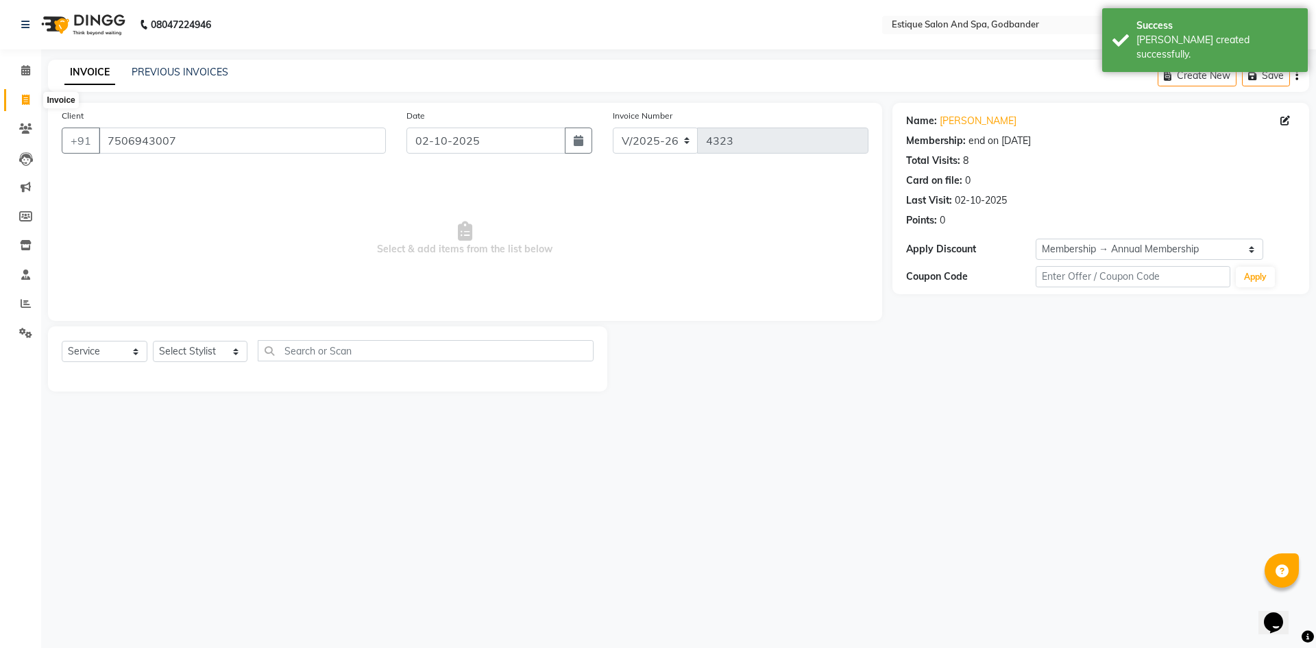
click at [28, 99] on icon at bounding box center [26, 100] width 8 height 10
select select "service"
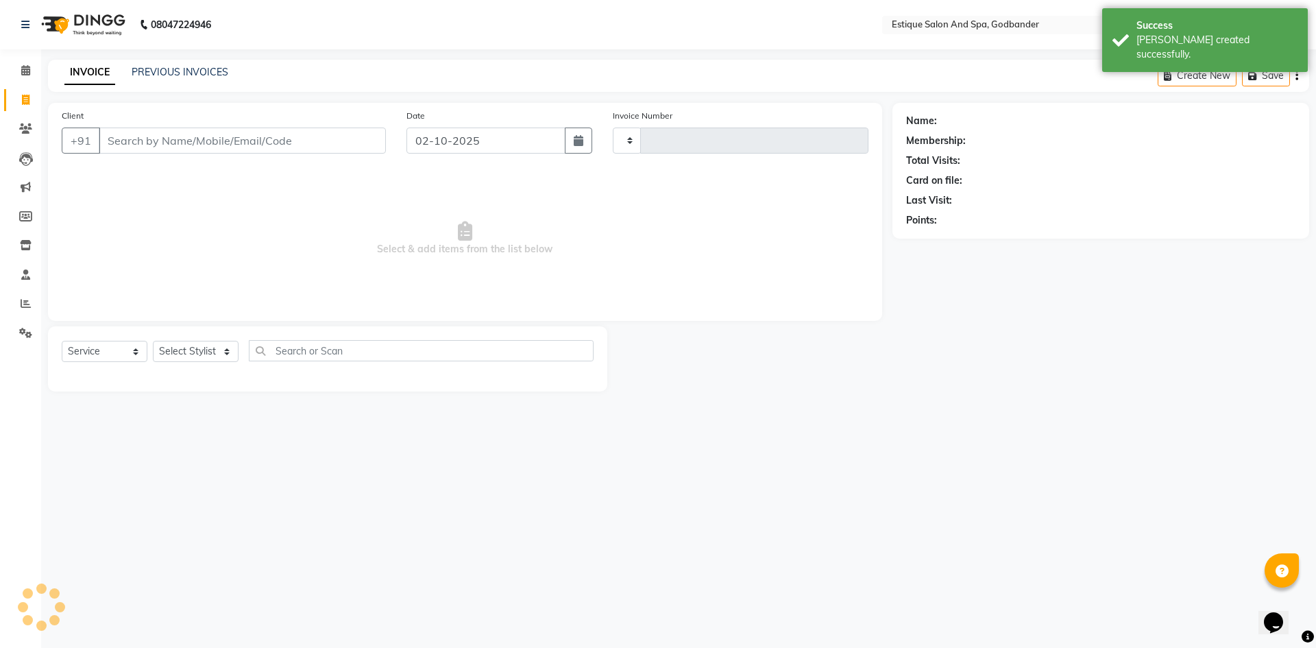
type input "4323"
select select "6103"
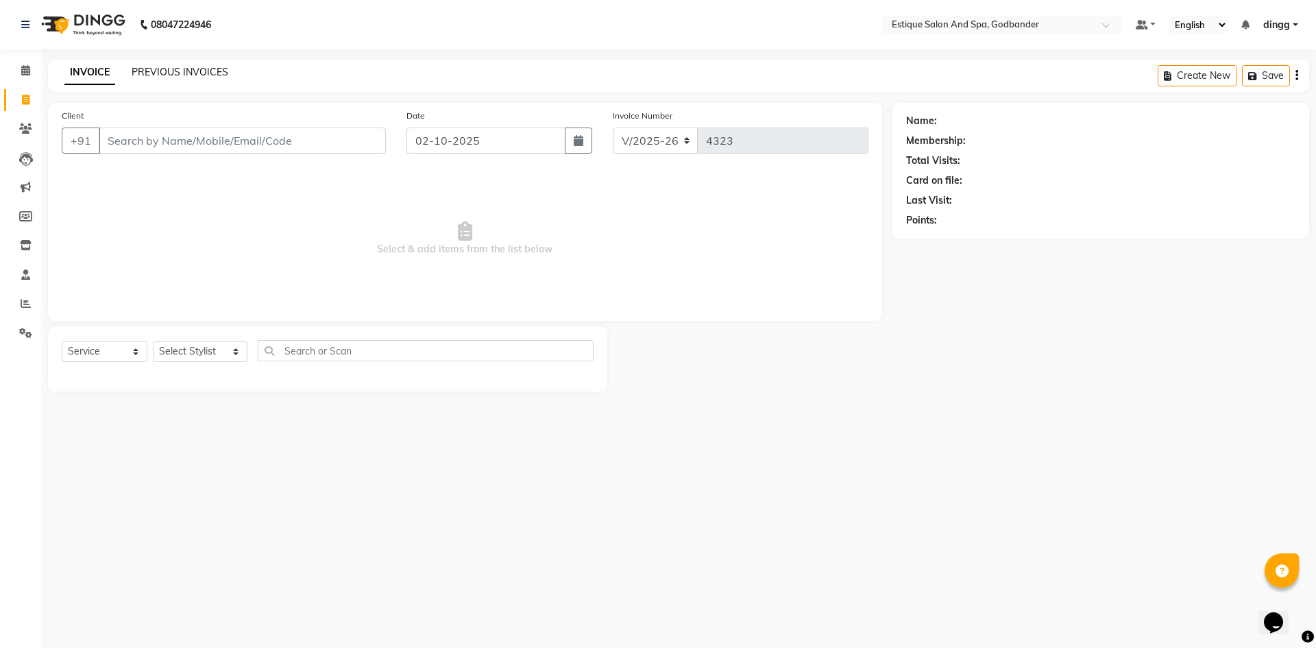
drag, startPoint x: 178, startPoint y: 80, endPoint x: 183, endPoint y: 73, distance: 9.3
click at [178, 79] on div "INVOICE PREVIOUS INVOICES" at bounding box center [146, 73] width 197 height 16
click at [183, 73] on link "PREVIOUS INVOICES" at bounding box center [180, 72] width 97 height 12
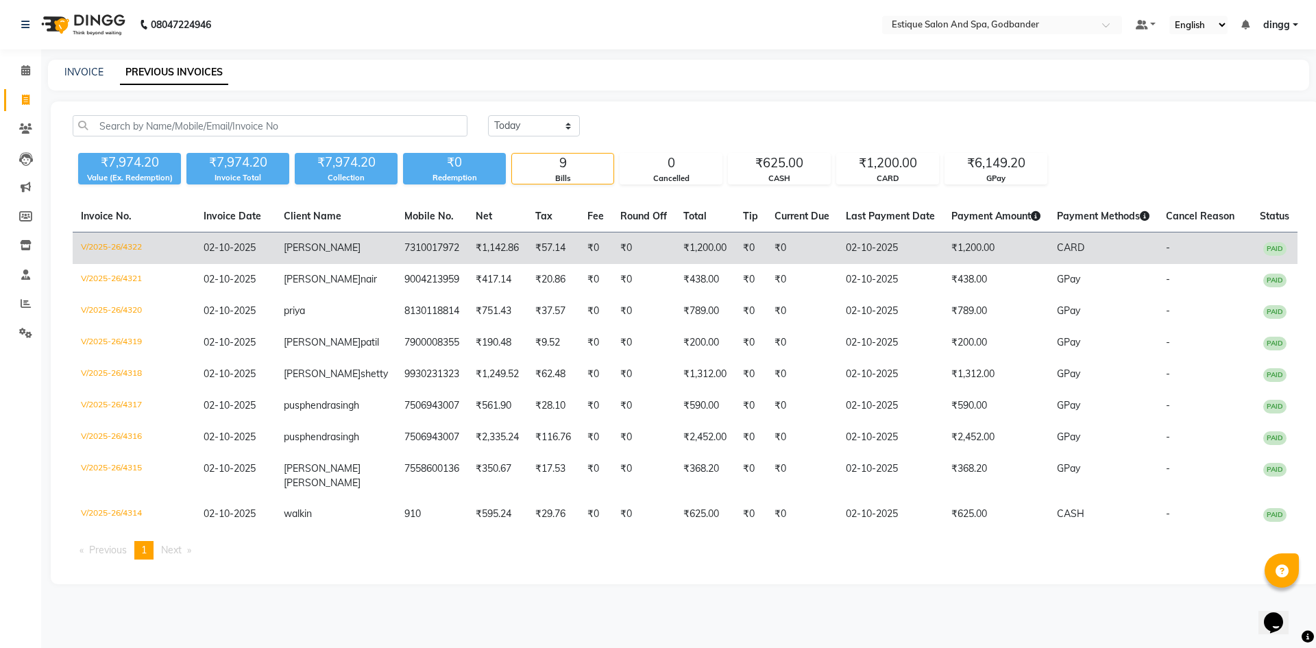
click at [132, 241] on td "V/2025-26/4322" at bounding box center [134, 248] width 123 height 32
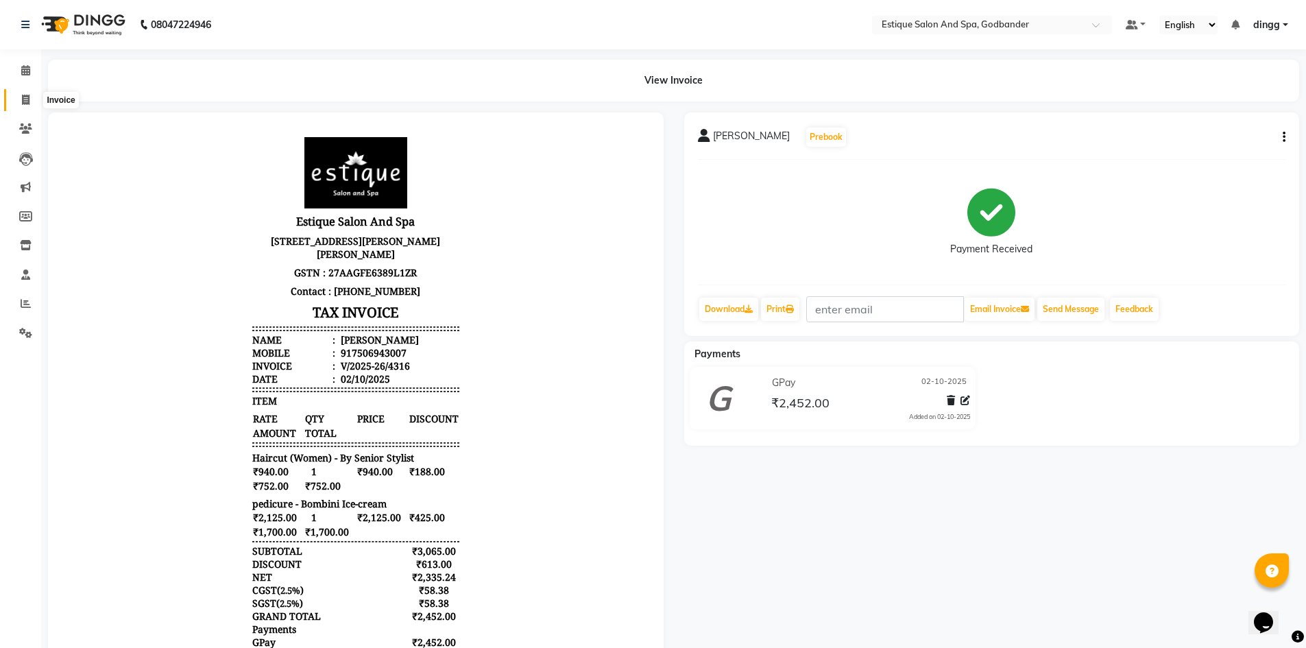
click at [21, 97] on span at bounding box center [26, 101] width 24 height 16
select select "6103"
select select "service"
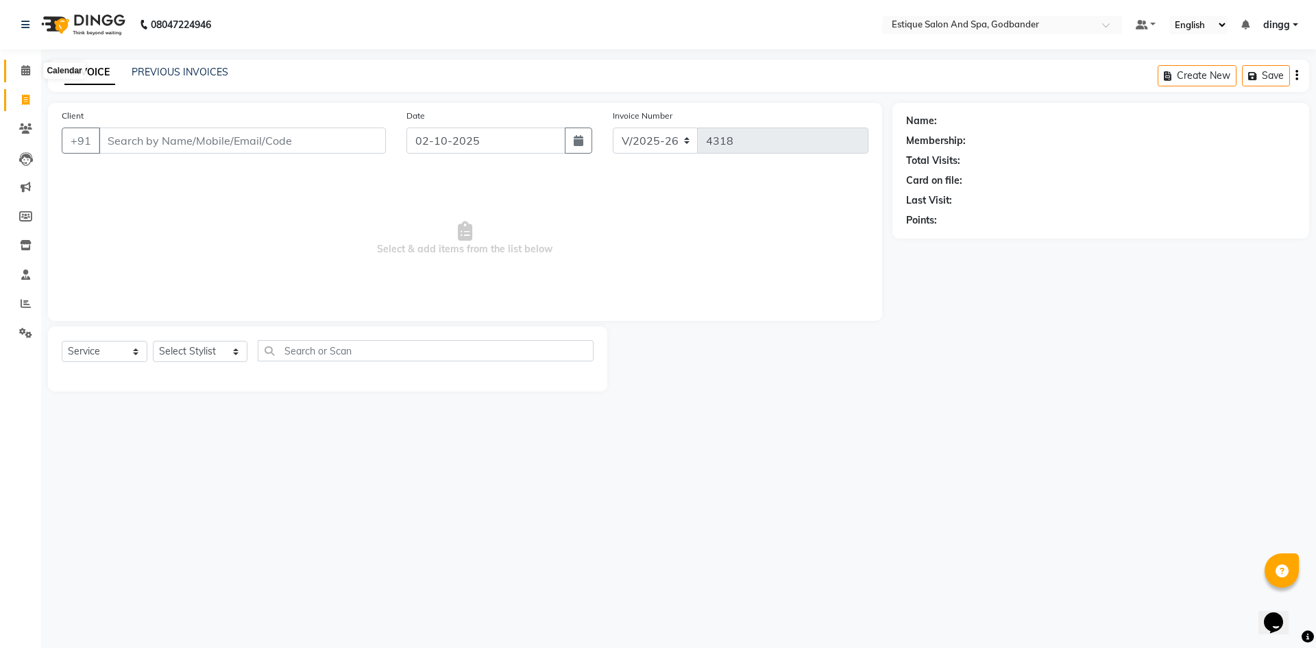
click at [24, 71] on icon at bounding box center [25, 70] width 9 height 10
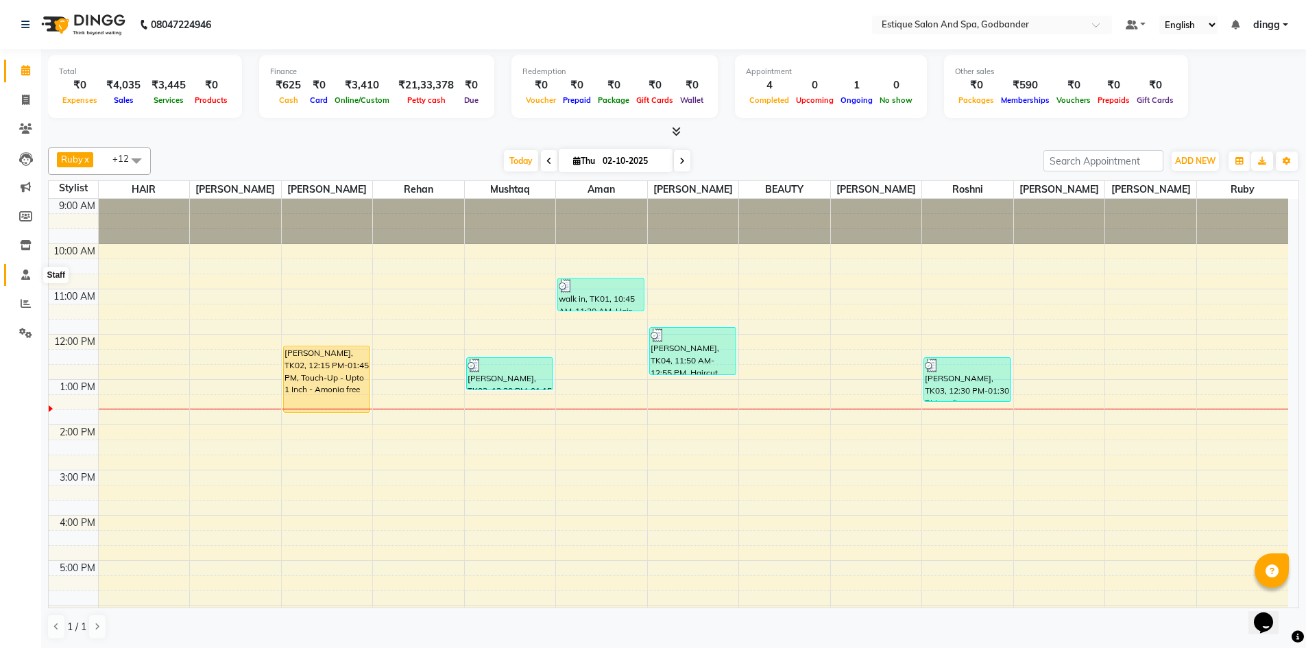
click at [23, 269] on icon at bounding box center [25, 274] width 9 height 10
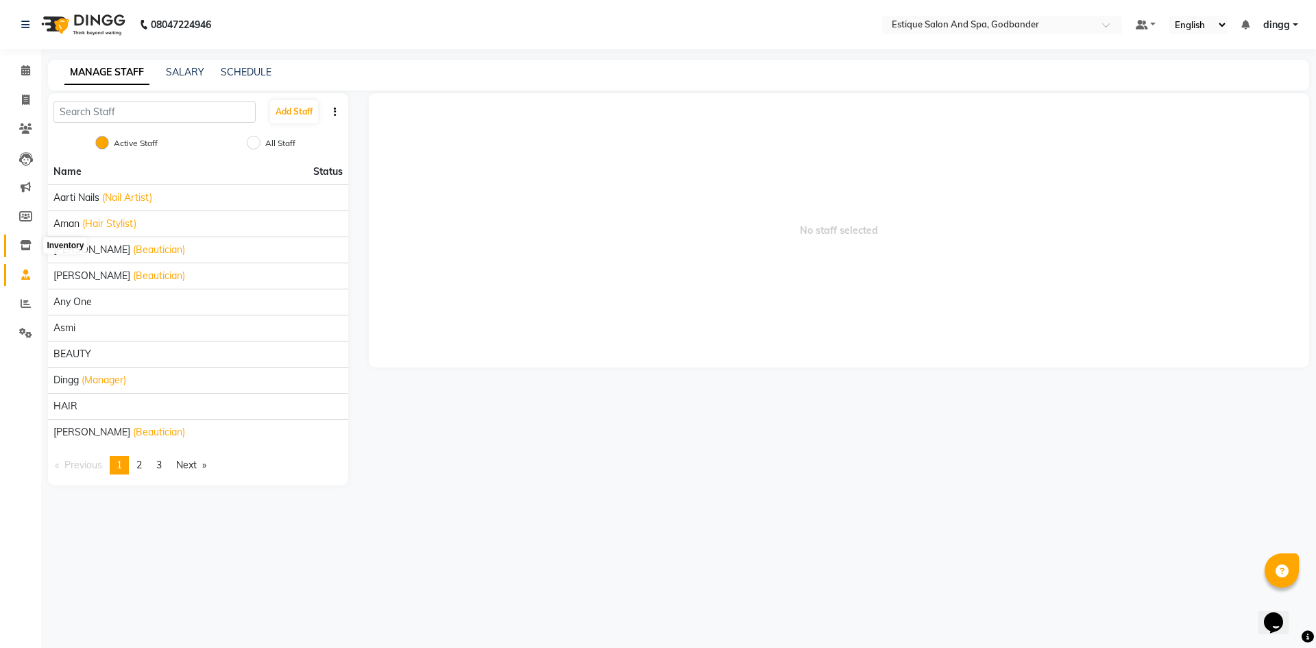
click at [24, 249] on icon at bounding box center [26, 245] width 12 height 10
select select
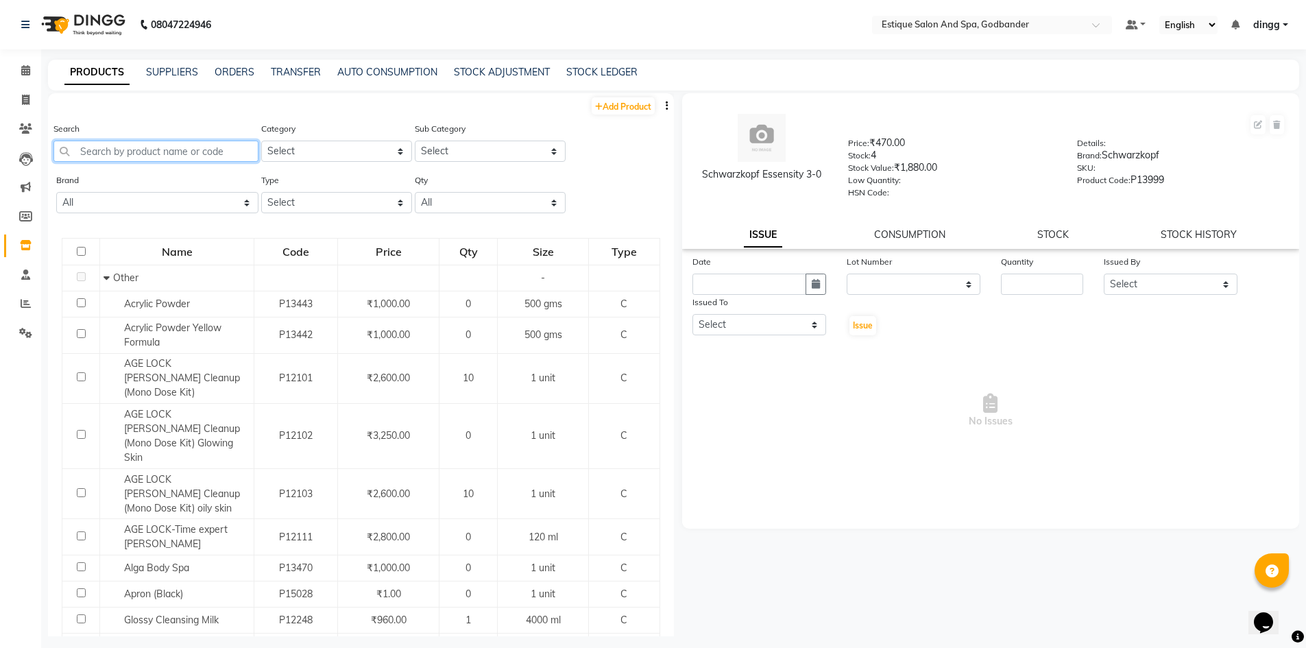
click at [134, 156] on input "text" at bounding box center [155, 151] width 205 height 21
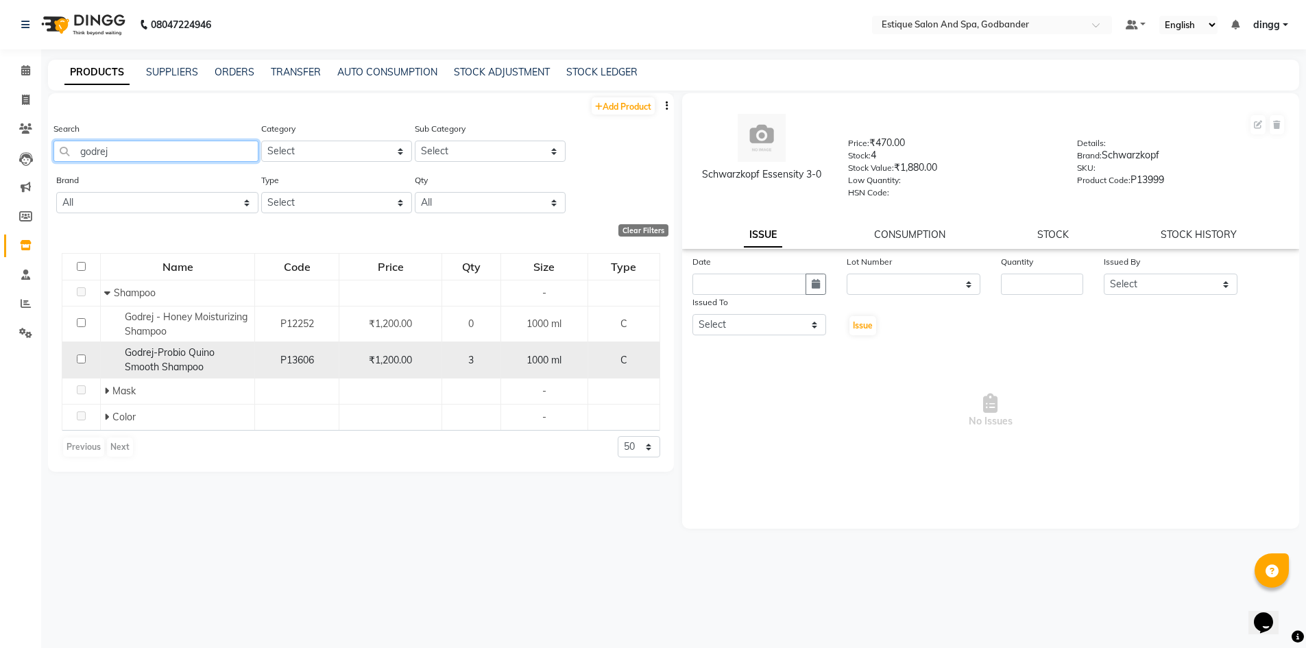
type input "godrej"
click at [149, 354] on span "Godrej-Probio Quino Smooth Shampoo" at bounding box center [170, 359] width 90 height 27
select select
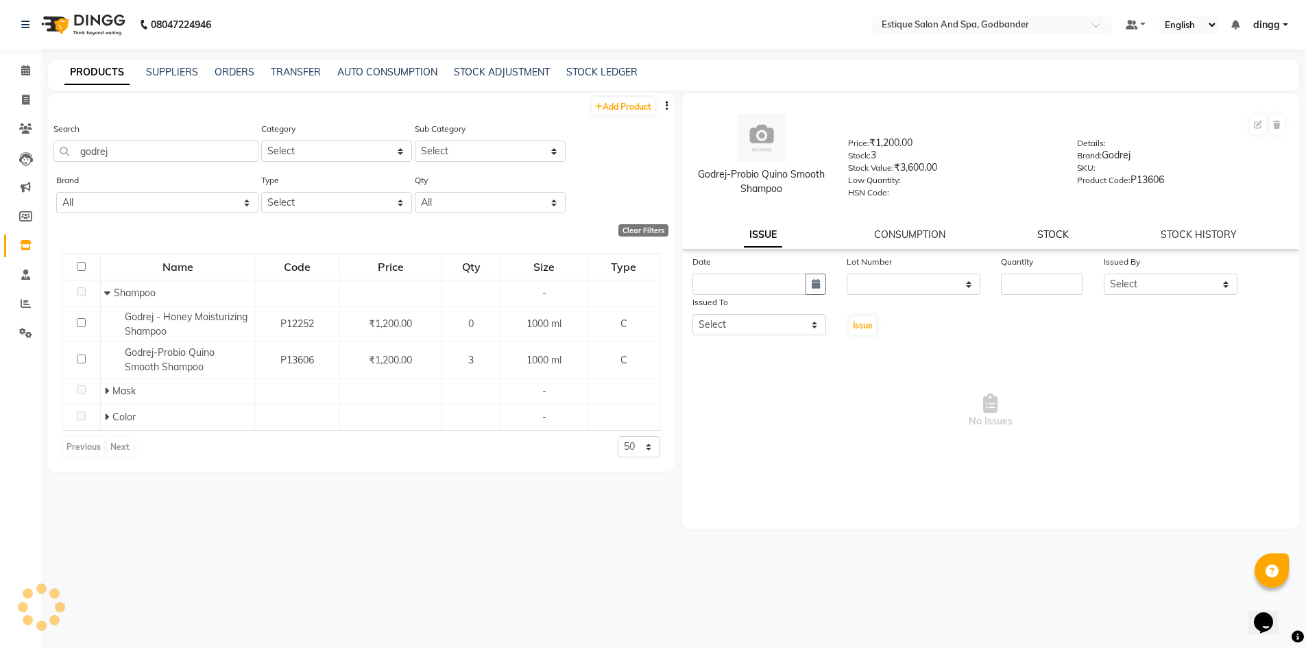
click at [1039, 236] on link "STOCK" at bounding box center [1053, 234] width 32 height 12
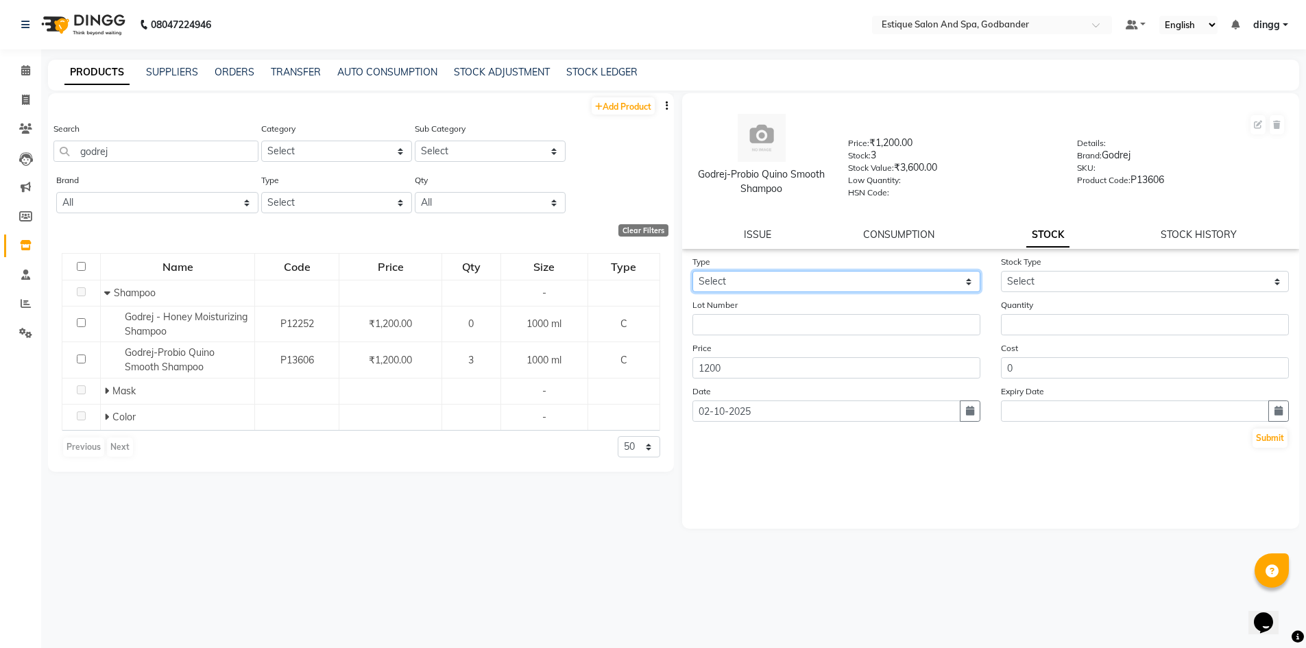
click at [740, 283] on select "Select In Out" at bounding box center [836, 281] width 288 height 21
select select "out"
click at [692, 271] on select "Select In Out" at bounding box center [836, 281] width 288 height 21
select select
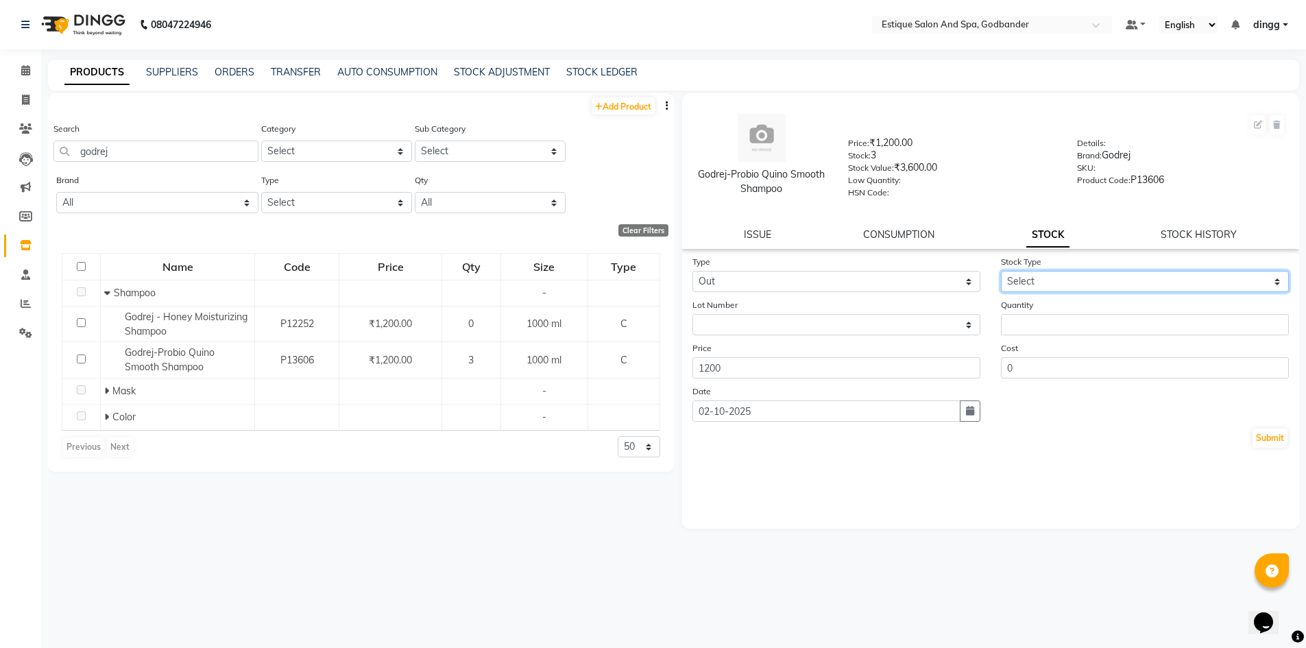
click at [1019, 280] on select "Select Internal Use Damaged Expired Adjustment Return Other" at bounding box center [1145, 281] width 288 height 21
select select "internal use"
click at [1001, 271] on select "Select Internal Use Damaged Expired Adjustment Return Other" at bounding box center [1145, 281] width 288 height 21
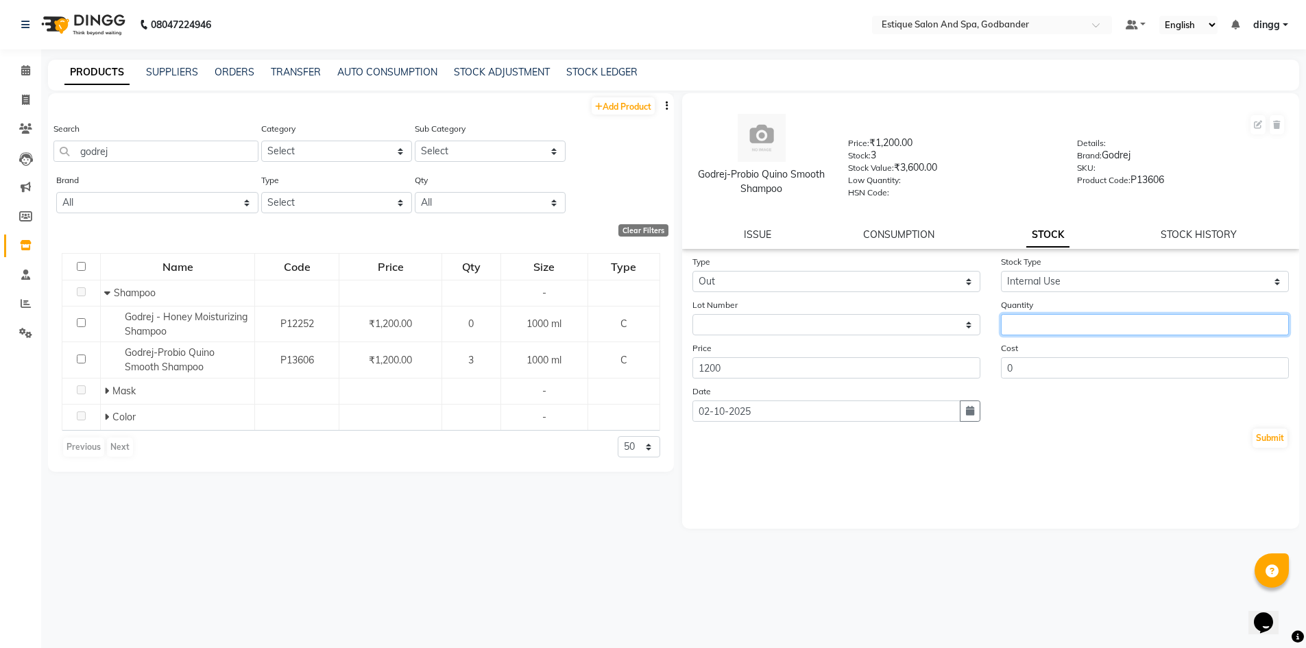
click at [1028, 326] on input "number" at bounding box center [1145, 324] width 288 height 21
type input "1"
click at [1256, 436] on button "Submit" at bounding box center [1269, 437] width 35 height 19
select select
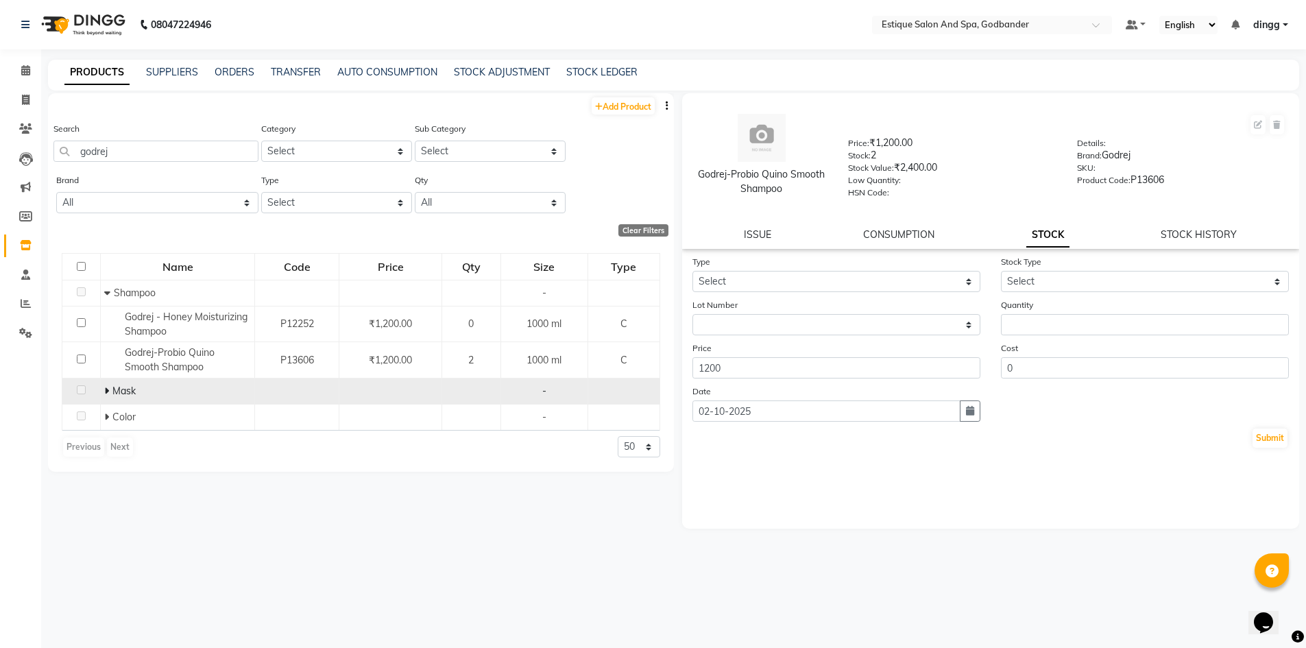
click at [107, 392] on icon at bounding box center [106, 391] width 5 height 10
click at [29, 104] on icon at bounding box center [26, 100] width 8 height 10
select select "6103"
select select "service"
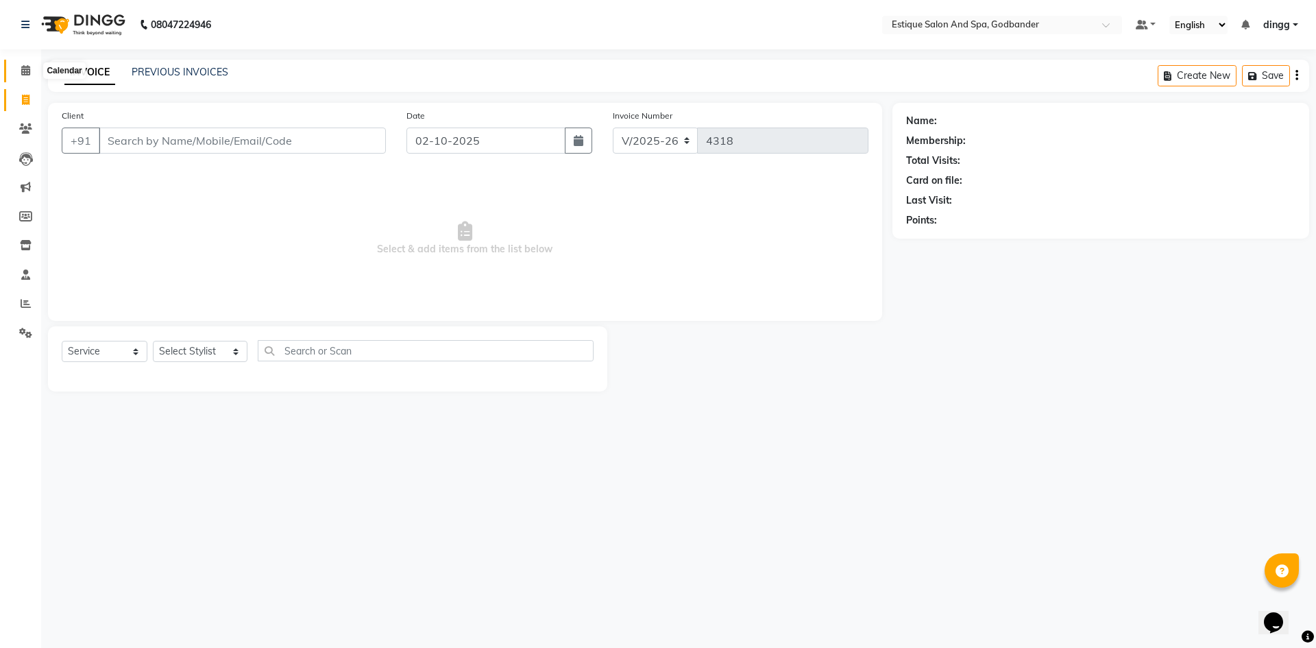
click at [25, 73] on icon at bounding box center [25, 70] width 9 height 10
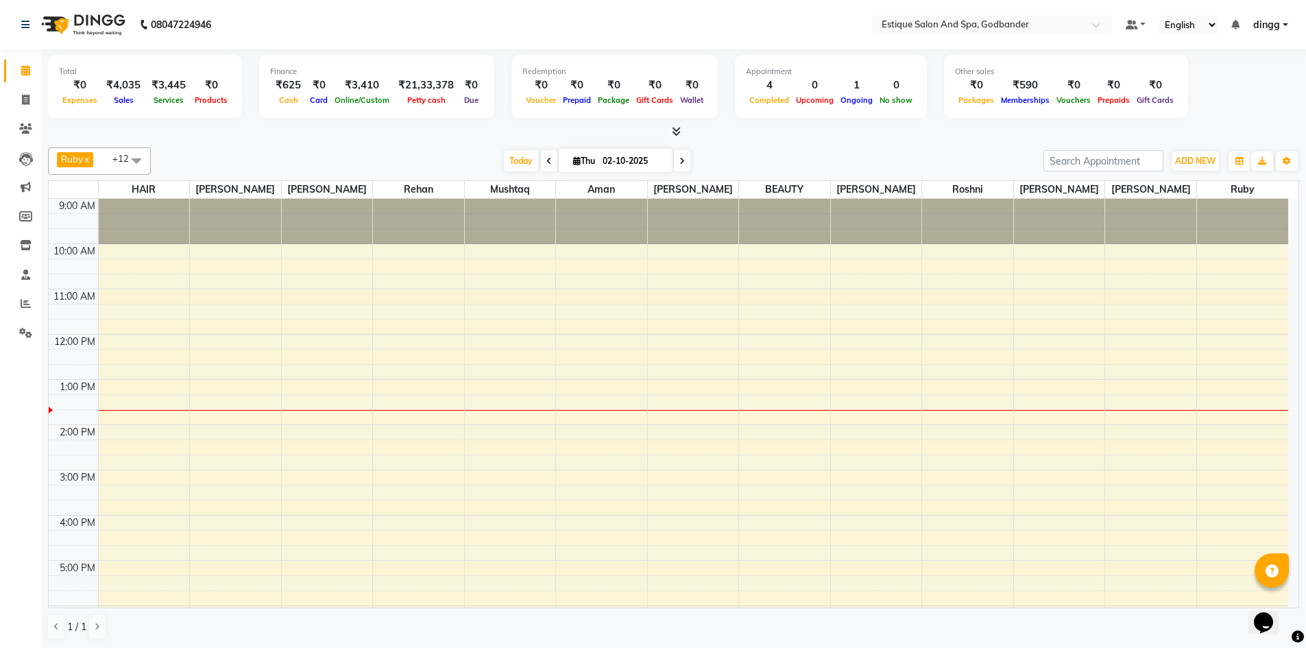
scroll to position [153, 0]
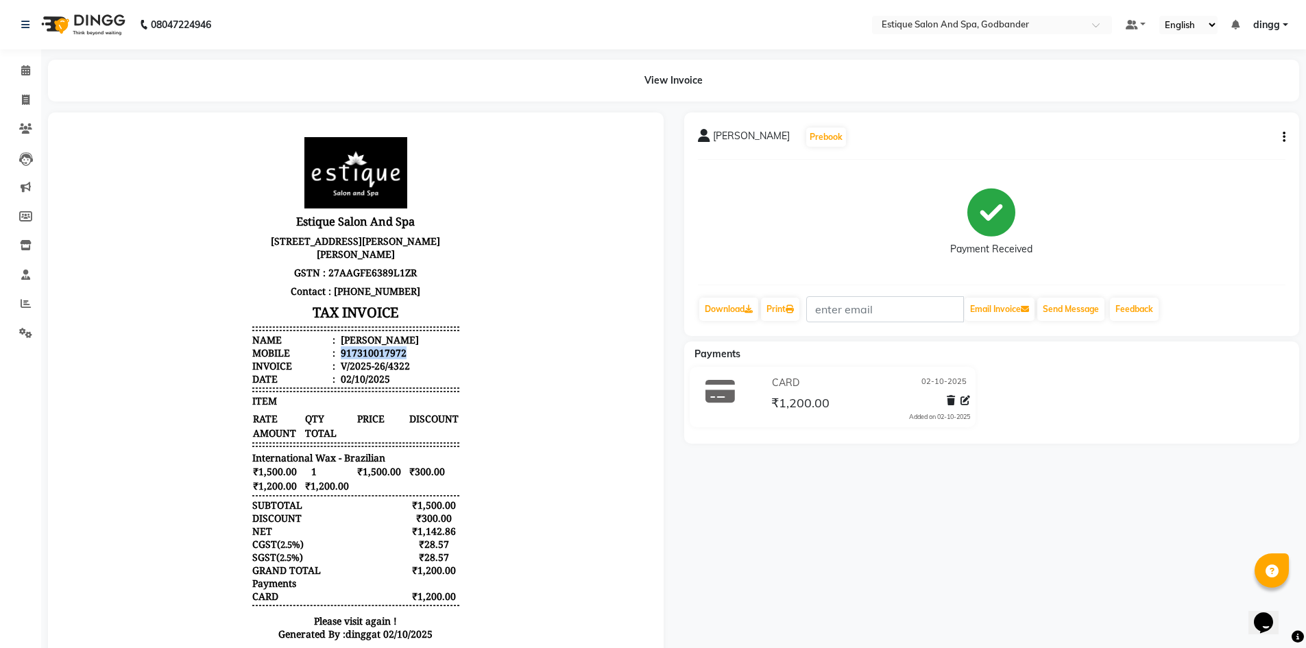
drag, startPoint x: 328, startPoint y: 378, endPoint x: 404, endPoint y: 380, distance: 75.5
click at [403, 359] on li "Mobile : 917310017972" at bounding box center [355, 352] width 207 height 13
copy div "917310017972"
click at [25, 95] on icon at bounding box center [26, 100] width 8 height 10
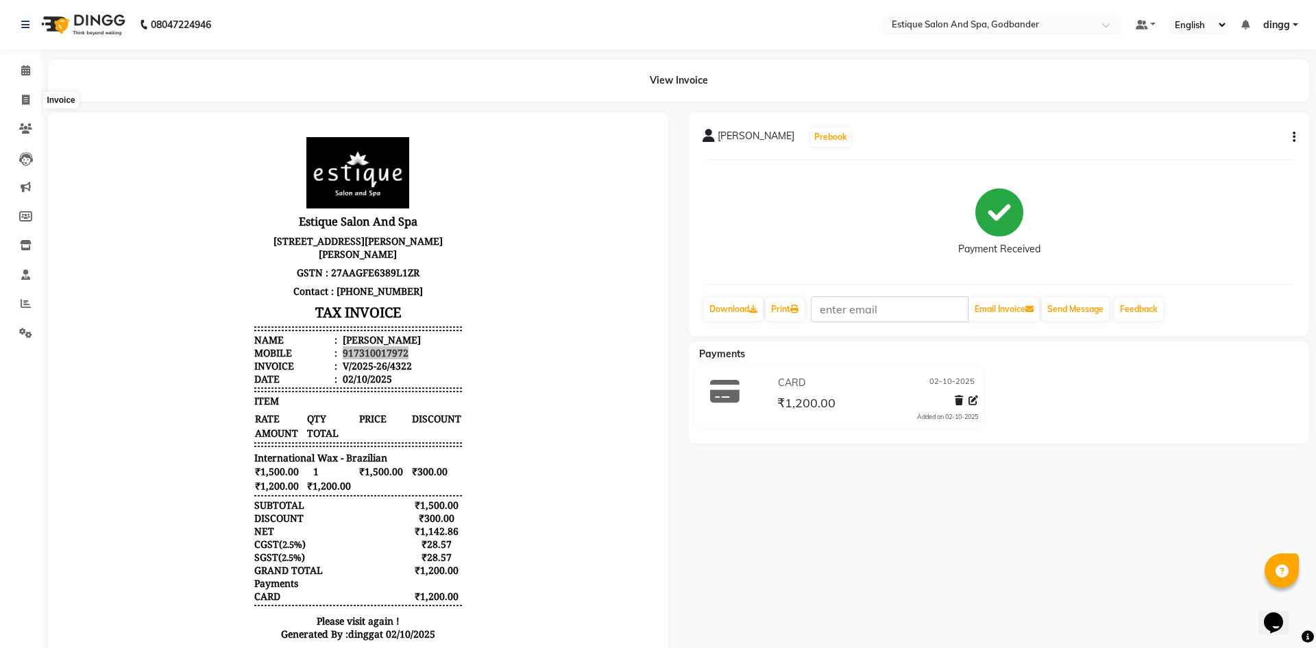
select select "6103"
select select "service"
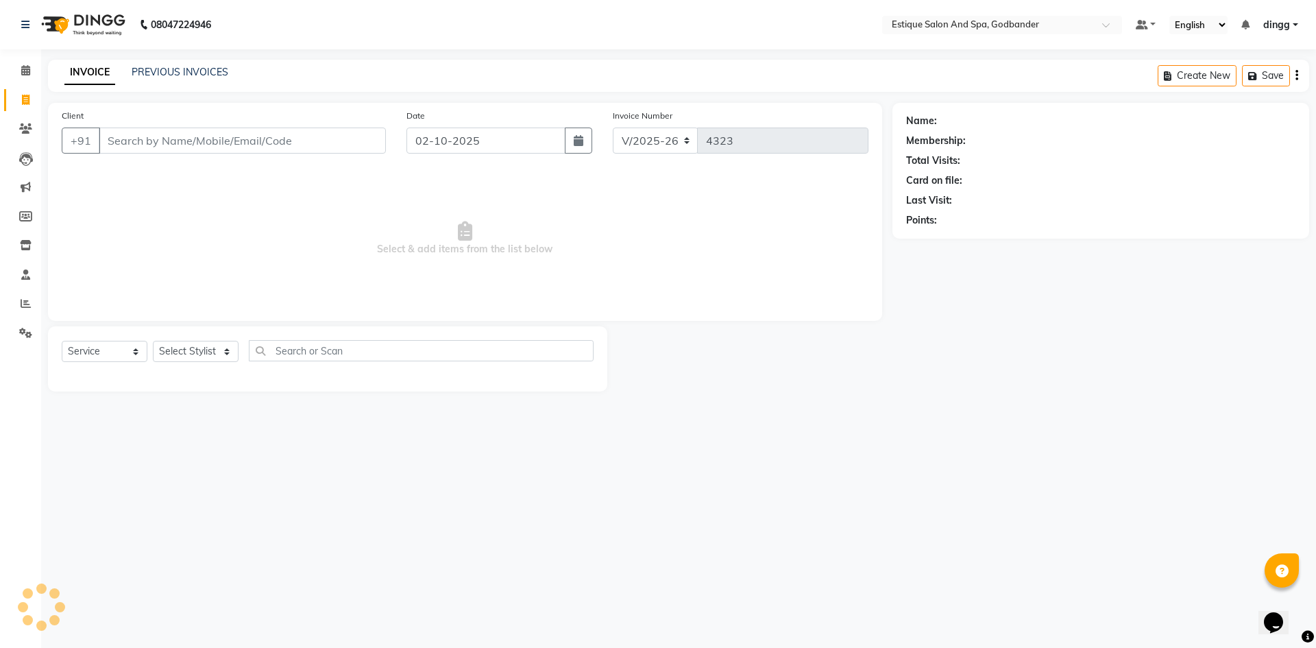
click at [144, 130] on input "Client" at bounding box center [242, 140] width 287 height 26
type input "917310017972"
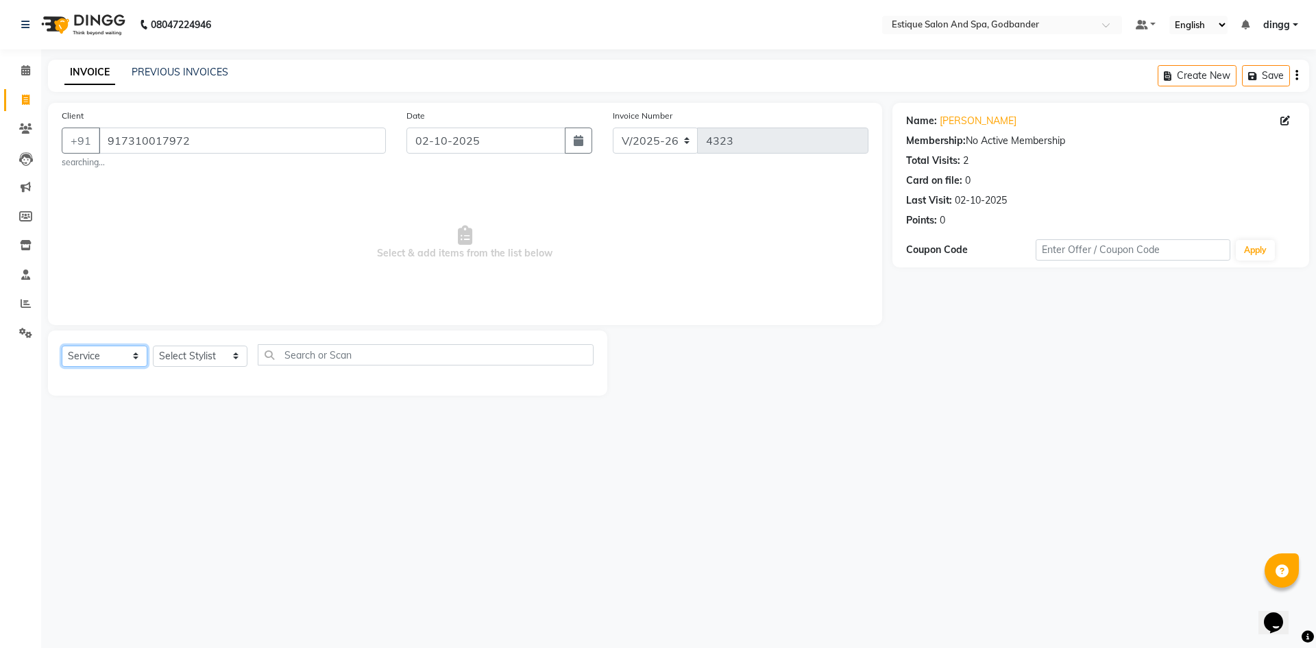
click at [75, 362] on select "Select Service Product Membership Package Voucher Prepaid Gift Card" at bounding box center [105, 355] width 86 height 21
select select "membership"
click at [62, 345] on select "Select Service Product Membership Package Voucher Prepaid Gift Card" at bounding box center [105, 355] width 86 height 21
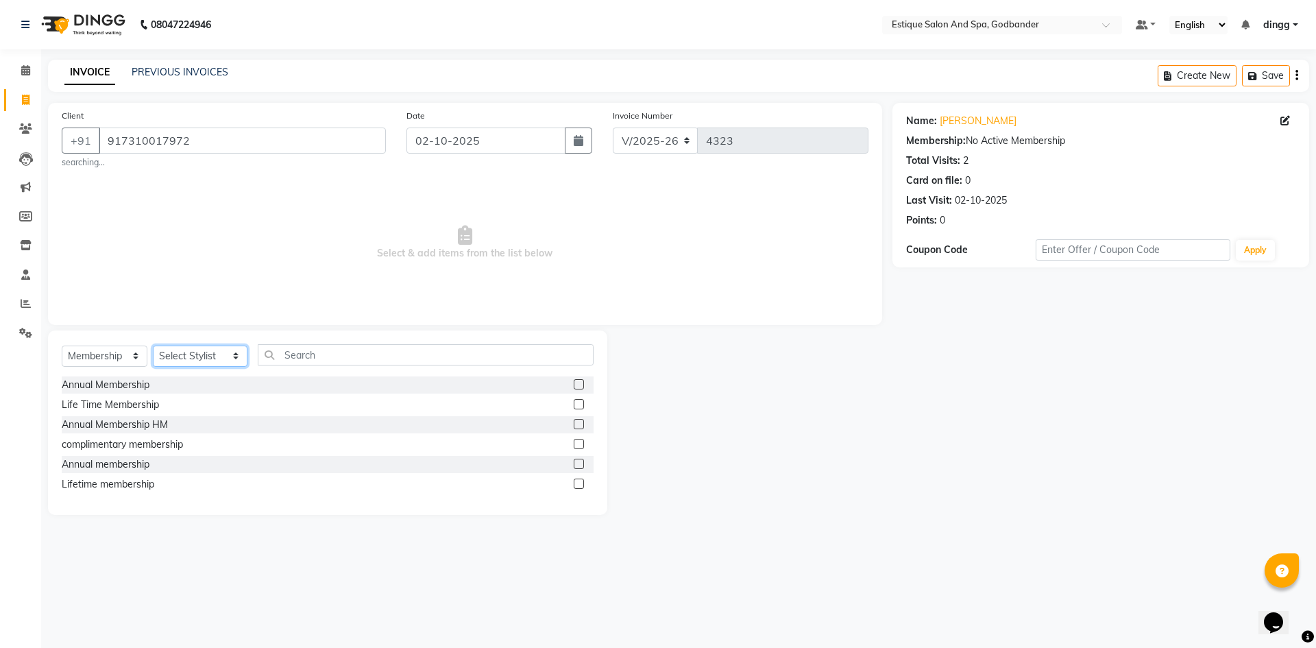
click at [185, 355] on select "Select Stylist Aarti Nails [PERSON_NAME] [PERSON_NAME] Any one Asmi BEAUTY ding…" at bounding box center [200, 355] width 95 height 21
select select "78056"
click at [153, 345] on select "Select Stylist Aarti Nails [PERSON_NAME] [PERSON_NAME] Any one Asmi BEAUTY ding…" at bounding box center [200, 355] width 95 height 21
click at [573, 384] on div "Annual Membership" at bounding box center [328, 384] width 532 height 17
click at [577, 385] on label at bounding box center [579, 384] width 10 height 10
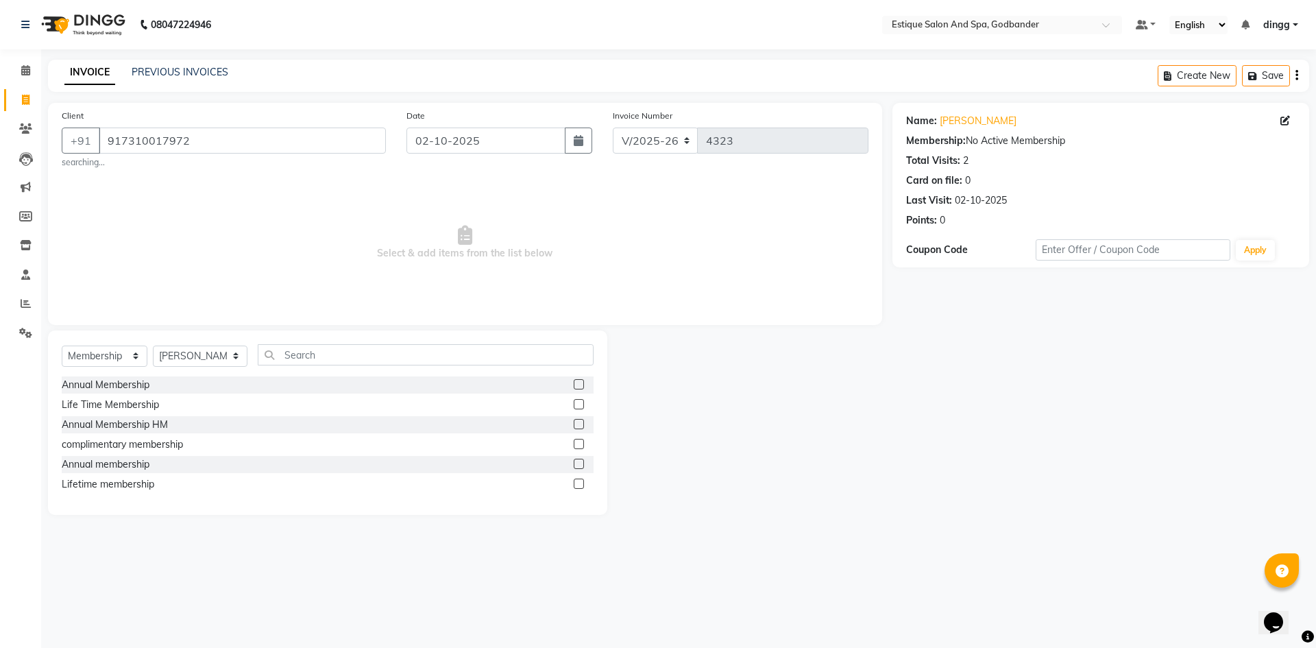
click at [577, 385] on input "checkbox" at bounding box center [578, 384] width 9 height 9
select select "select"
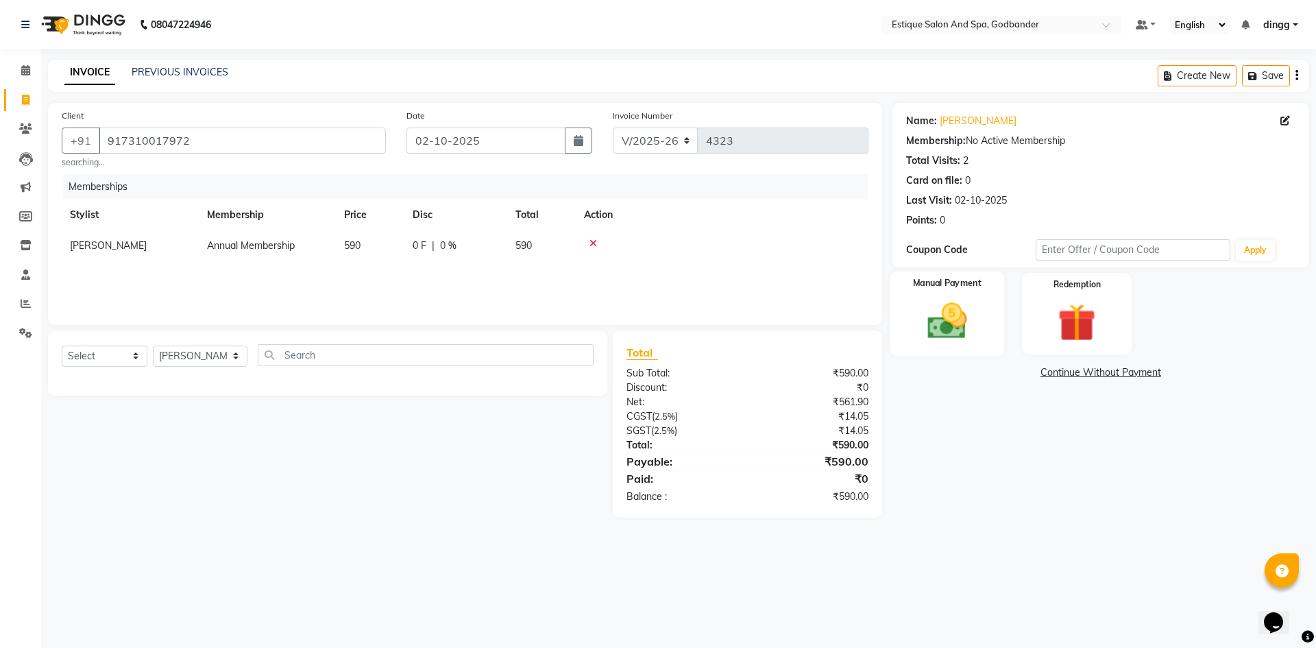
click at [945, 315] on img at bounding box center [947, 320] width 64 height 45
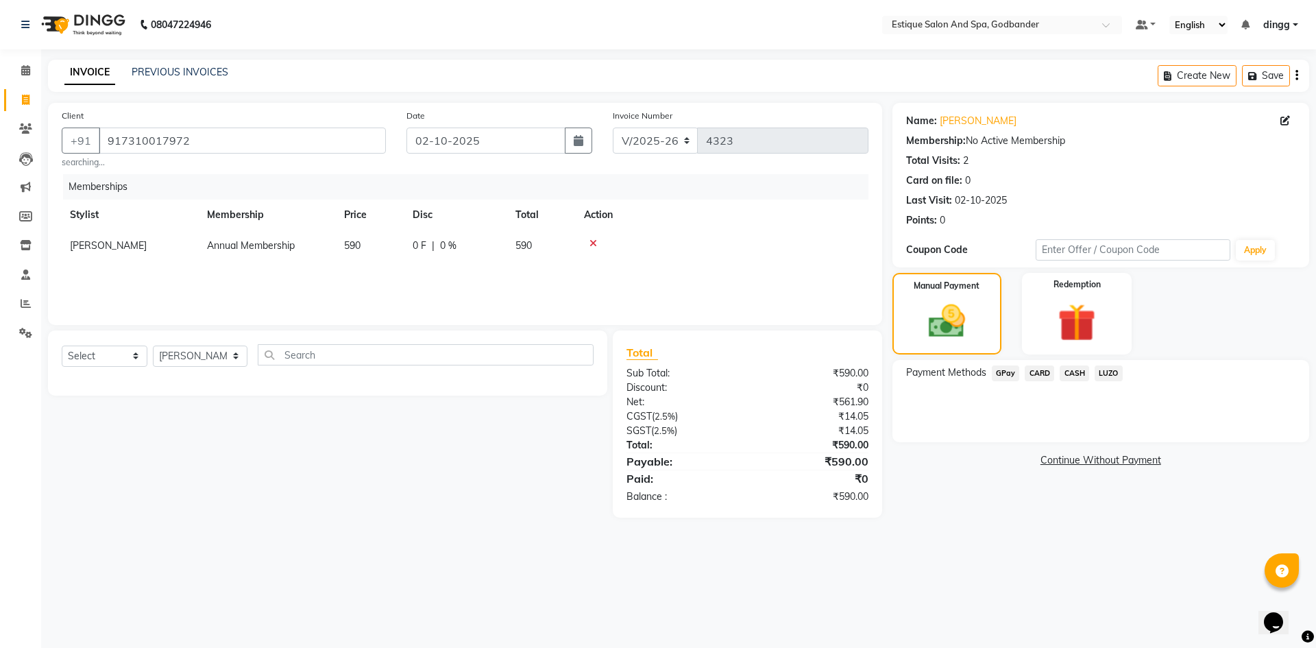
click at [1033, 374] on span "CARD" at bounding box center [1039, 373] width 29 height 16
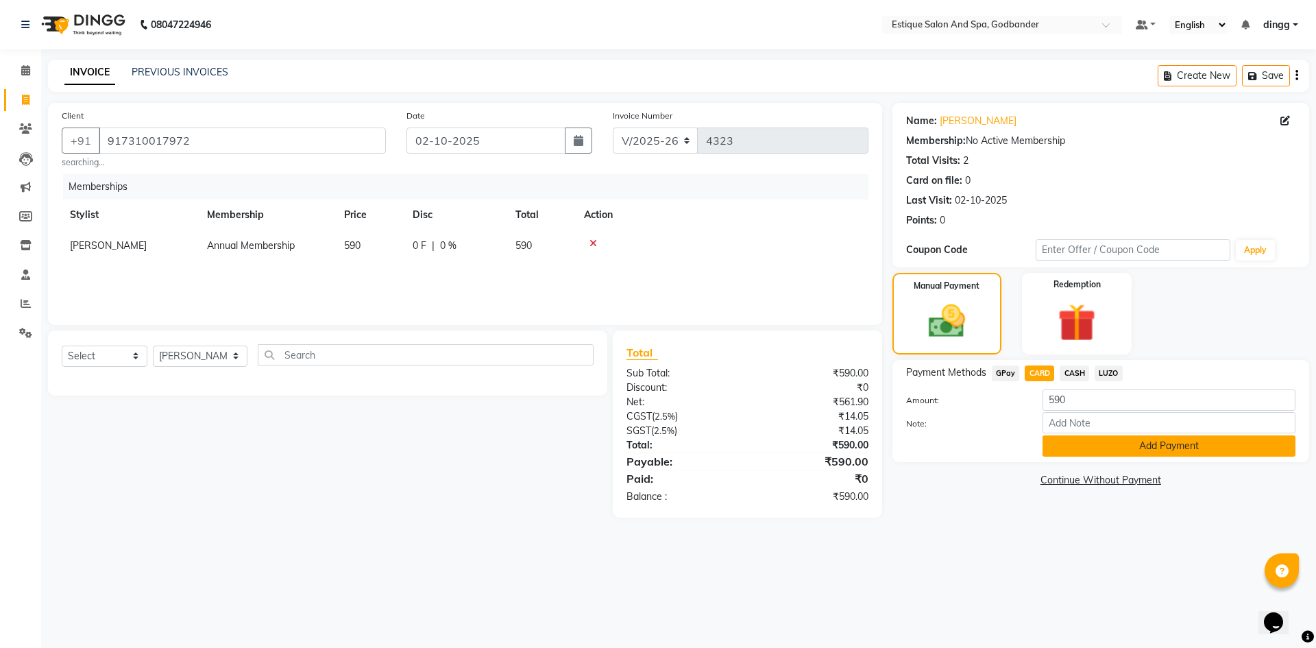
click at [1065, 447] on button "Add Payment" at bounding box center [1169, 445] width 253 height 21
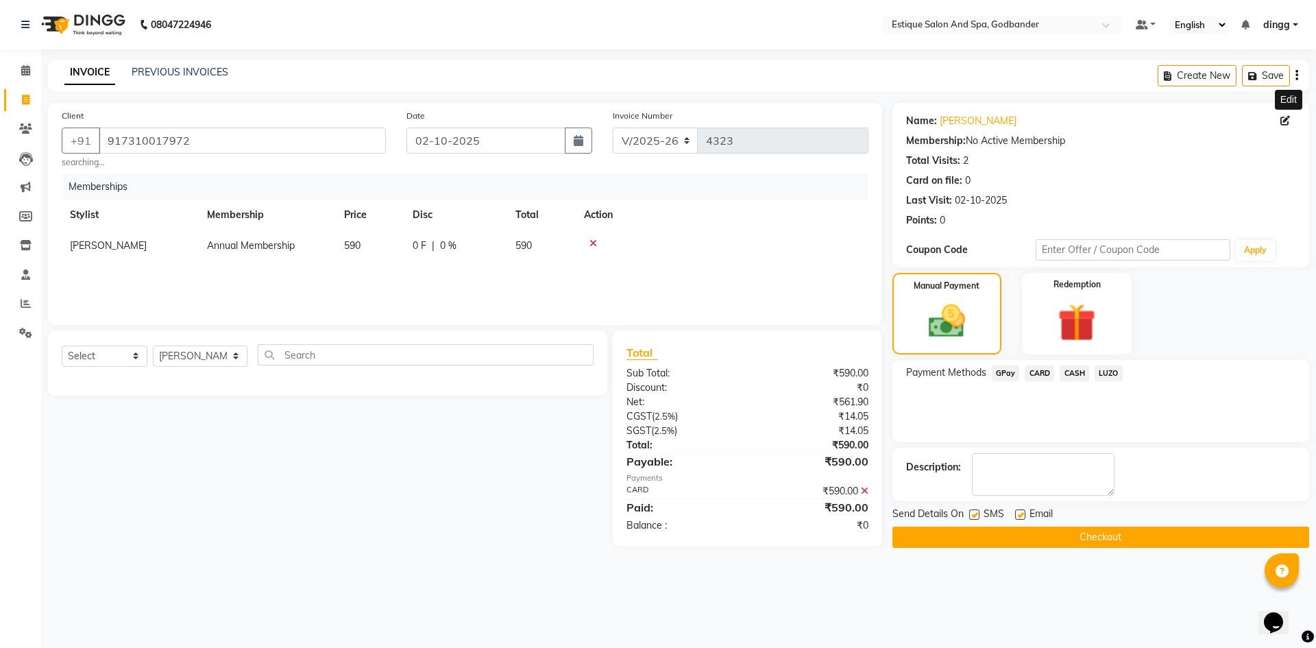
click at [1283, 119] on icon at bounding box center [1285, 121] width 10 height 10
select select "22"
select select "[DEMOGRAPHIC_DATA]"
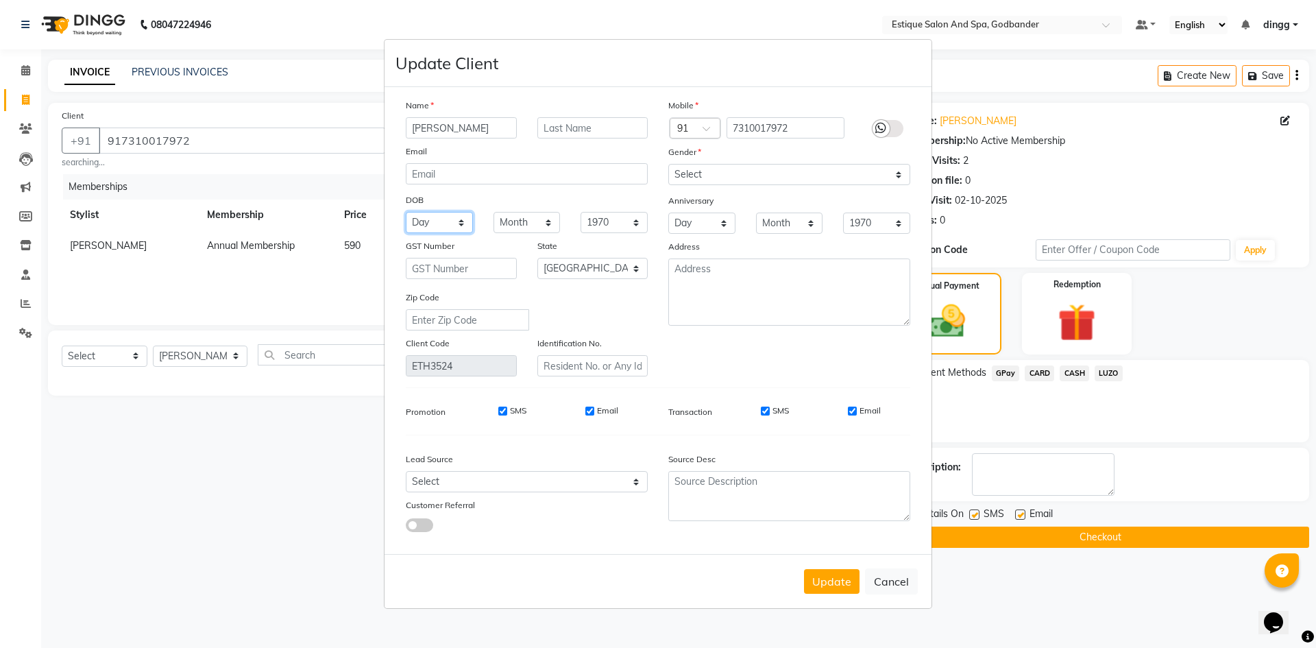
click at [420, 221] on select "Day 01 02 03 04 05 06 07 08 09 10 11 12 13 14 15 16 17 18 19 20 21 22 23 24 25 …" at bounding box center [439, 222] width 67 height 21
select select "25"
click at [406, 212] on select "Day 01 02 03 04 05 06 07 08 09 10 11 12 13 14 15 16 17 18 19 20 21 22 23 24 25 …" at bounding box center [439, 222] width 67 height 21
click at [543, 219] on select "Month January February March April May June July August September October Novem…" at bounding box center [527, 222] width 67 height 21
select select "07"
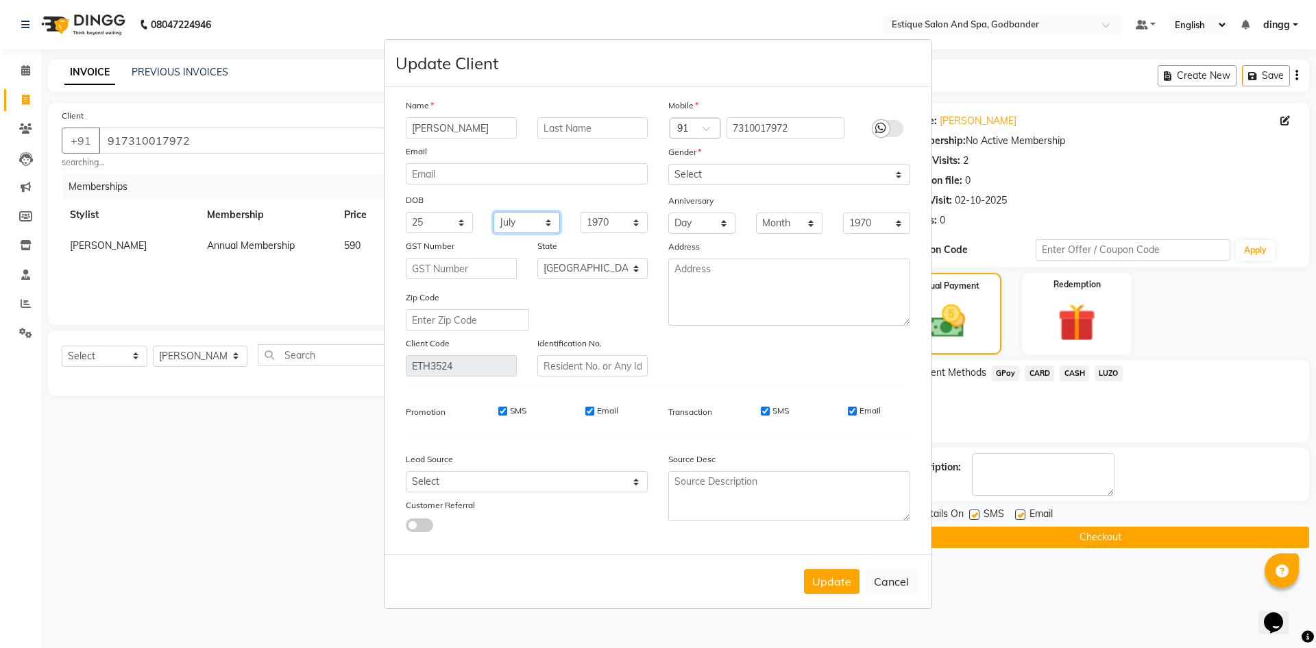
click at [494, 212] on select "Month January February March April May June July August September October Novem…" at bounding box center [527, 222] width 67 height 21
click at [597, 209] on div "DOB" at bounding box center [527, 201] width 263 height 22
click at [611, 234] on div "Name mahima Email DOB Day 01 02 03 04 05 06 07 08 09 10 11 12 13 14 15 16 17 18…" at bounding box center [527, 237] width 263 height 278
click at [616, 226] on select "1940 1941 1942 1943 1944 1945 1946 1947 1948 1949 1950 1951 1952 1953 1954 1955…" at bounding box center [614, 222] width 67 height 21
select select "1993"
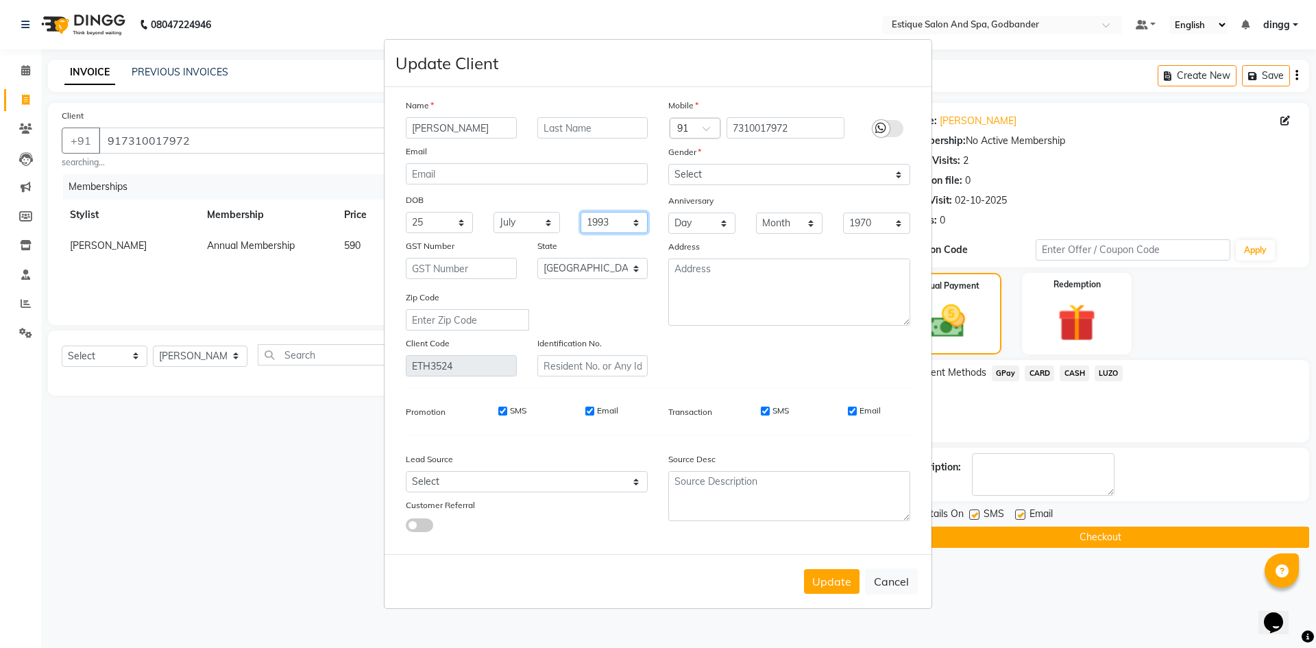
click at [581, 212] on select "1940 1941 1942 1943 1944 1945 1946 1947 1948 1949 1950 1951 1952 1953 1954 1955…" at bounding box center [614, 222] width 67 height 21
click at [836, 579] on button "Update" at bounding box center [832, 581] width 56 height 25
type input "7310017972"
select select
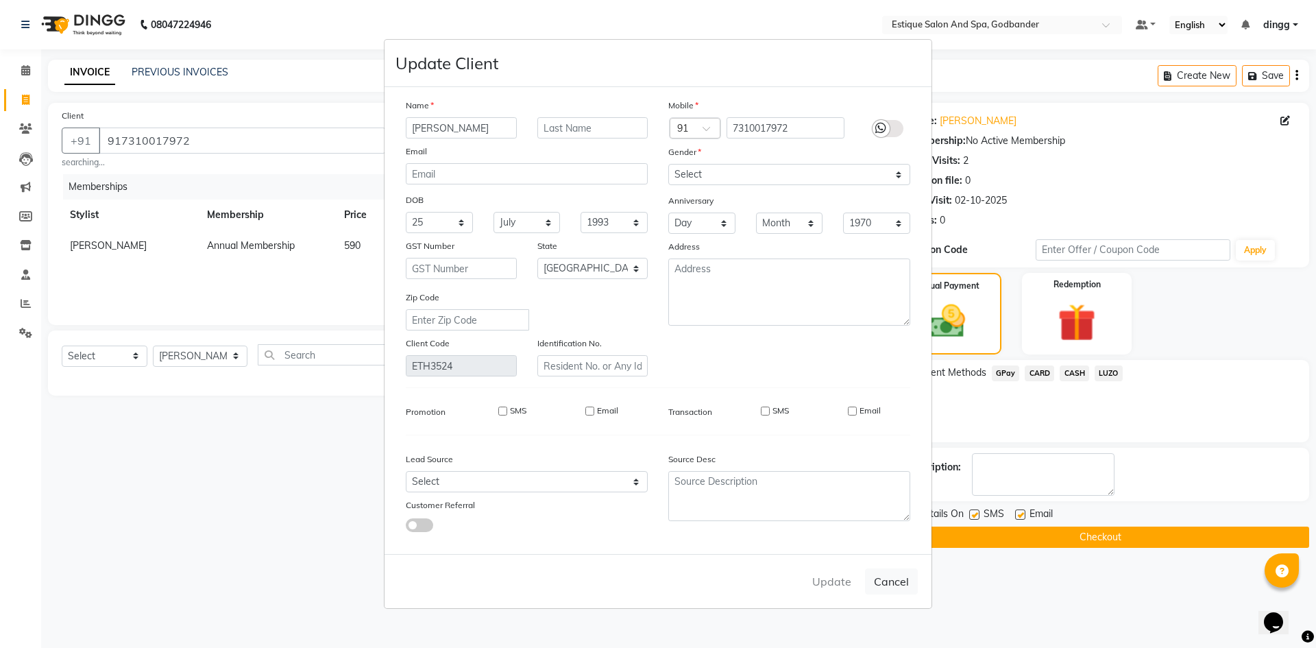
select select
select select "null"
select select
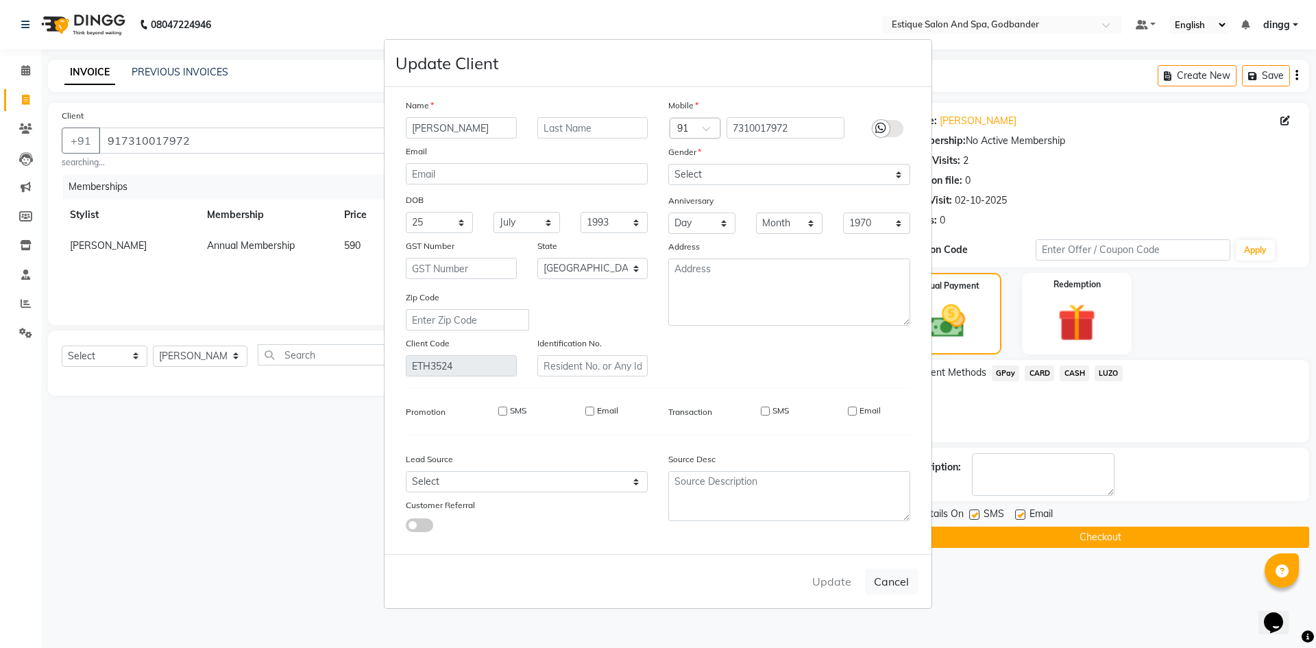
select select
checkbox input "false"
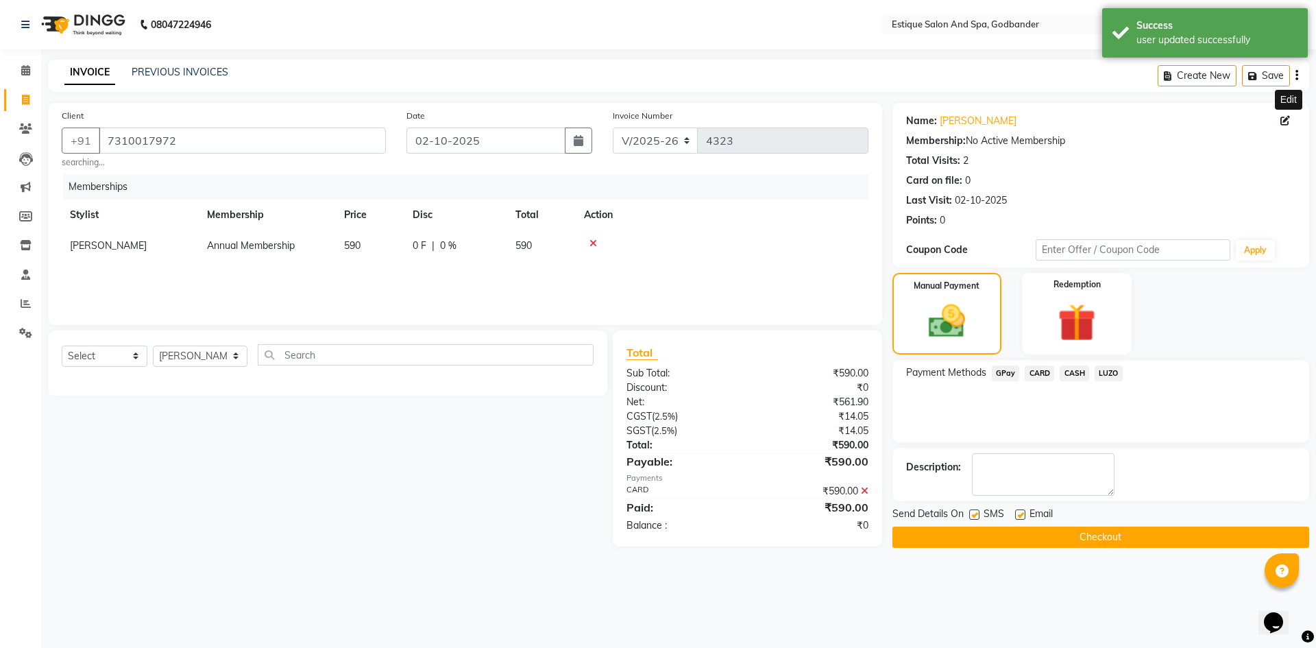
click at [973, 540] on button "Checkout" at bounding box center [1100, 536] width 417 height 21
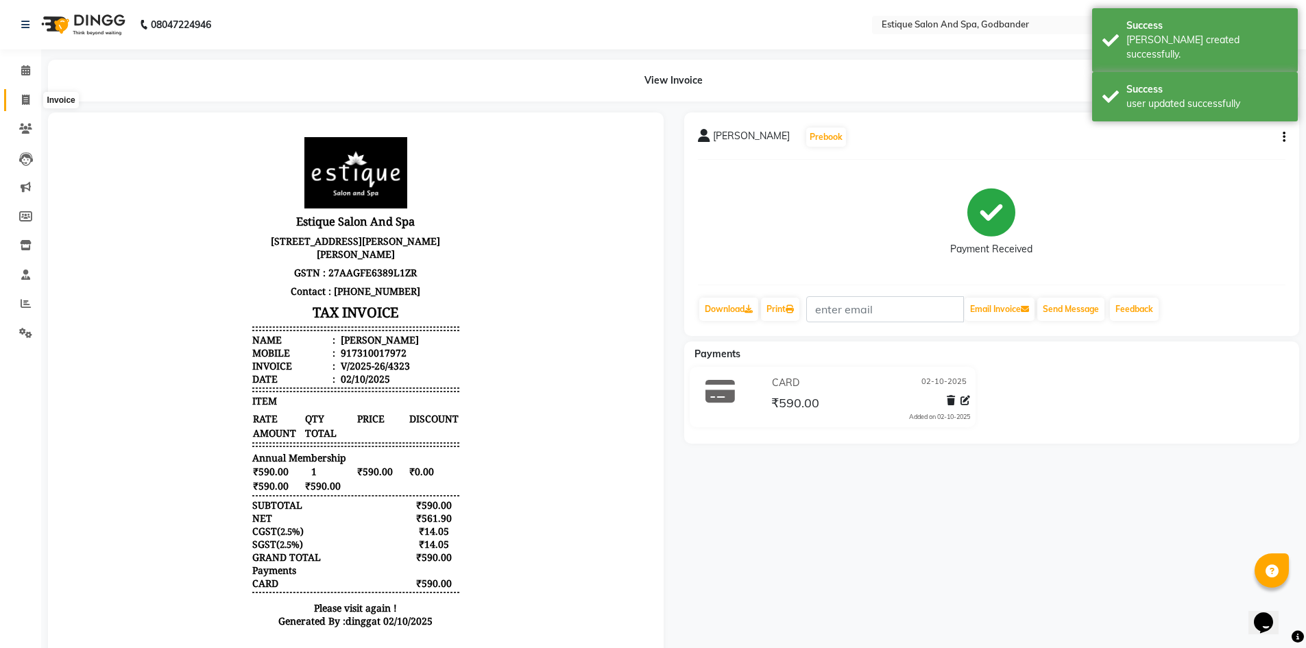
click at [27, 98] on icon at bounding box center [26, 100] width 8 height 10
select select "service"
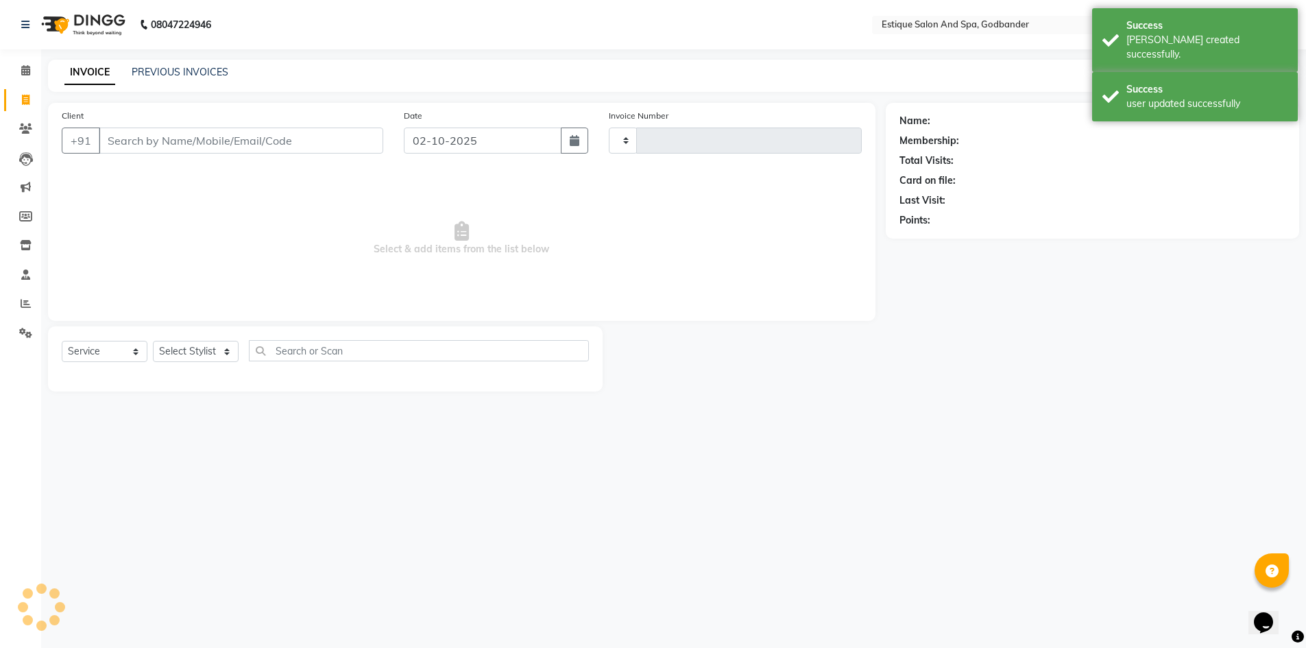
type input "4324"
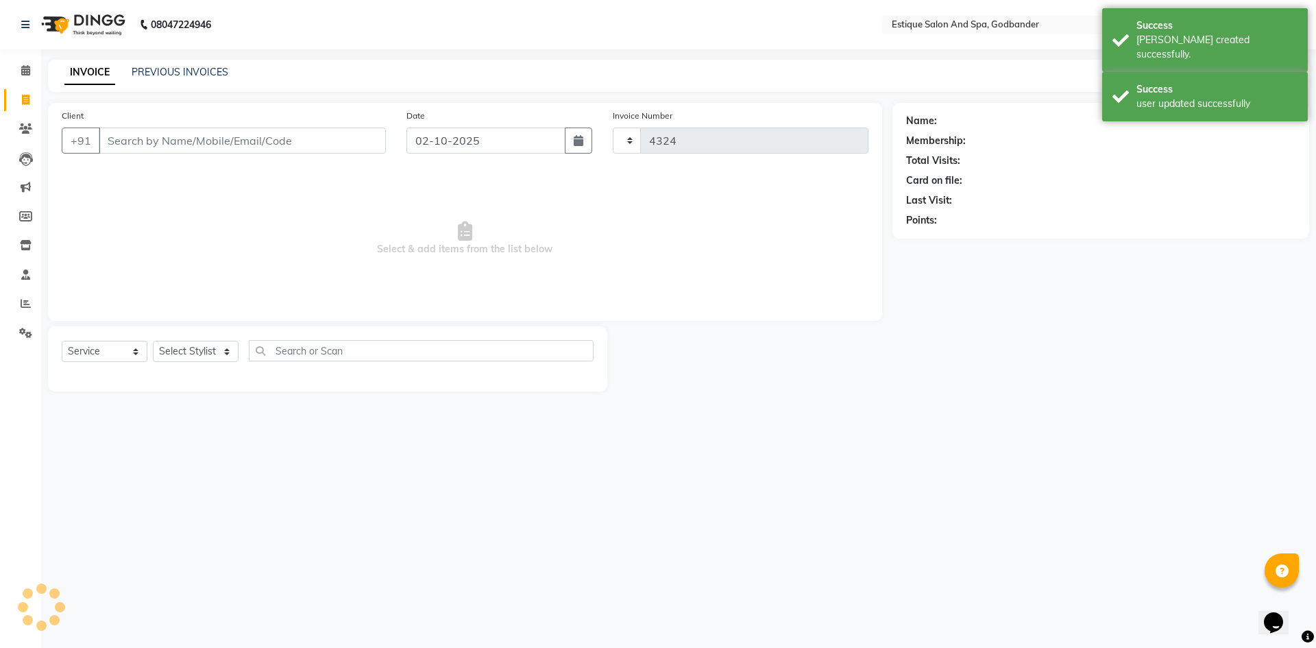
select select "6103"
click at [186, 68] on link "PREVIOUS INVOICES" at bounding box center [180, 72] width 97 height 12
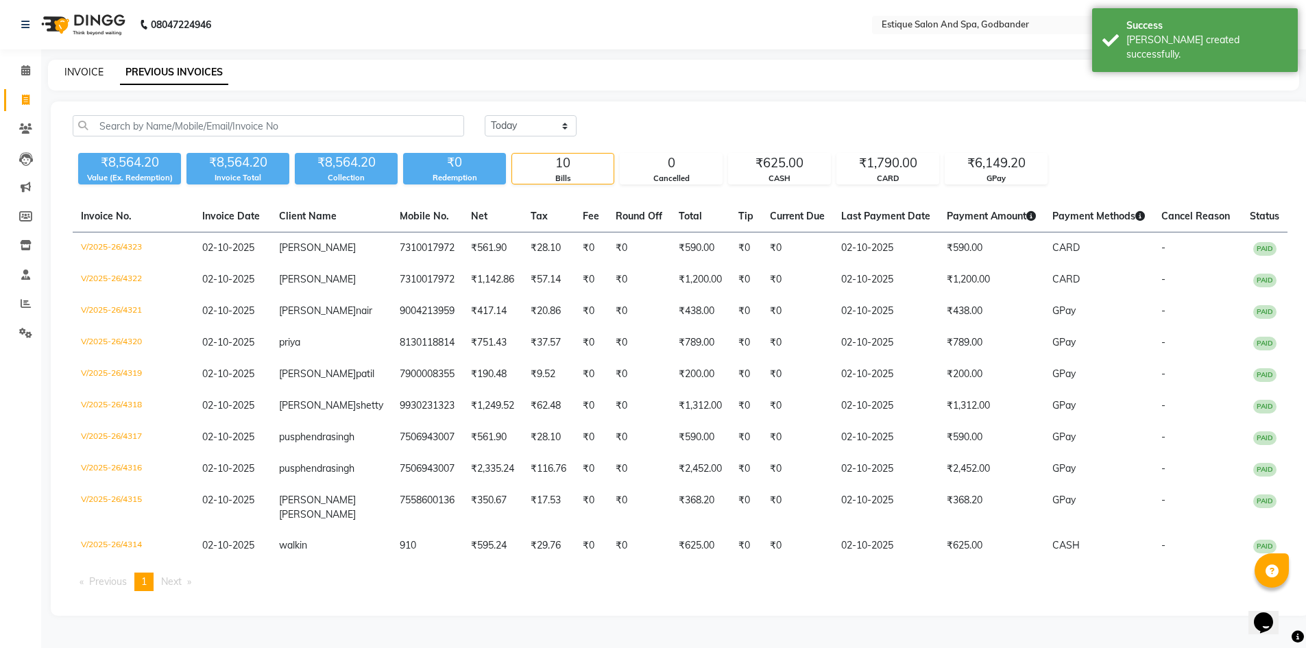
click at [73, 75] on link "INVOICE" at bounding box center [83, 72] width 39 height 12
select select "6103"
select select "service"
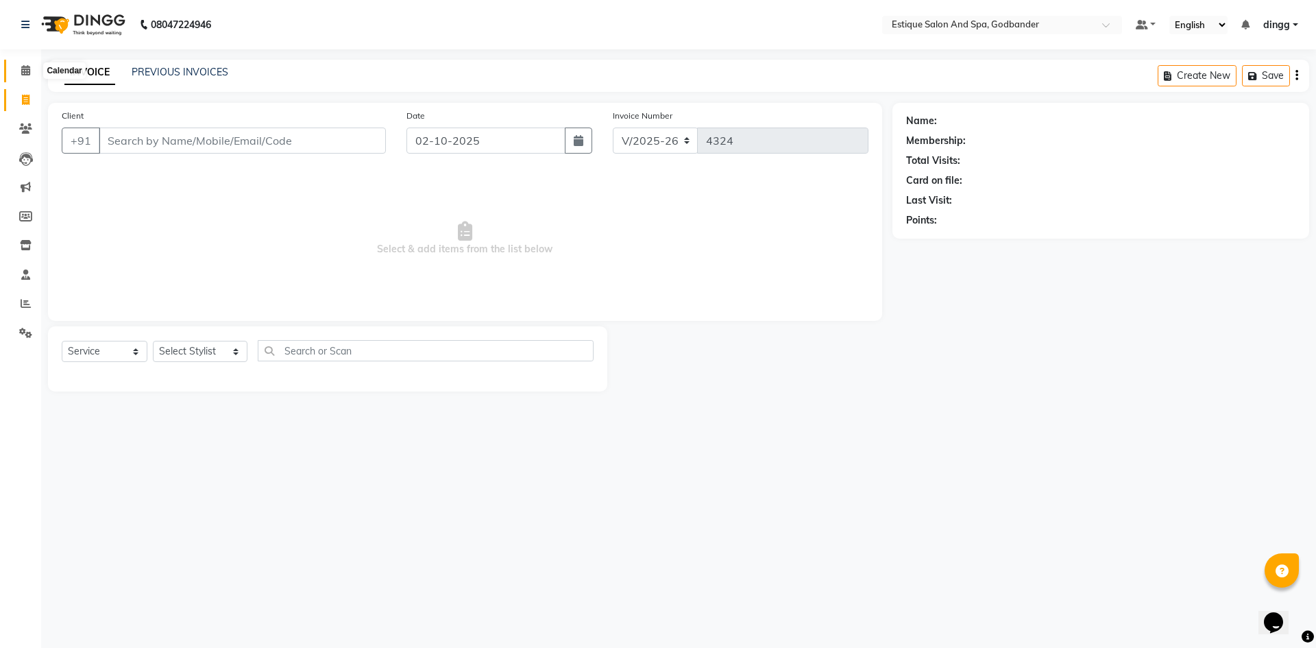
click at [21, 68] on icon at bounding box center [25, 70] width 9 height 10
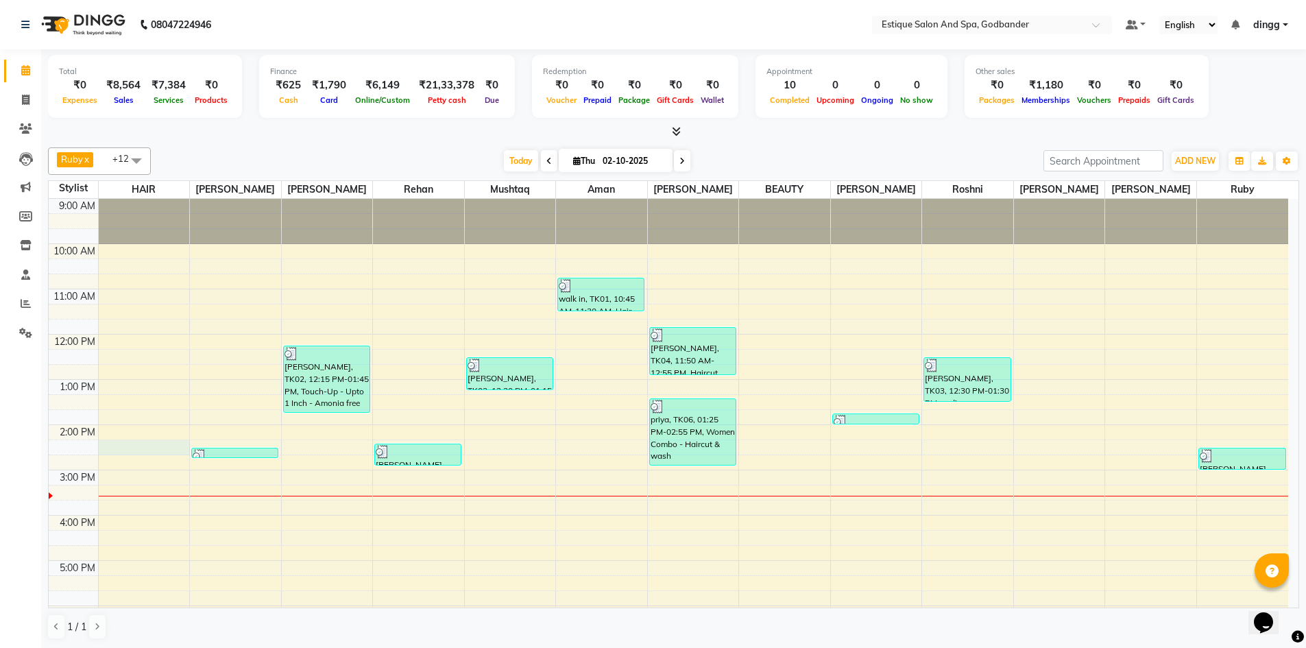
click at [114, 452] on div "9:00 AM 10:00 AM 11:00 AM 12:00 PM 1:00 PM 2:00 PM 3:00 PM 4:00 PM 5:00 PM 6:00…" at bounding box center [668, 492] width 1239 height 587
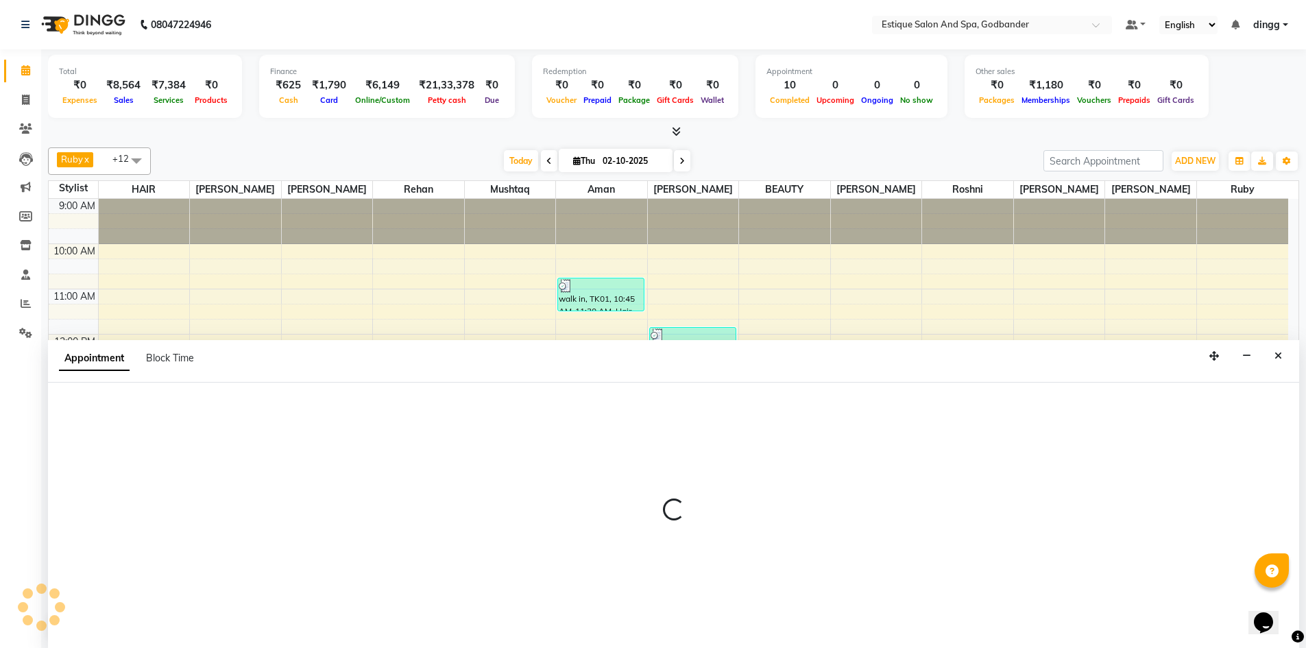
scroll to position [1, 0]
select select "76679"
select select "tentative"
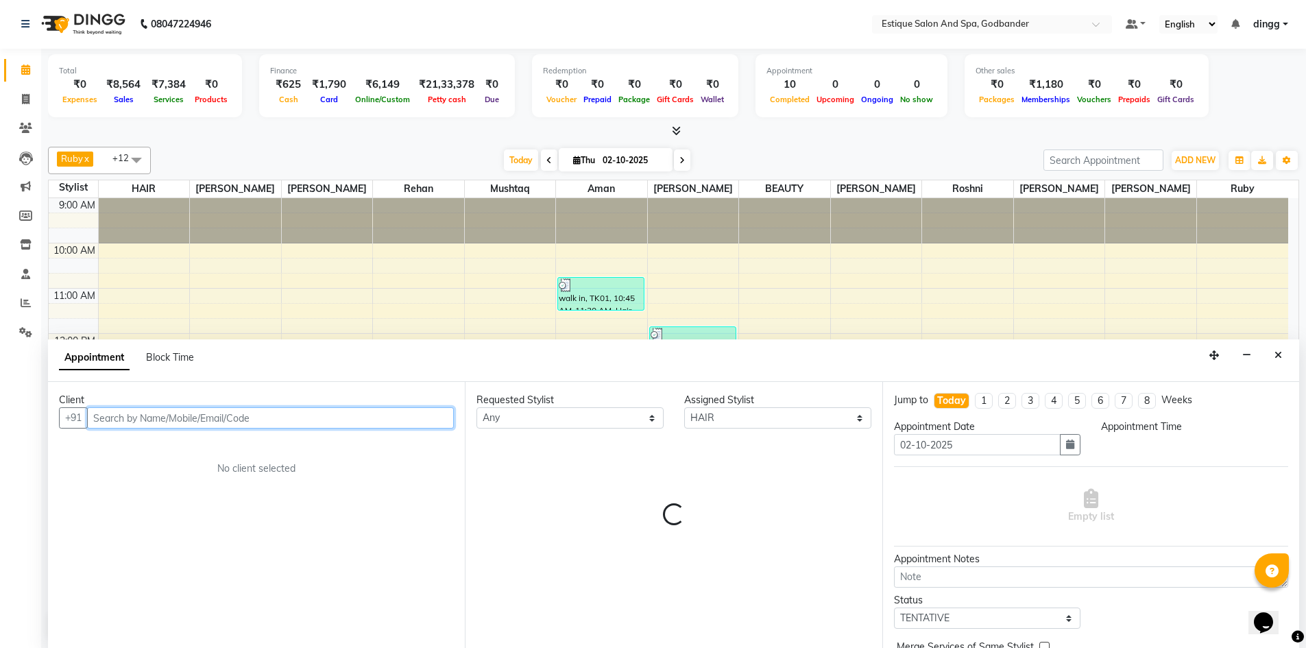
select select "855"
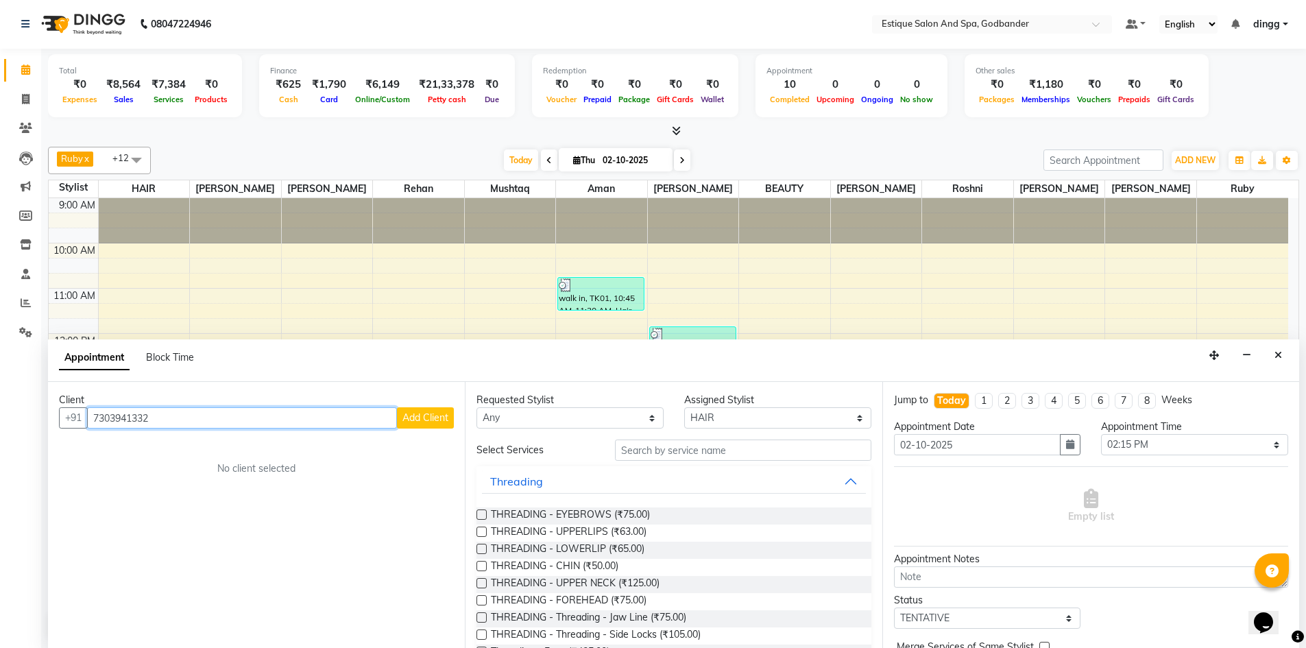
type input "7303941332"
click at [424, 415] on span "Add Client" at bounding box center [425, 417] width 46 height 12
select select "22"
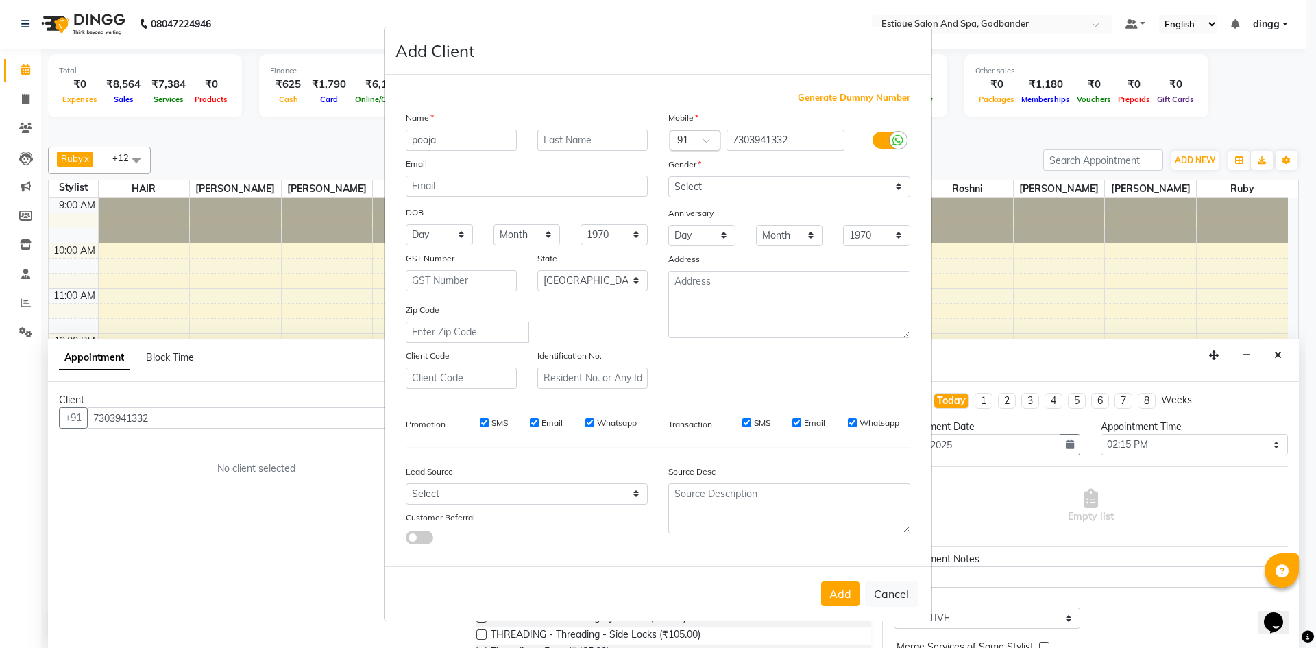
type input "pooja"
click at [555, 150] on input "text" at bounding box center [592, 140] width 111 height 21
type input "o"
type input "bothra"
click at [725, 179] on select "Select [DEMOGRAPHIC_DATA] [DEMOGRAPHIC_DATA] Other Prefer Not To Say" at bounding box center [789, 186] width 242 height 21
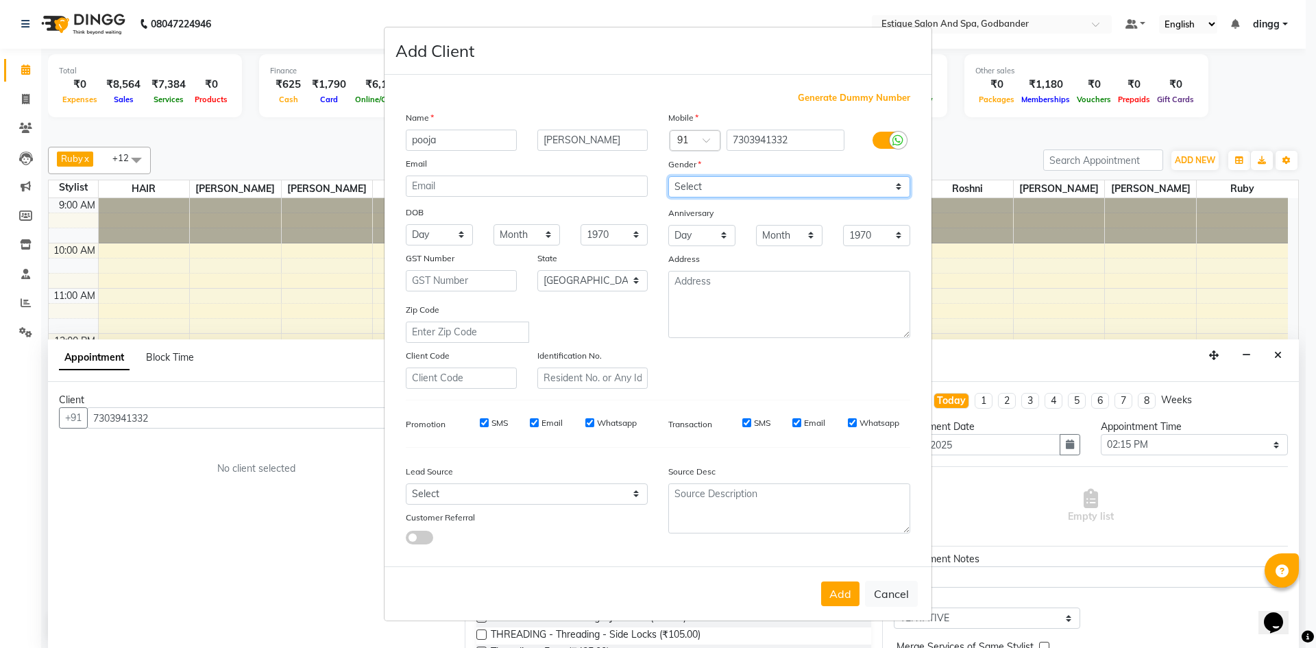
select select "[DEMOGRAPHIC_DATA]"
click at [668, 176] on select "Select [DEMOGRAPHIC_DATA] [DEMOGRAPHIC_DATA] Other Prefer Not To Say" at bounding box center [789, 186] width 242 height 21
click at [847, 594] on button "Add" at bounding box center [840, 593] width 38 height 25
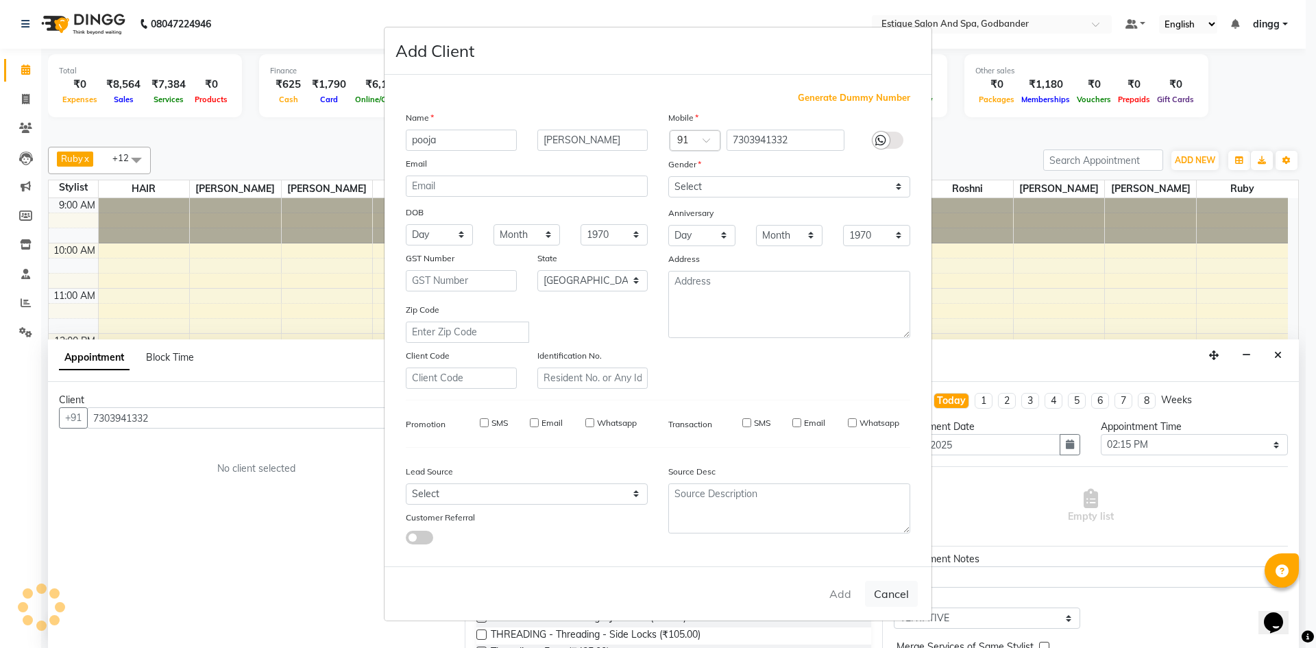
select select
select select "null"
select select
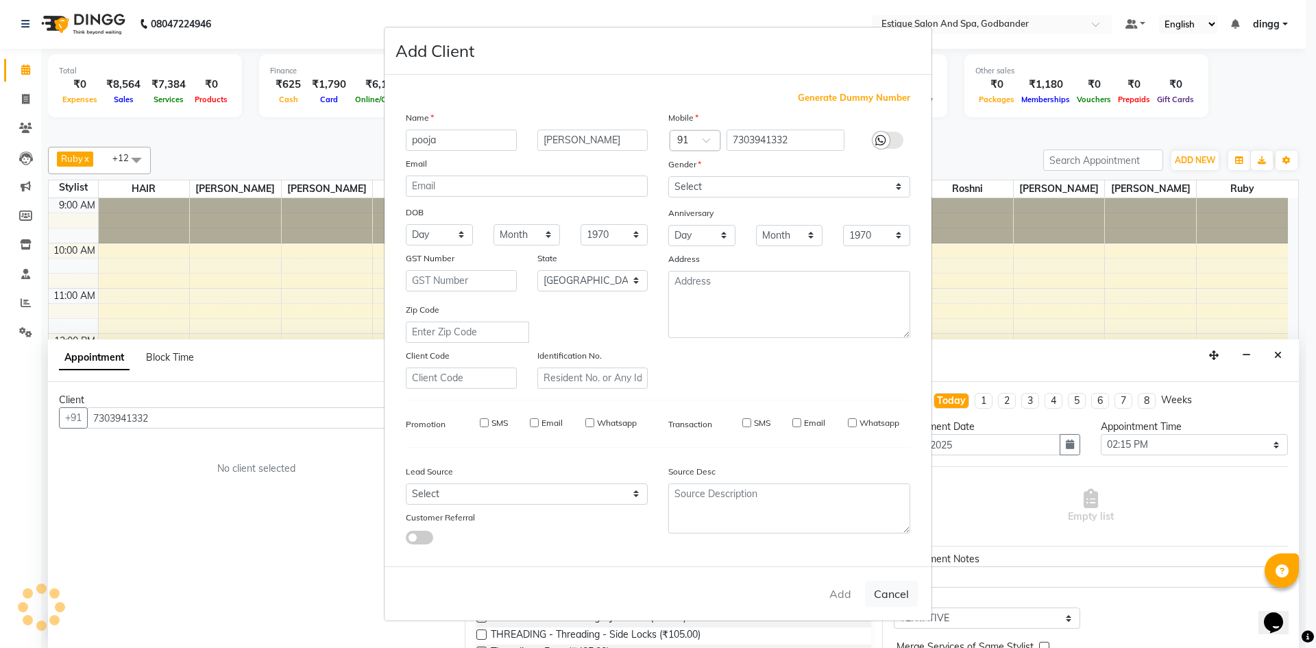
select select
checkbox input "false"
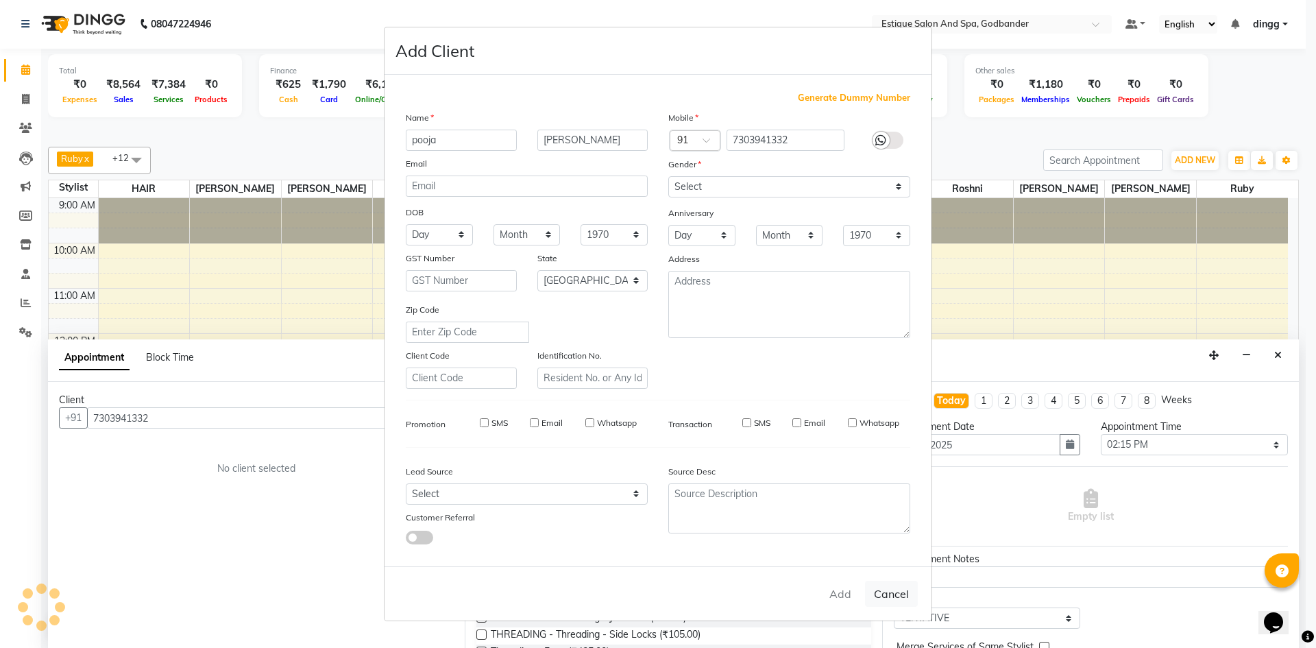
checkbox input "false"
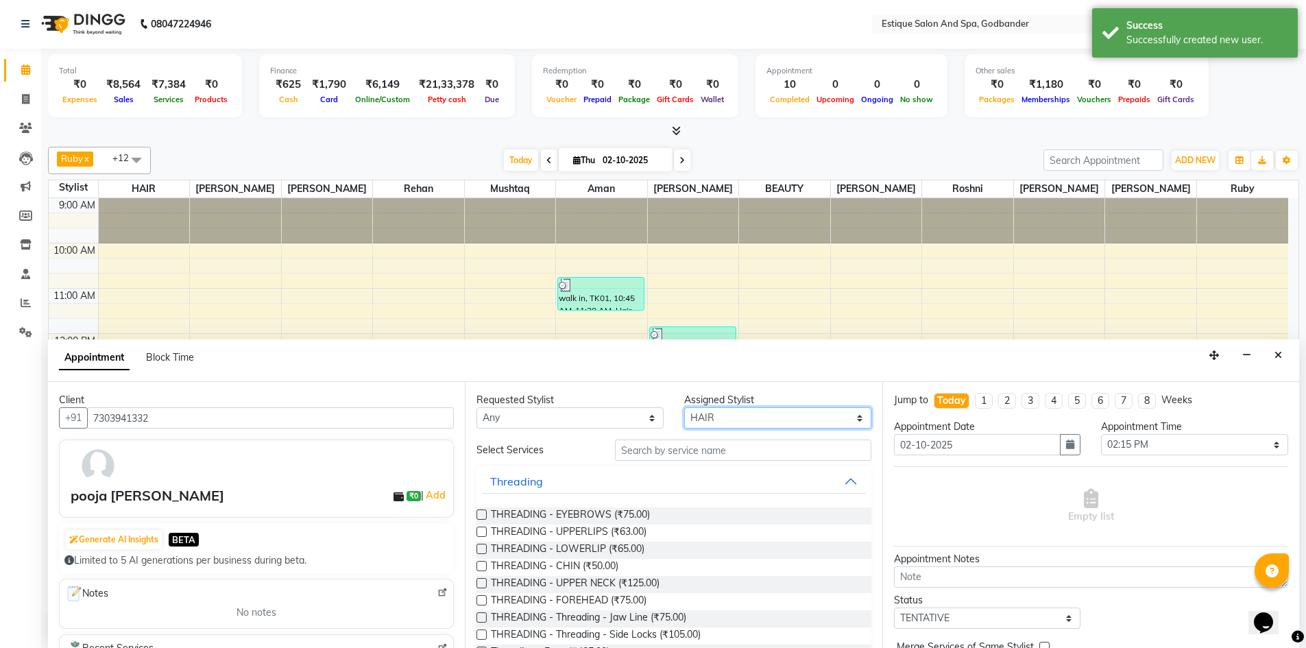
click at [742, 423] on select "Select Aarti Nails Aman Anita Salve Anjali Wavle Any one Asmi BEAUTY HAIR Hina …" at bounding box center [777, 417] width 187 height 21
select select "44584"
click at [684, 407] on select "Select Aarti Nails Aman Anita Salve Anjali Wavle Any one Asmi BEAUTY HAIR Hina …" at bounding box center [777, 417] width 187 height 21
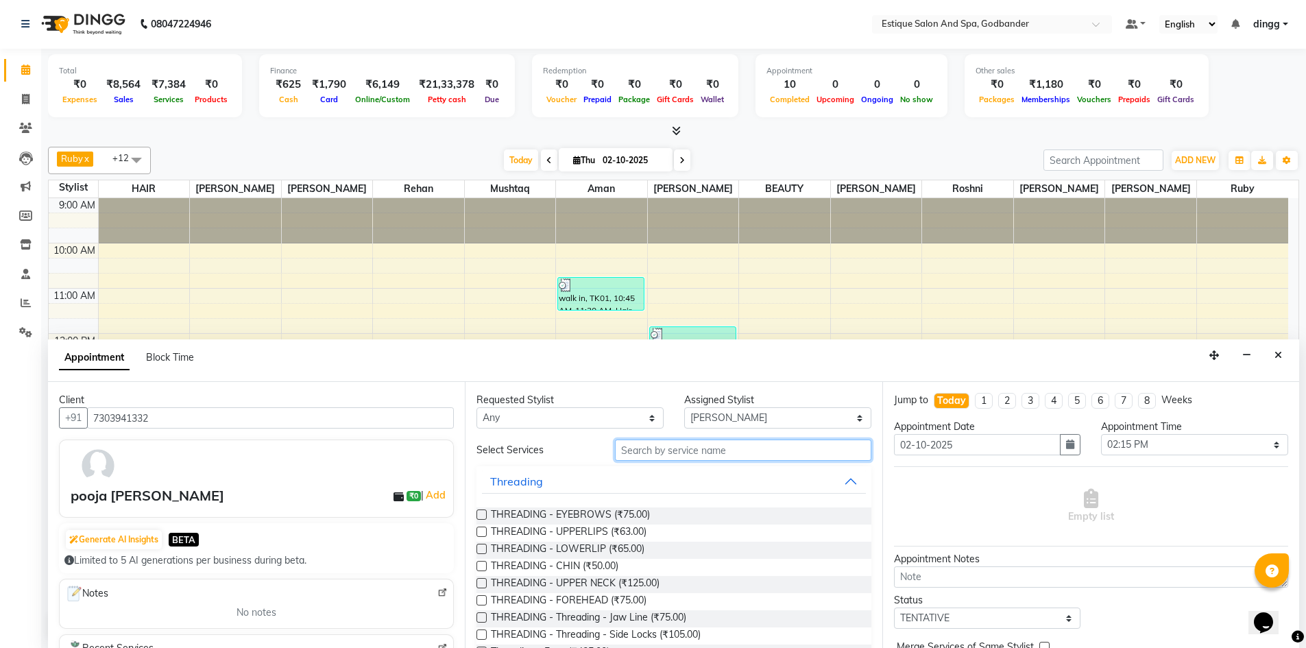
click at [654, 451] on input "text" at bounding box center [743, 449] width 256 height 21
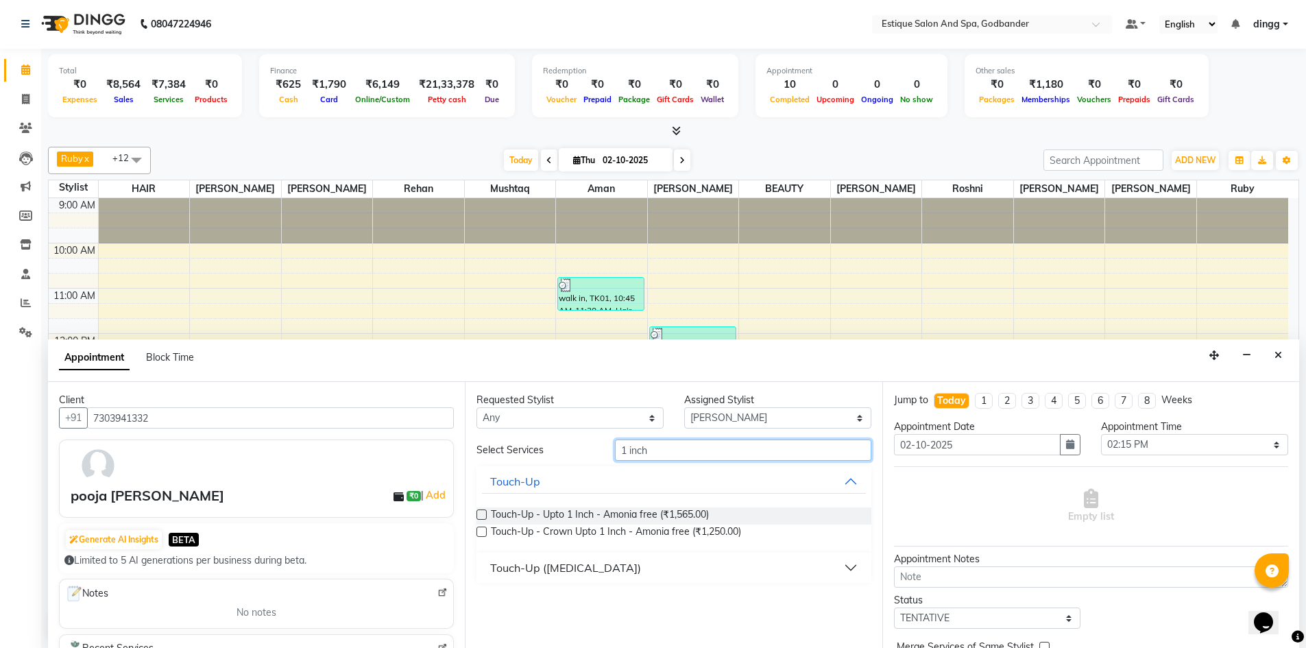
type input "1 inch"
click at [481, 513] on label at bounding box center [481, 514] width 10 height 10
click at [481, 513] on input "checkbox" at bounding box center [480, 515] width 9 height 9
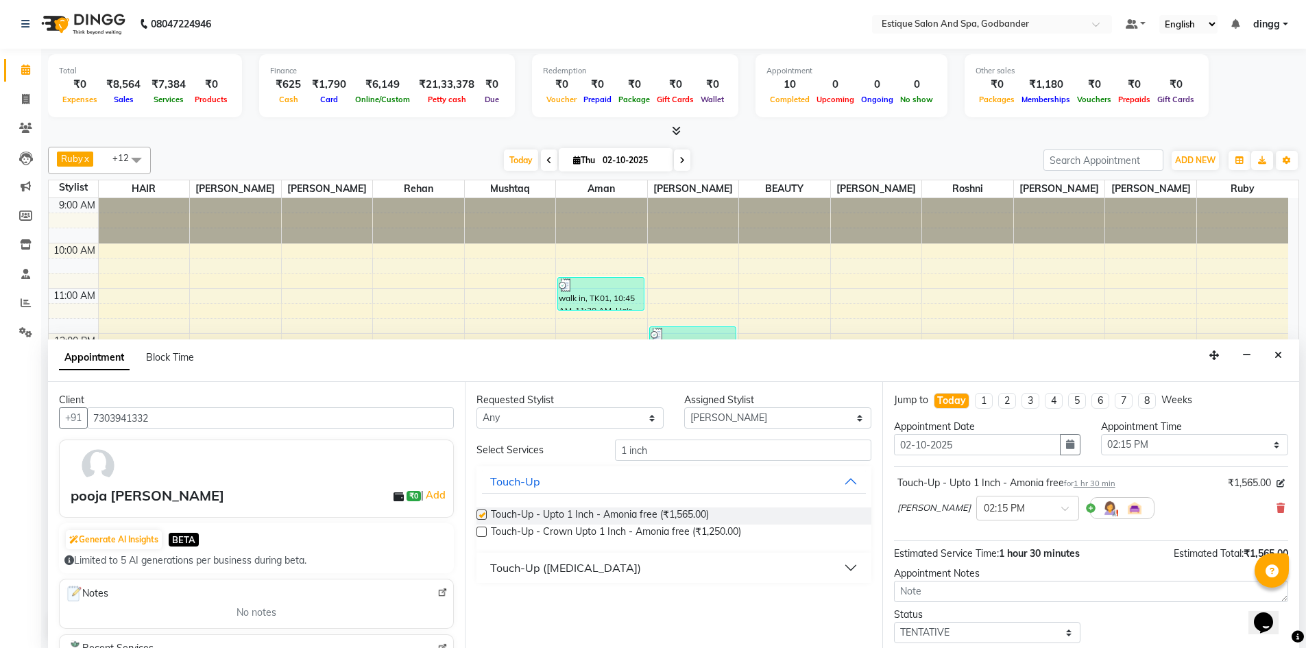
checkbox input "false"
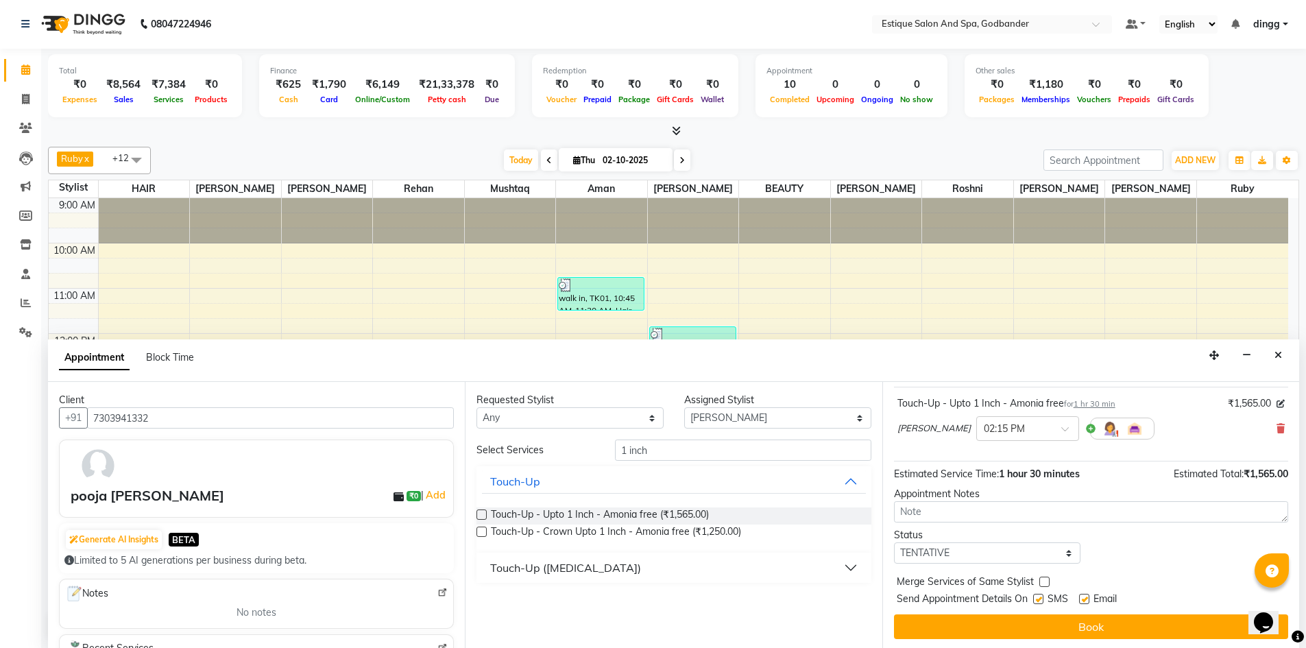
scroll to position [82, 0]
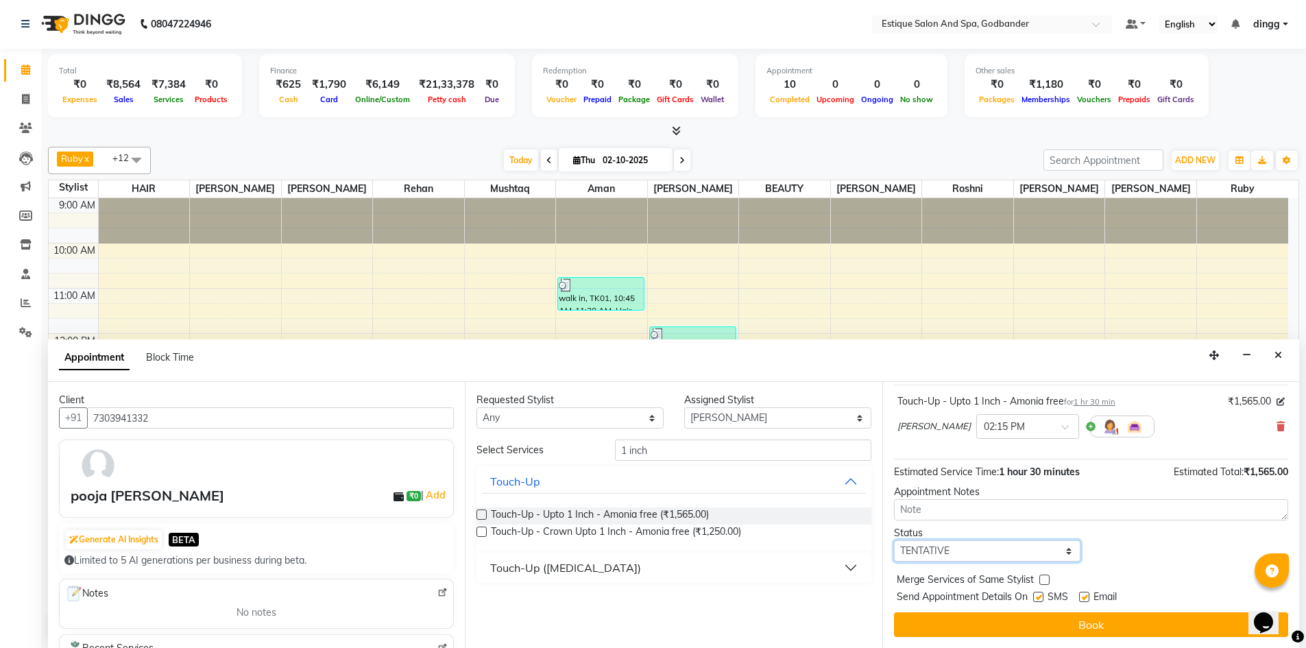
click at [946, 557] on select "Select TENTATIVE CONFIRM CHECK-IN UPCOMING" at bounding box center [987, 550] width 187 height 21
select select "confirm booking"
click at [894, 540] on select "Select TENTATIVE CONFIRM CHECK-IN UPCOMING" at bounding box center [987, 550] width 187 height 21
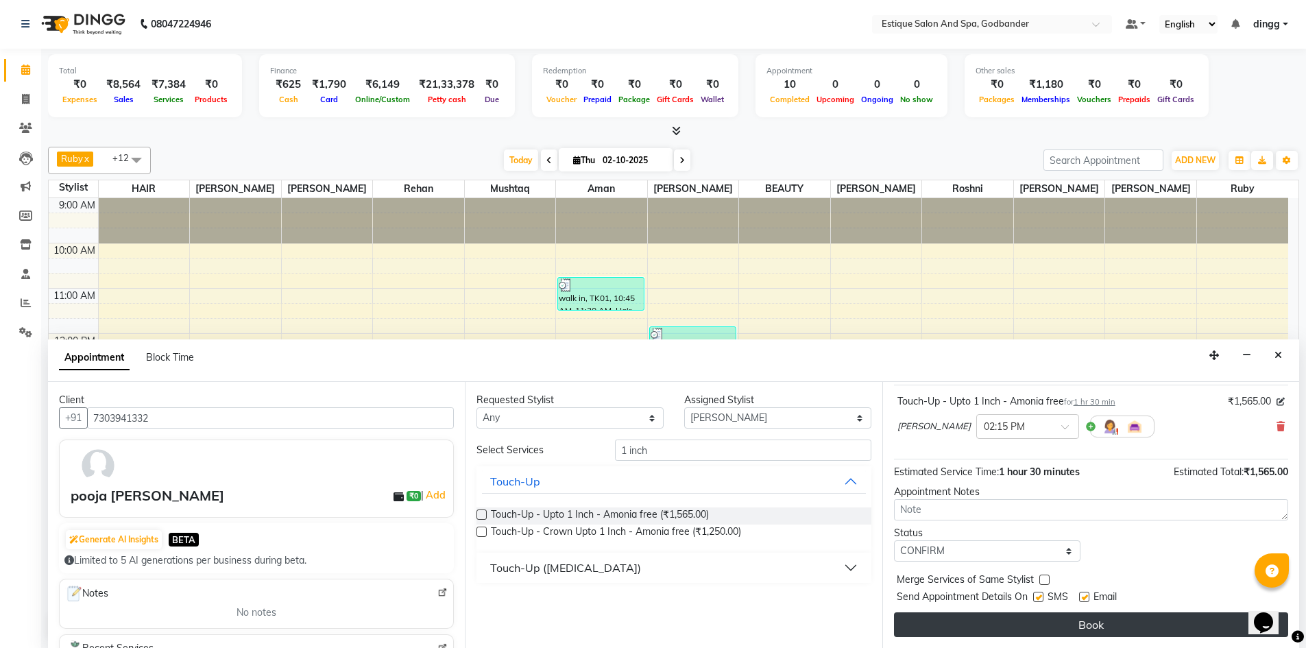
click at [1055, 617] on button "Book" at bounding box center [1091, 624] width 394 height 25
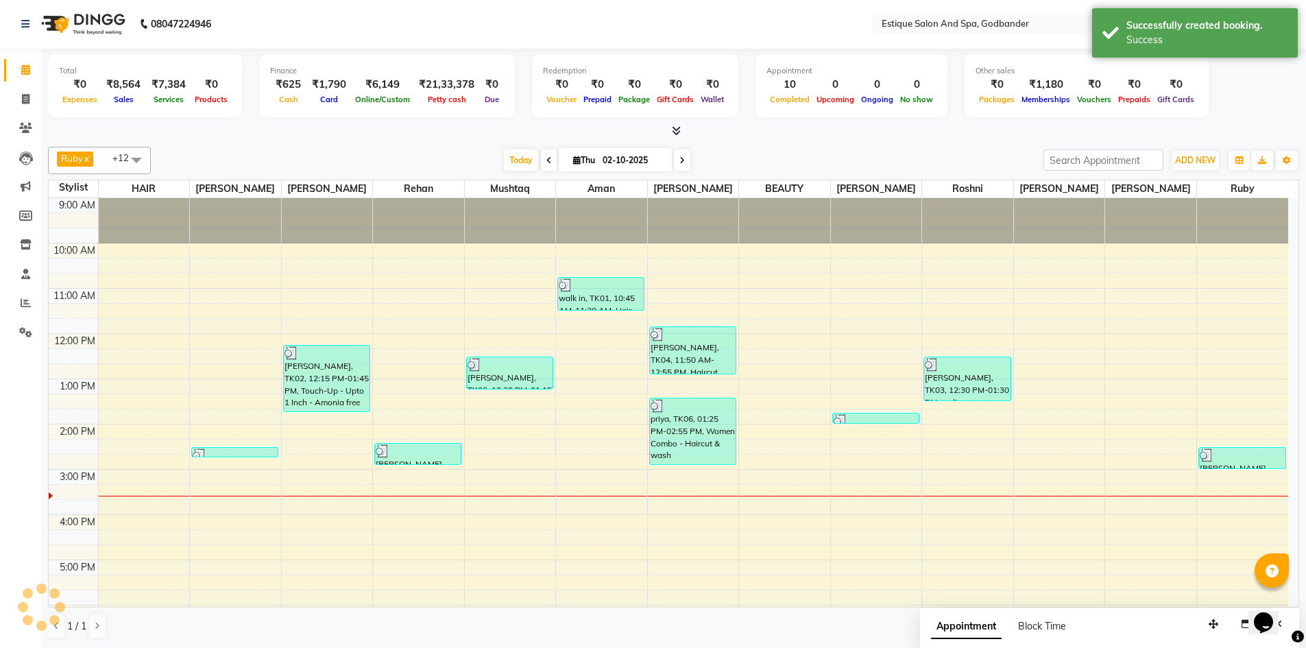
scroll to position [0, 0]
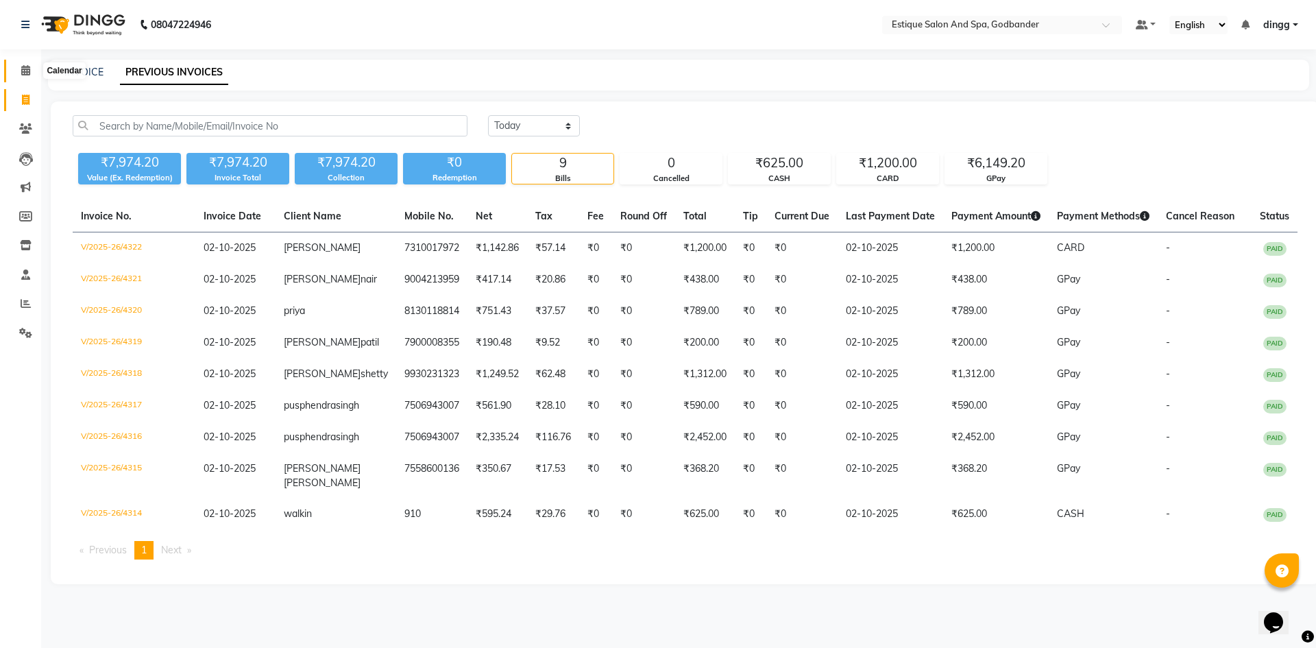
click at [20, 73] on span at bounding box center [26, 71] width 24 height 16
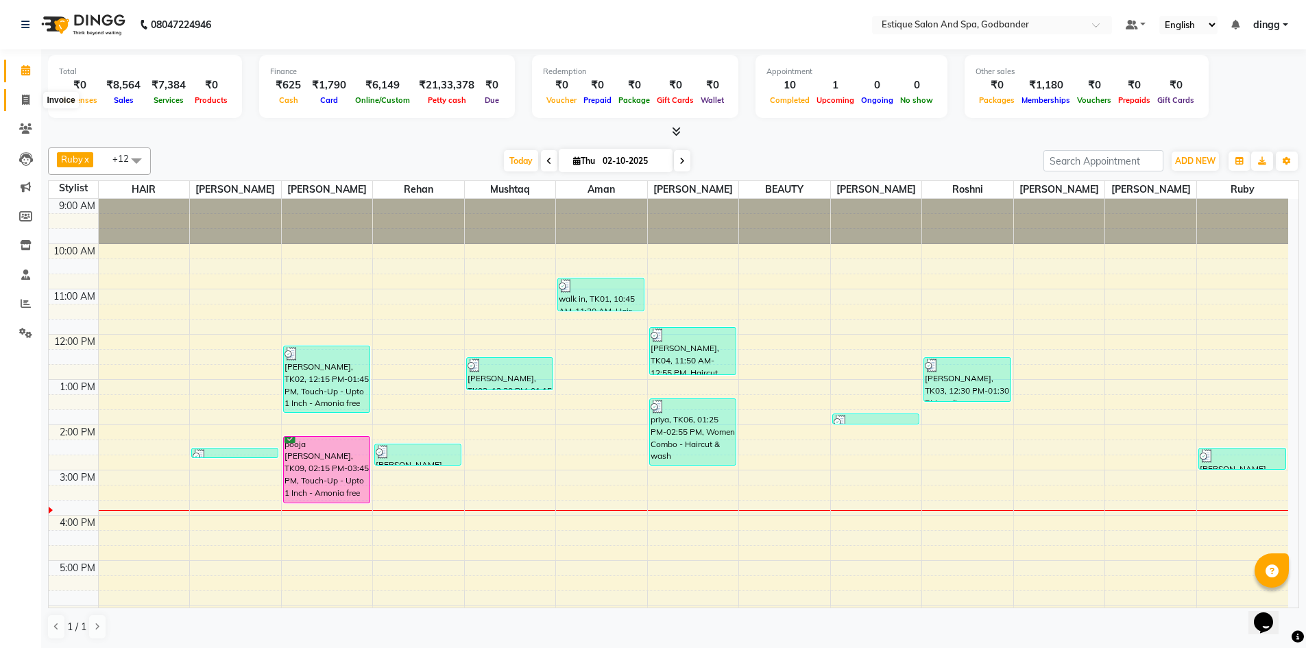
click at [22, 102] on icon at bounding box center [26, 100] width 8 height 10
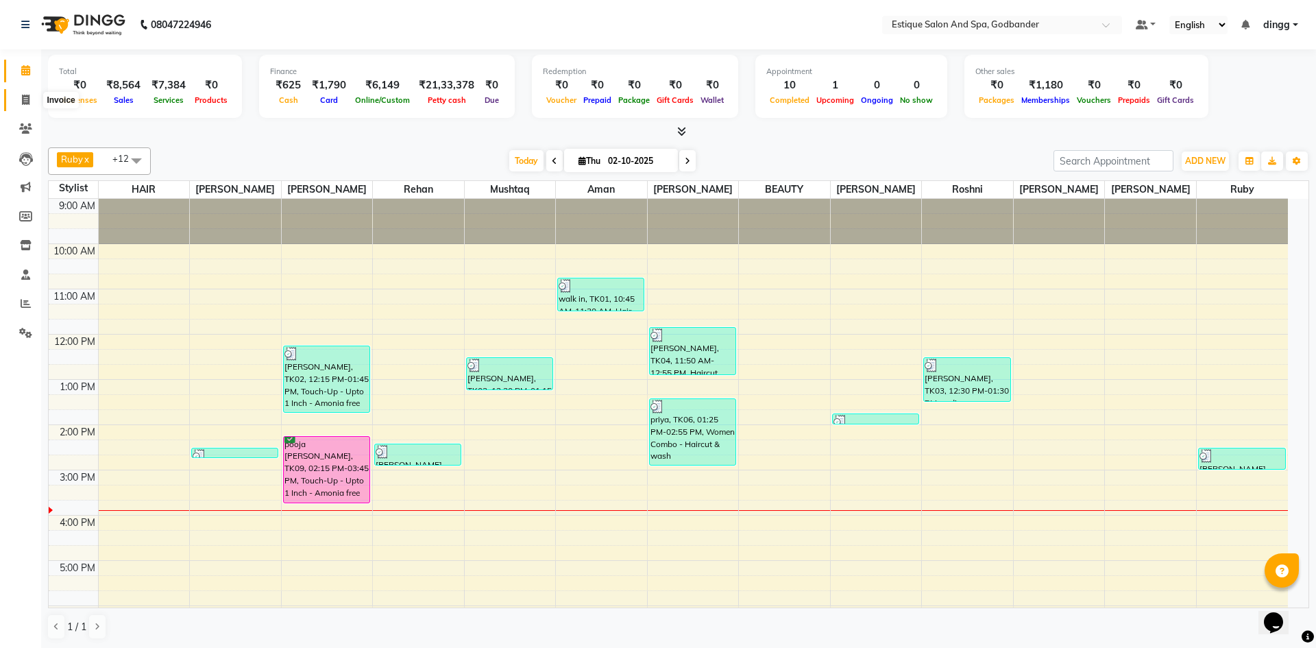
select select "6103"
select select "service"
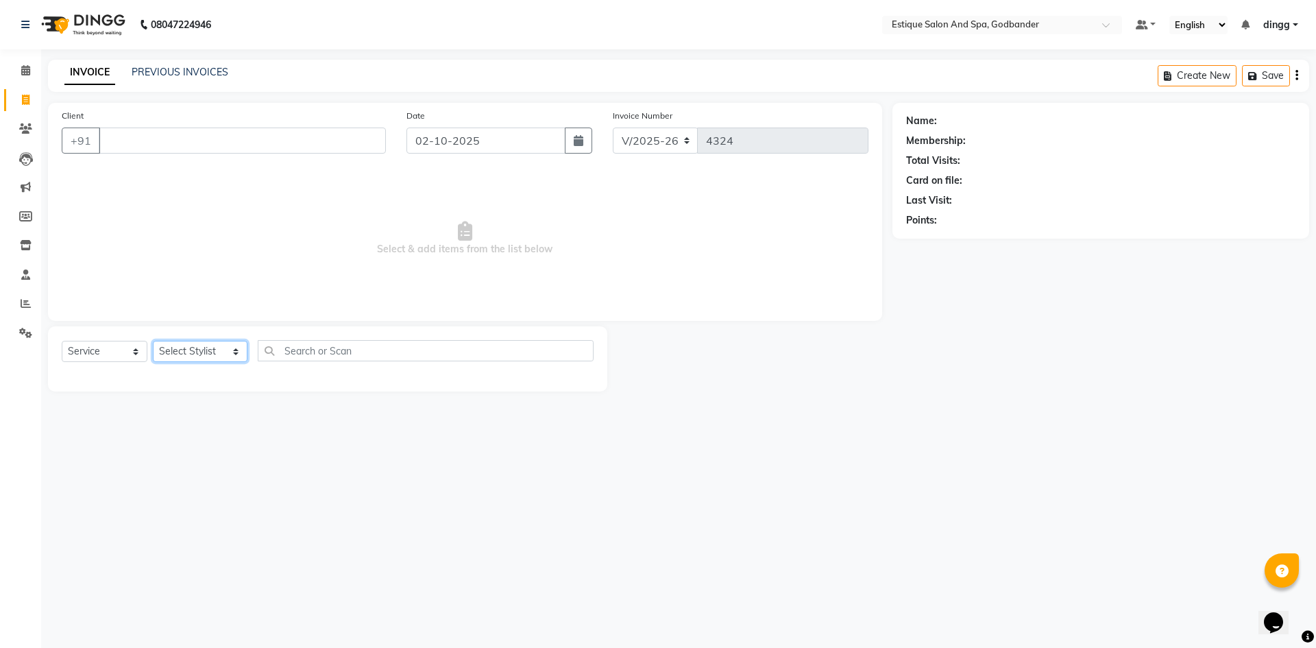
click at [162, 345] on select "Select Stylist Aarti Nails [PERSON_NAME] [PERSON_NAME] Any one Asmi BEAUTY ding…" at bounding box center [200, 351] width 95 height 21
select select "74935"
click at [153, 341] on select "Select Stylist Aarti Nails [PERSON_NAME] [PERSON_NAME] Any one Asmi BEAUTY ding…" at bounding box center [200, 351] width 95 height 21
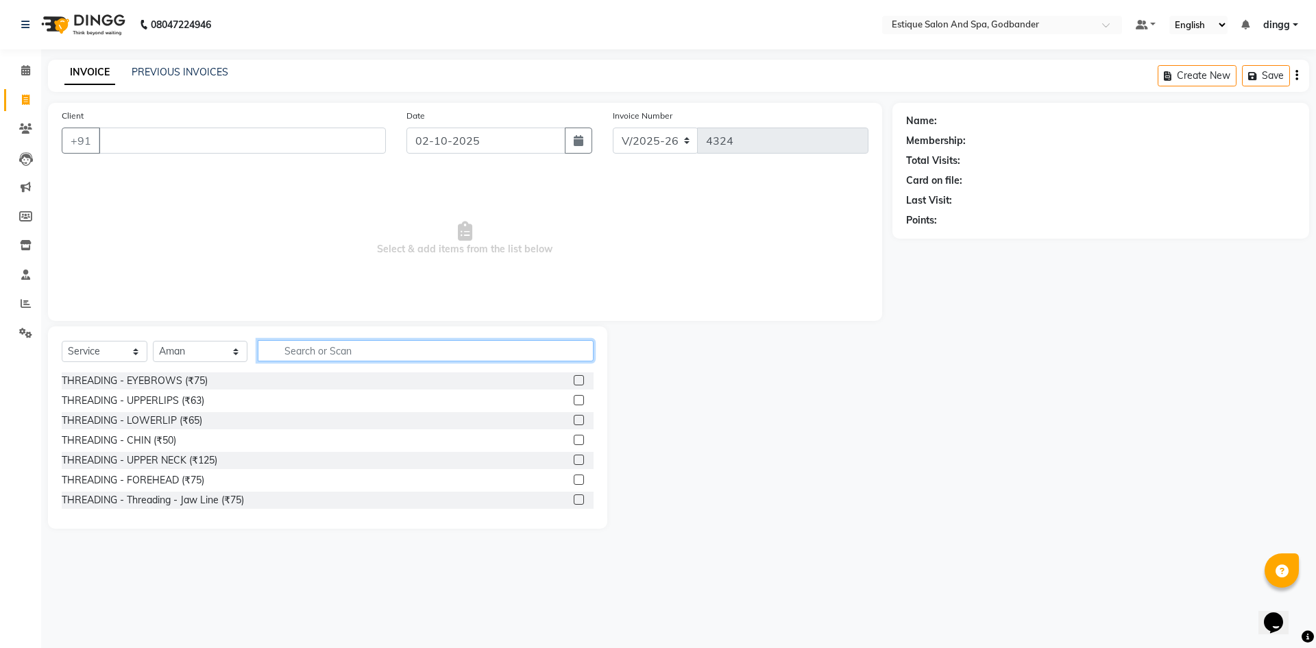
click at [302, 360] on input "text" at bounding box center [426, 350] width 336 height 21
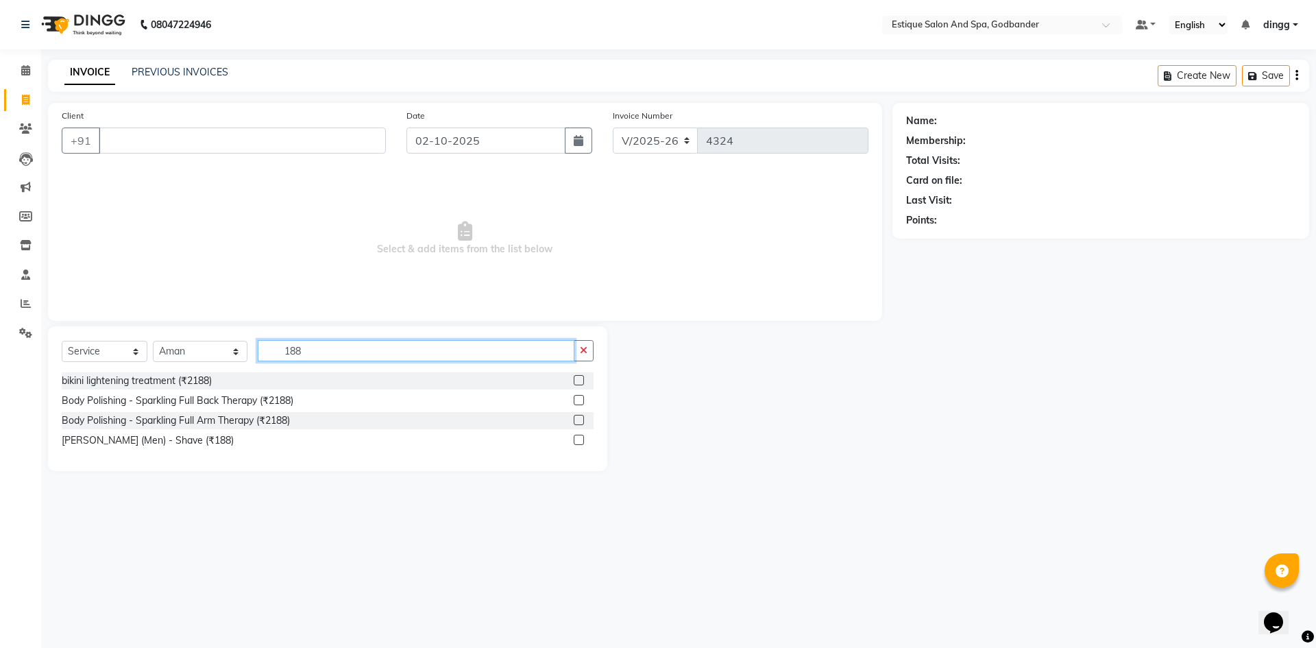
type input "188"
click at [576, 440] on label at bounding box center [579, 440] width 10 height 10
click at [576, 440] on input "checkbox" at bounding box center [578, 440] width 9 height 9
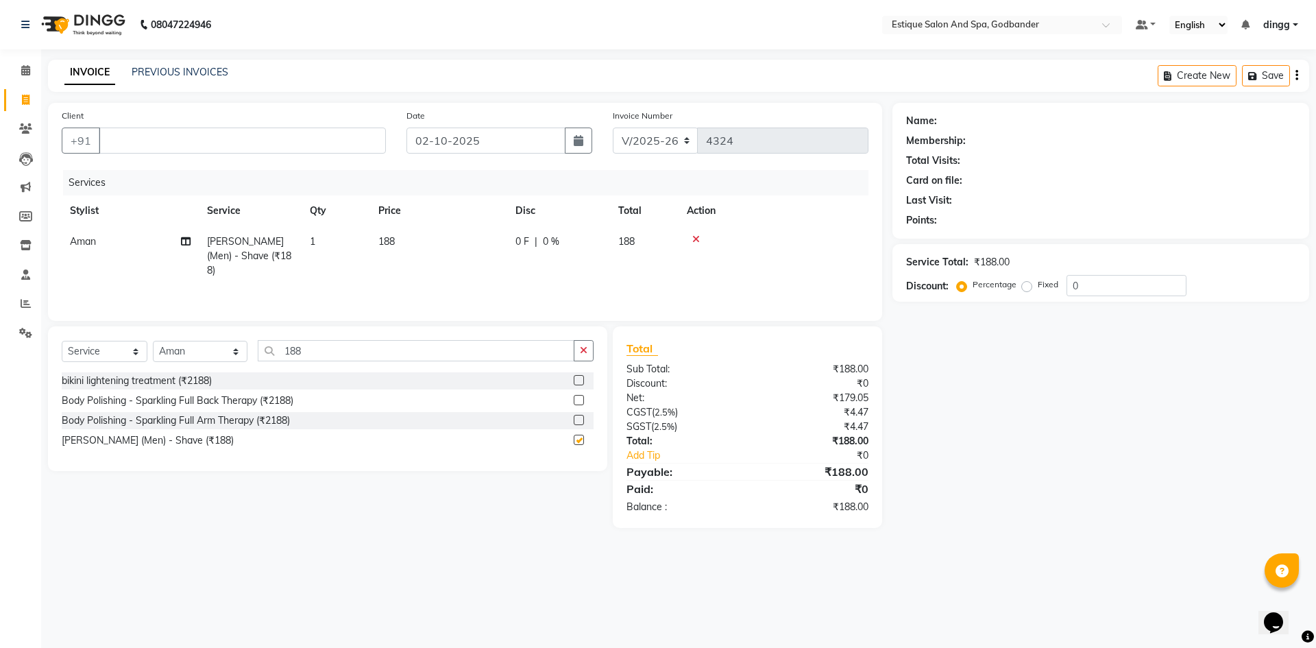
checkbox input "false"
click at [220, 148] on input "Client" at bounding box center [242, 140] width 287 height 26
type input "8422811314"
click at [359, 138] on span "Add Client" at bounding box center [351, 141] width 54 height 14
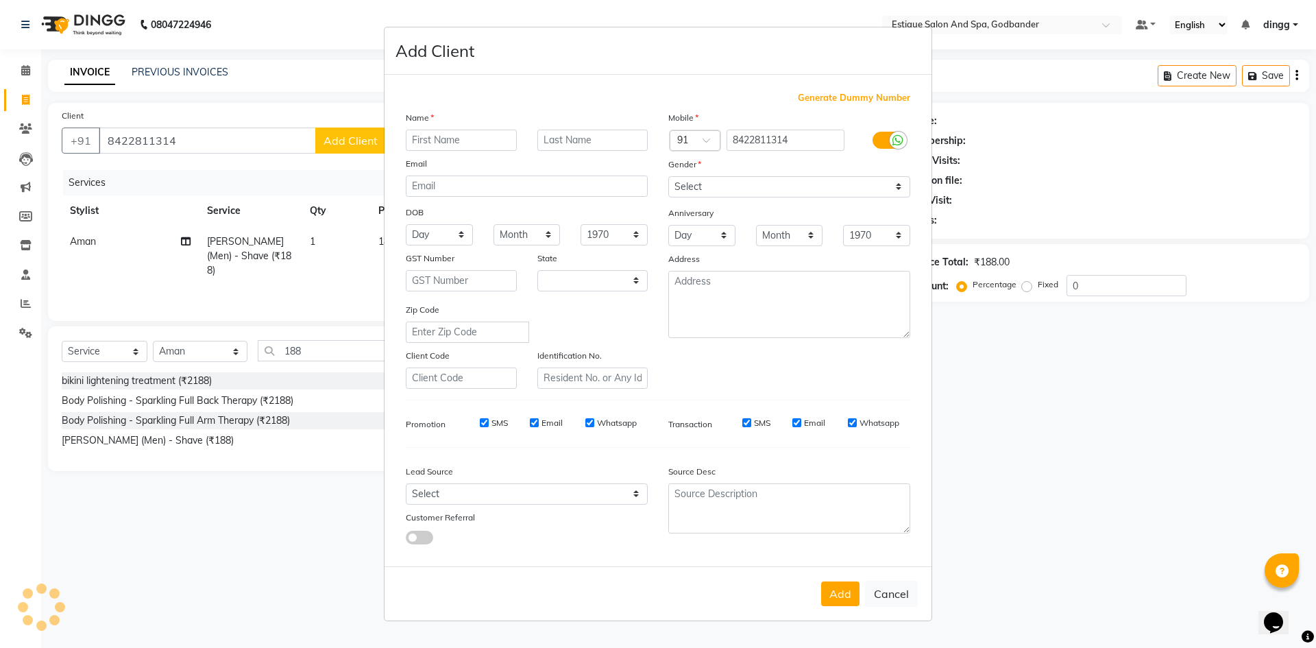
select select "22"
type input "rajesh"
click at [683, 191] on select "Select [DEMOGRAPHIC_DATA] [DEMOGRAPHIC_DATA] Other Prefer Not To Say" at bounding box center [789, 186] width 242 height 21
select select "[DEMOGRAPHIC_DATA]"
click at [668, 176] on select "Select [DEMOGRAPHIC_DATA] [DEMOGRAPHIC_DATA] Other Prefer Not To Say" at bounding box center [789, 186] width 242 height 21
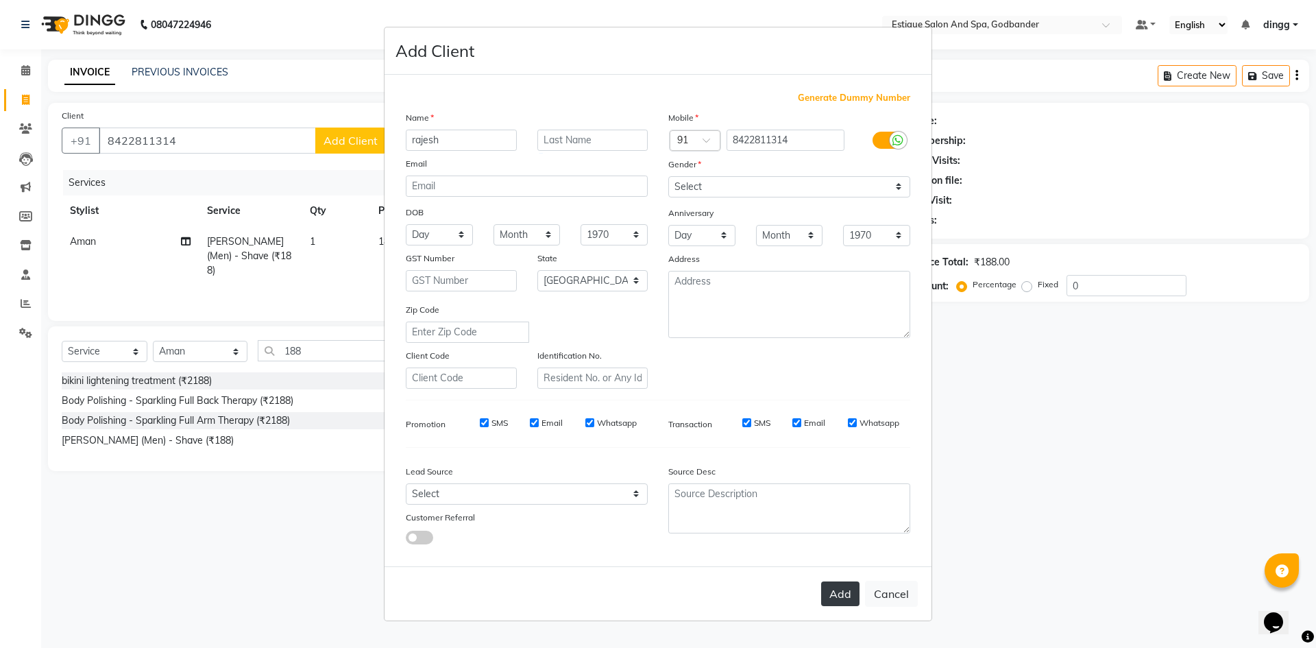
click at [835, 592] on button "Add" at bounding box center [840, 593] width 38 height 25
click at [706, 143] on span at bounding box center [711, 144] width 17 height 14
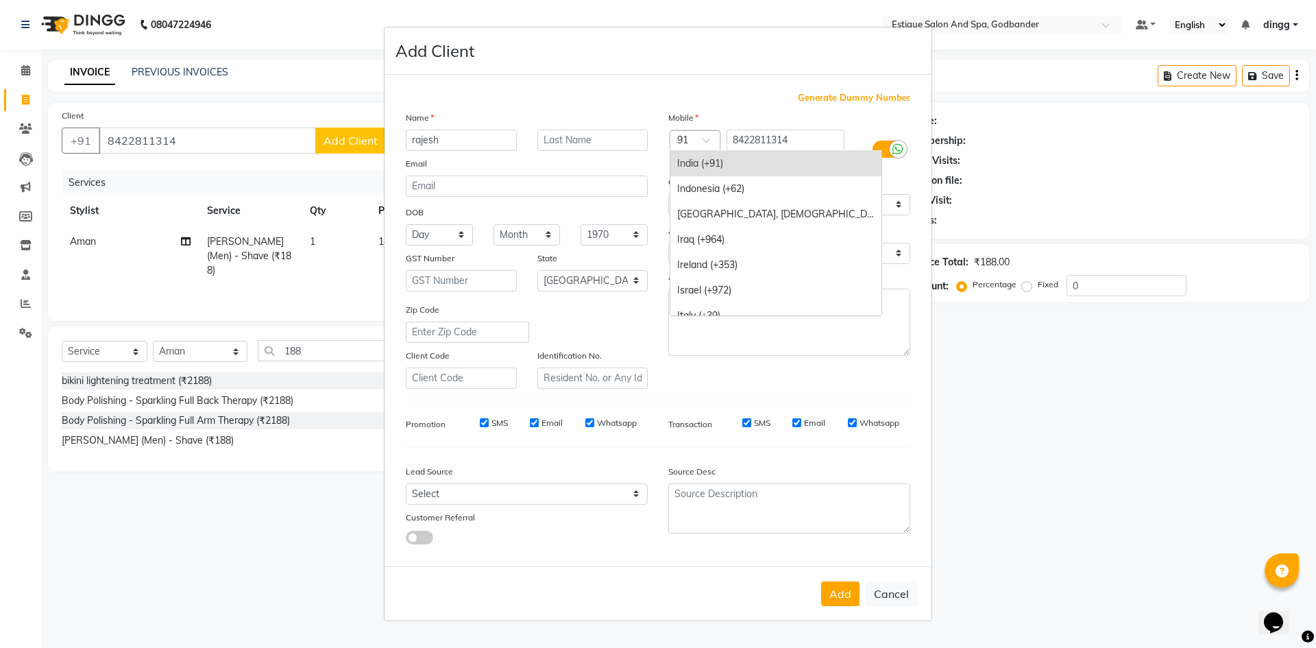
click at [710, 165] on div "India (+91)" at bounding box center [775, 163] width 211 height 25
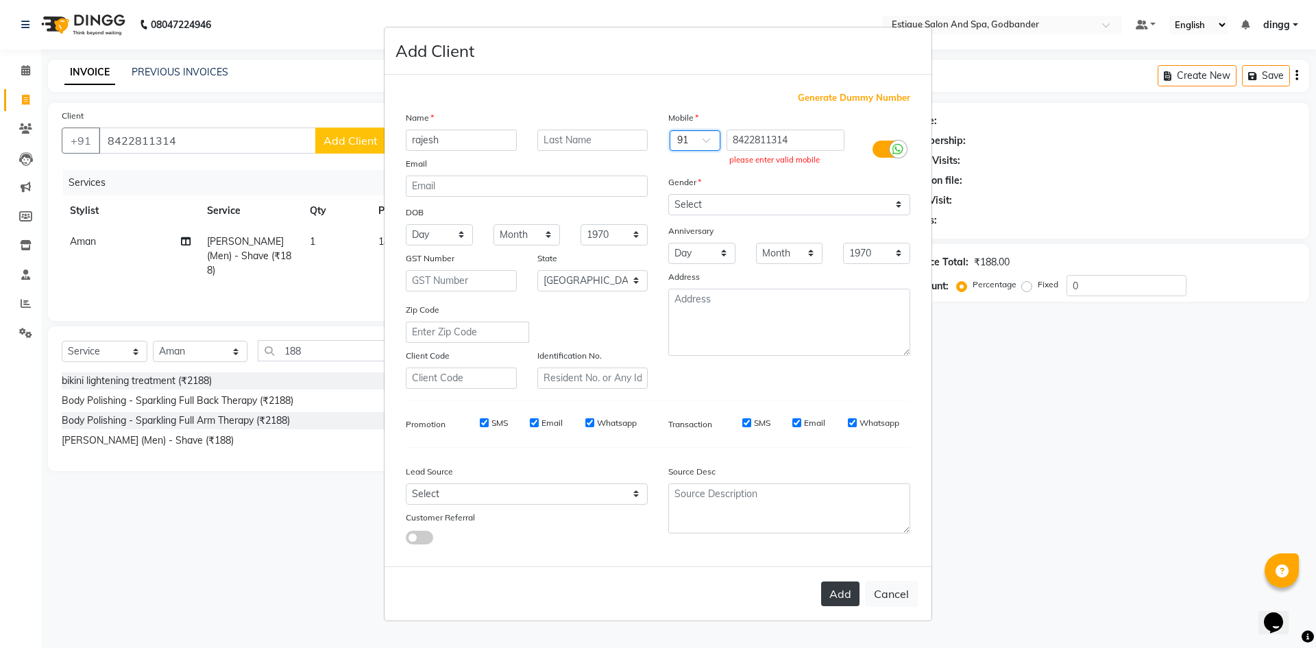
click at [835, 598] on button "Add" at bounding box center [840, 593] width 38 height 25
drag, startPoint x: 736, startPoint y: 136, endPoint x: 824, endPoint y: 152, distance: 89.1
click at [824, 152] on div "8422811314 please enter valid mobile" at bounding box center [790, 150] width 132 height 40
click at [892, 597] on button "Cancel" at bounding box center [891, 594] width 53 height 26
select select
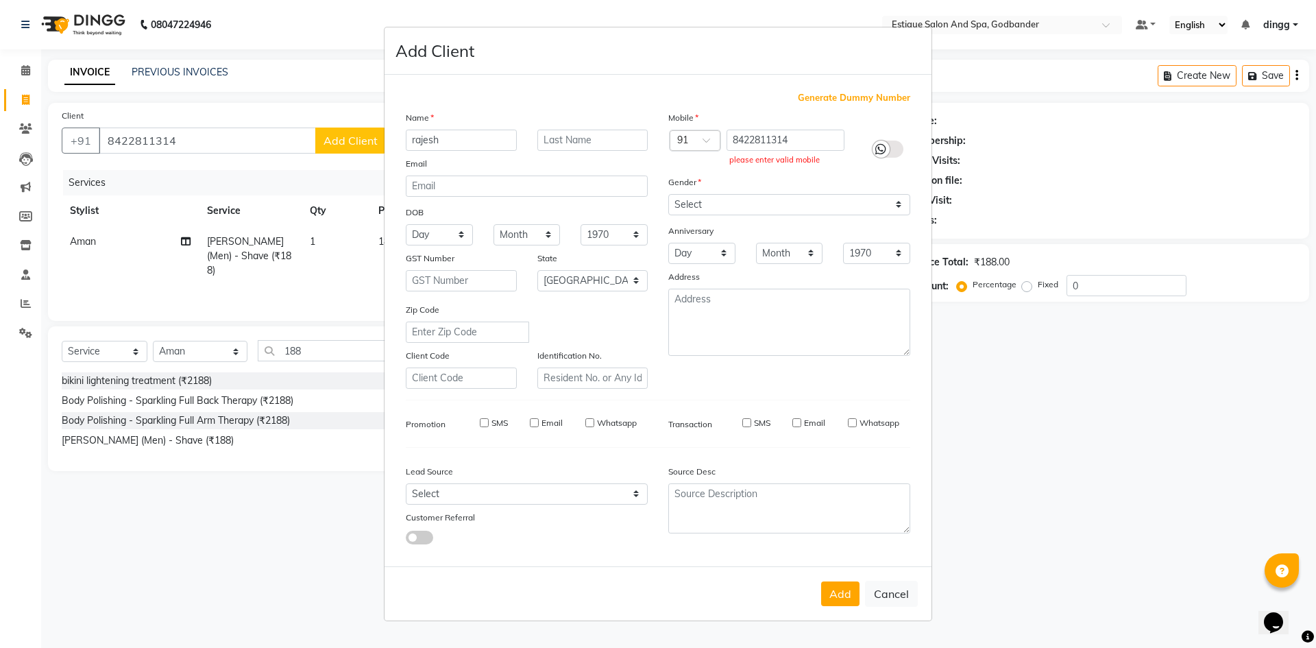
select select
select select "null"
select select
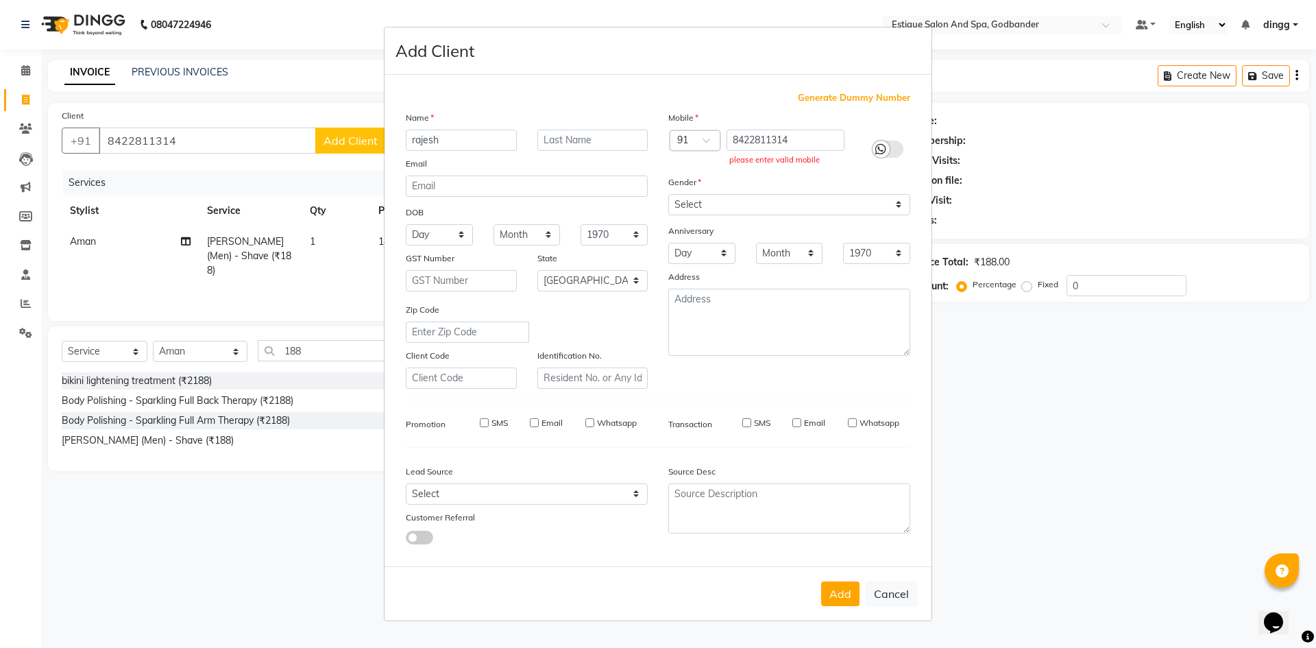
select select
checkbox input "false"
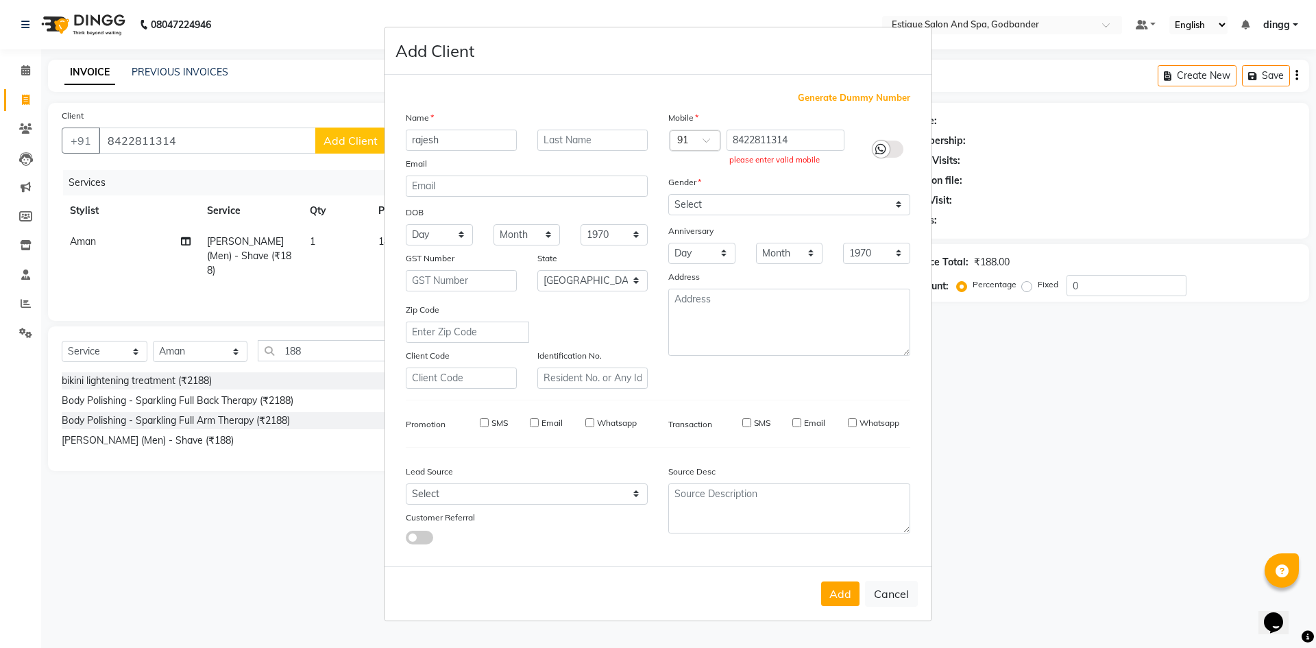
checkbox input "false"
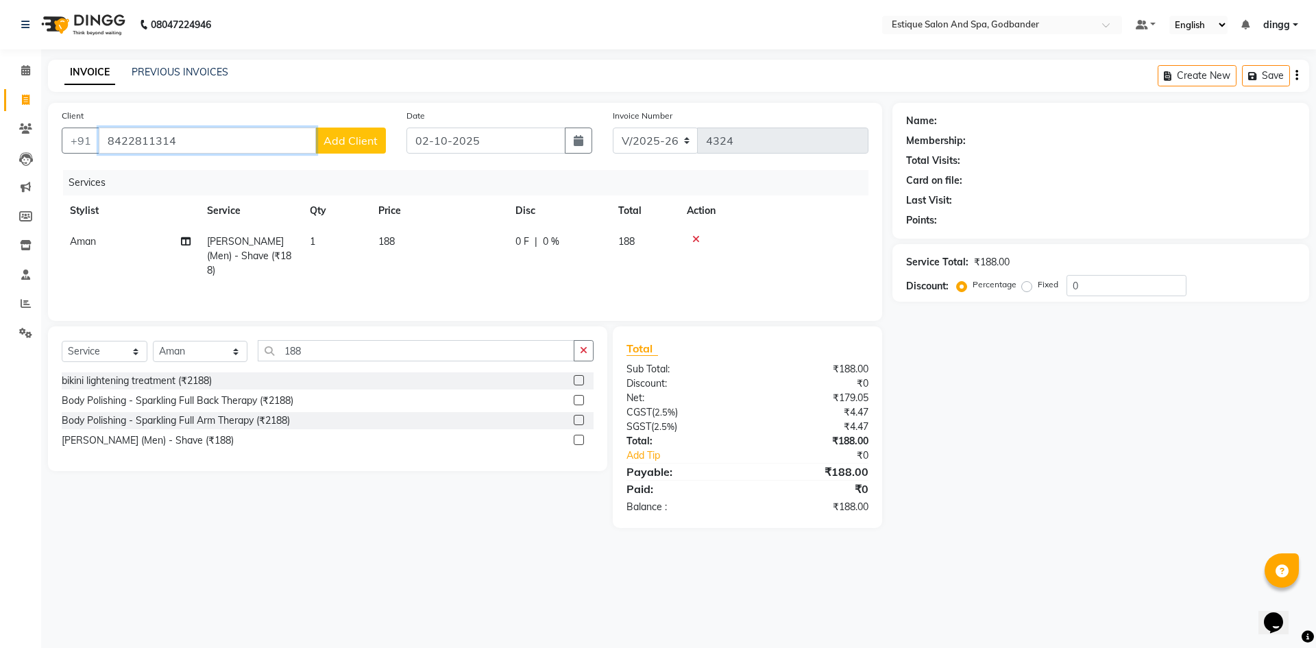
drag, startPoint x: 110, startPoint y: 138, endPoint x: 193, endPoint y: 157, distance: 84.5
click at [193, 157] on div "Client +91 8422811314 Add Client" at bounding box center [223, 136] width 345 height 56
click at [369, 141] on span "Add Client" at bounding box center [351, 141] width 54 height 14
select select "22"
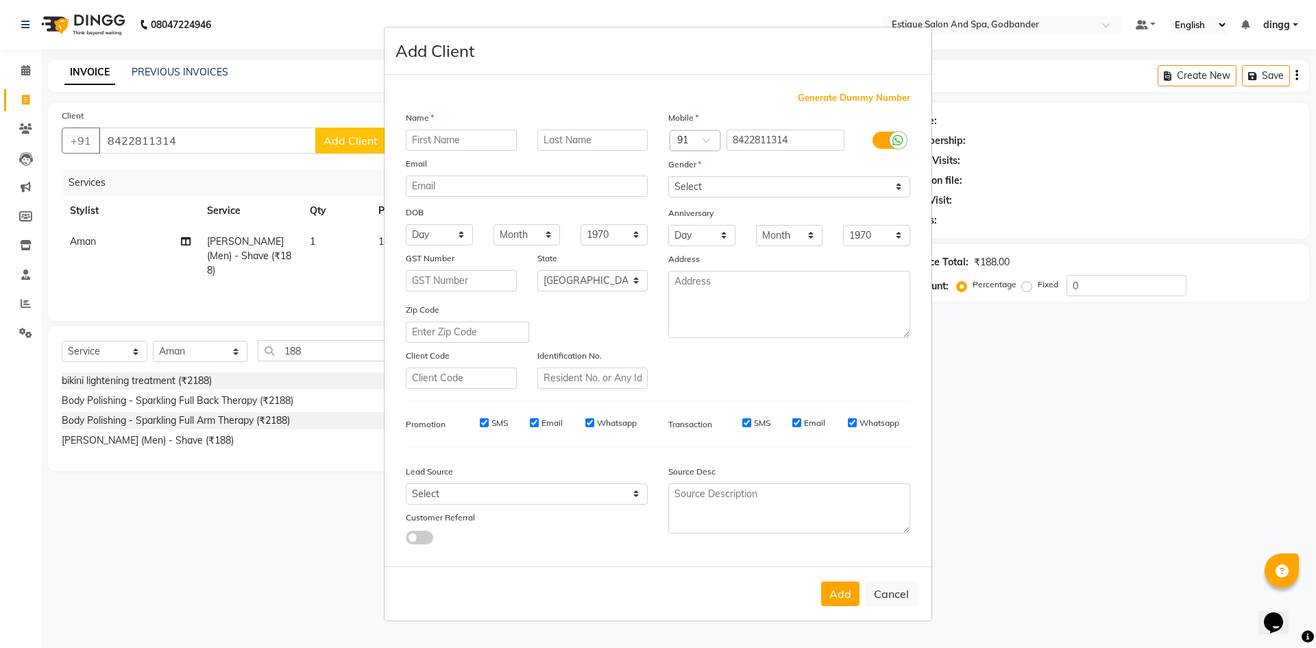
click at [475, 143] on input "text" at bounding box center [461, 140] width 111 height 21
type input "Rajesh"
click at [701, 190] on select "Select [DEMOGRAPHIC_DATA] [DEMOGRAPHIC_DATA] Other Prefer Not To Say" at bounding box center [789, 186] width 242 height 21
select select "[DEMOGRAPHIC_DATA]"
click at [668, 176] on select "Select [DEMOGRAPHIC_DATA] [DEMOGRAPHIC_DATA] Other Prefer Not To Say" at bounding box center [789, 186] width 242 height 21
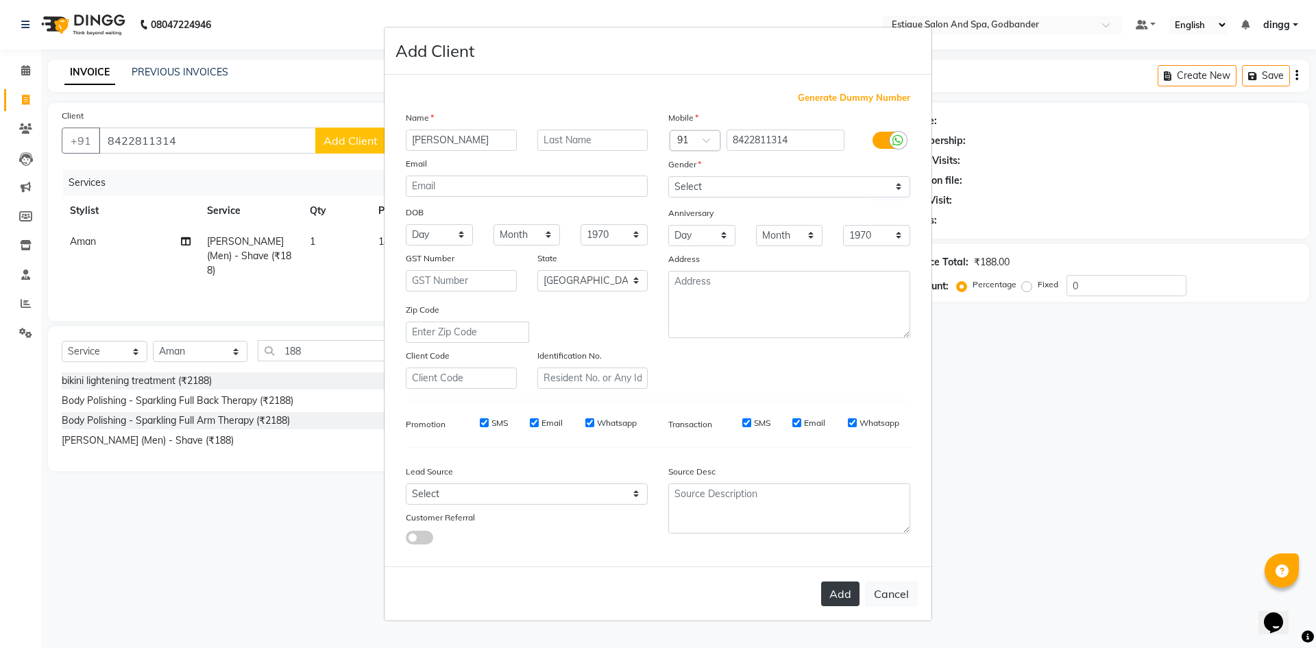
click at [841, 593] on button "Add" at bounding box center [840, 593] width 38 height 25
click at [875, 149] on label at bounding box center [888, 149] width 31 height 17
click at [0, 0] on input "checkbox" at bounding box center [0, 0] width 0 height 0
click at [838, 592] on button "Add" at bounding box center [840, 593] width 38 height 25
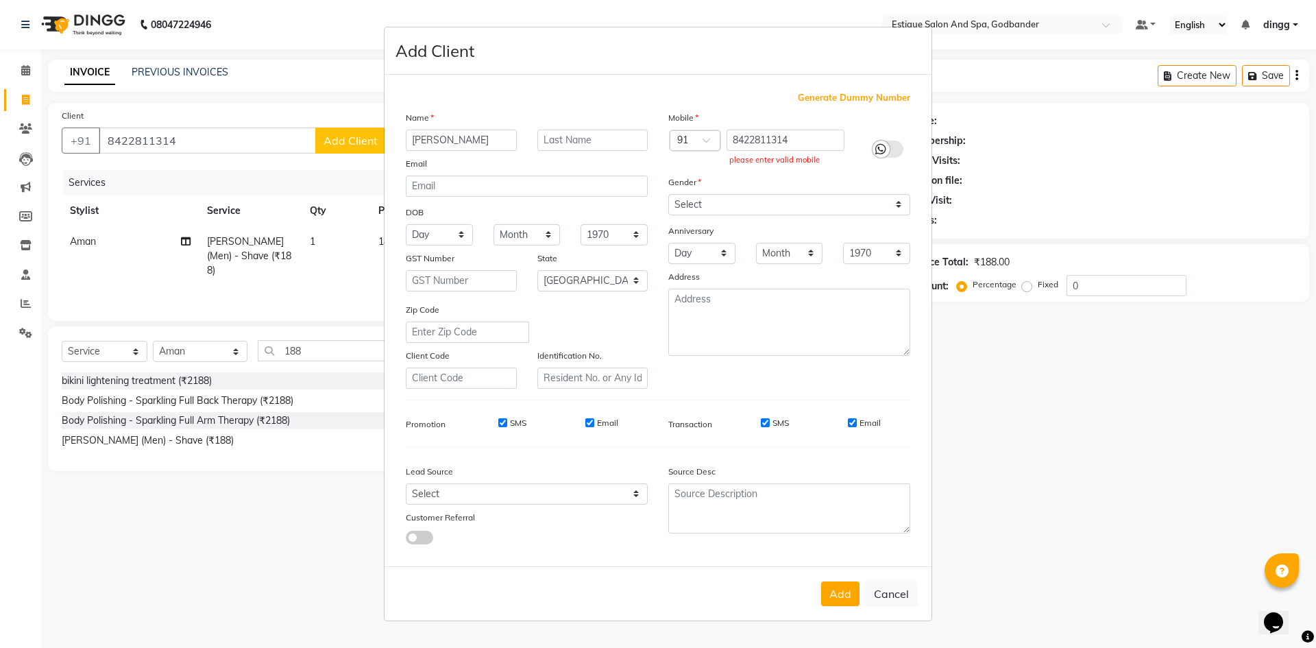
click at [899, 149] on label at bounding box center [888, 149] width 31 height 17
click at [0, 0] on input "checkbox" at bounding box center [0, 0] width 0 height 0
click at [895, 602] on button "Cancel" at bounding box center [891, 594] width 53 height 26
select select
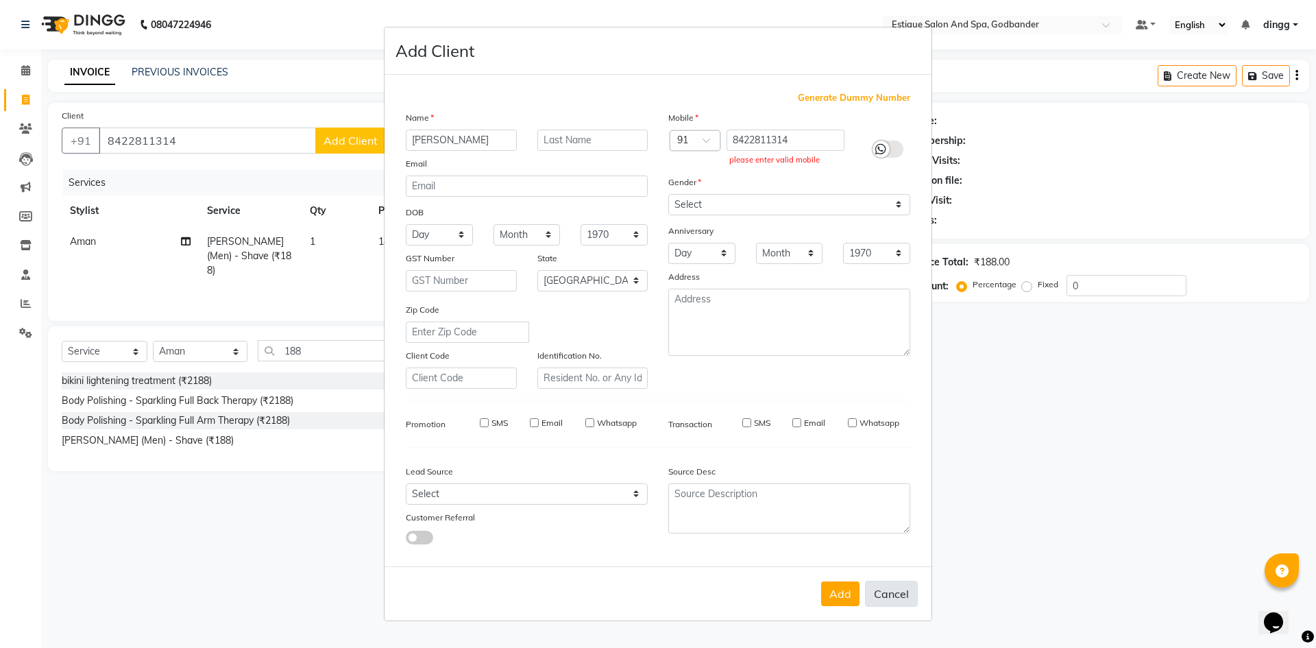
select select
select select "null"
select select
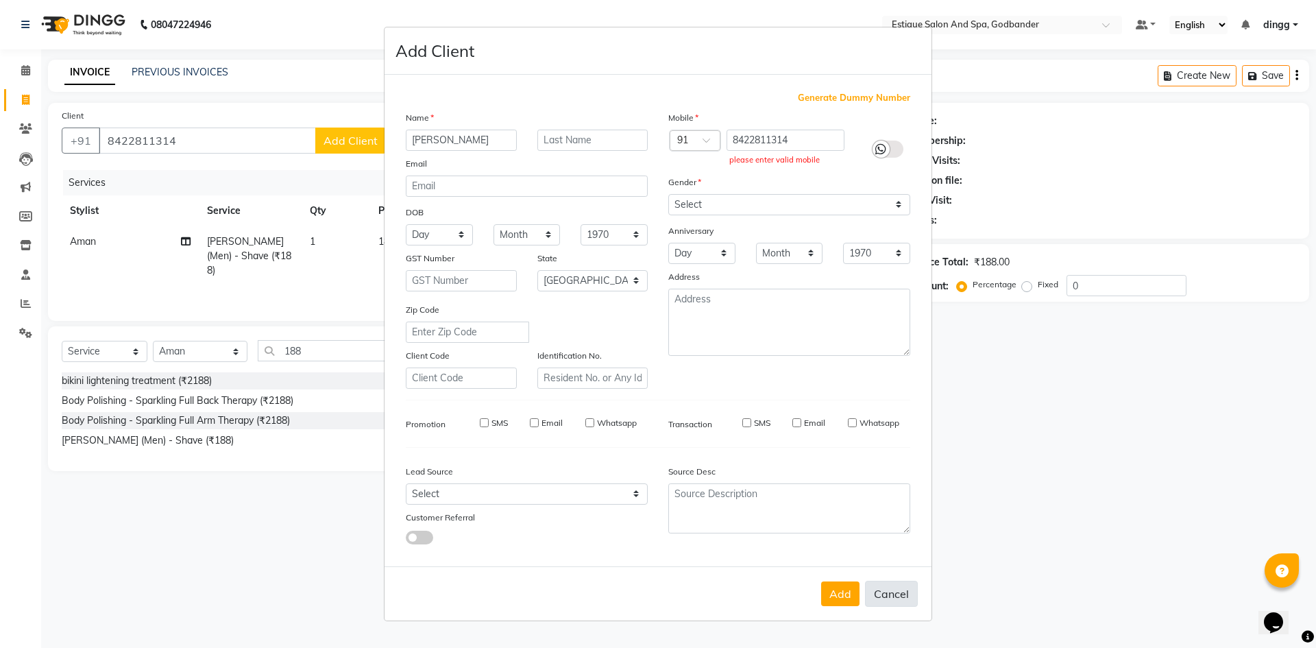
select select
checkbox input "false"
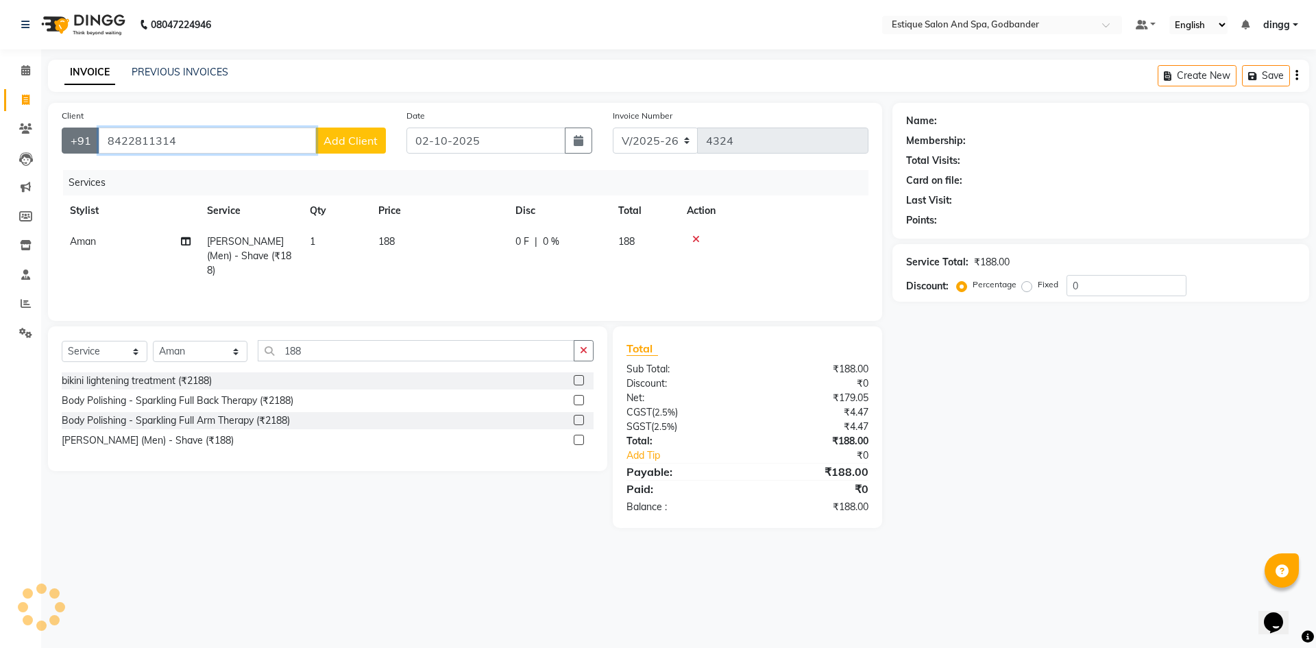
drag, startPoint x: 185, startPoint y: 134, endPoint x: 75, endPoint y: 145, distance: 111.0
click at [75, 145] on div "+91 8422811314 Add Client" at bounding box center [224, 140] width 324 height 26
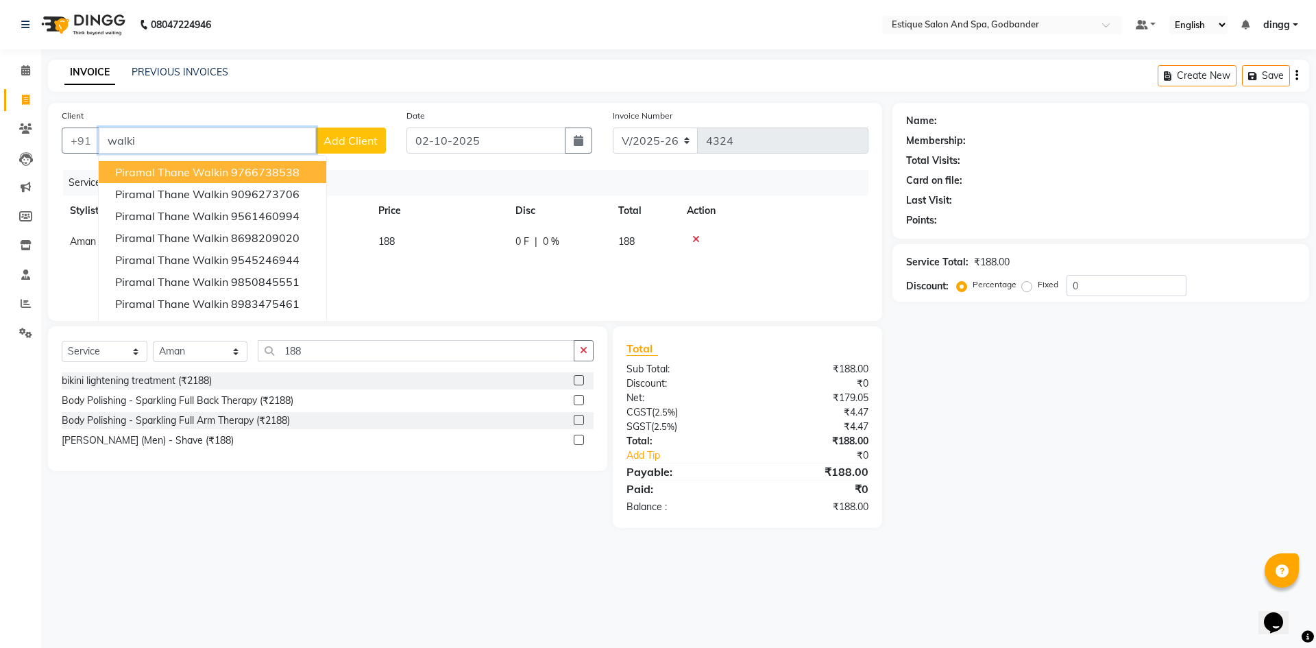
click at [145, 171] on span "Piramal Thane Walkin" at bounding box center [171, 172] width 113 height 14
type input "9766738538"
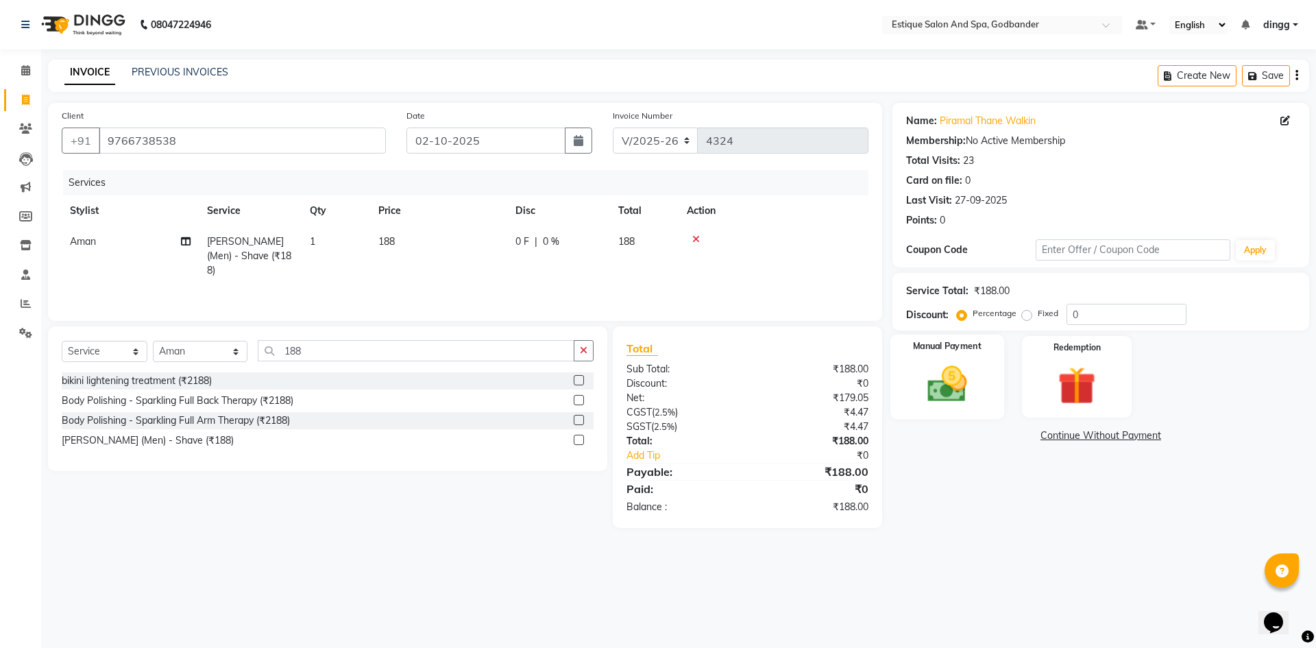
click at [951, 393] on img at bounding box center [947, 383] width 64 height 45
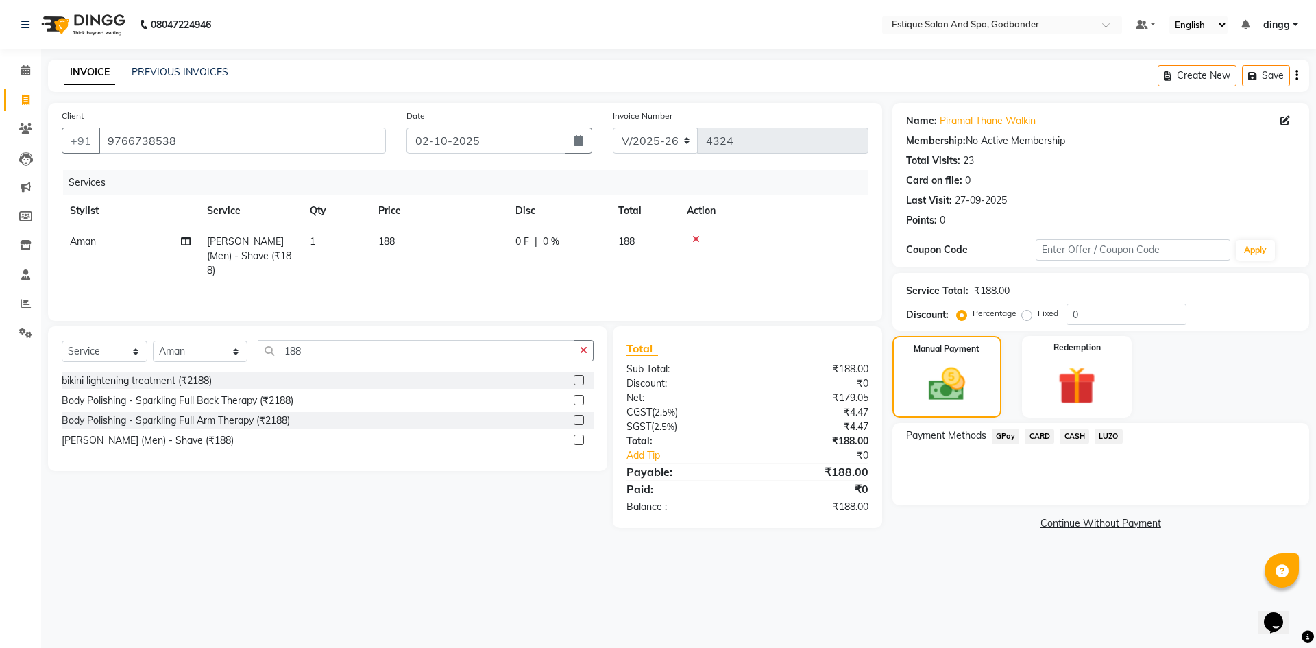
click at [1070, 439] on span "CASH" at bounding box center [1074, 436] width 29 height 16
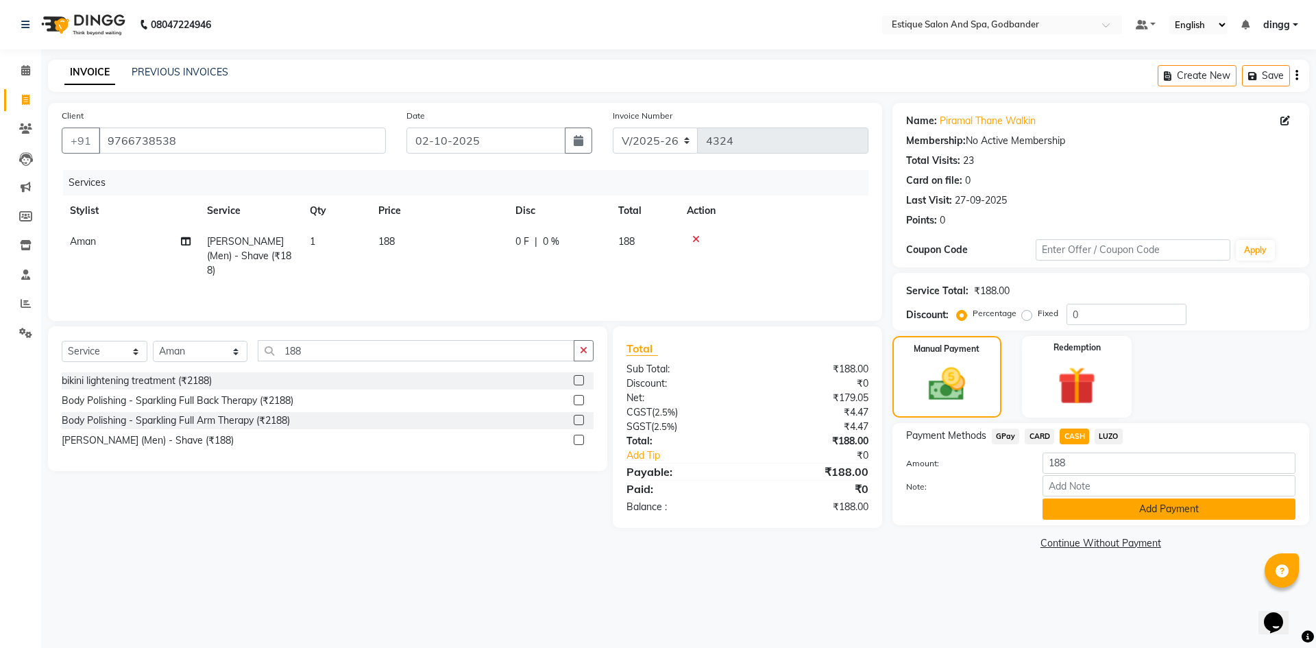
click at [1065, 515] on button "Add Payment" at bounding box center [1169, 508] width 253 height 21
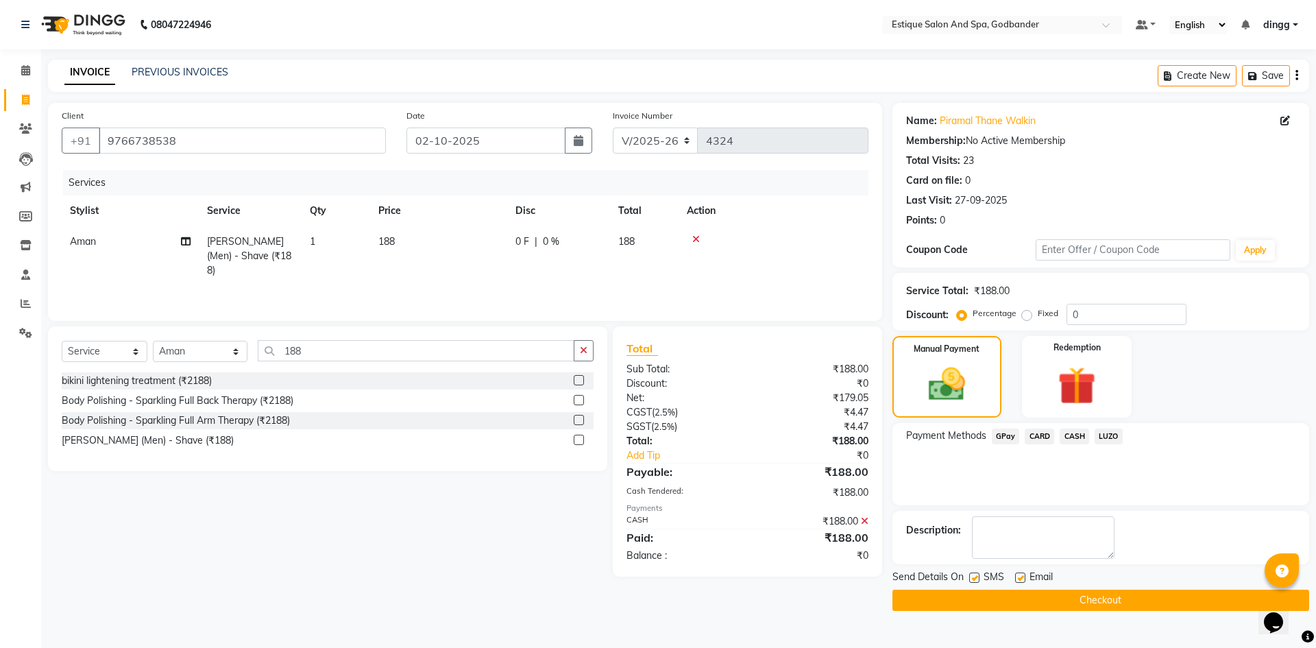
click at [1045, 607] on button "Checkout" at bounding box center [1100, 600] width 417 height 21
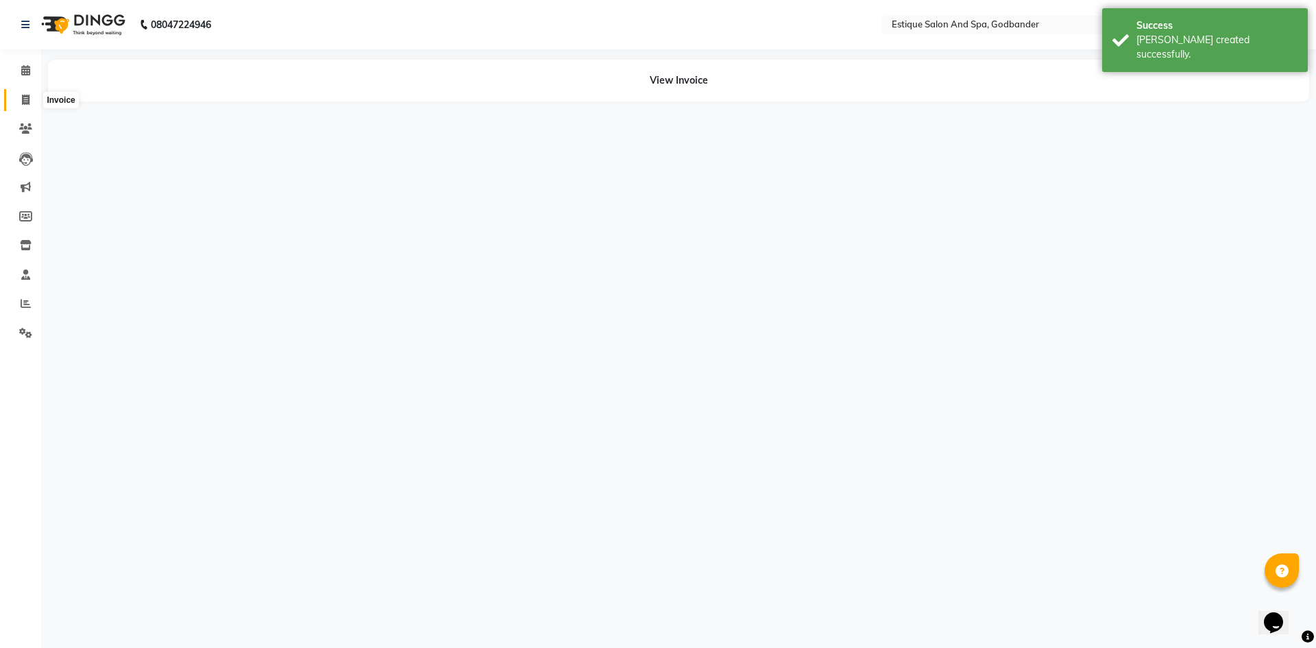
click at [28, 95] on icon at bounding box center [26, 100] width 8 height 10
select select "6103"
select select "service"
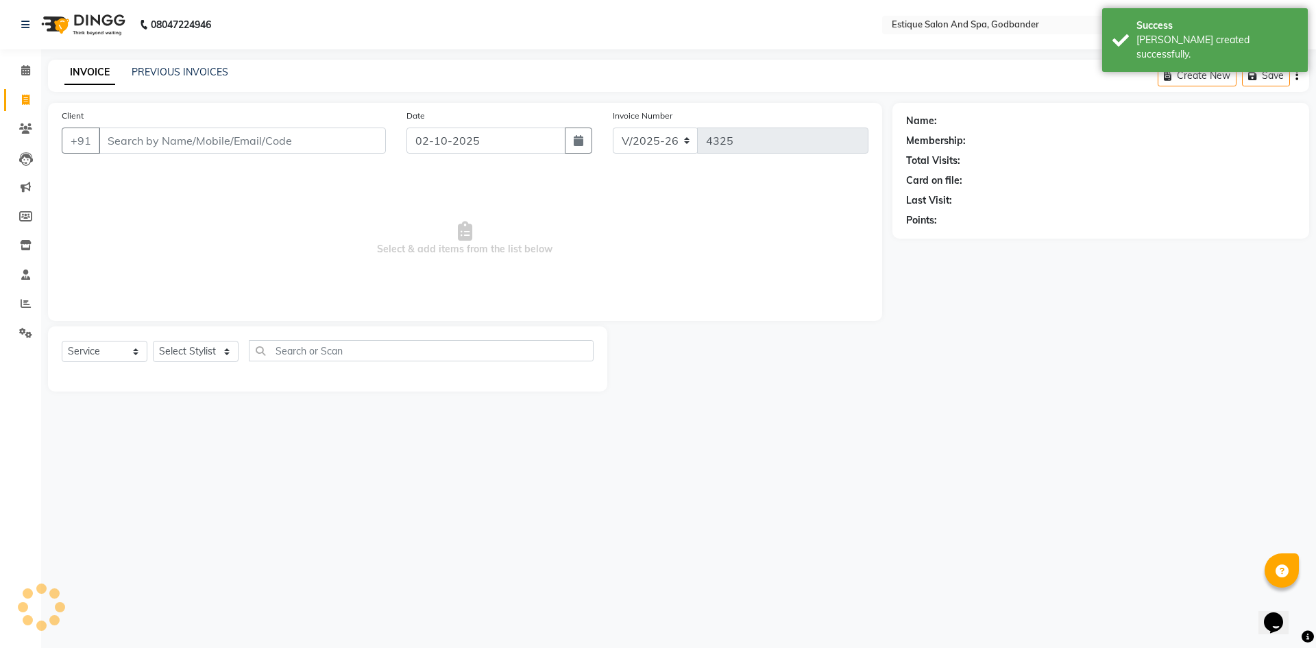
click at [149, 139] on input "Client" at bounding box center [242, 140] width 287 height 26
click at [225, 352] on select "Select Stylist Aarti Nails [PERSON_NAME] [PERSON_NAME] Any one Asmi BEAUTY ding…" at bounding box center [200, 351] width 95 height 21
select select "62542"
click at [153, 341] on select "Select Stylist Aarti Nails [PERSON_NAME] [PERSON_NAME] Any one Asmi BEAUTY ding…" at bounding box center [200, 351] width 95 height 21
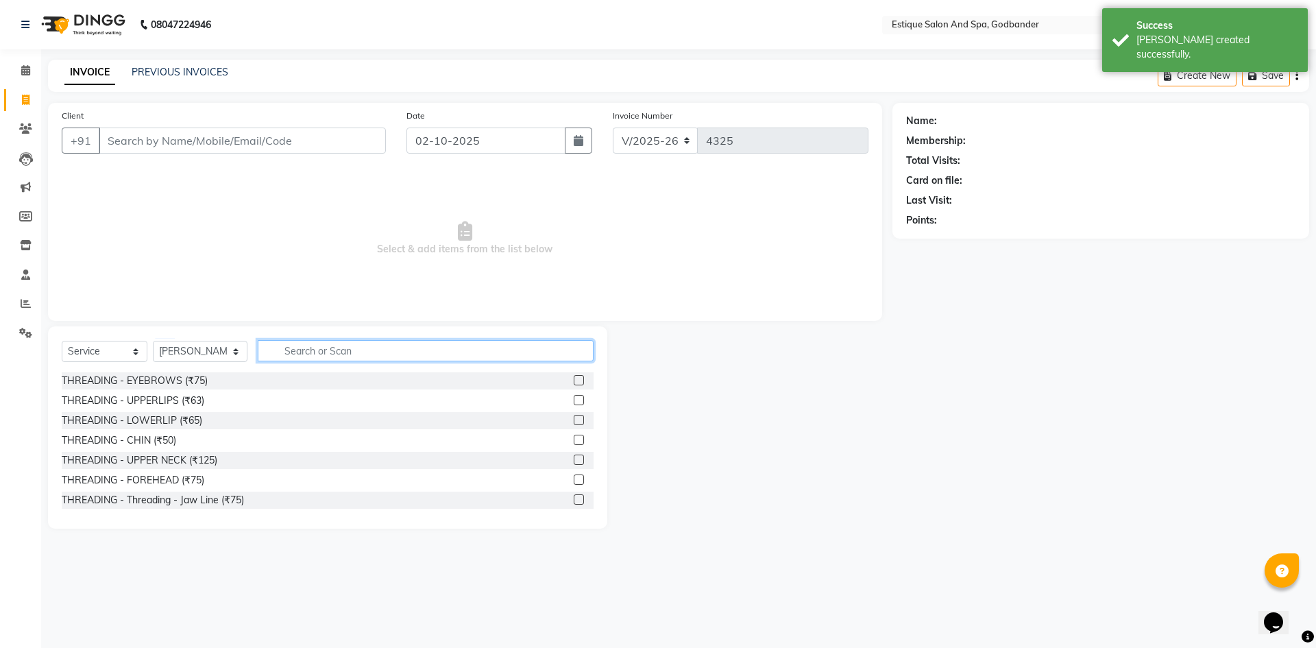
click at [305, 352] on input "text" at bounding box center [426, 350] width 336 height 21
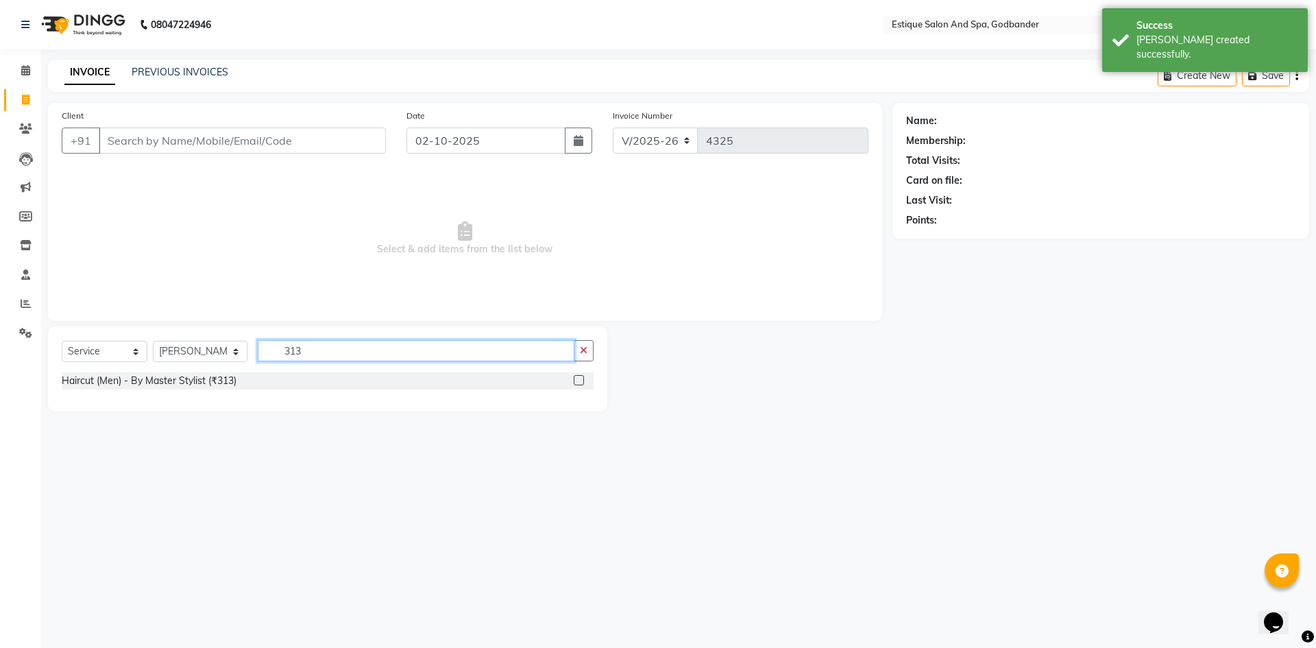
type input "313"
click at [585, 379] on div at bounding box center [584, 380] width 20 height 17
click at [583, 380] on label at bounding box center [579, 380] width 10 height 10
click at [583, 380] on input "checkbox" at bounding box center [578, 380] width 9 height 9
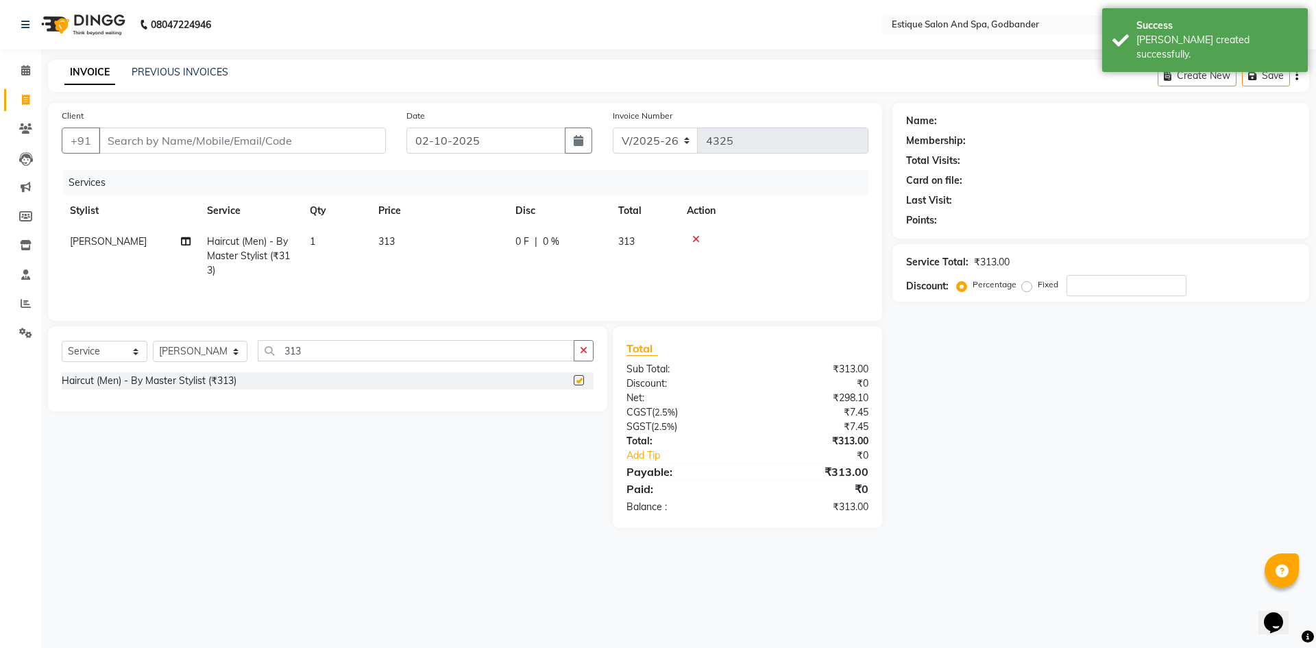
checkbox input "false"
drag, startPoint x: 309, startPoint y: 346, endPoint x: 267, endPoint y: 352, distance: 42.9
click at [267, 352] on input "313" at bounding box center [416, 350] width 317 height 21
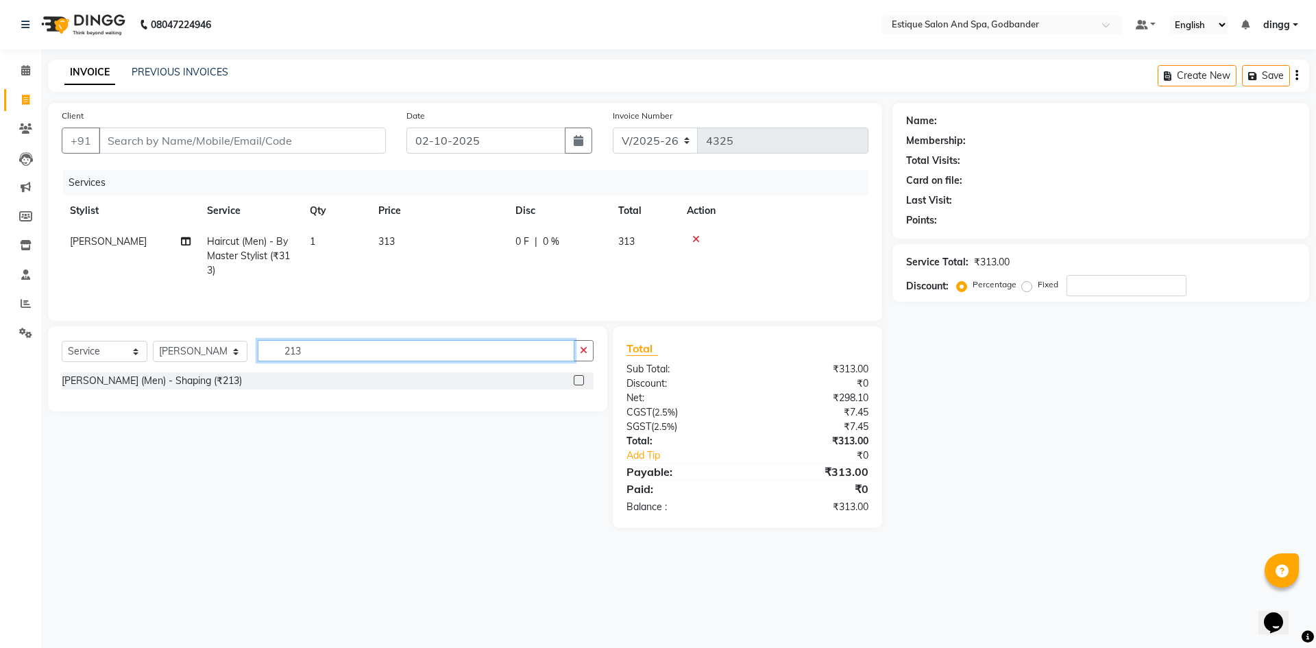
type input "213"
click at [575, 380] on label at bounding box center [579, 380] width 10 height 10
click at [575, 380] on input "checkbox" at bounding box center [578, 380] width 9 height 9
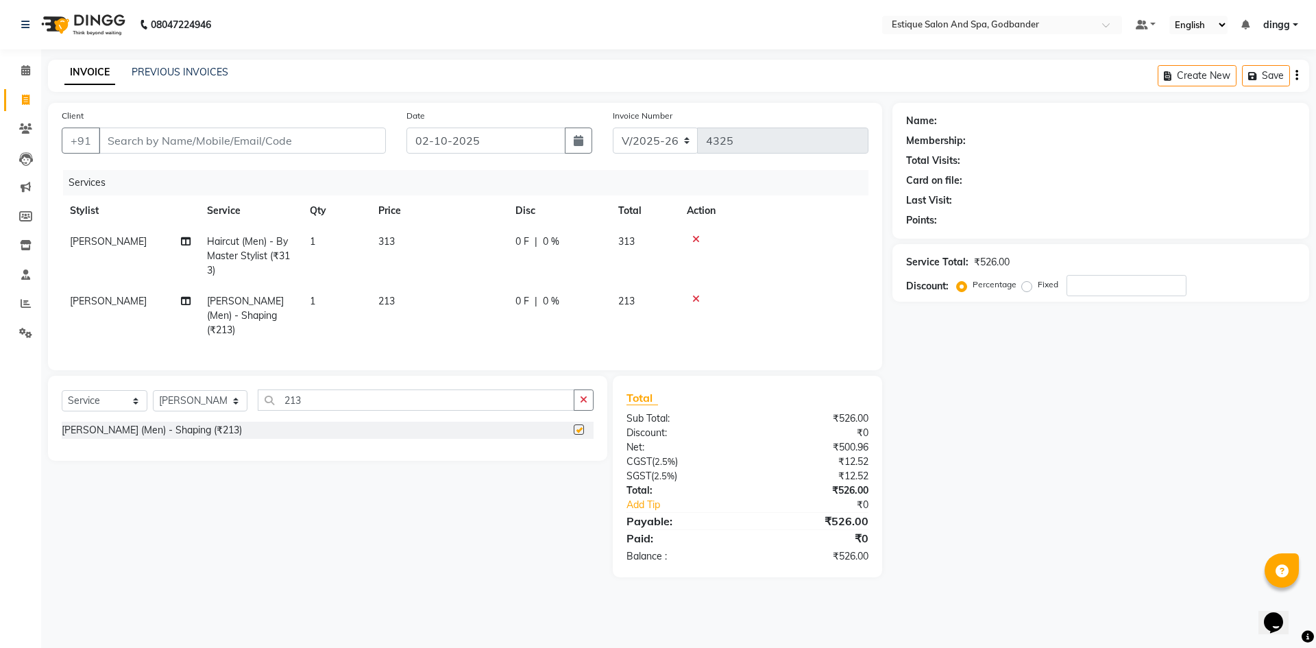
checkbox input "false"
drag, startPoint x: 297, startPoint y: 398, endPoint x: 211, endPoint y: 382, distance: 87.8
click at [211, 382] on div "Select Service Product Membership Package Voucher Prepaid Gift Card Select Styl…" at bounding box center [327, 418] width 559 height 85
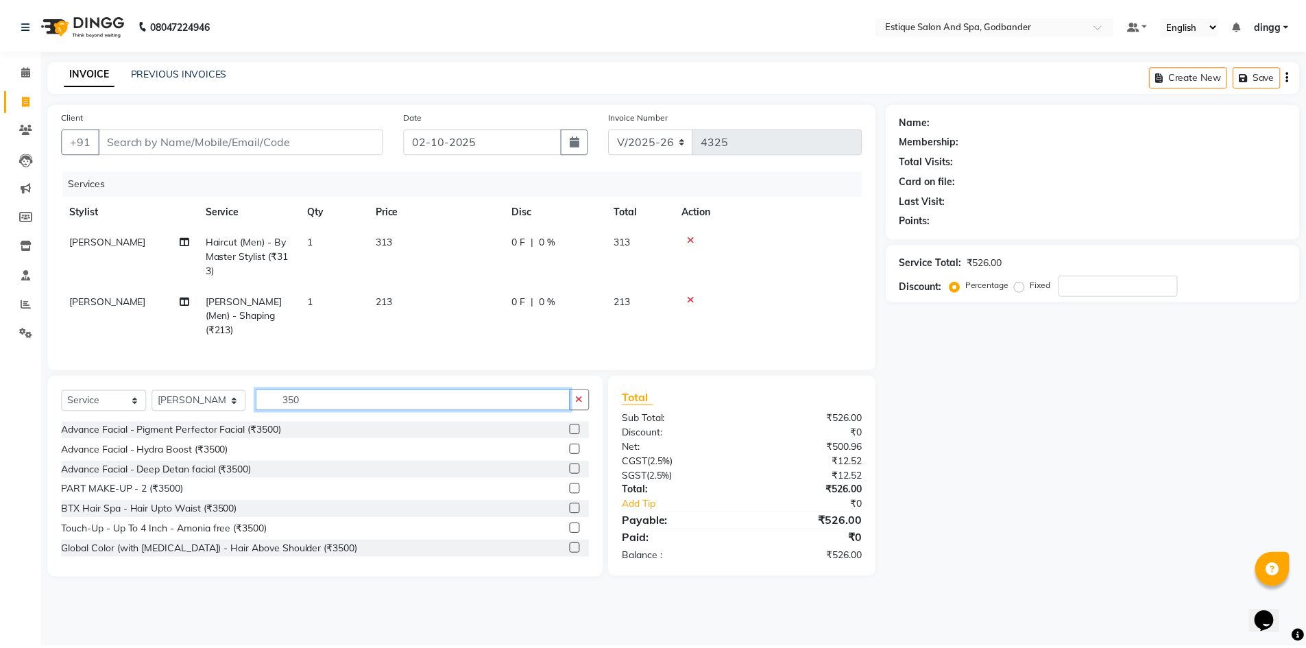
scroll to position [42, 0]
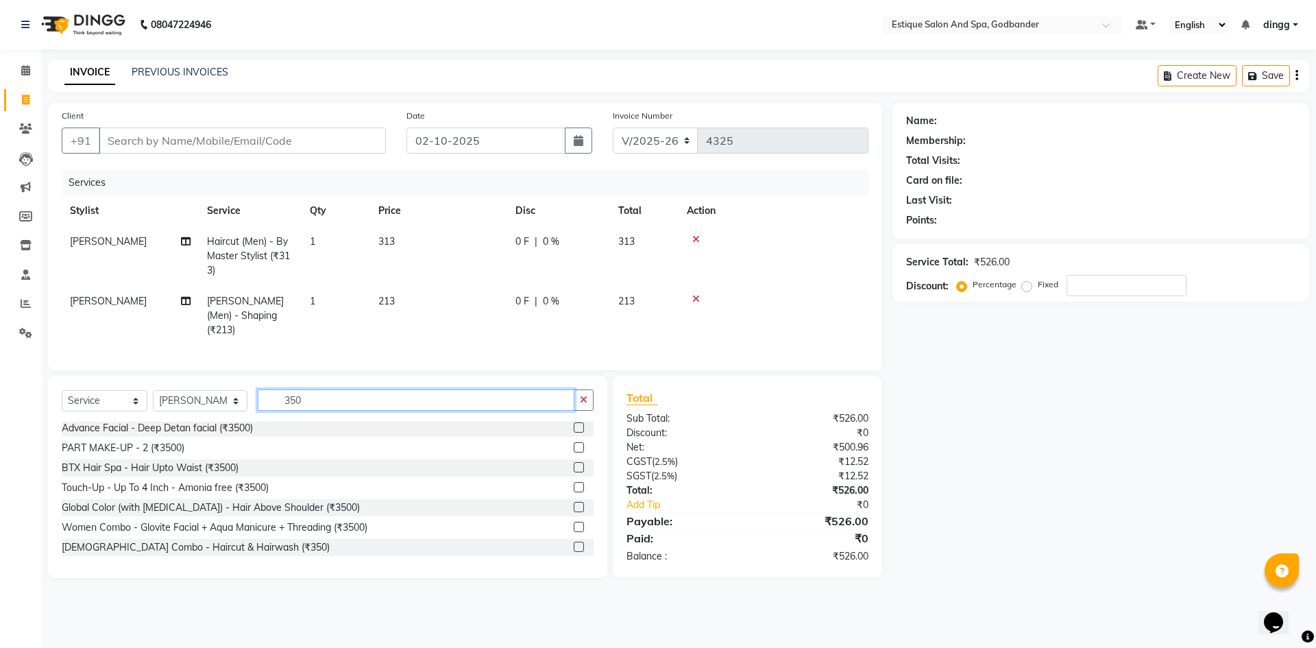
type input "350"
click at [574, 543] on label at bounding box center [579, 547] width 10 height 10
click at [574, 543] on input "checkbox" at bounding box center [578, 547] width 9 height 9
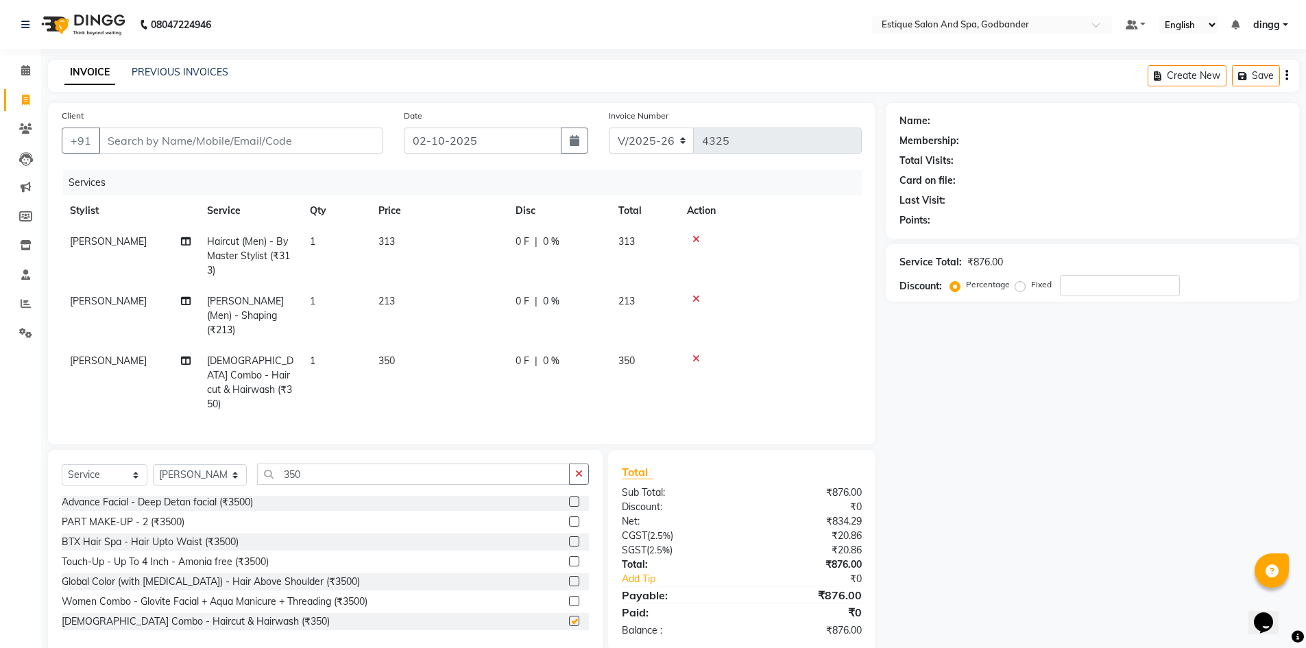
checkbox input "false"
click at [698, 237] on icon at bounding box center [696, 239] width 8 height 10
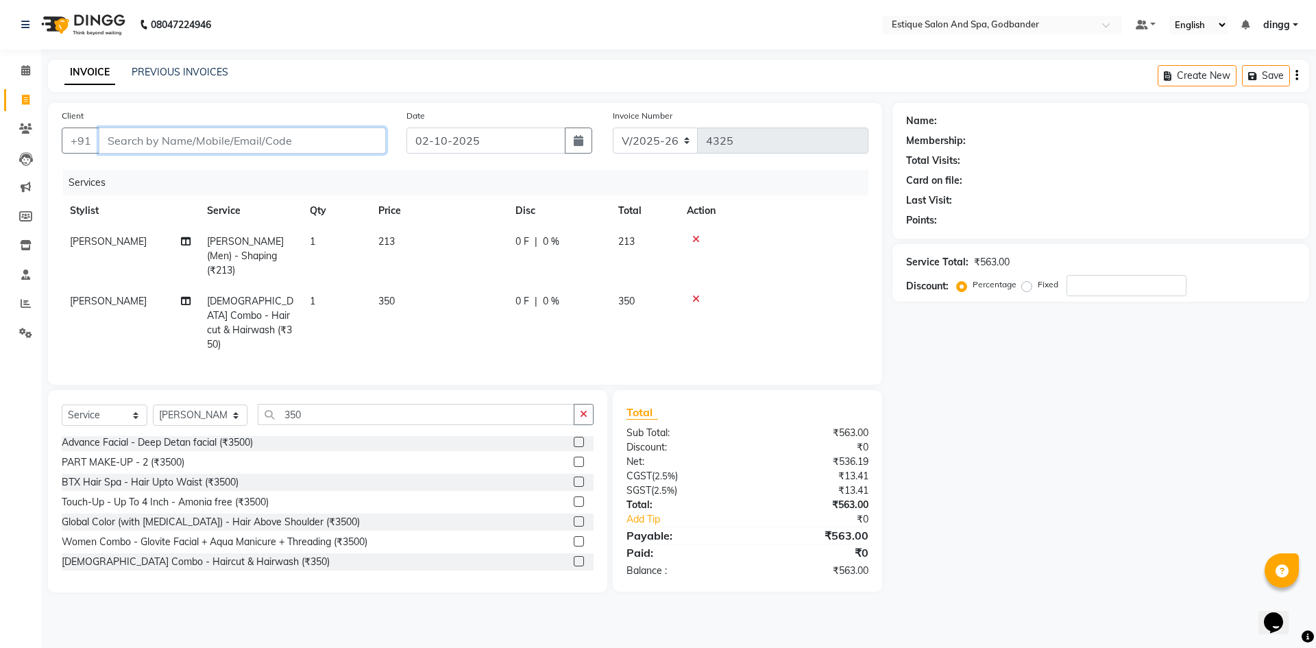
click at [152, 135] on input "Client" at bounding box center [242, 140] width 287 height 26
type input "8"
type input "0"
click at [132, 141] on input "8847955463" at bounding box center [207, 140] width 217 height 26
type input "8840955463"
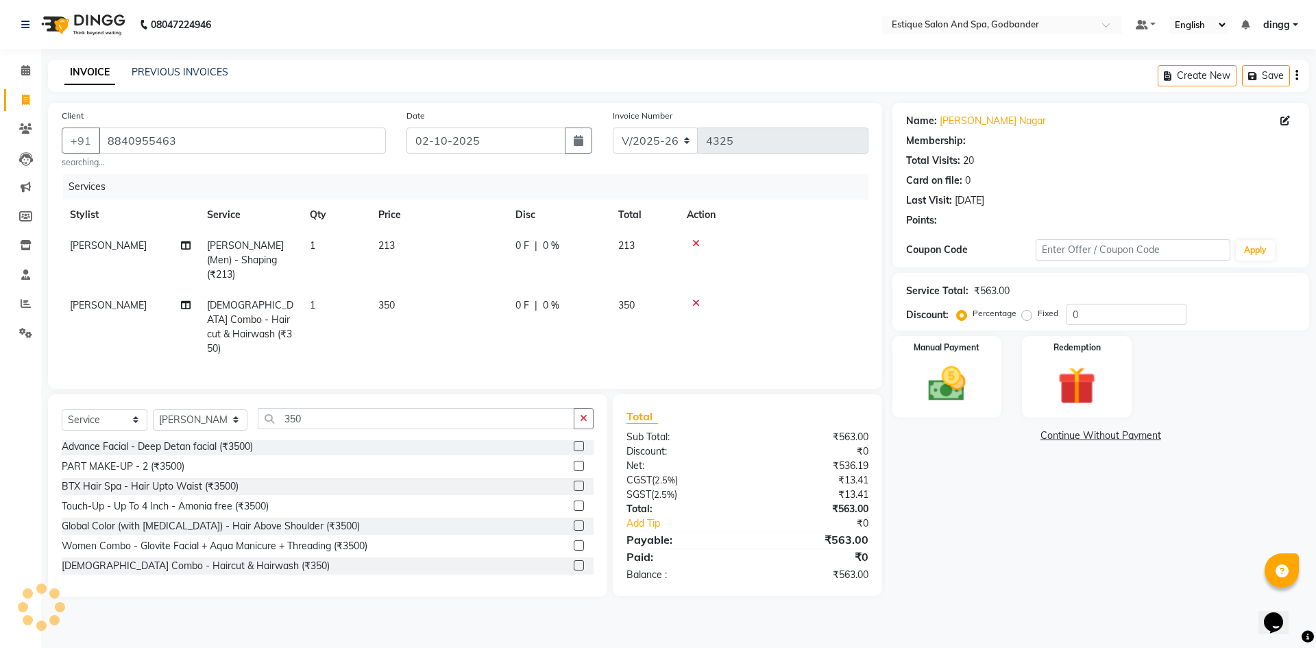
type input "20"
select select "1: Object"
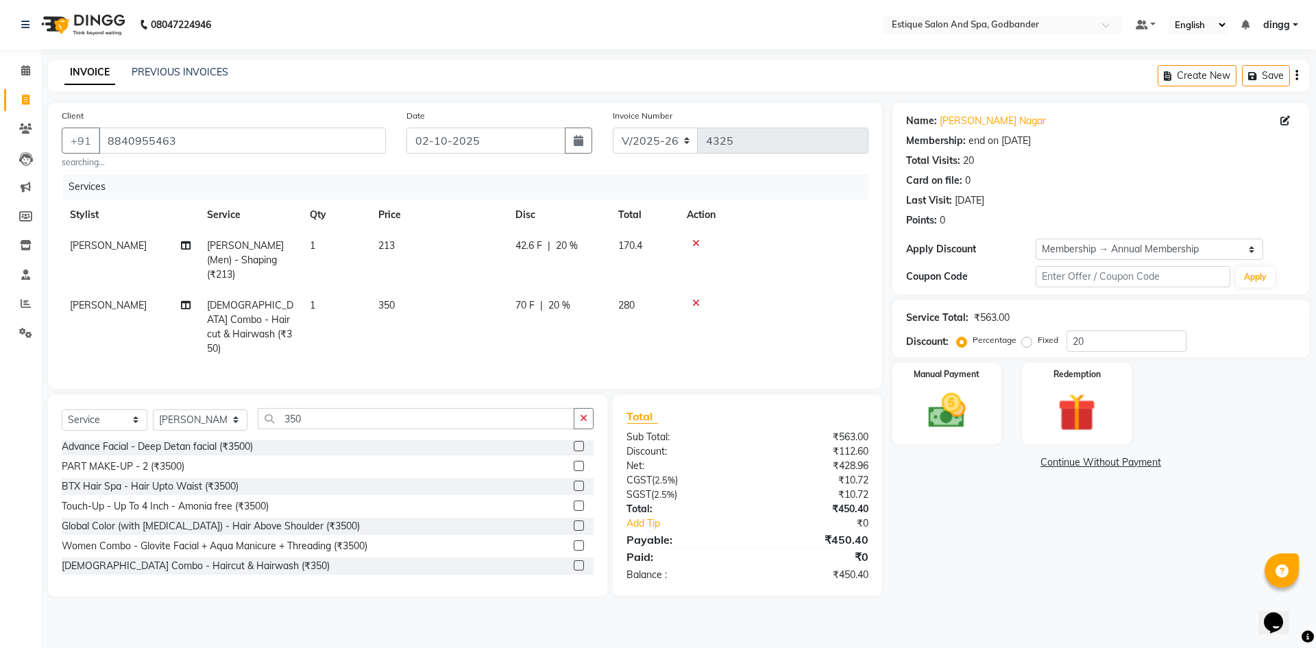
click at [581, 240] on div "42.6 F | 20 %" at bounding box center [558, 246] width 86 height 14
select select "62542"
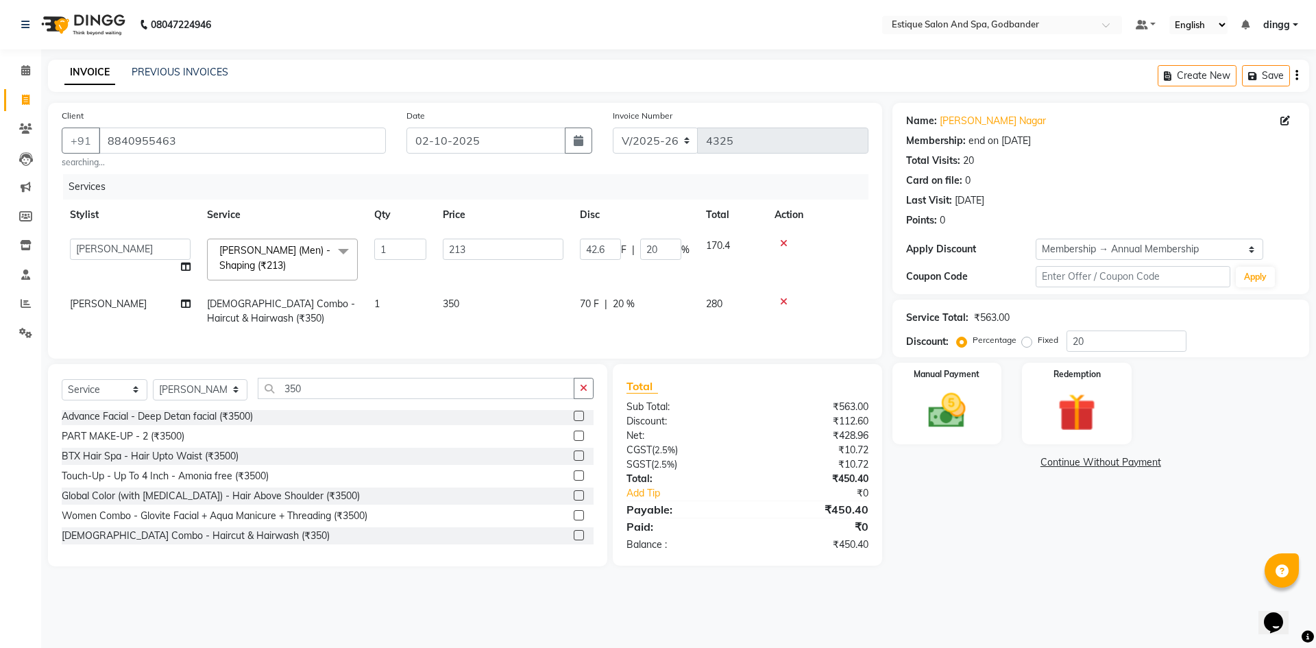
click at [635, 317] on td "70 F | 20 %" at bounding box center [635, 311] width 126 height 45
select select "62542"
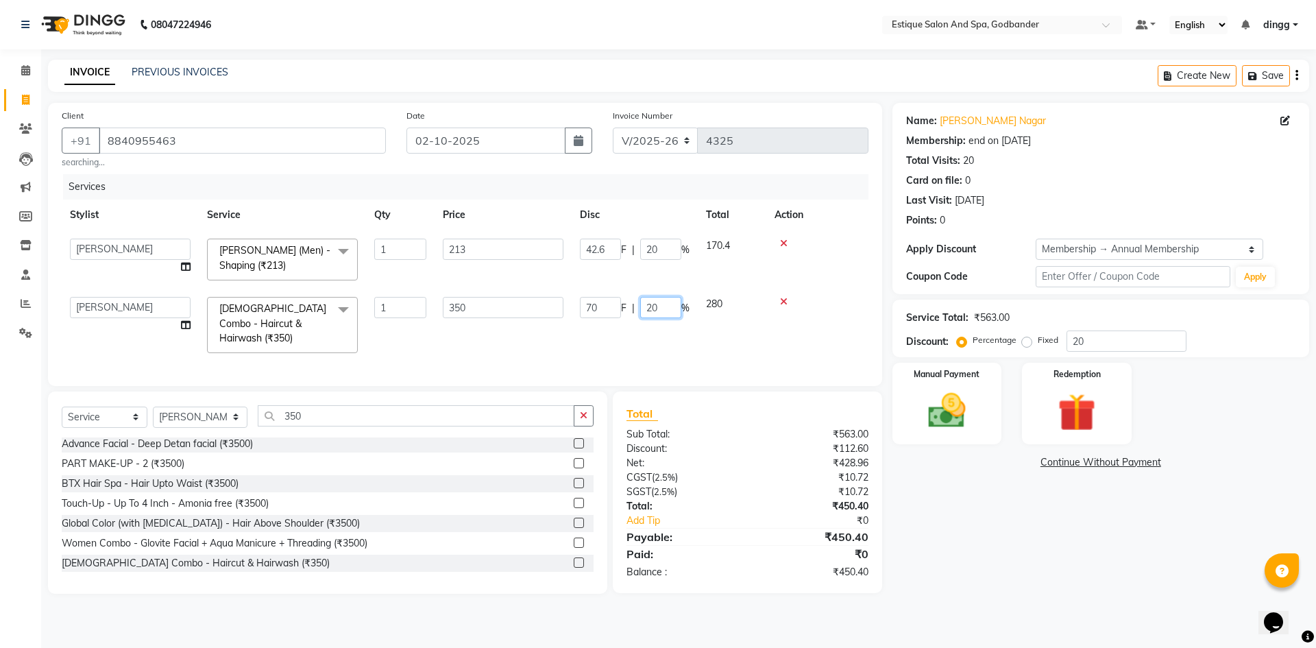
click at [657, 305] on input "20" at bounding box center [660, 307] width 41 height 21
type input "2"
type input "00"
click at [568, 325] on td "350" at bounding box center [503, 325] width 137 height 73
select select "62542"
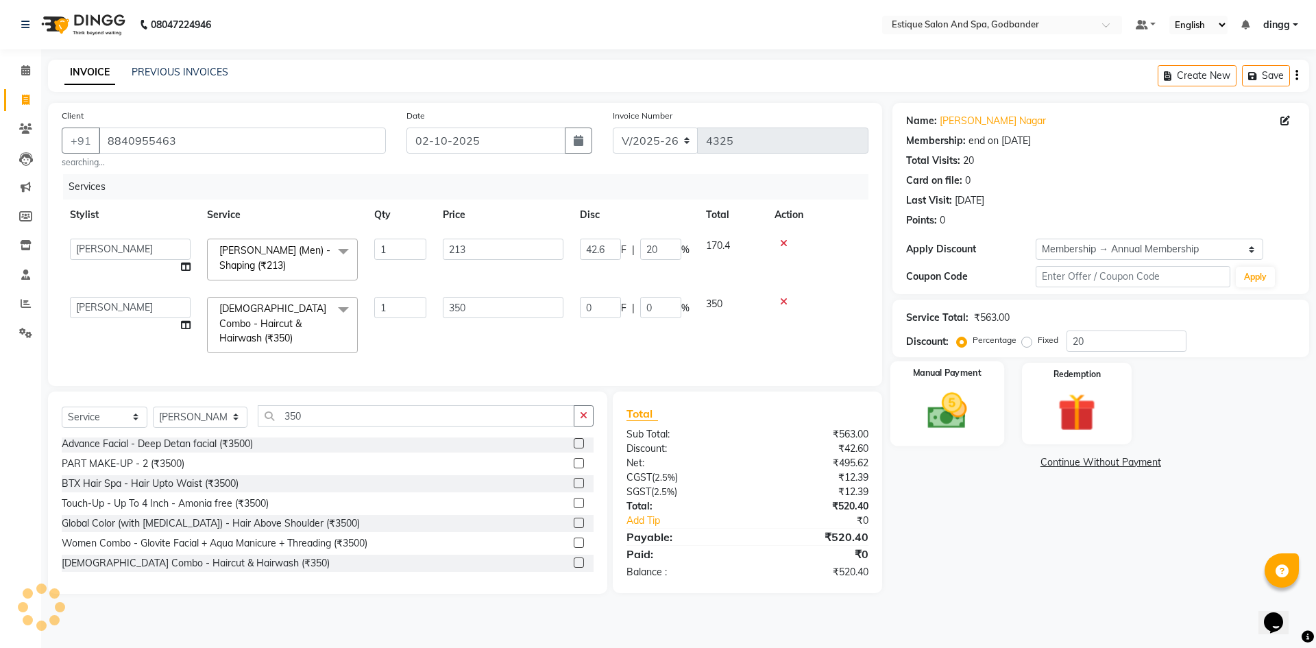
click at [960, 407] on img at bounding box center [947, 410] width 64 height 45
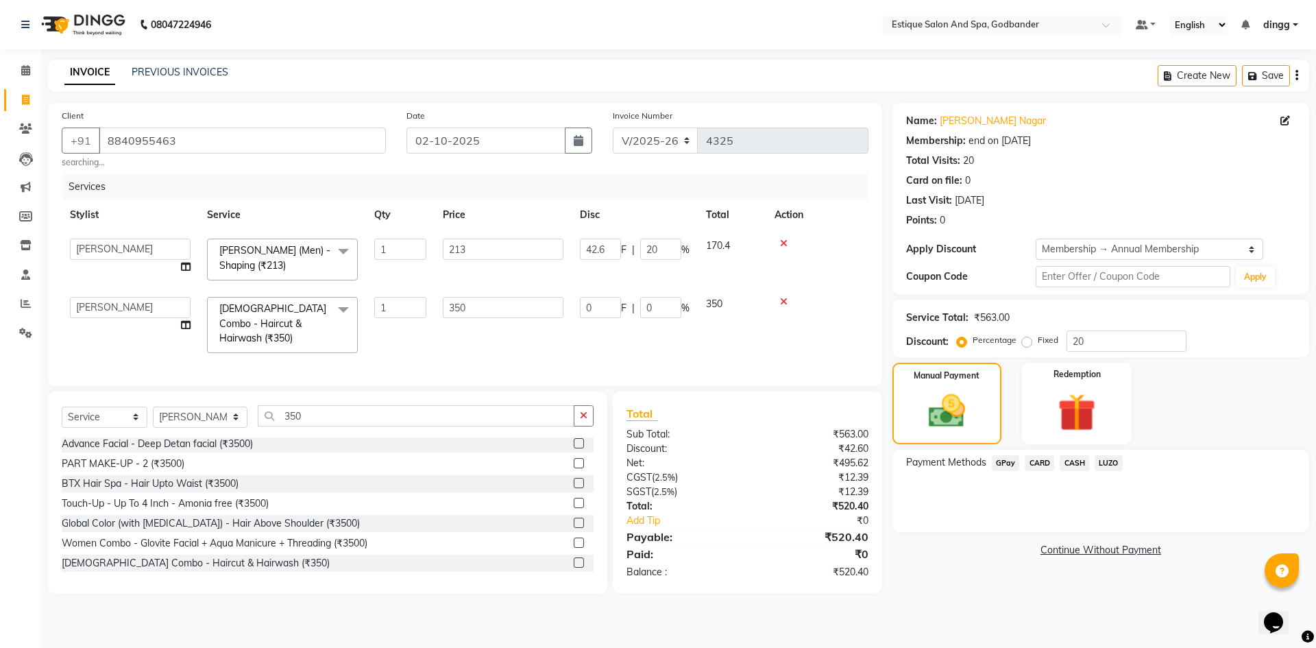
click at [1003, 465] on span "GPay" at bounding box center [1006, 463] width 28 height 16
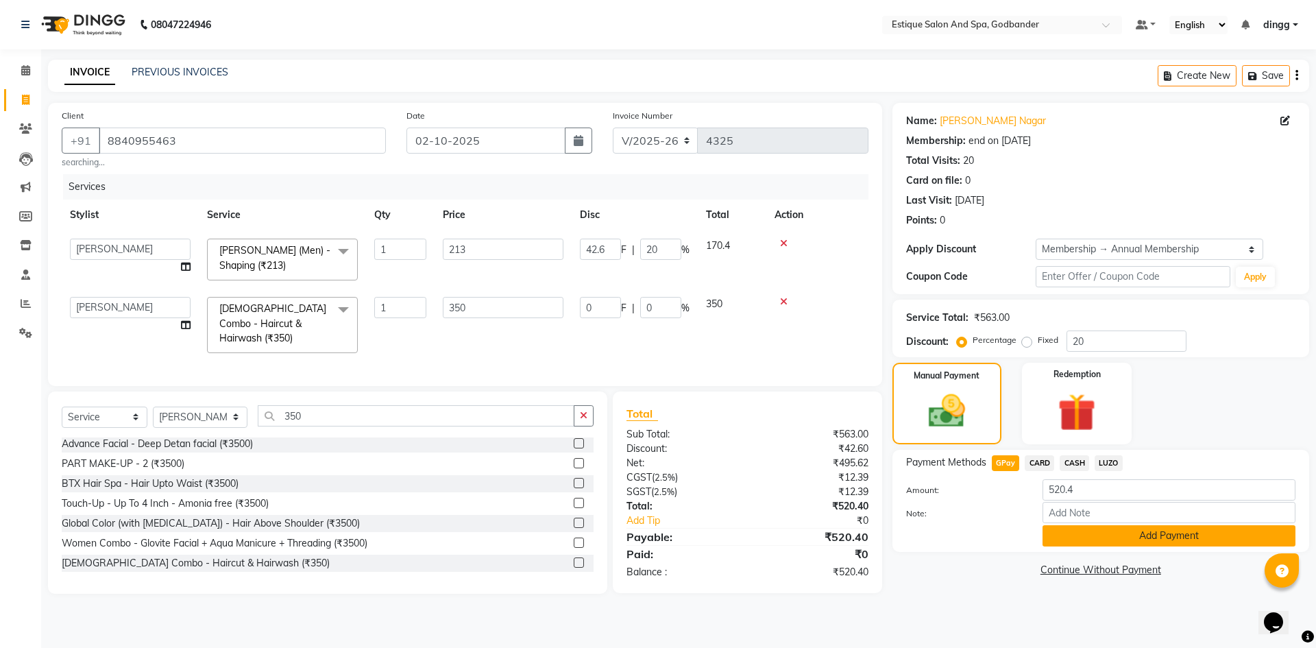
click at [1073, 531] on button "Add Payment" at bounding box center [1169, 535] width 253 height 21
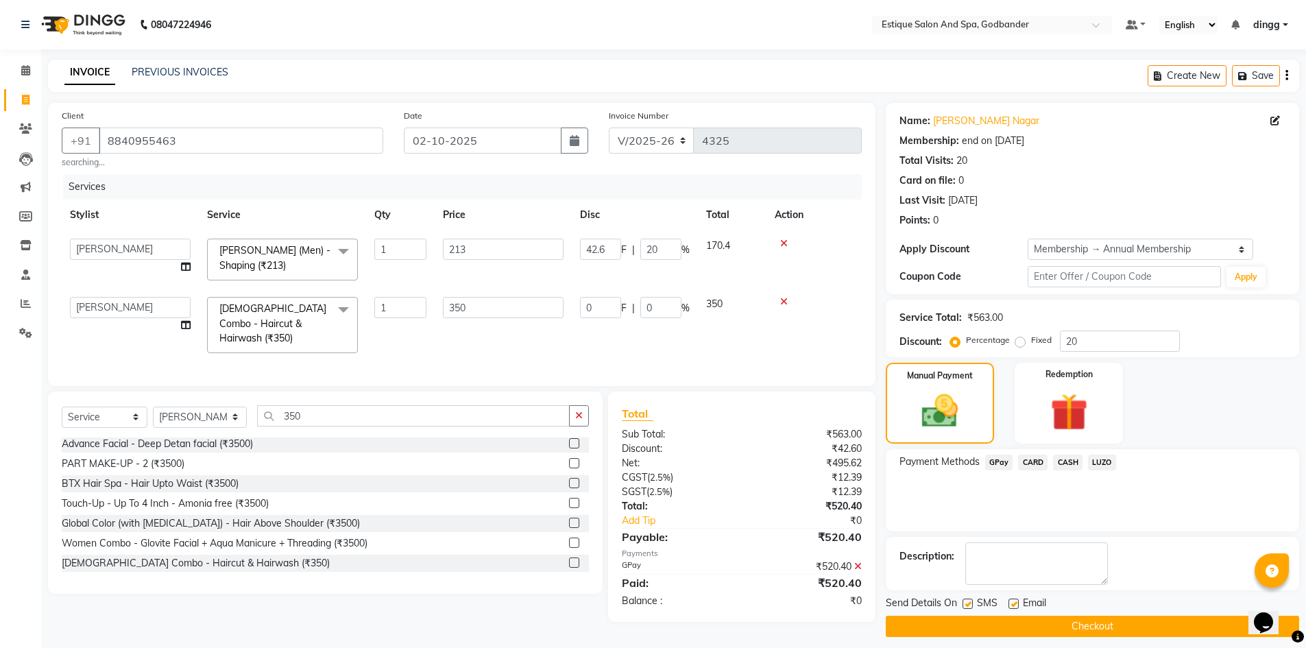
click at [1062, 629] on button "Checkout" at bounding box center [1092, 626] width 413 height 21
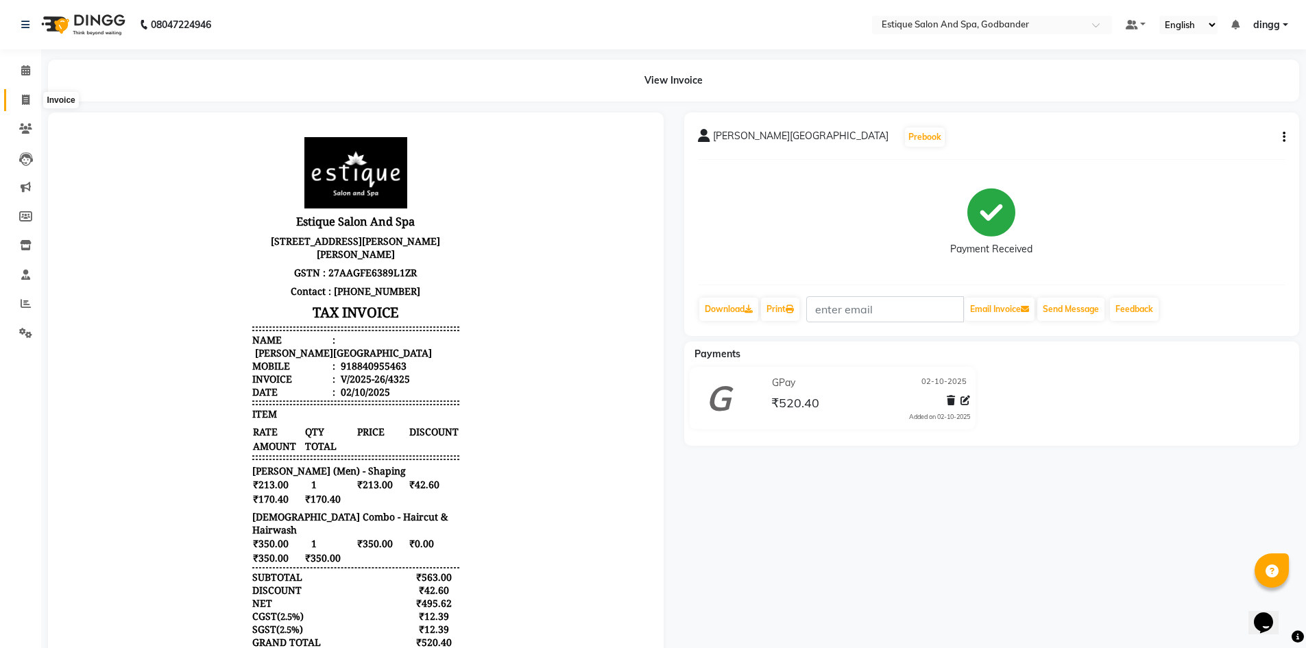
click at [25, 96] on icon at bounding box center [26, 100] width 8 height 10
select select "service"
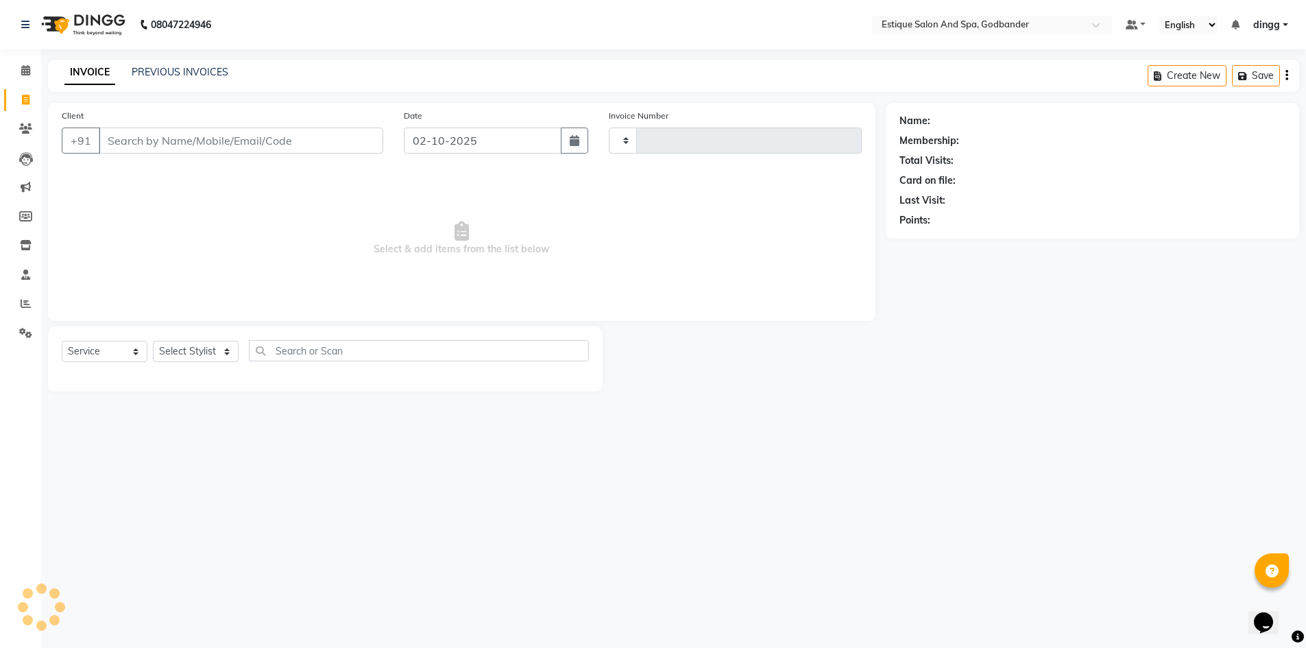
type input "4326"
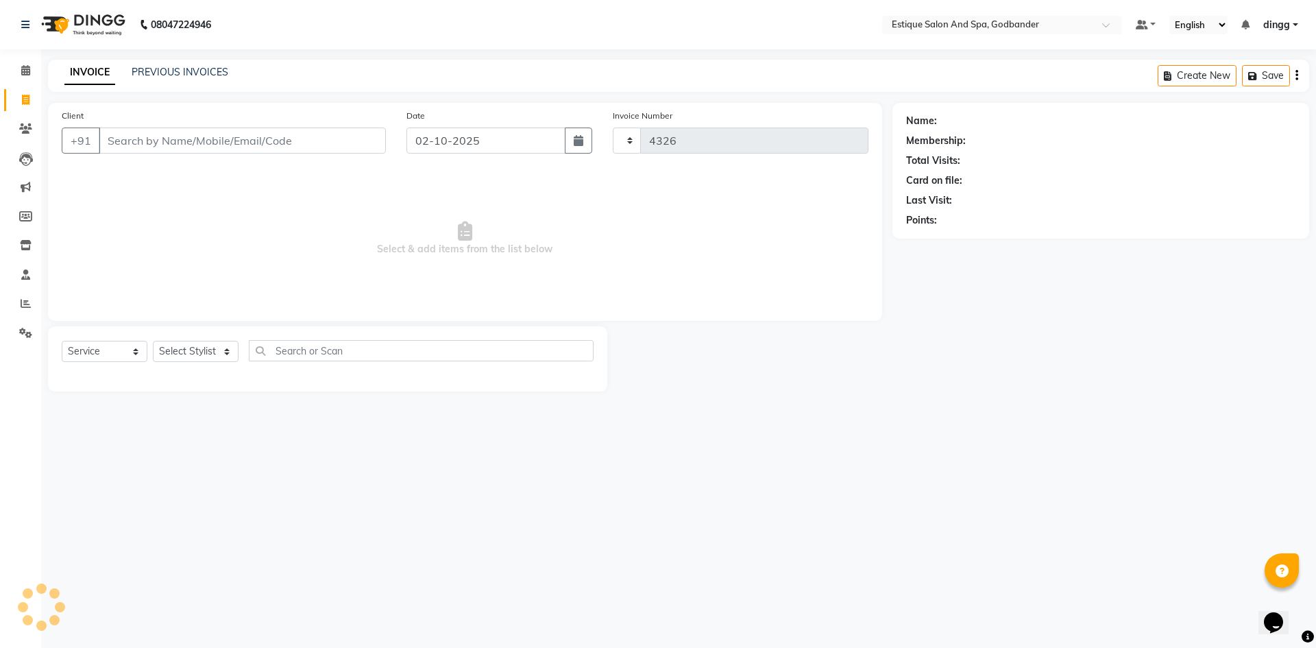
select select "6103"
click at [22, 68] on icon at bounding box center [25, 70] width 9 height 10
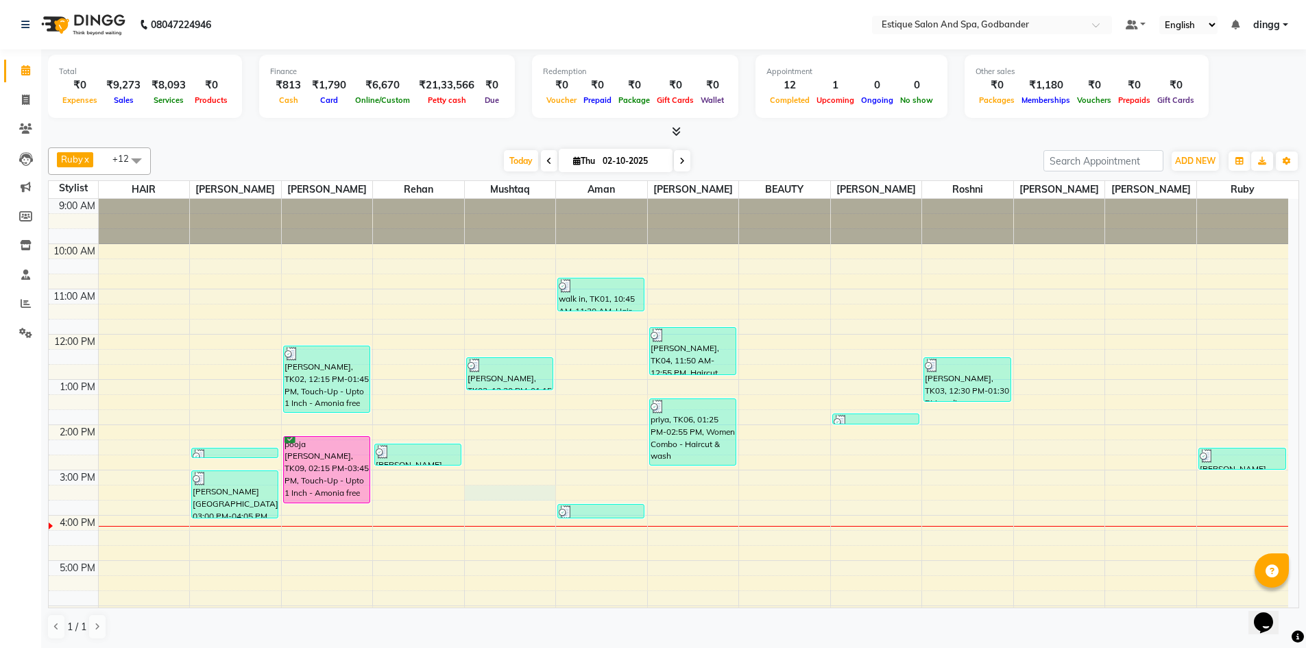
click at [498, 495] on div "9:00 AM 10:00 AM 11:00 AM 12:00 PM 1:00 PM 2:00 PM 3:00 PM 4:00 PM 5:00 PM 6:00…" at bounding box center [668, 492] width 1239 height 587
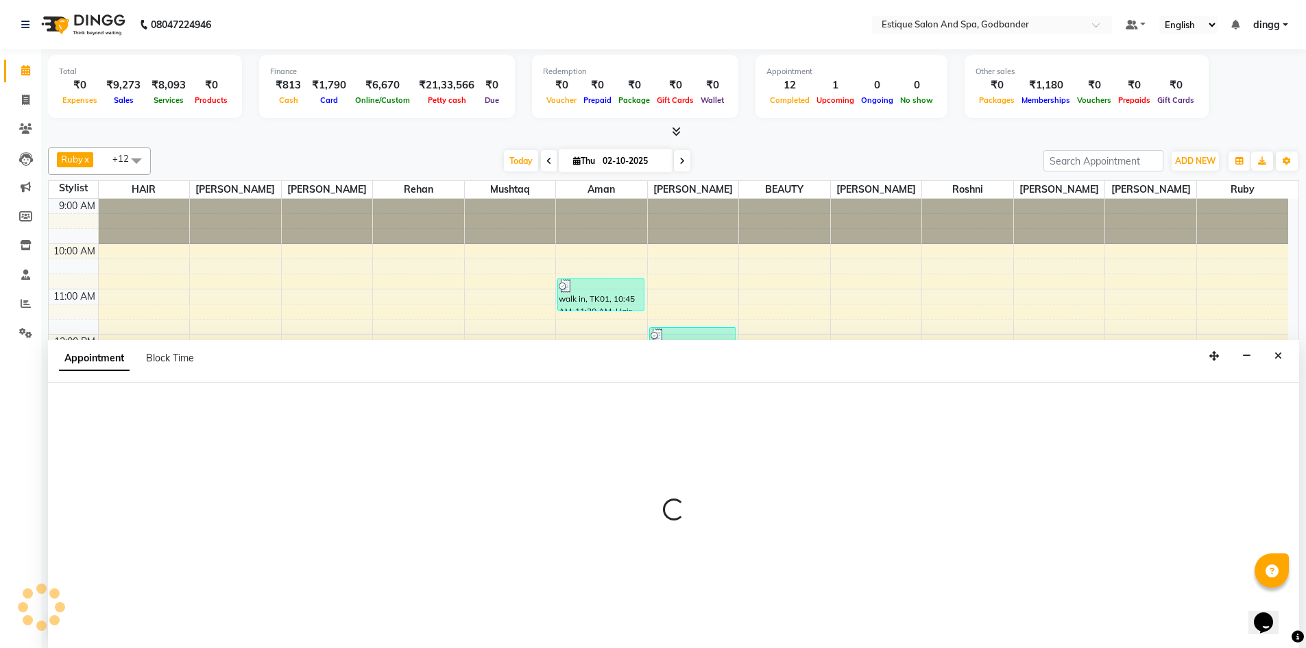
scroll to position [1, 0]
select select "71725"
select select "915"
select select "tentative"
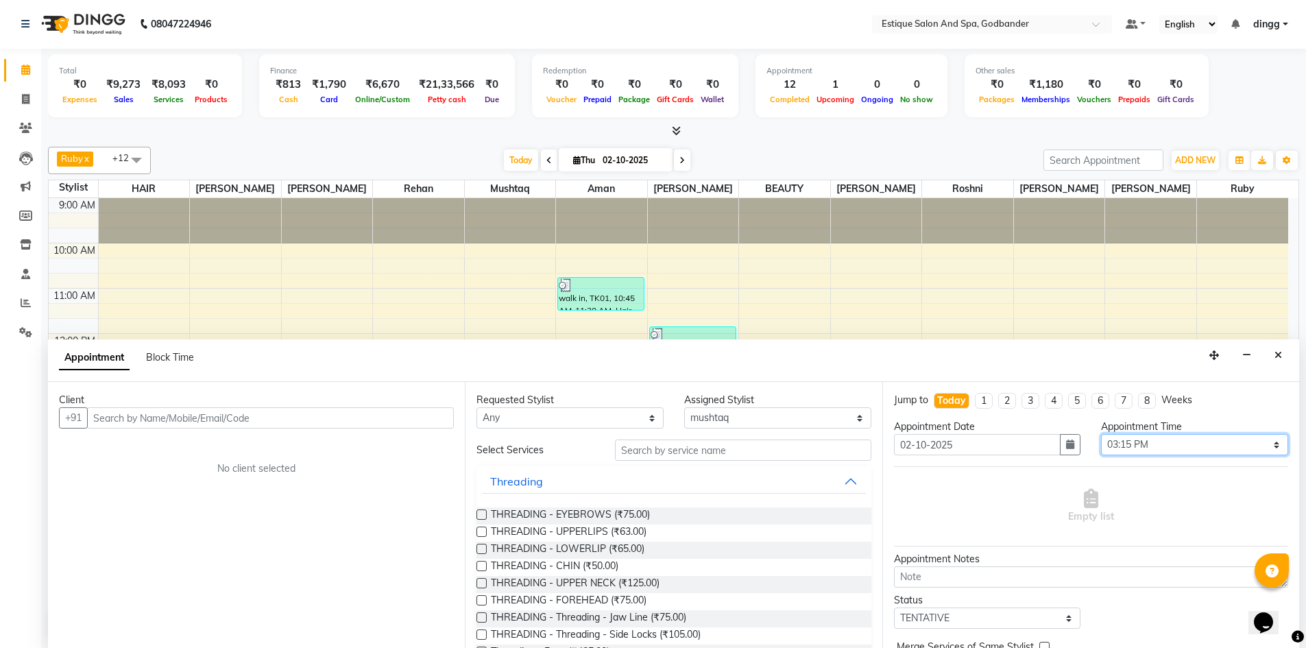
click at [1147, 441] on select "Select 10:00 AM 10:15 AM 10:30 AM 10:45 AM 11:00 AM 11:15 AM 11:30 AM 11:45 AM …" at bounding box center [1194, 444] width 187 height 21
select select "930"
click at [1101, 434] on select "Select 10:00 AM 10:15 AM 10:30 AM 10:45 AM 11:00 AM 11:15 AM 11:30 AM 11:45 AM …" at bounding box center [1194, 444] width 187 height 21
click at [180, 425] on input "text" at bounding box center [270, 417] width 367 height 21
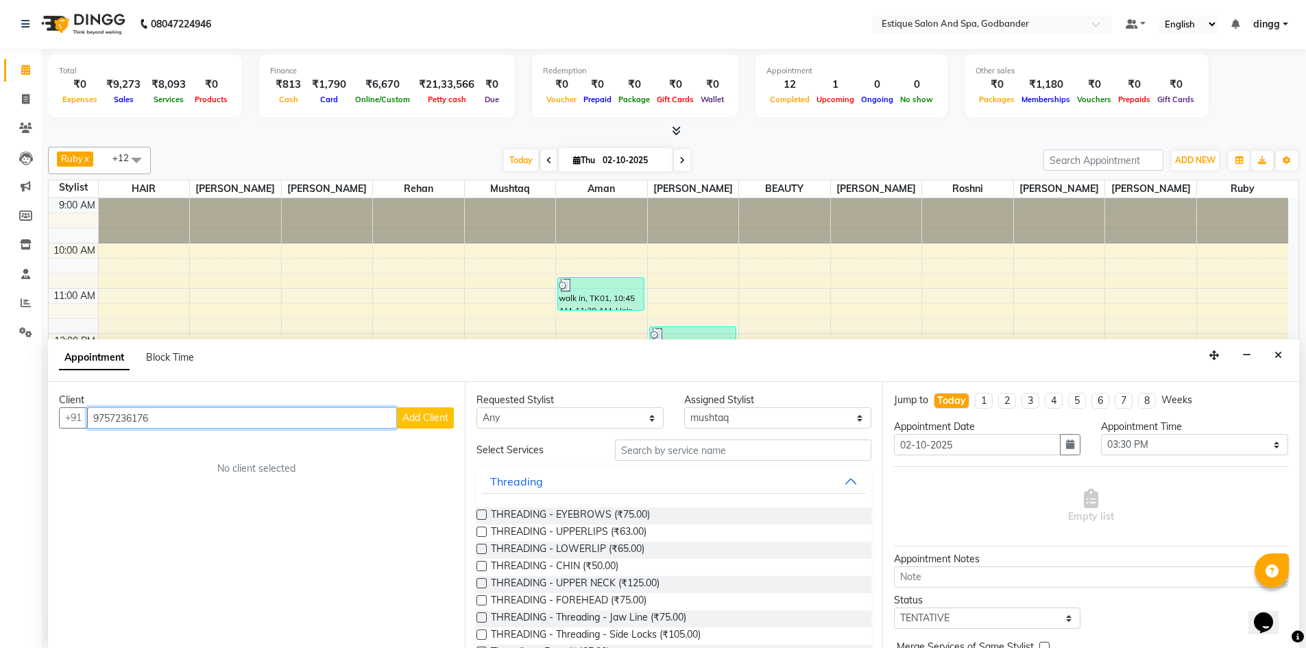
type input "9757236176"
click at [435, 417] on span "Add Client" at bounding box center [425, 417] width 46 height 12
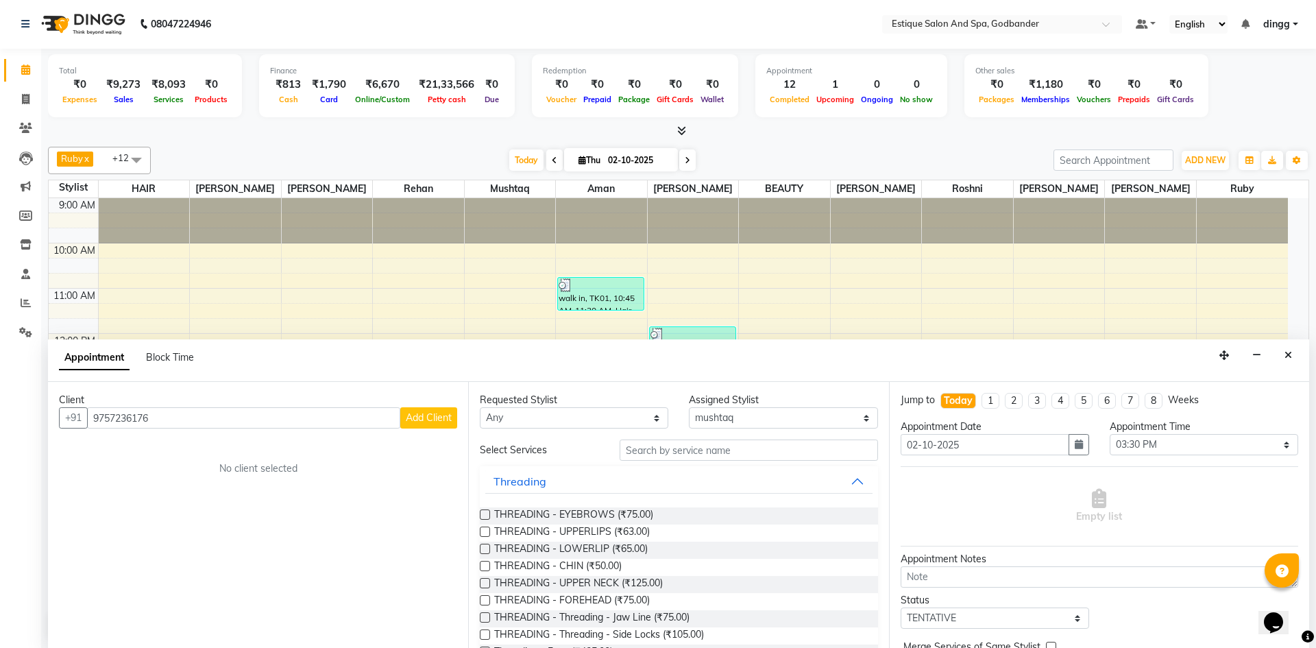
select select "22"
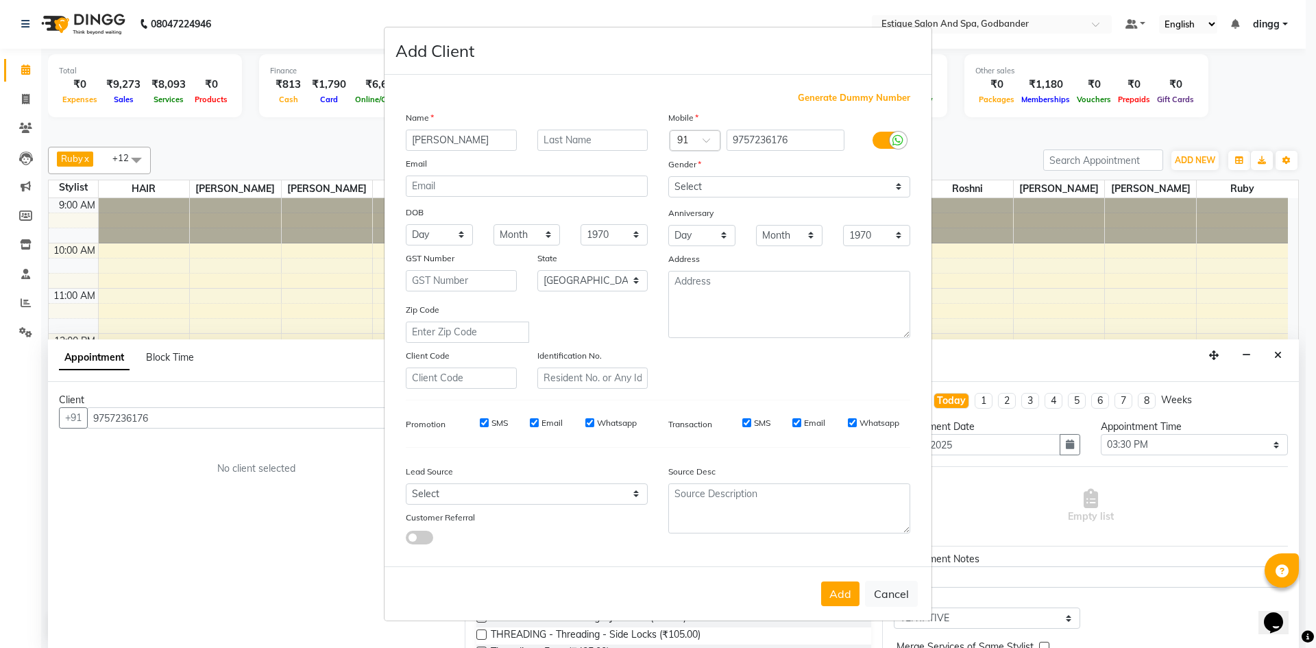
type input "Ruchi"
type input "CHAUDHARY"
click at [685, 182] on select "Select [DEMOGRAPHIC_DATA] [DEMOGRAPHIC_DATA] Other Prefer Not To Say" at bounding box center [789, 186] width 242 height 21
select select "[DEMOGRAPHIC_DATA]"
click at [668, 176] on select "Select [DEMOGRAPHIC_DATA] [DEMOGRAPHIC_DATA] Other Prefer Not To Say" at bounding box center [789, 186] width 242 height 21
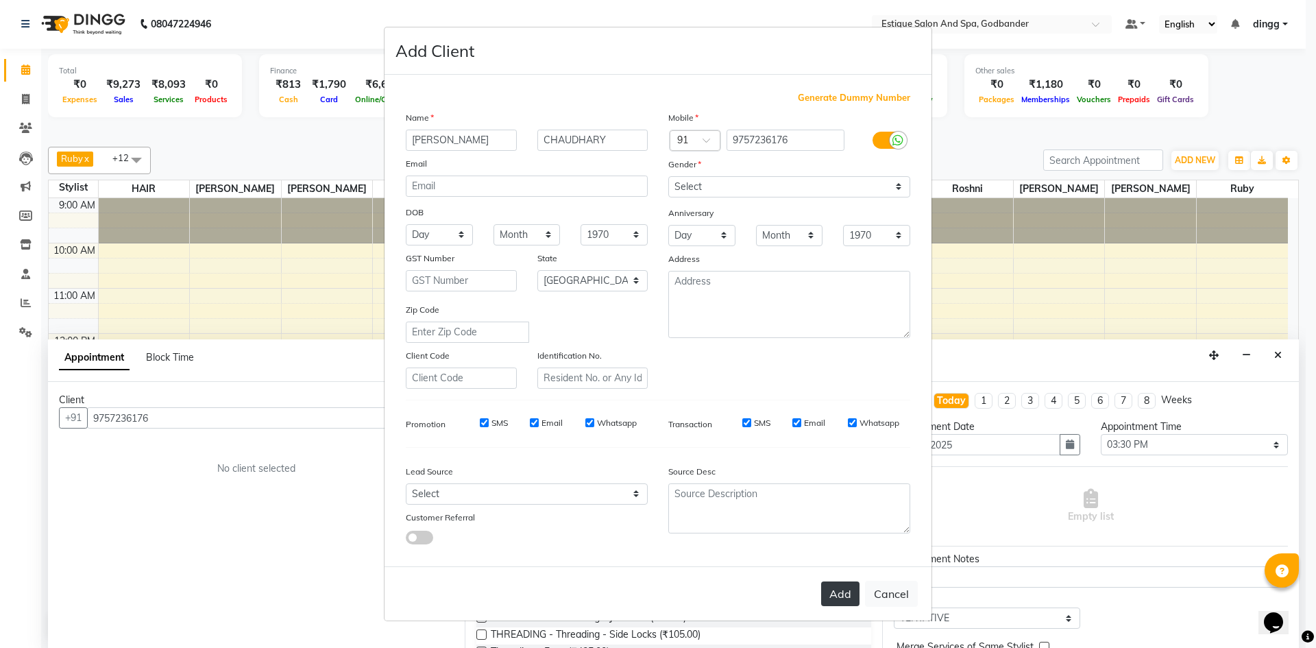
click at [840, 589] on button "Add" at bounding box center [840, 593] width 38 height 25
select select
select select "null"
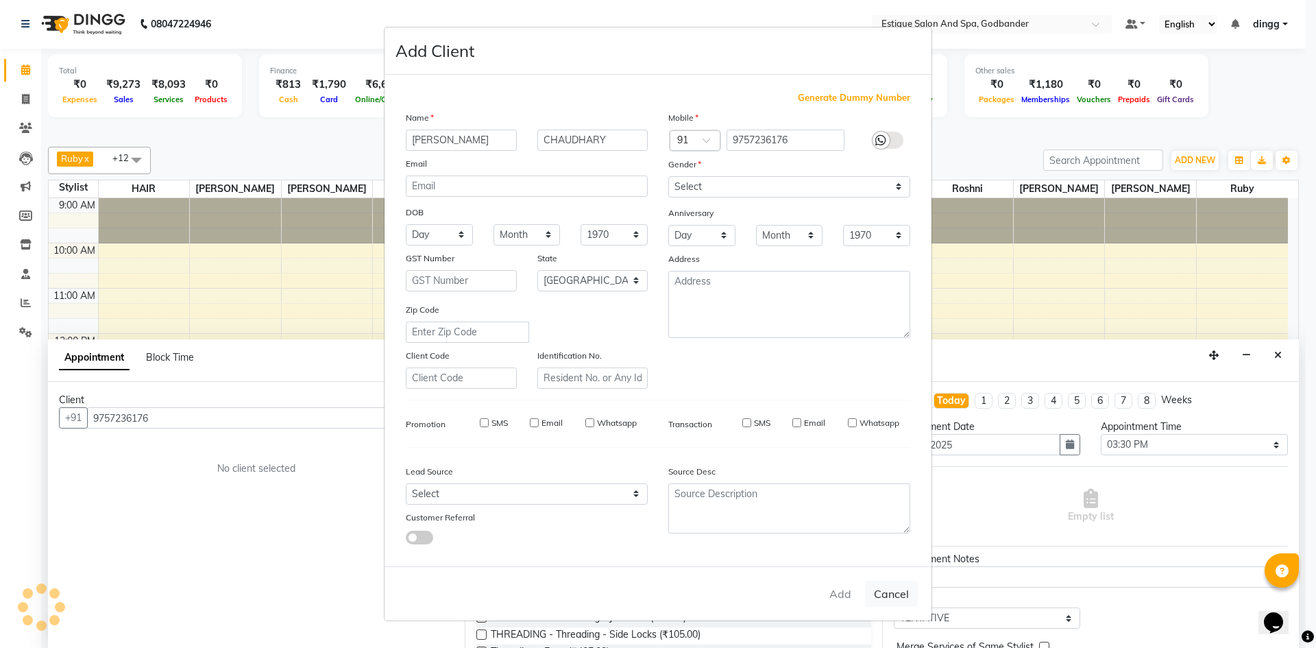
select select
checkbox input "false"
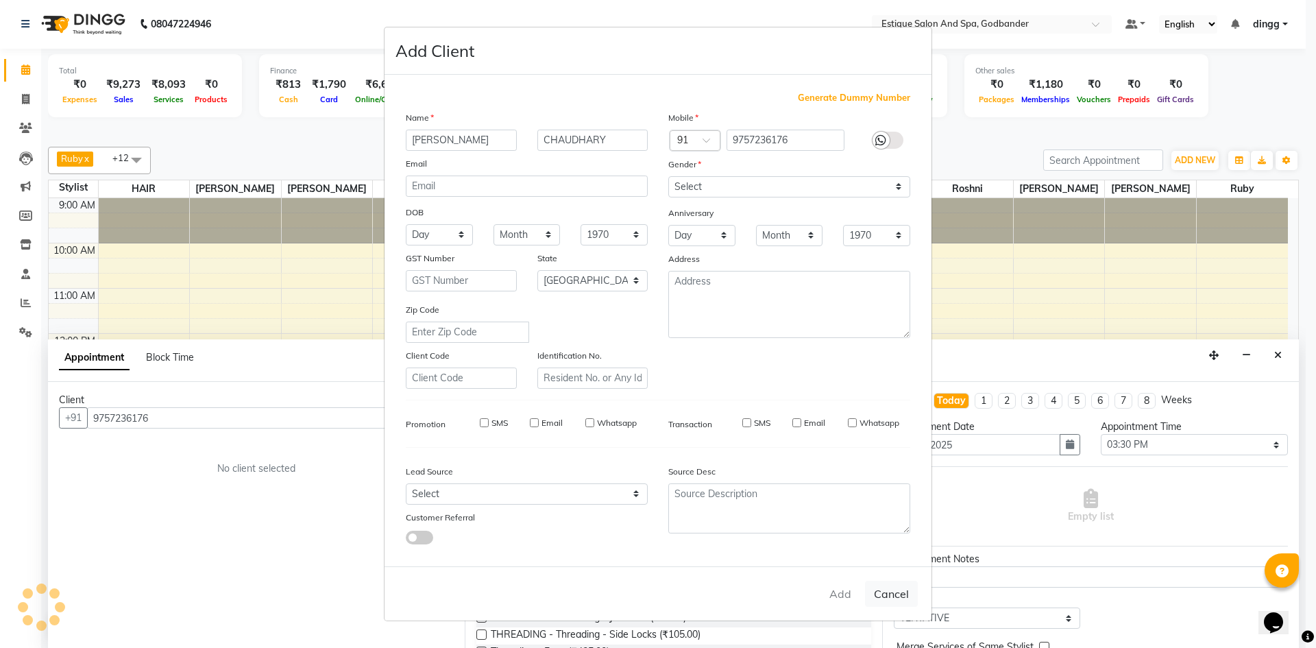
checkbox input "false"
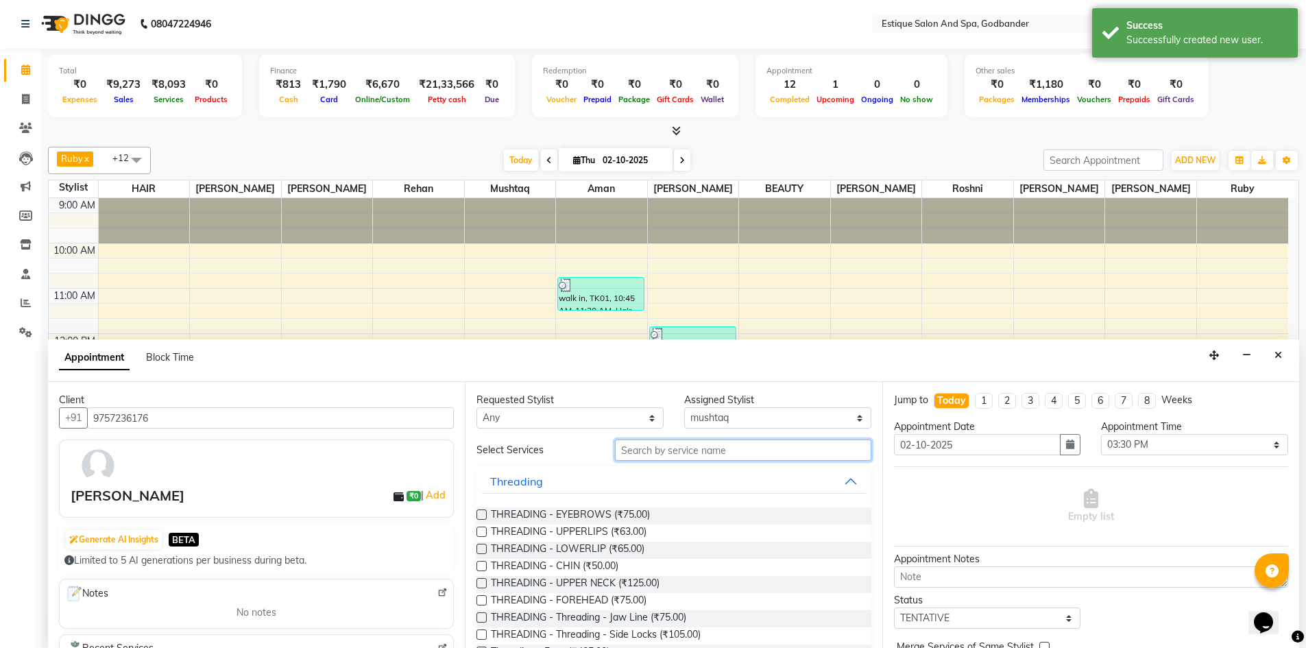
click at [671, 452] on input "text" at bounding box center [743, 449] width 256 height 21
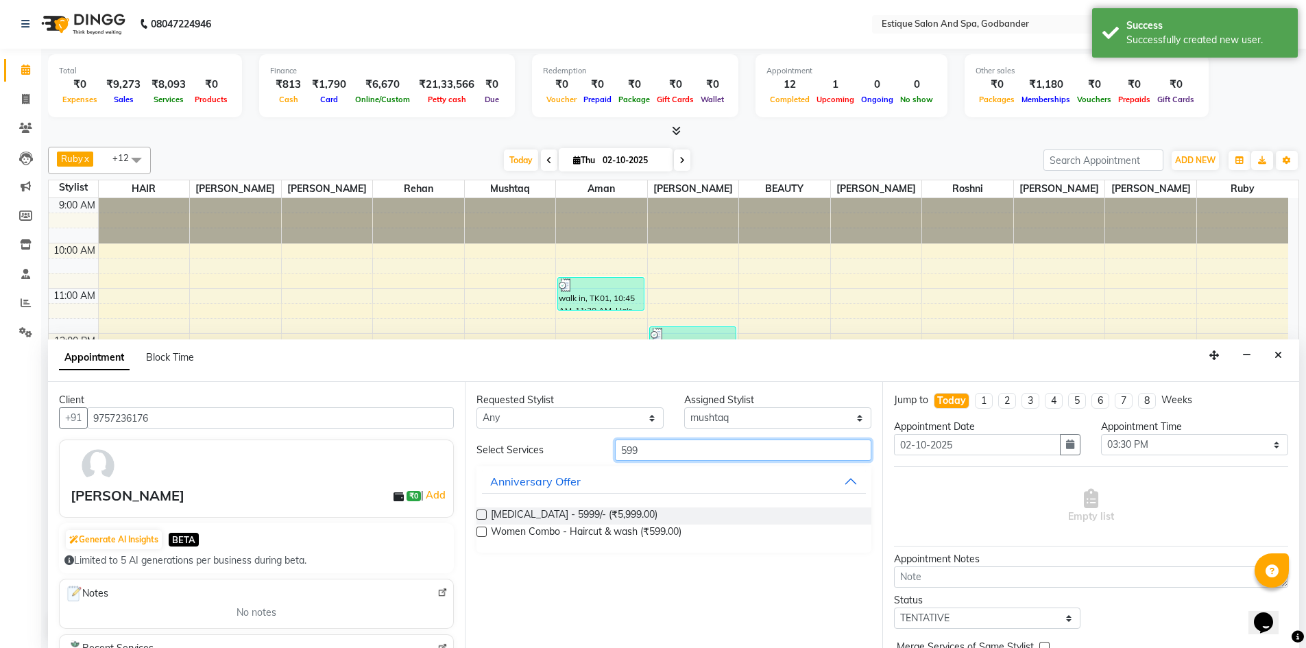
type input "599"
click at [481, 531] on label at bounding box center [481, 531] width 10 height 10
click at [481, 531] on input "checkbox" at bounding box center [480, 533] width 9 height 9
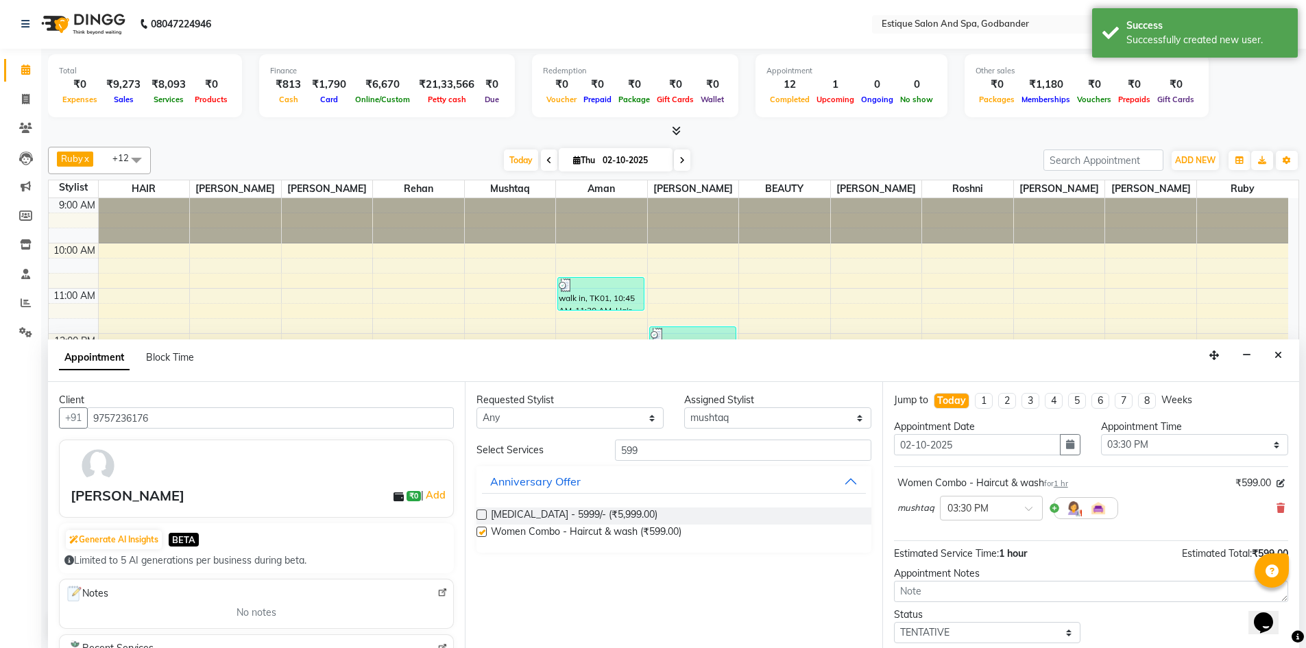
checkbox input "false"
drag, startPoint x: 640, startPoint y: 448, endPoint x: 586, endPoint y: 451, distance: 53.5
click at [590, 450] on div "Select Services 599" at bounding box center [673, 449] width 415 height 21
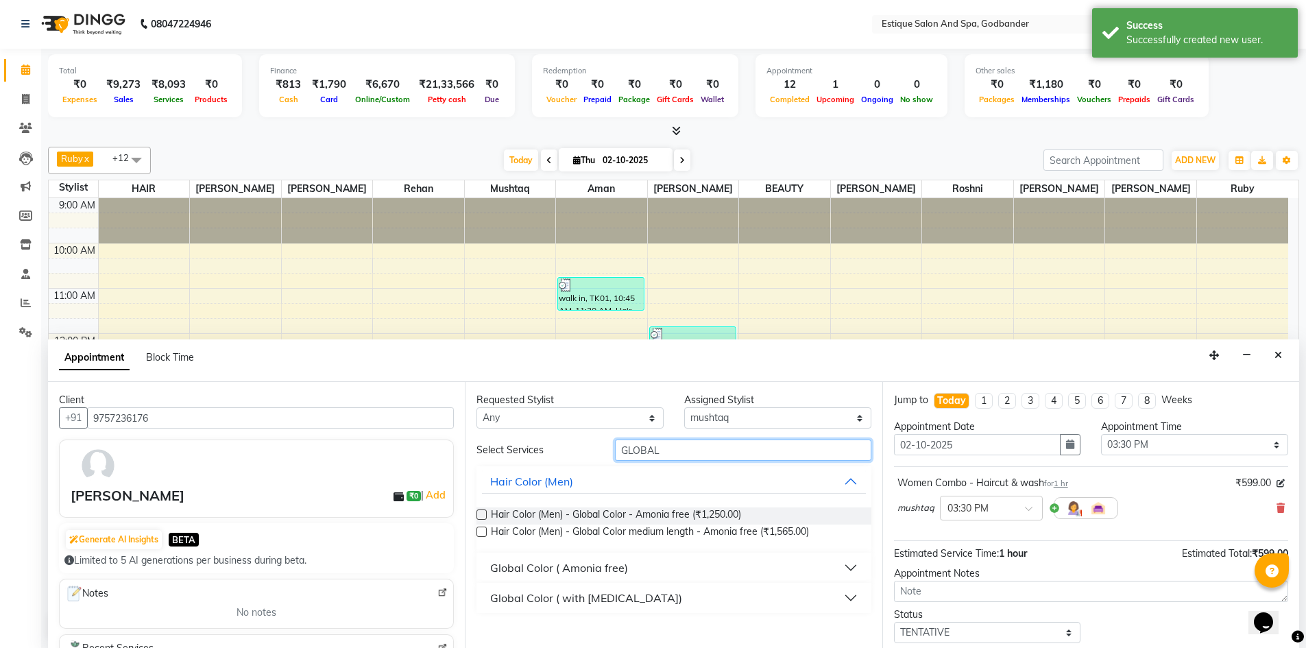
type input "GLOBAL"
click at [572, 569] on div "Global Color ( Amonia free)" at bounding box center [559, 567] width 138 height 16
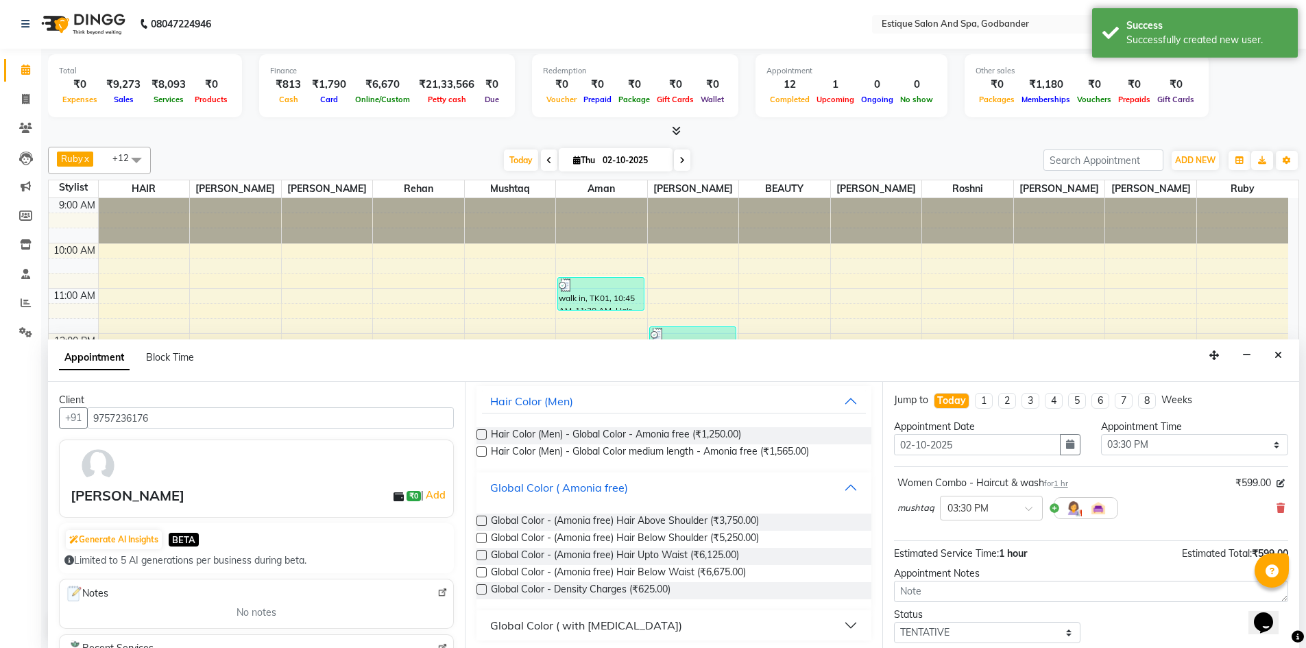
scroll to position [82, 0]
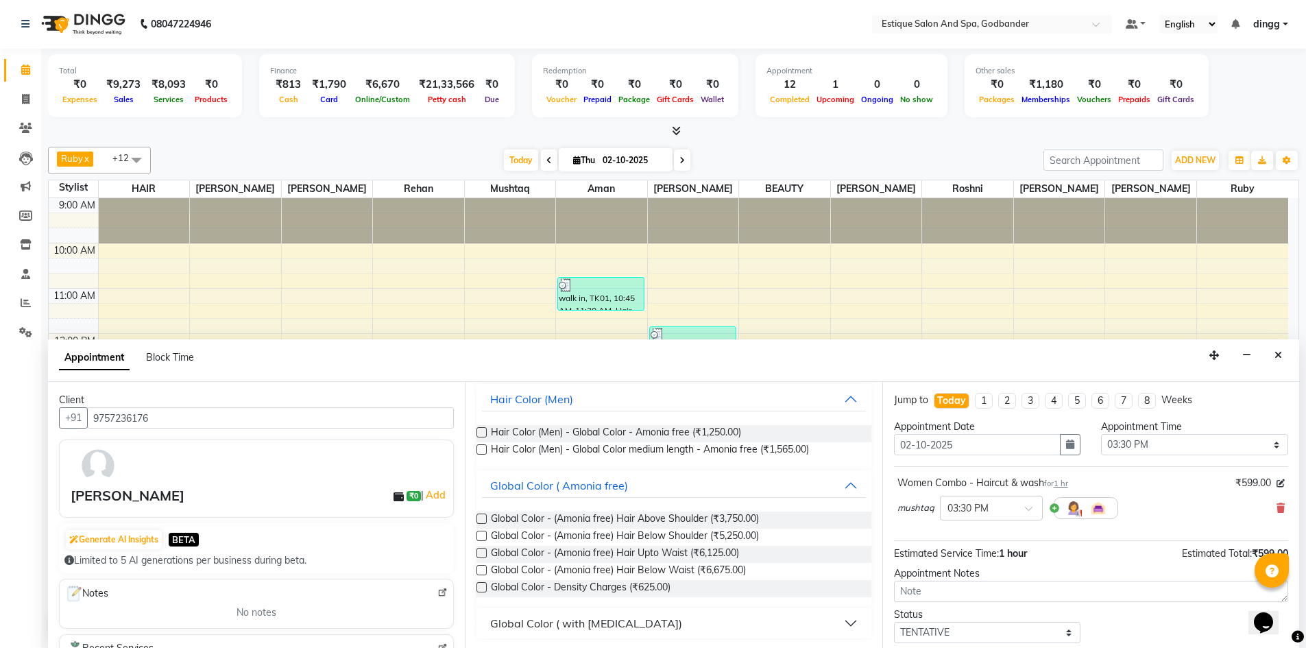
click at [481, 538] on label at bounding box center [481, 536] width 10 height 10
click at [481, 538] on input "checkbox" at bounding box center [480, 537] width 9 height 9
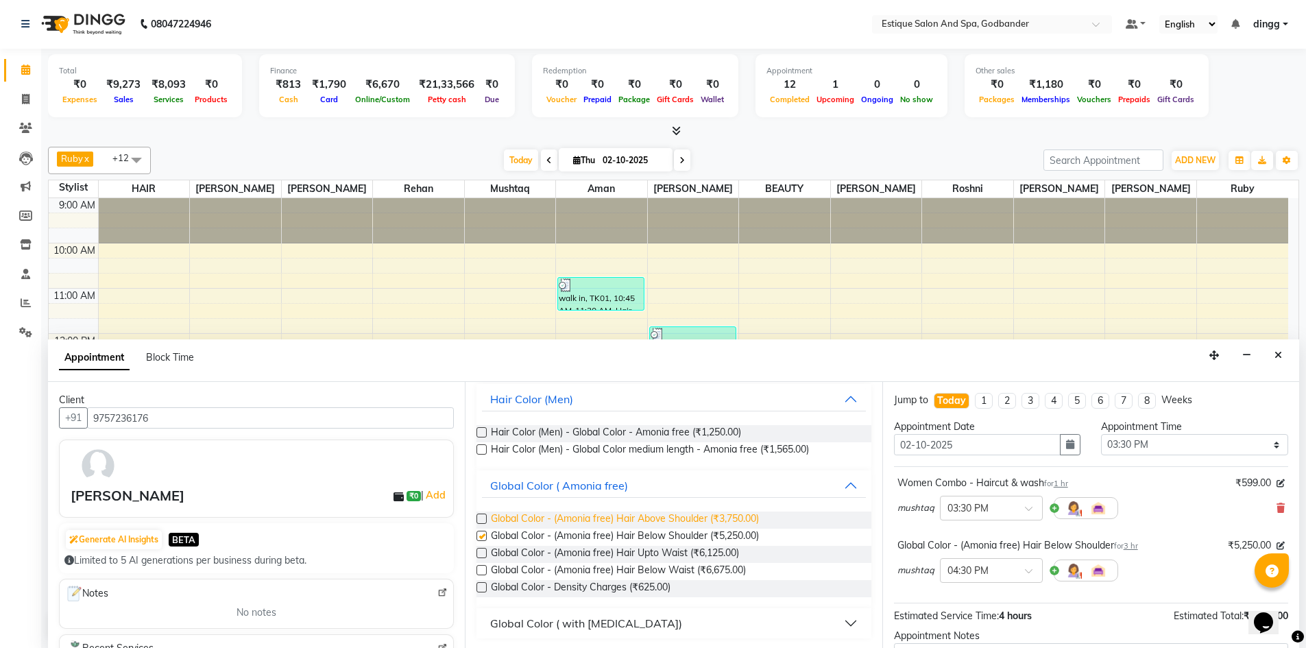
checkbox input "false"
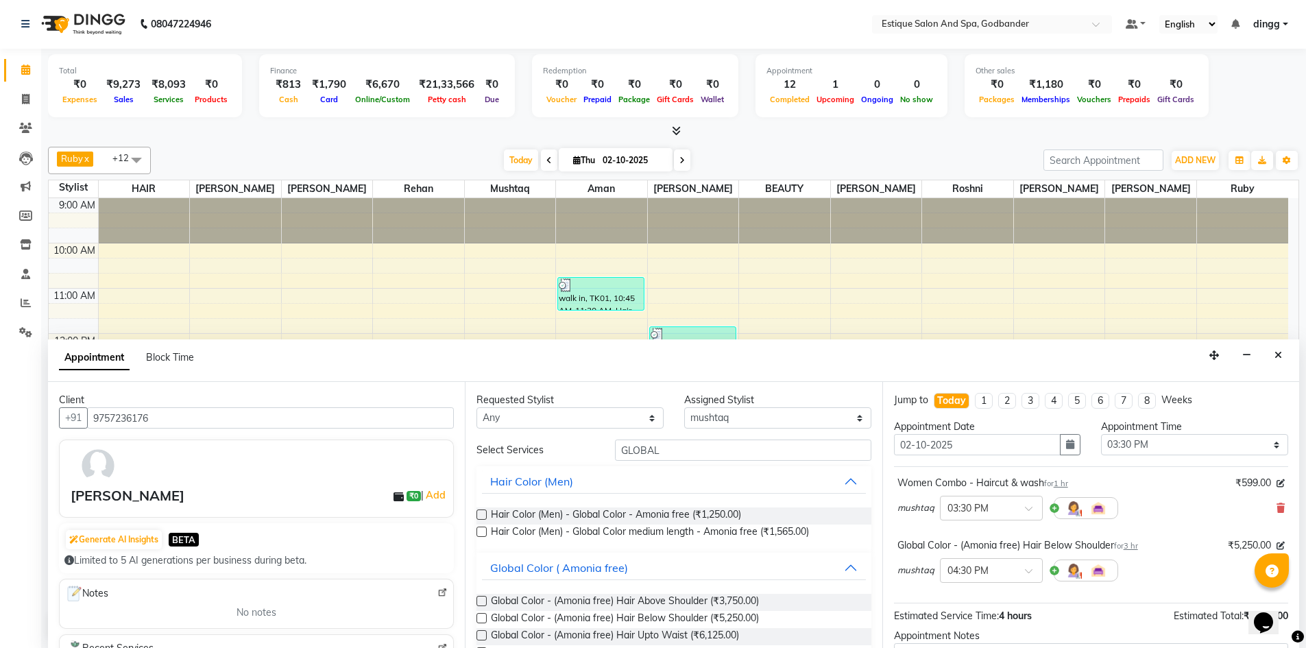
scroll to position [0, 0]
drag, startPoint x: 661, startPoint y: 455, endPoint x: 587, endPoint y: 457, distance: 74.0
click at [587, 457] on div "Select Services GLOBAL" at bounding box center [673, 450] width 415 height 21
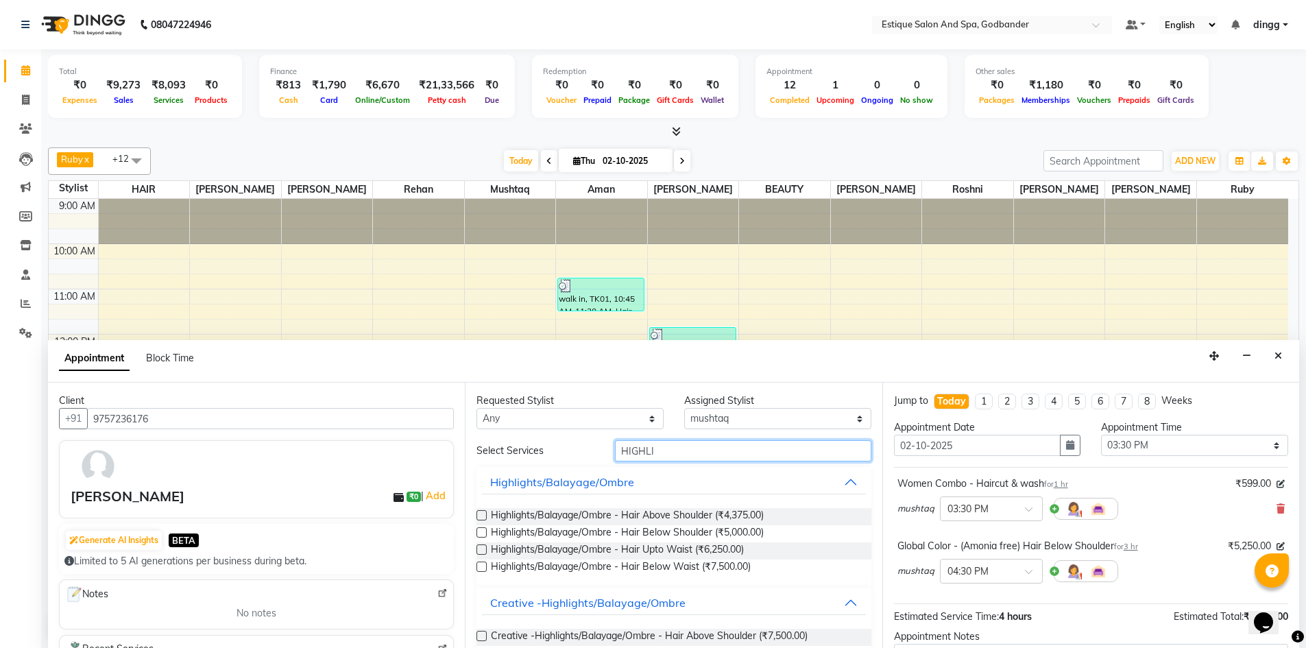
type input "HIGHLI"
click at [479, 532] on label at bounding box center [481, 532] width 10 height 10
click at [479, 532] on input "checkbox" at bounding box center [480, 533] width 9 height 9
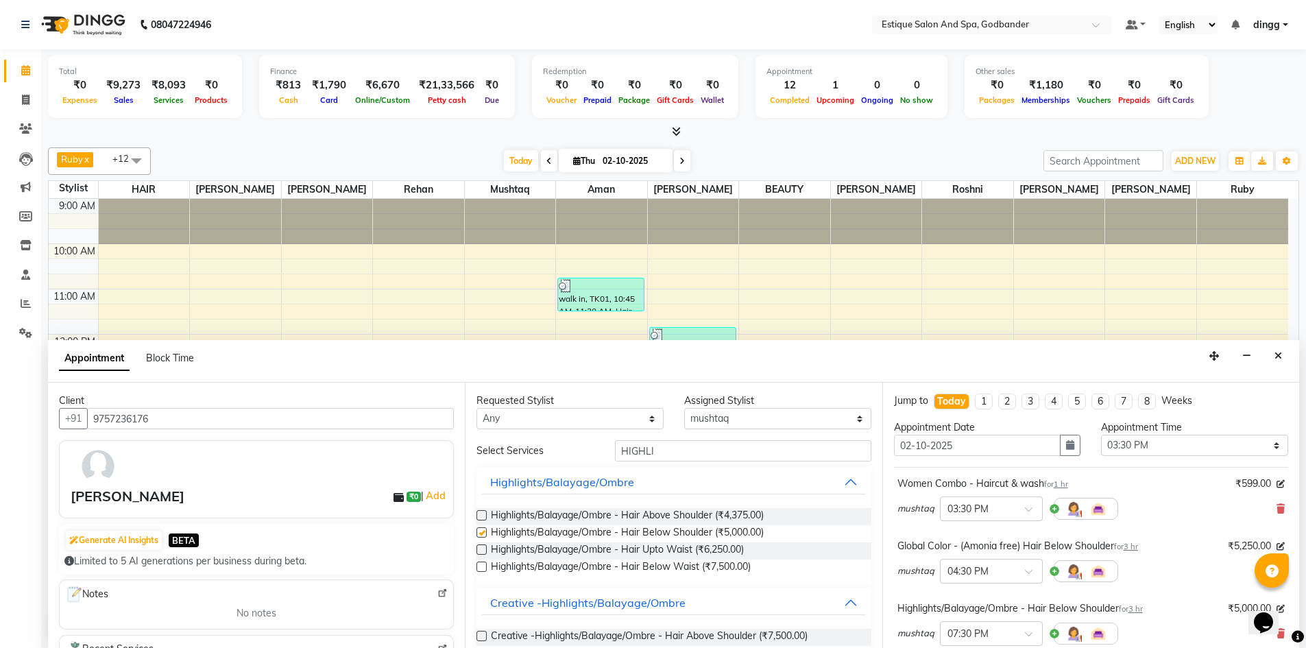
checkbox input "false"
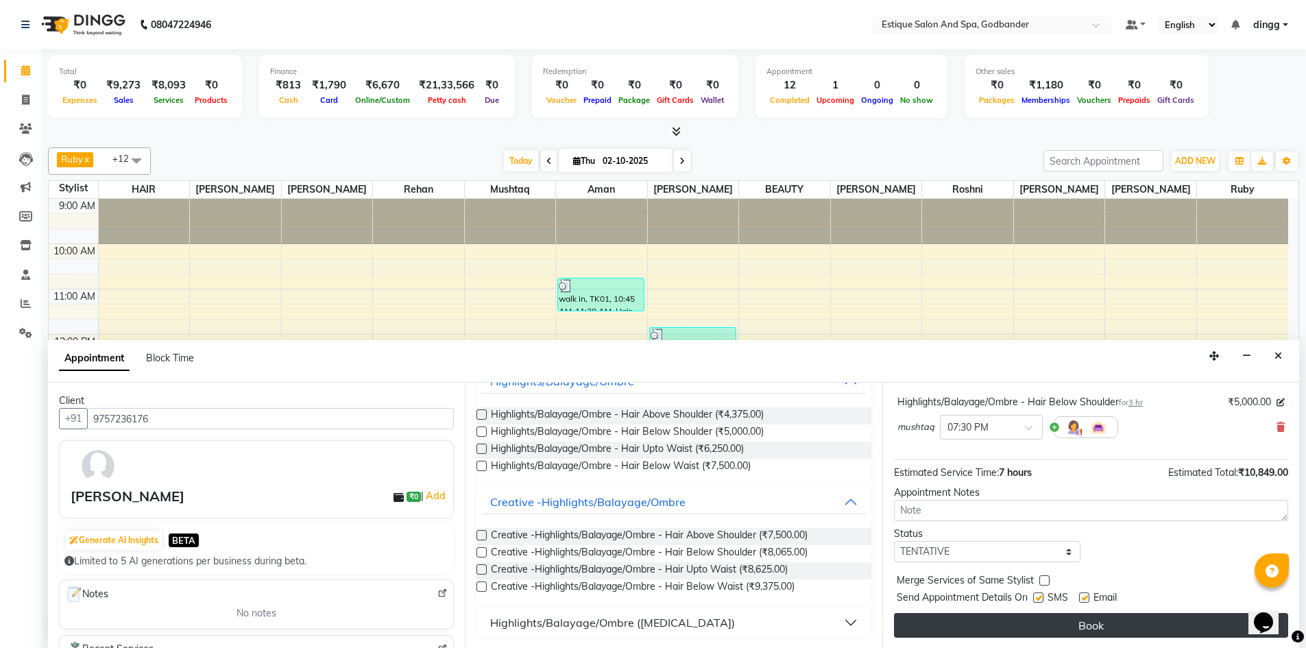
scroll to position [1, 0]
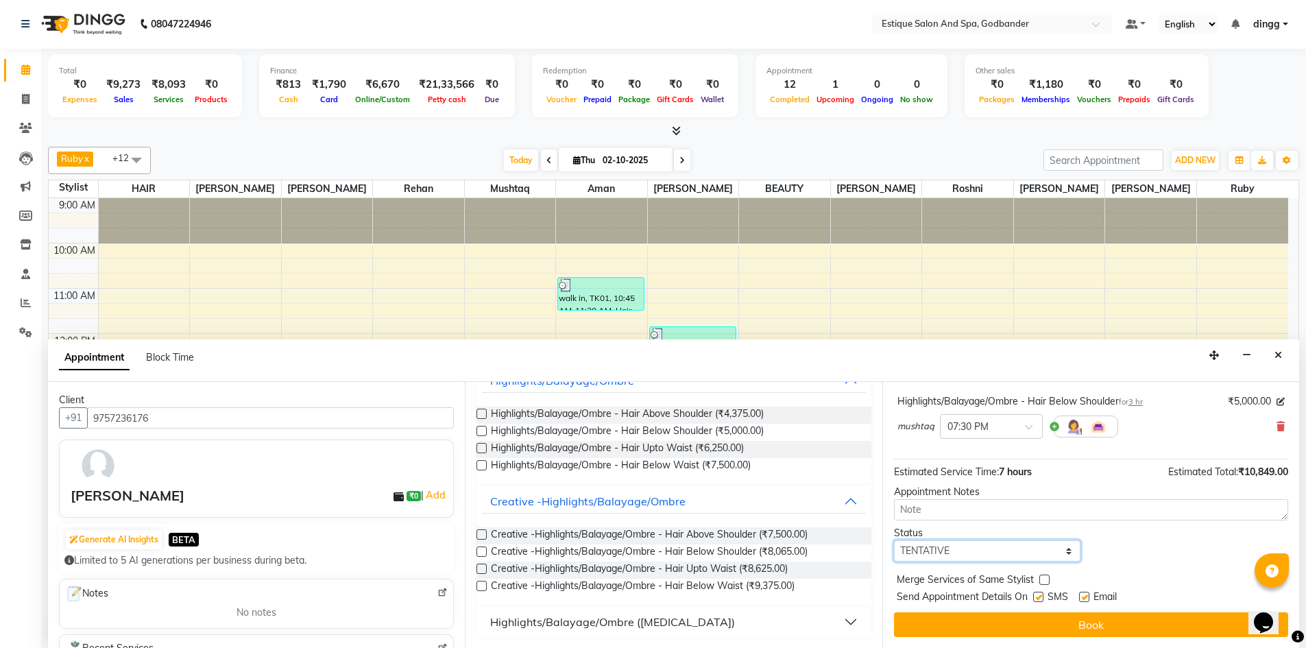
click at [940, 544] on select "Select TENTATIVE CONFIRM CHECK-IN UPCOMING" at bounding box center [987, 550] width 187 height 21
select select "confirm booking"
click at [894, 540] on select "Select TENTATIVE CONFIRM CHECK-IN UPCOMING" at bounding box center [987, 550] width 187 height 21
click at [963, 637] on div "Jump to Today 1 2 3 4 5 6 7 8 Weeks Appointment Date 02-10-2025 Appointment Tim…" at bounding box center [1090, 515] width 417 height 266
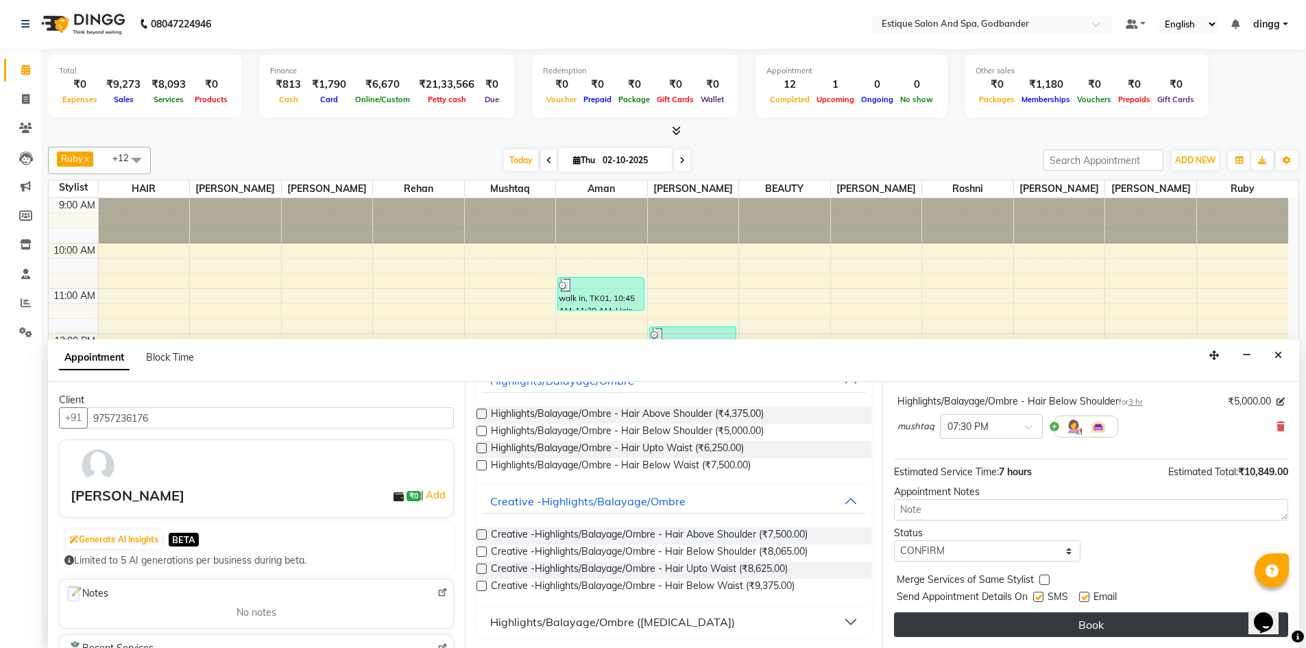
click at [980, 625] on button "Book" at bounding box center [1091, 624] width 394 height 25
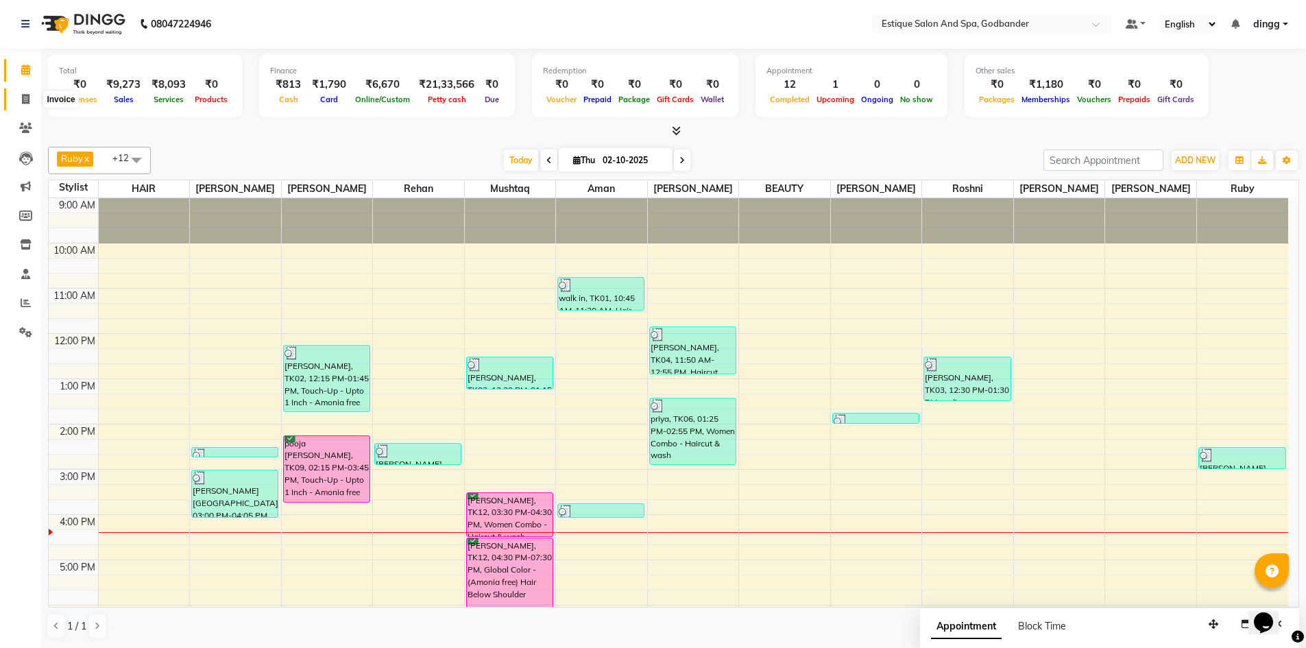
click at [22, 100] on icon at bounding box center [26, 99] width 8 height 10
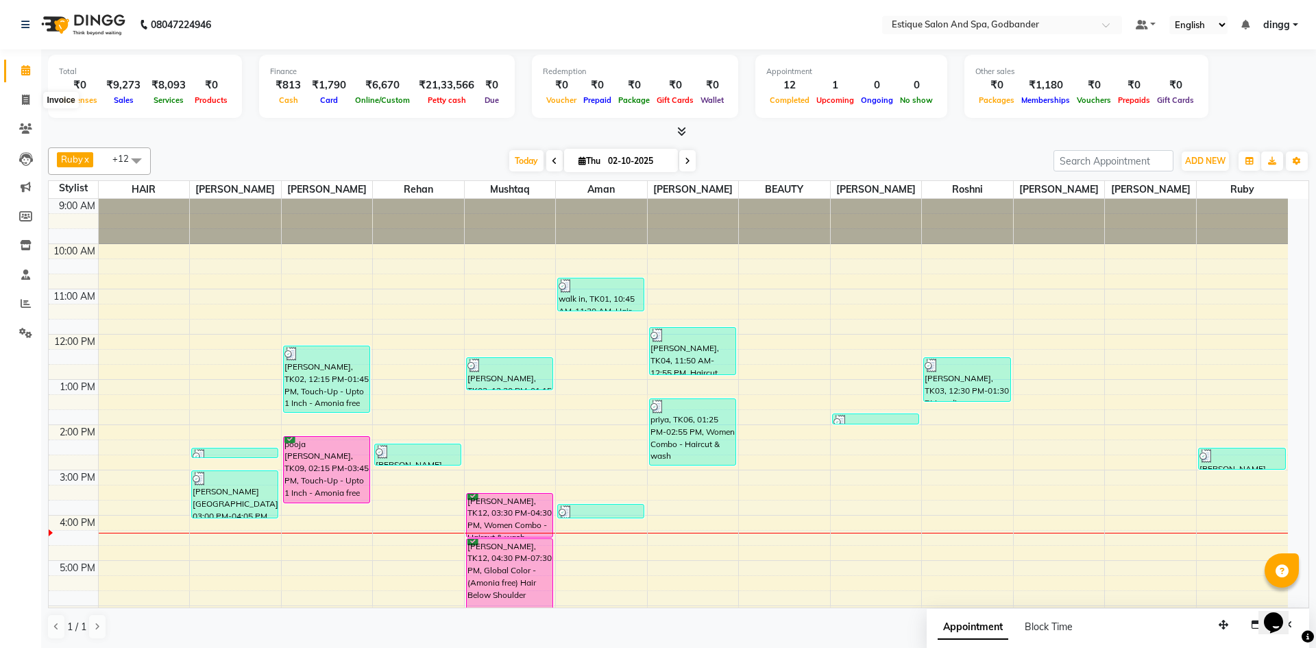
select select "6103"
select select "service"
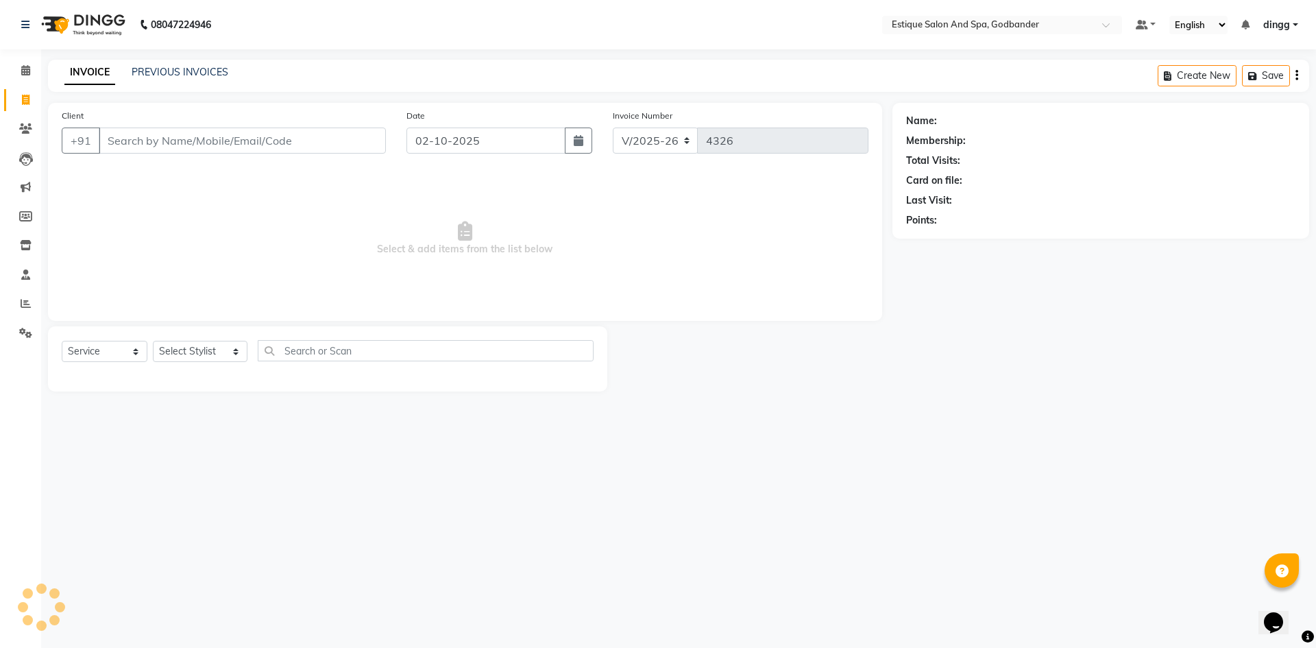
click at [130, 145] on input "Client" at bounding box center [242, 140] width 287 height 26
type input "8692927276"
click at [345, 143] on span "Add Client" at bounding box center [351, 141] width 54 height 14
select select "22"
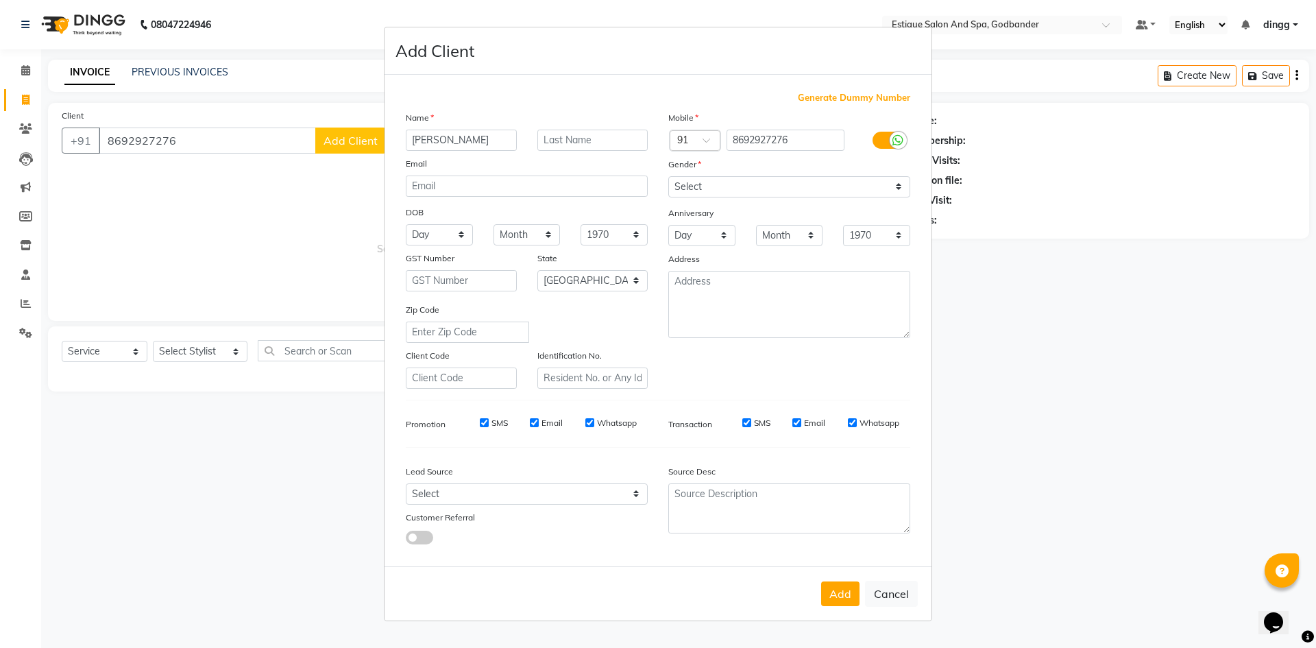
type input "ZUHEB"
drag, startPoint x: 700, startPoint y: 186, endPoint x: 705, endPoint y: 195, distance: 10.5
click at [700, 186] on select "Select [DEMOGRAPHIC_DATA] [DEMOGRAPHIC_DATA] Other Prefer Not To Say" at bounding box center [789, 186] width 242 height 21
select select "[DEMOGRAPHIC_DATA]"
click at [668, 176] on select "Select [DEMOGRAPHIC_DATA] [DEMOGRAPHIC_DATA] Other Prefer Not To Say" at bounding box center [789, 186] width 242 height 21
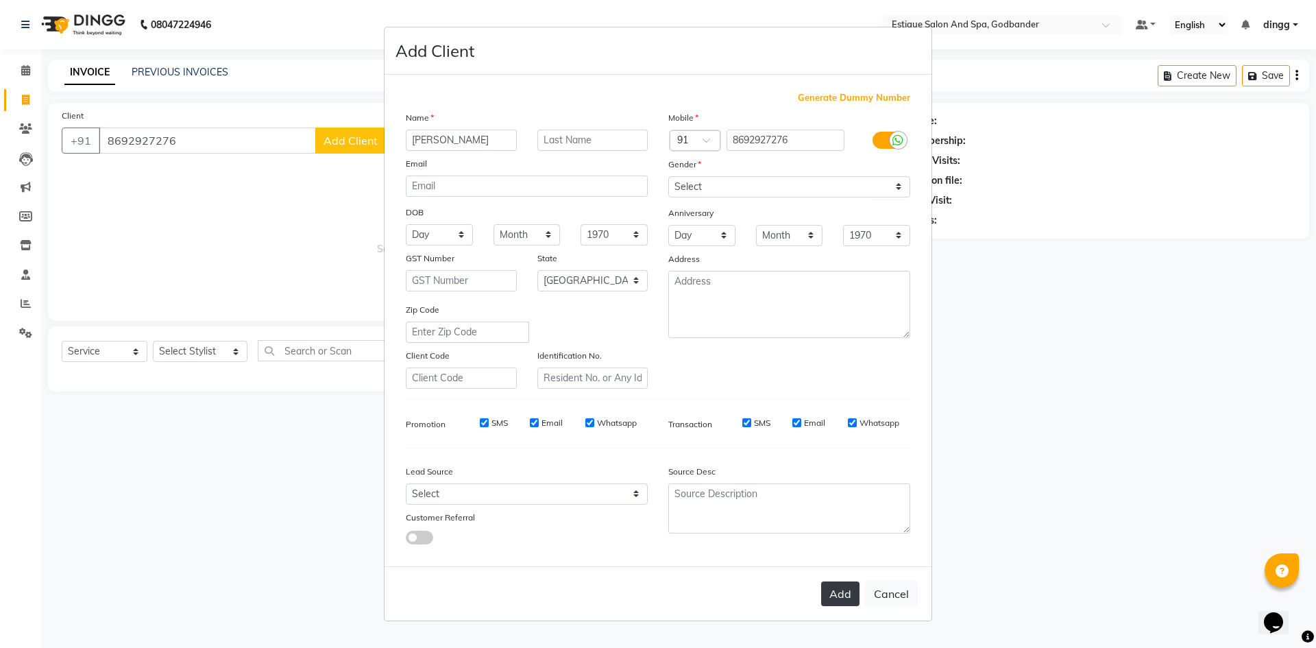
click at [830, 590] on button "Add" at bounding box center [840, 593] width 38 height 25
select select
select select "null"
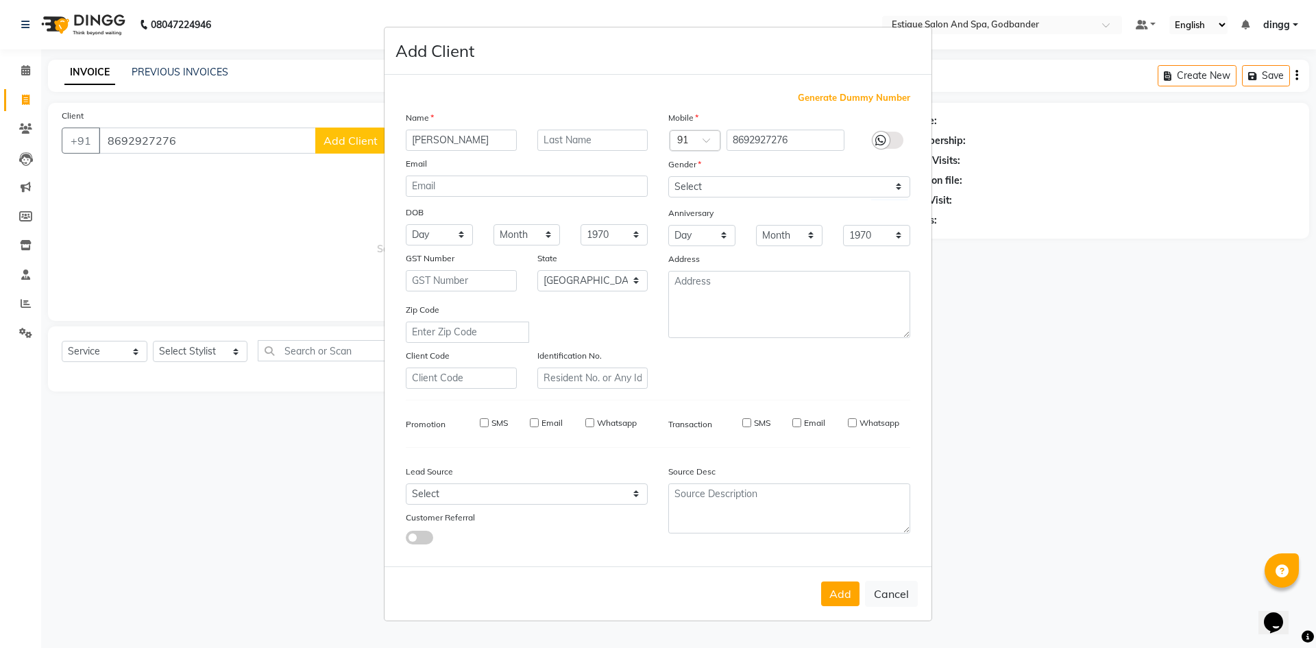
select select
checkbox input "false"
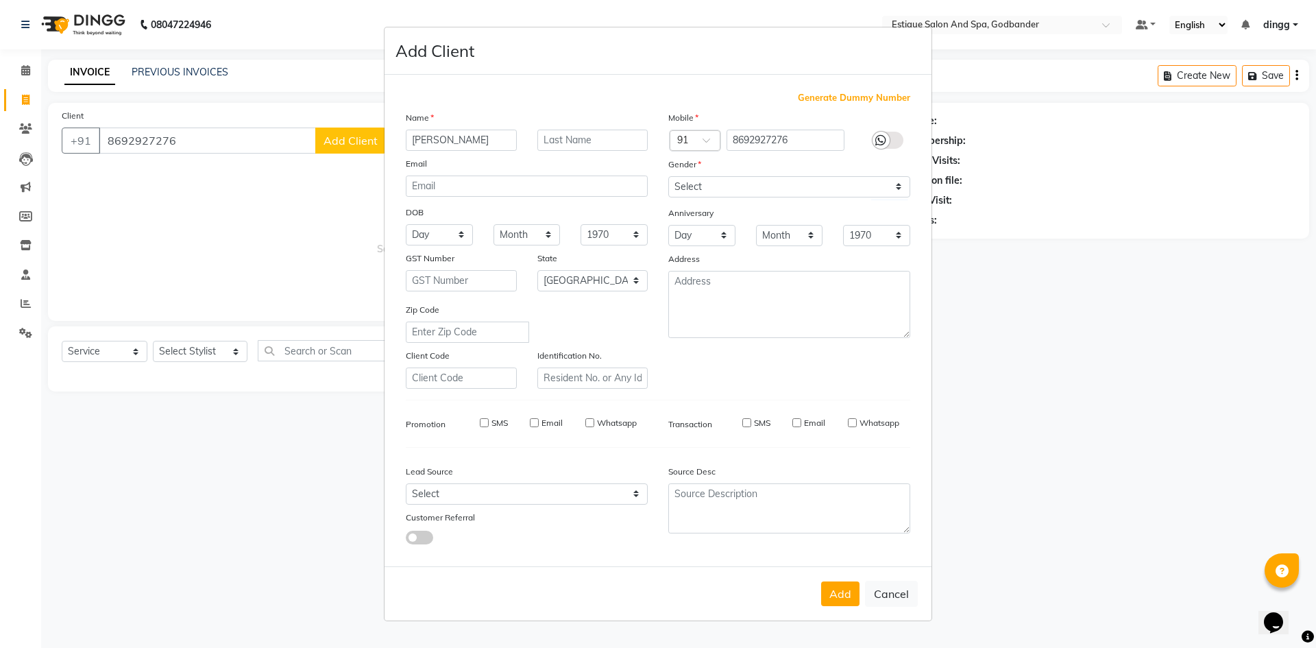
checkbox input "false"
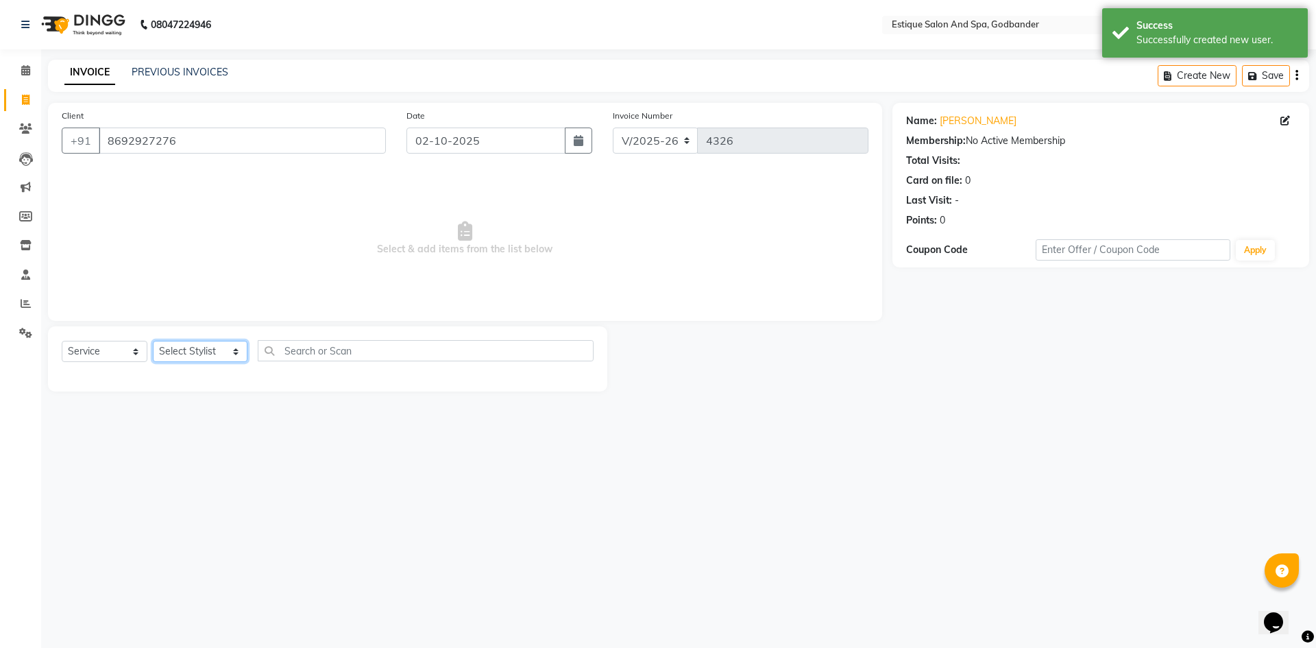
click at [180, 342] on select "Select Stylist Aarti Nails [PERSON_NAME] [PERSON_NAME] Any one Asmi BEAUTY ding…" at bounding box center [200, 351] width 95 height 21
select select "71725"
click at [153, 341] on select "Select Stylist Aarti Nails [PERSON_NAME] [PERSON_NAME] Any one Asmi BEAUTY ding…" at bounding box center [200, 351] width 95 height 21
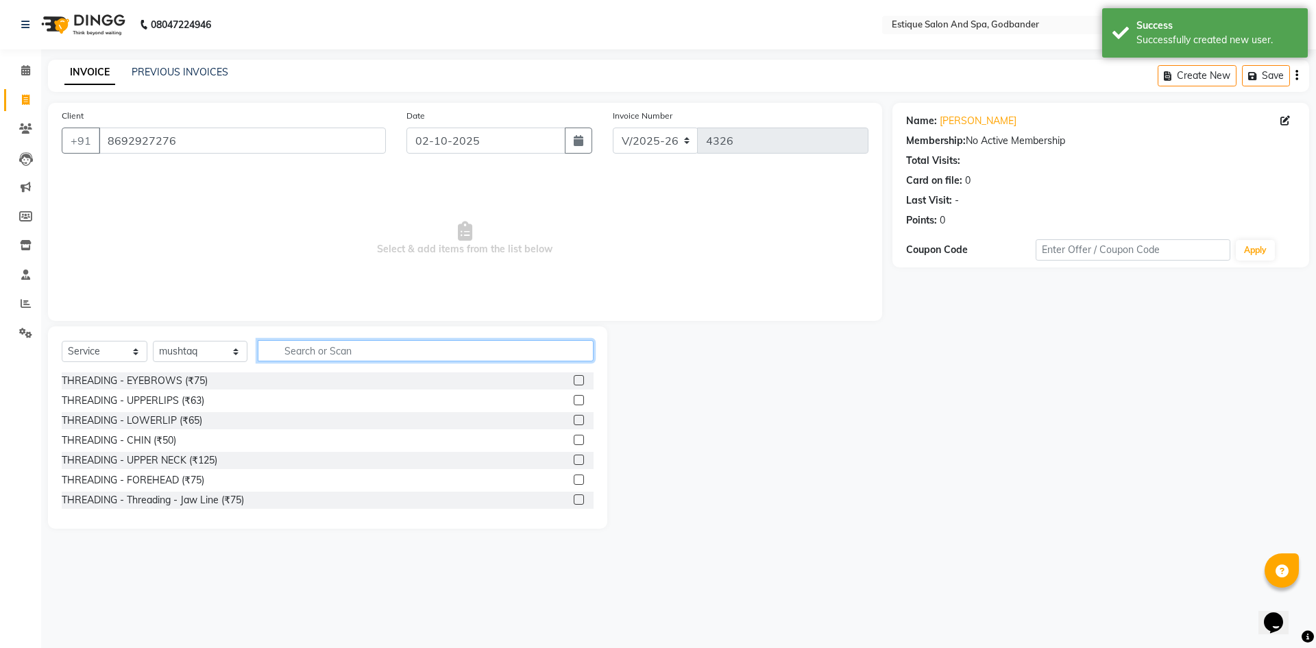
click at [279, 353] on input "text" at bounding box center [426, 350] width 336 height 21
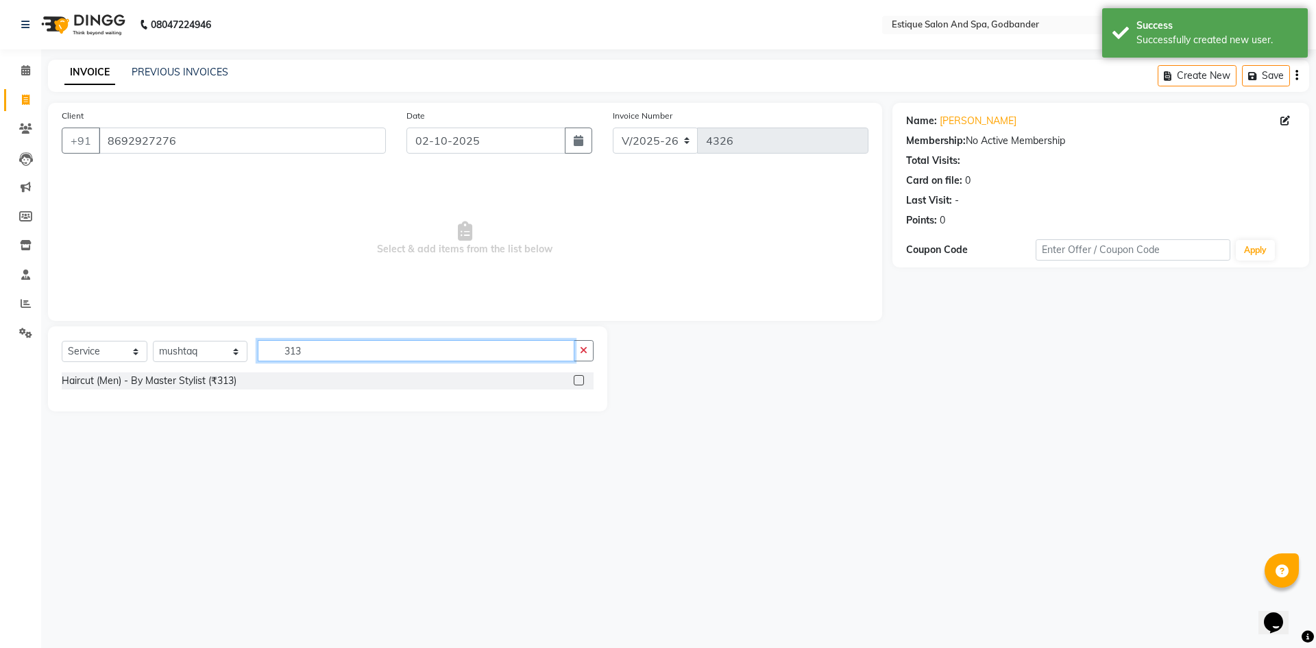
type input "313"
click at [577, 385] on div at bounding box center [578, 382] width 9 height 14
click at [581, 380] on label at bounding box center [579, 380] width 10 height 10
click at [581, 380] on input "checkbox" at bounding box center [578, 380] width 9 height 9
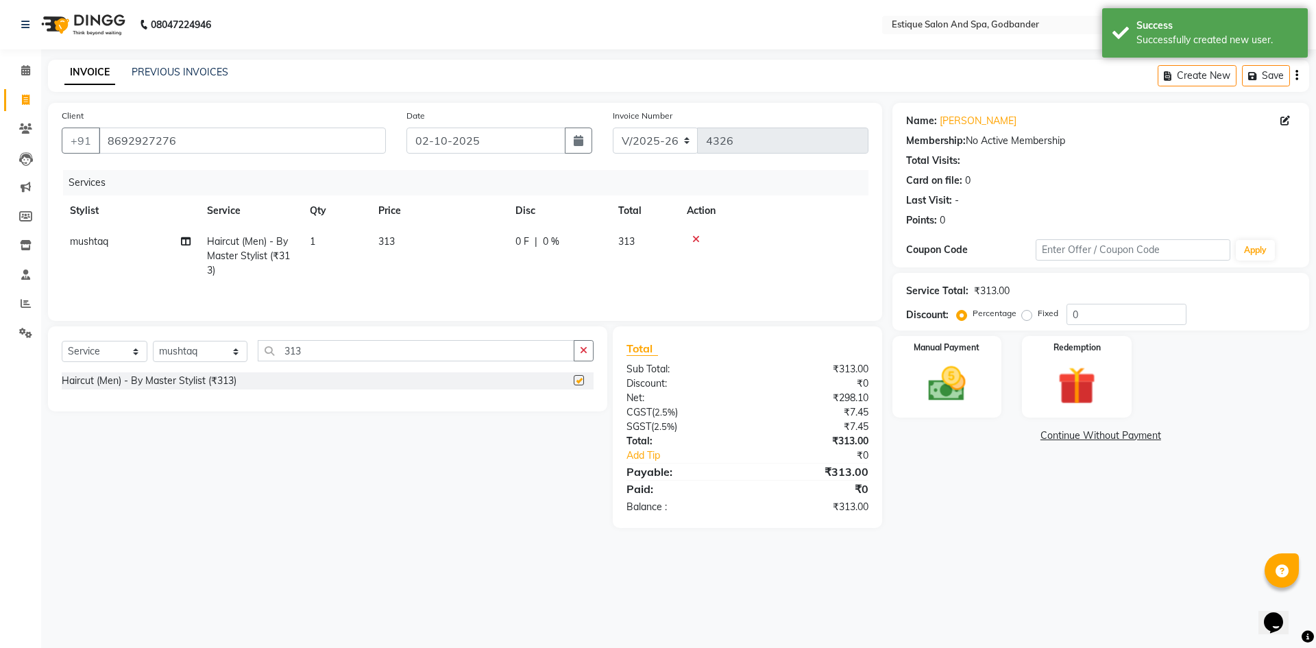
checkbox input "false"
drag, startPoint x: 308, startPoint y: 355, endPoint x: 236, endPoint y: 352, distance: 72.7
click at [236, 352] on div "Select Service Product Membership Package Voucher Prepaid Gift Card Select Styl…" at bounding box center [328, 356] width 532 height 32
type input "213"
click at [581, 376] on label at bounding box center [579, 380] width 10 height 10
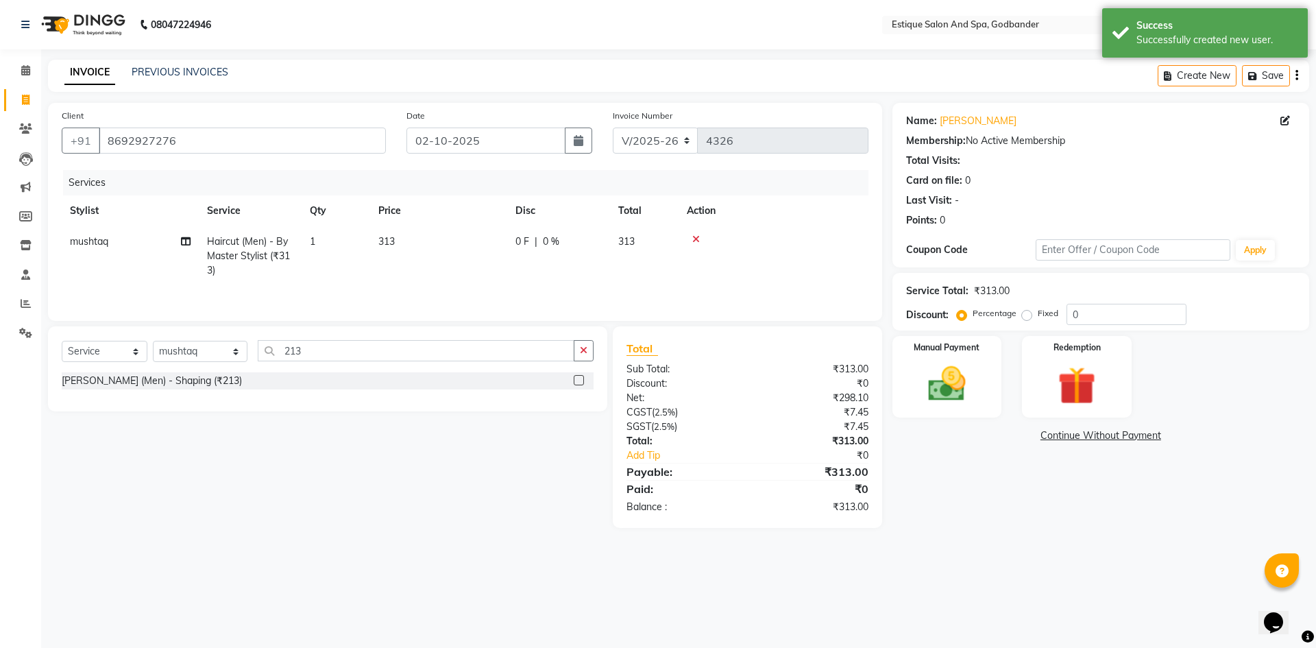
click at [581, 376] on input "checkbox" at bounding box center [578, 380] width 9 height 9
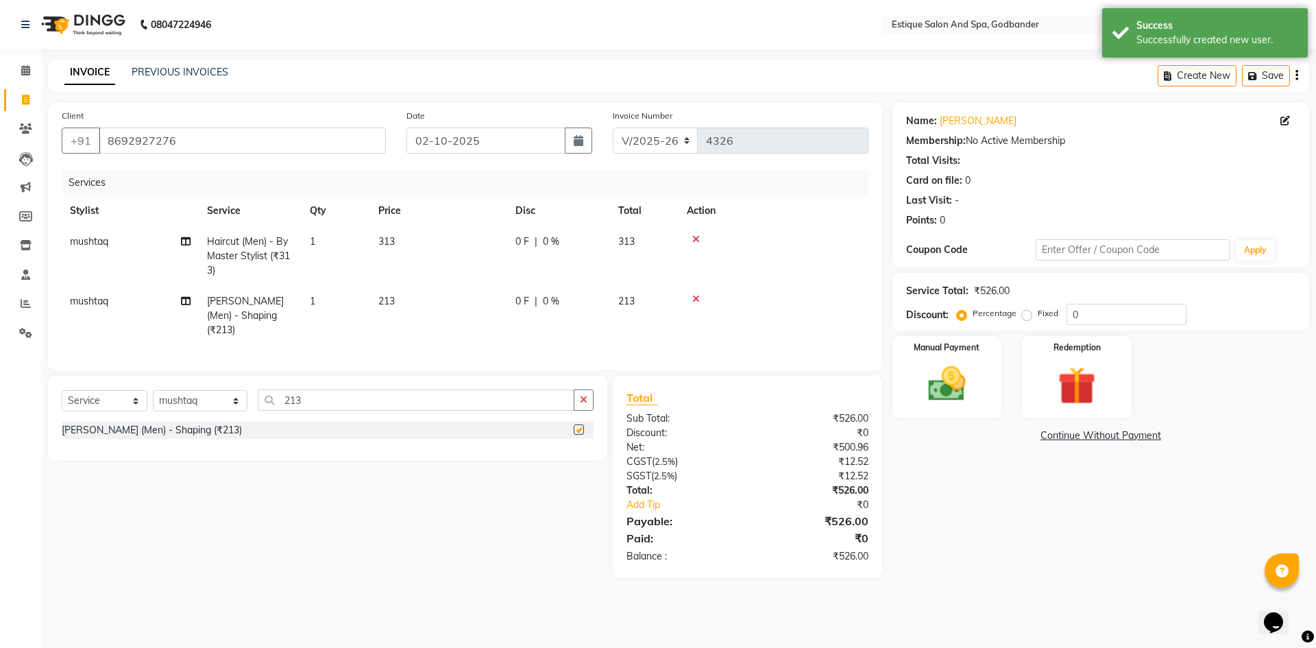
checkbox input "false"
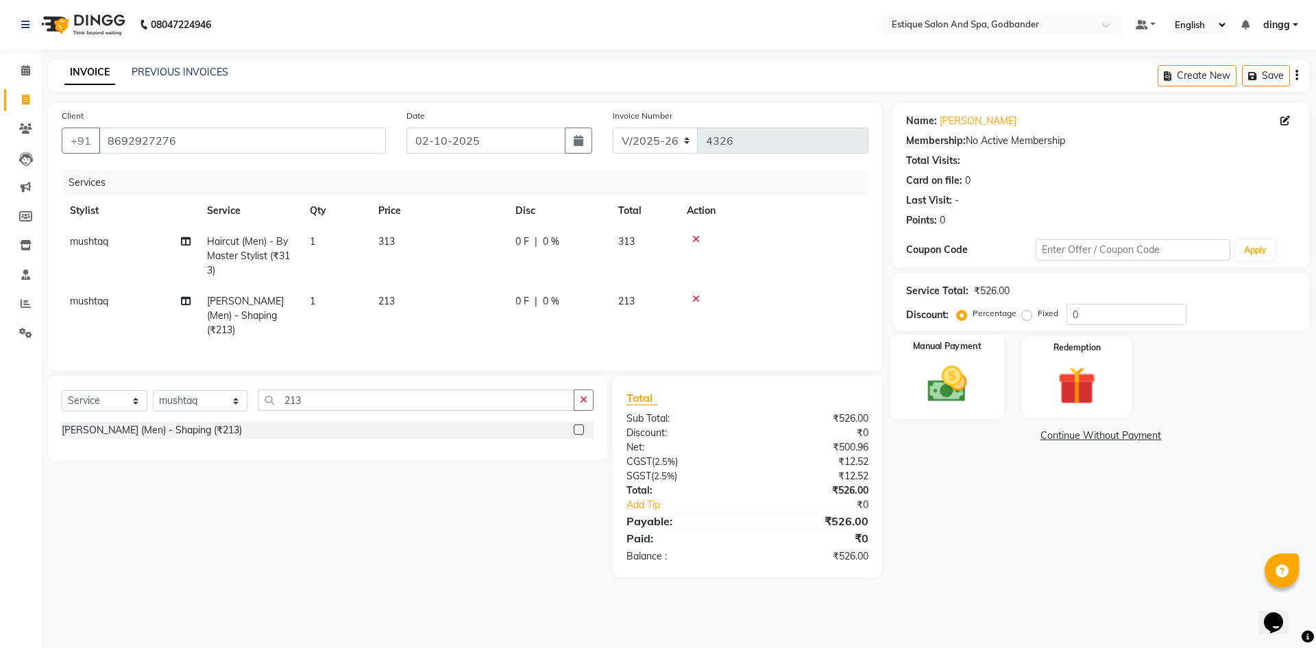
click at [935, 361] on img at bounding box center [947, 383] width 64 height 45
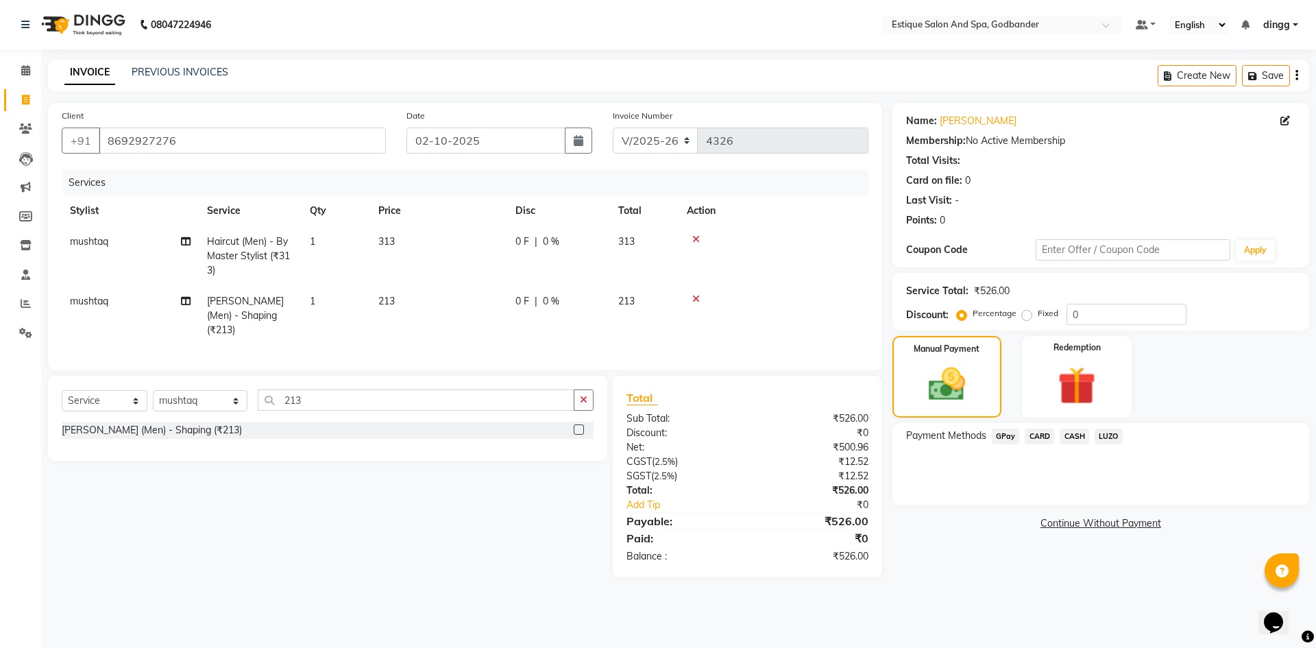
click at [999, 437] on span "GPay" at bounding box center [1006, 436] width 28 height 16
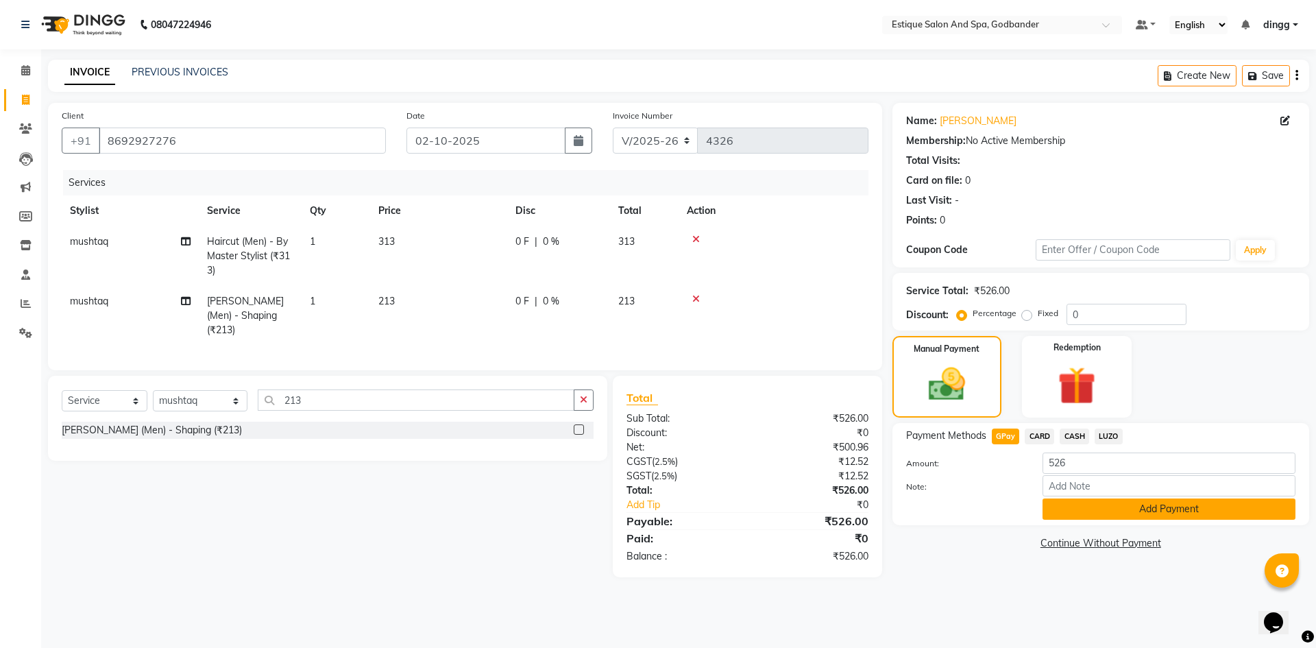
click at [1067, 509] on button "Add Payment" at bounding box center [1169, 508] width 253 height 21
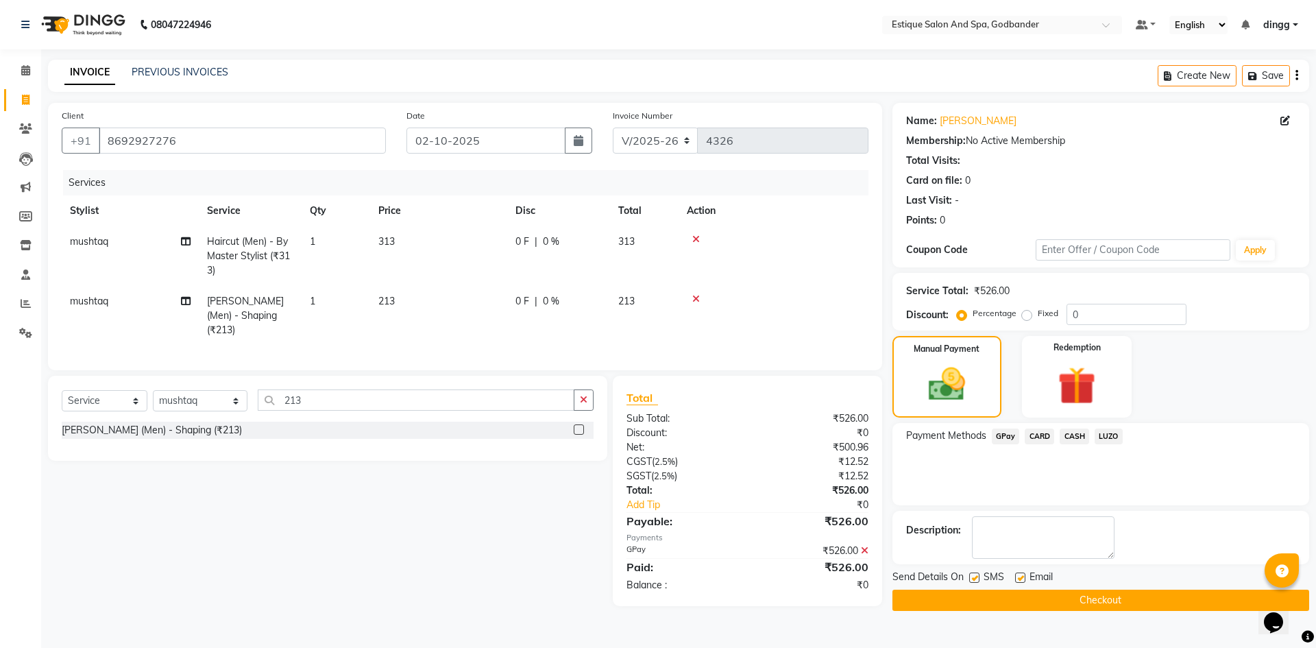
click at [1117, 601] on button "Checkout" at bounding box center [1100, 600] width 417 height 21
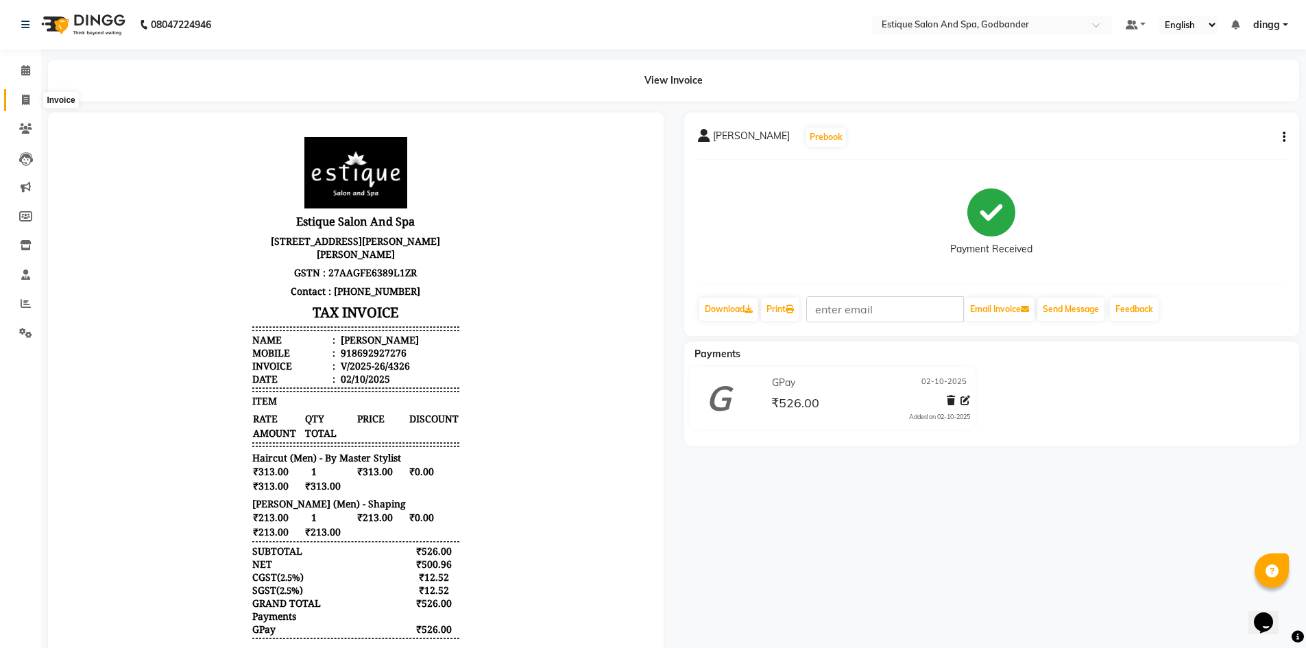
click at [26, 99] on icon at bounding box center [26, 100] width 8 height 10
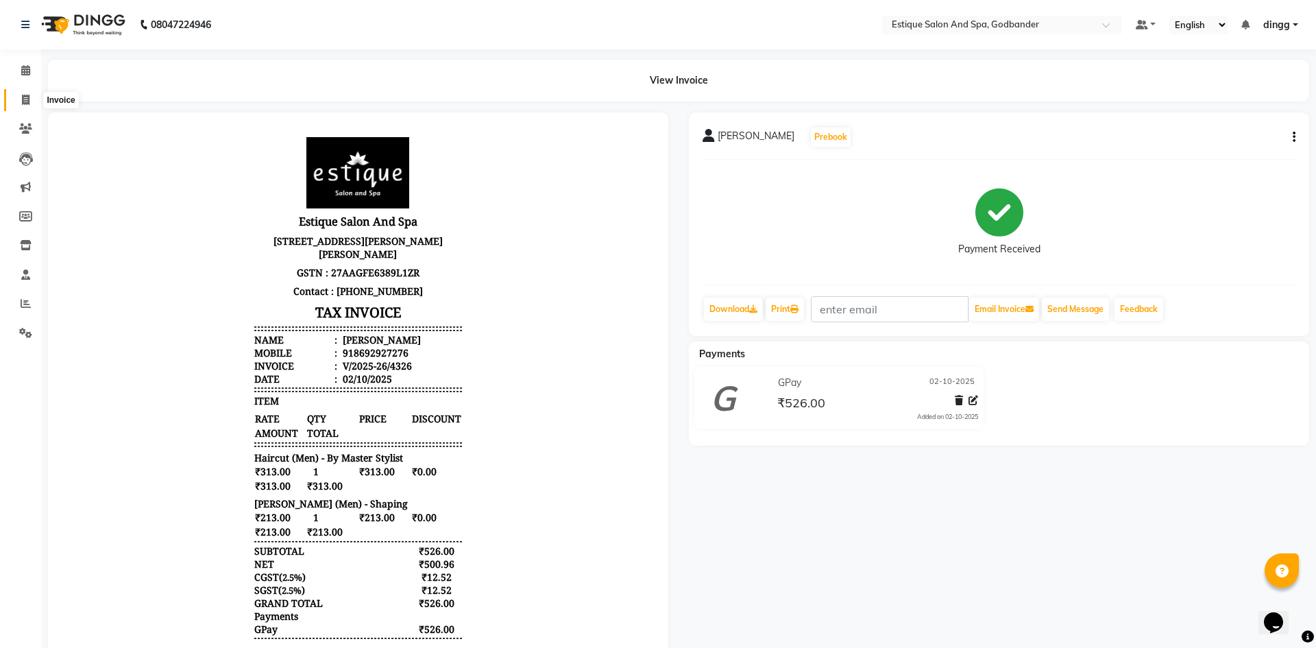
select select "6103"
select select "service"
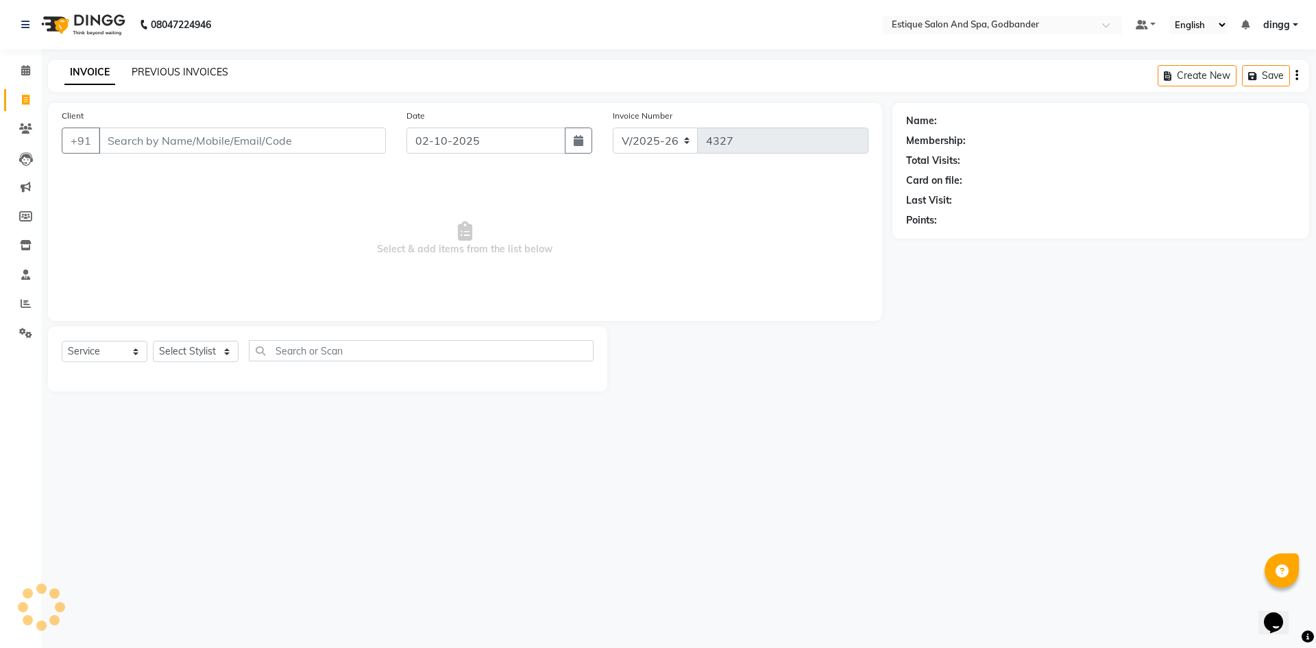
click at [210, 69] on link "PREVIOUS INVOICES" at bounding box center [180, 72] width 97 height 12
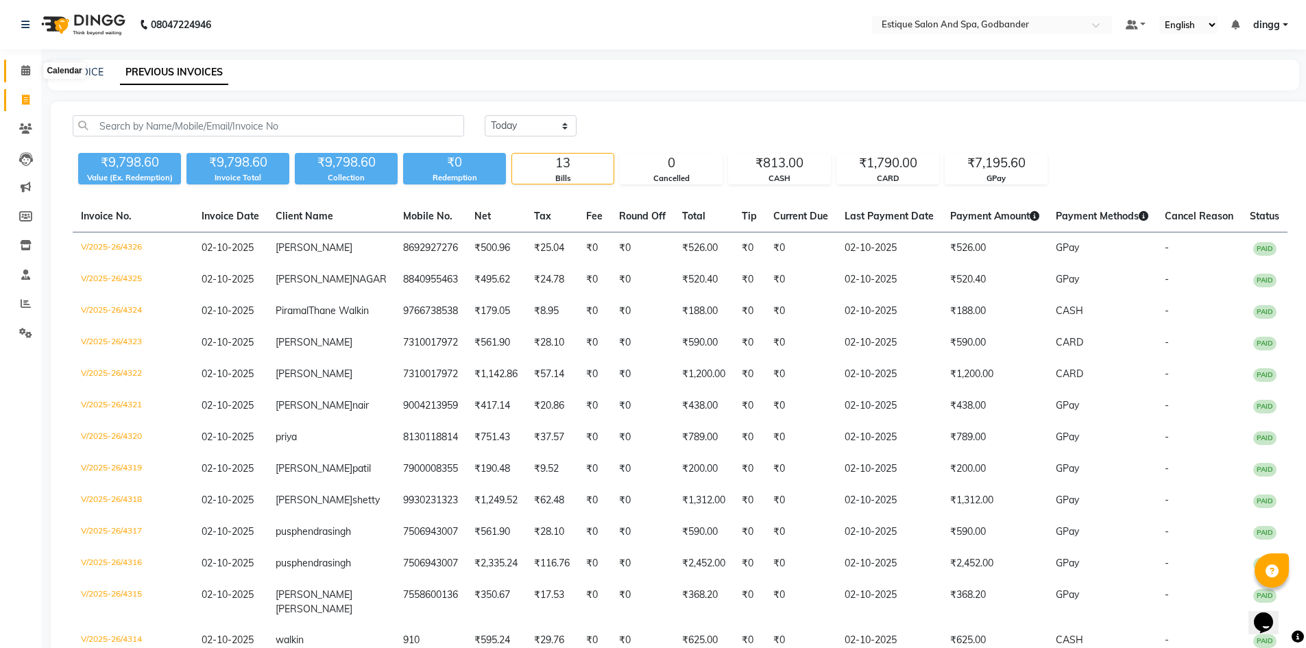
drag, startPoint x: 22, startPoint y: 73, endPoint x: 21, endPoint y: 107, distance: 34.3
click at [22, 73] on icon at bounding box center [25, 70] width 9 height 10
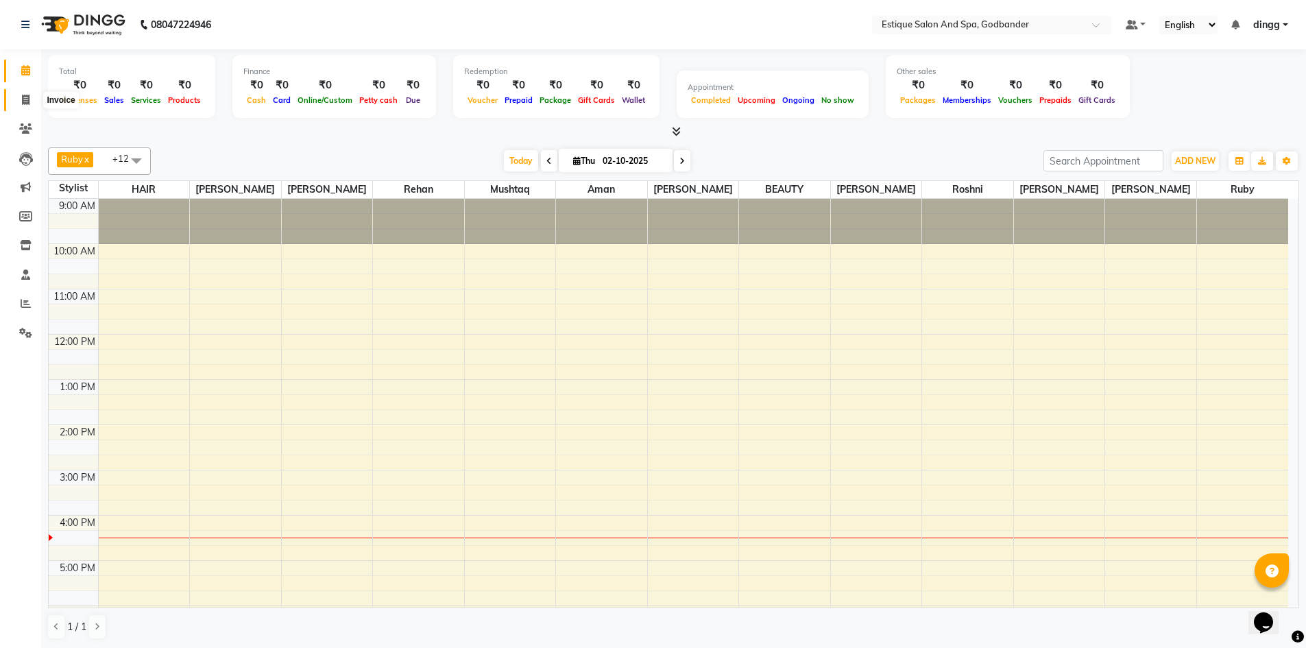
click at [21, 107] on span at bounding box center [26, 101] width 24 height 16
select select "6103"
select select "service"
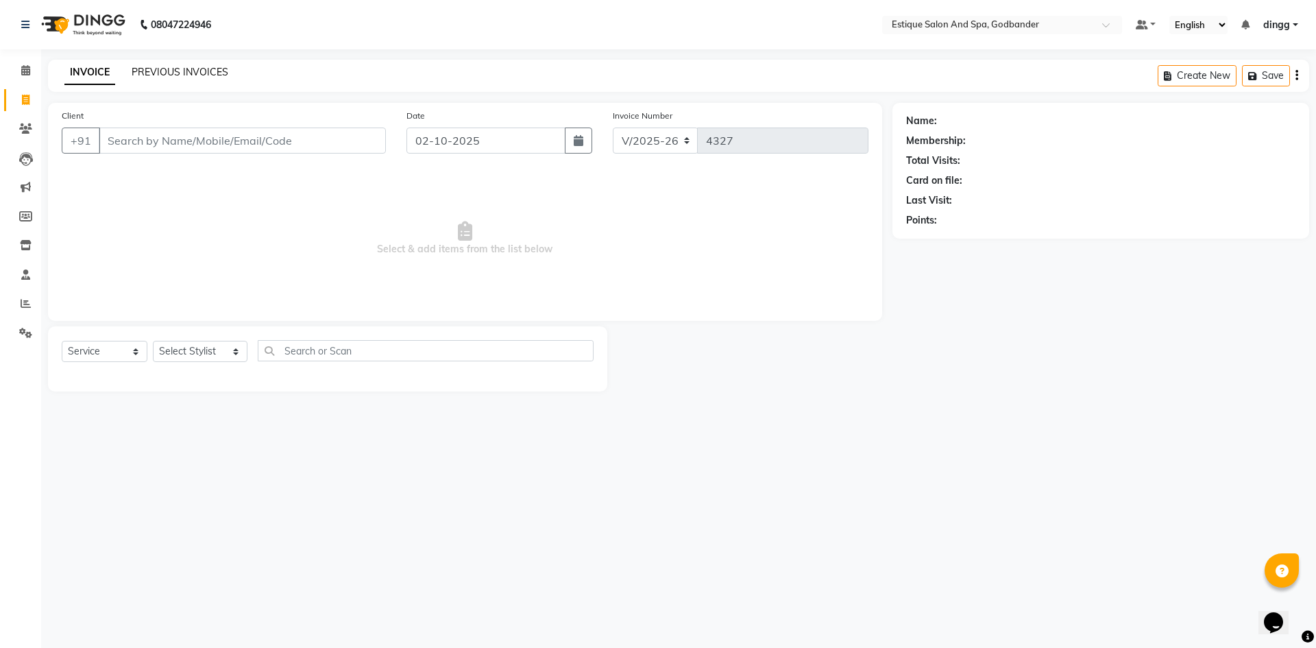
click at [200, 70] on link "PREVIOUS INVOICES" at bounding box center [180, 72] width 97 height 12
